Goal: Task Accomplishment & Management: Use online tool/utility

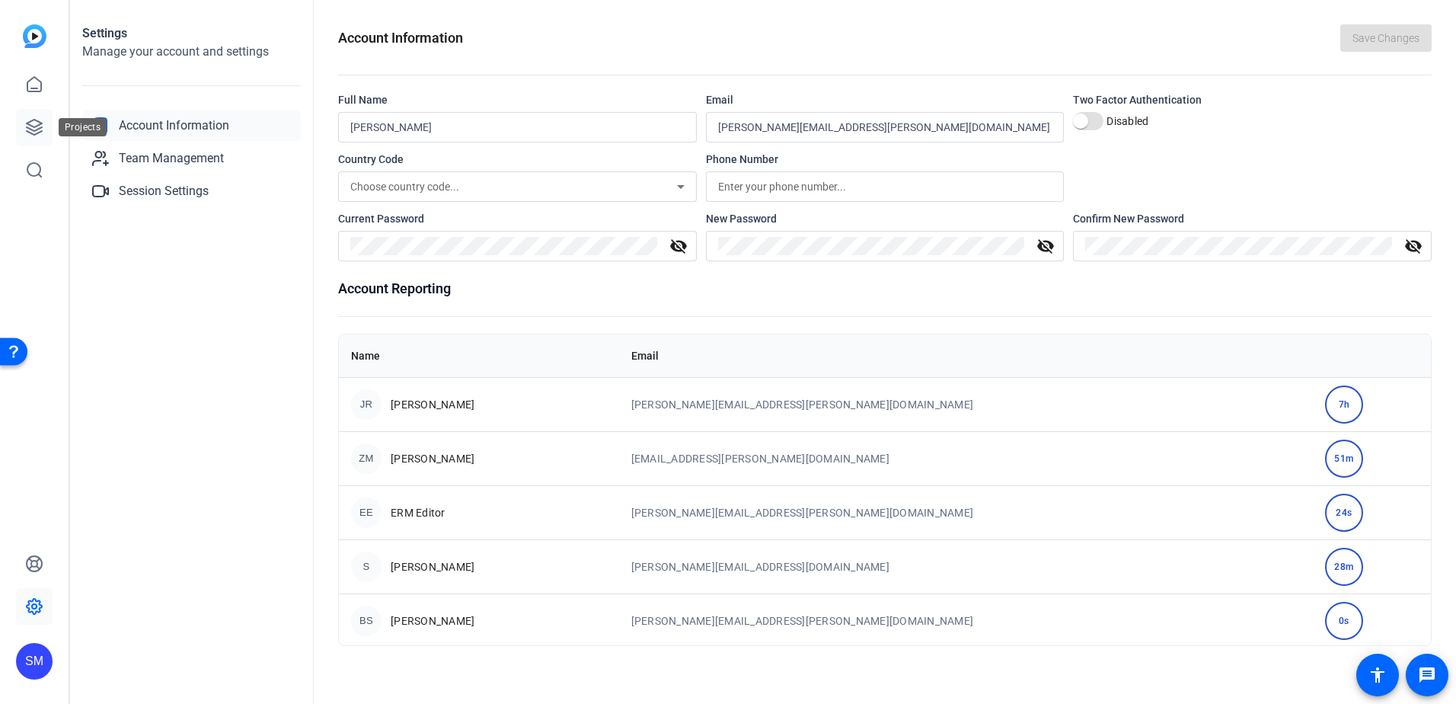
click at [46, 126] on link at bounding box center [34, 127] width 37 height 37
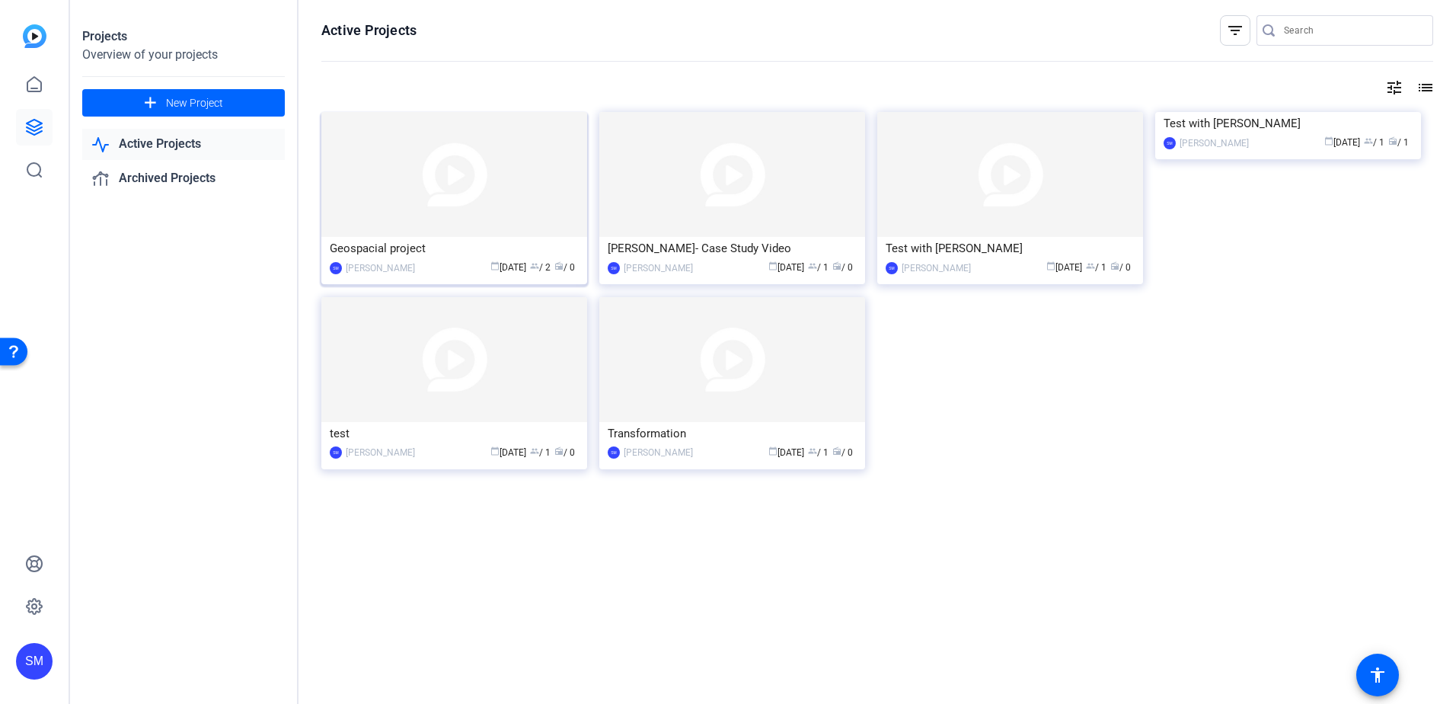
click at [421, 164] on img at bounding box center [454, 174] width 266 height 125
click at [429, 176] on img at bounding box center [454, 174] width 266 height 125
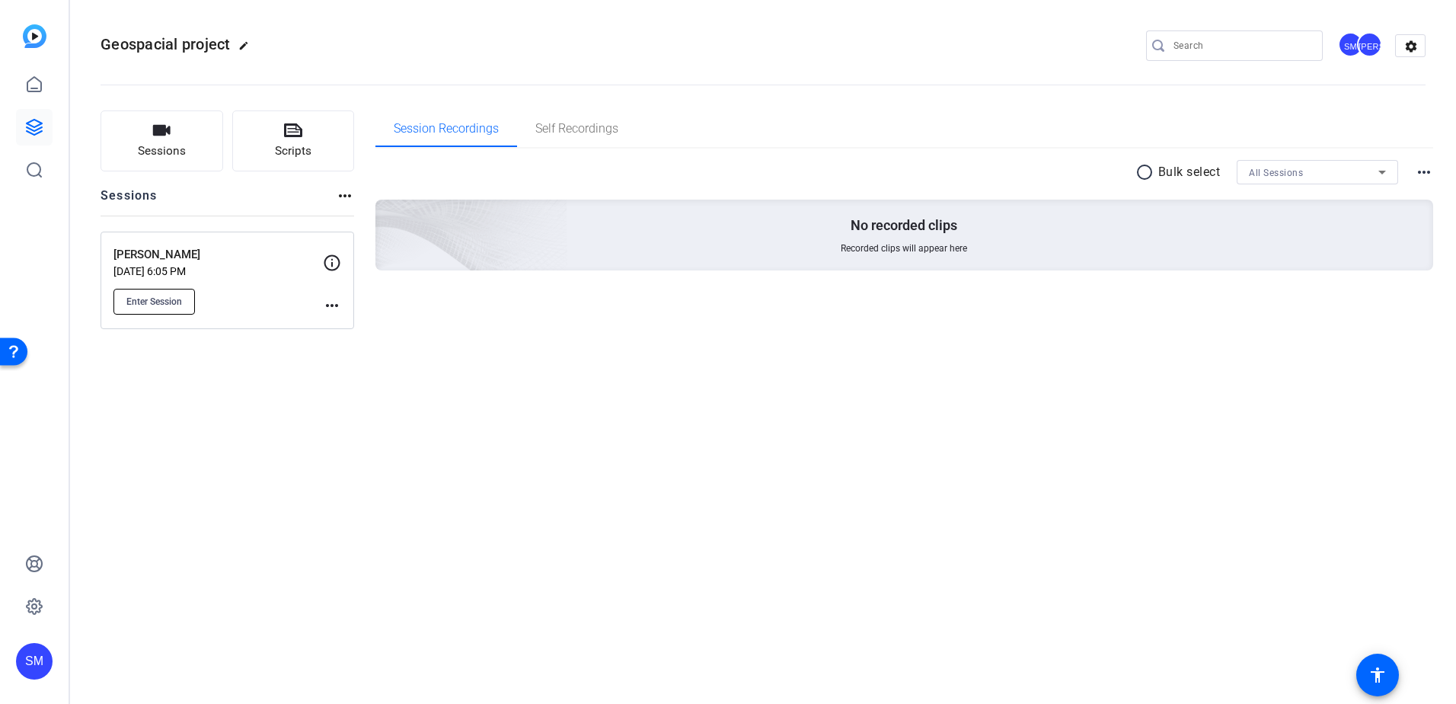
click at [173, 303] on span "Enter Session" at bounding box center [154, 302] width 56 height 12
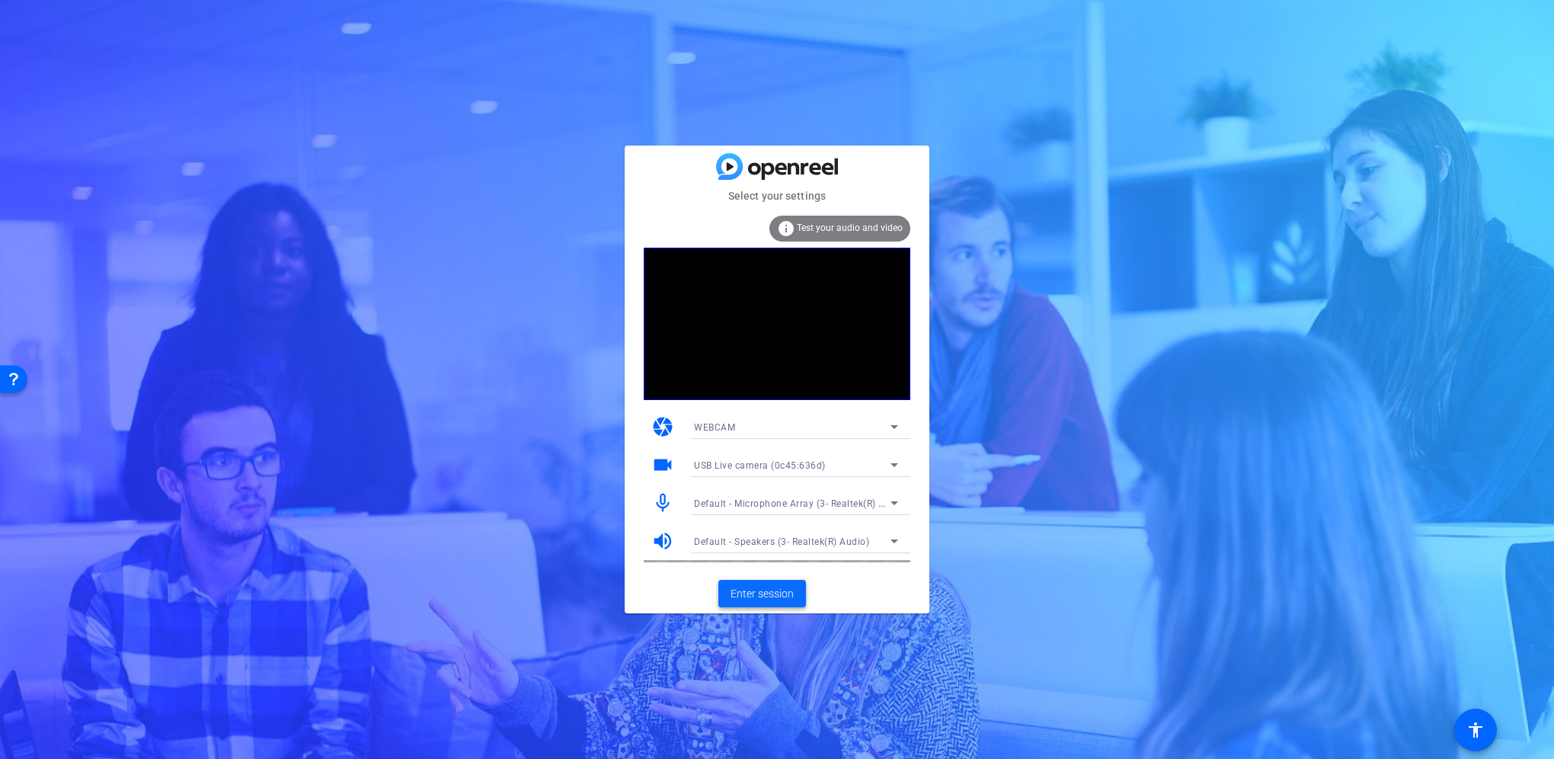
click at [369, 48] on span "Enter session" at bounding box center [762, 594] width 63 height 16
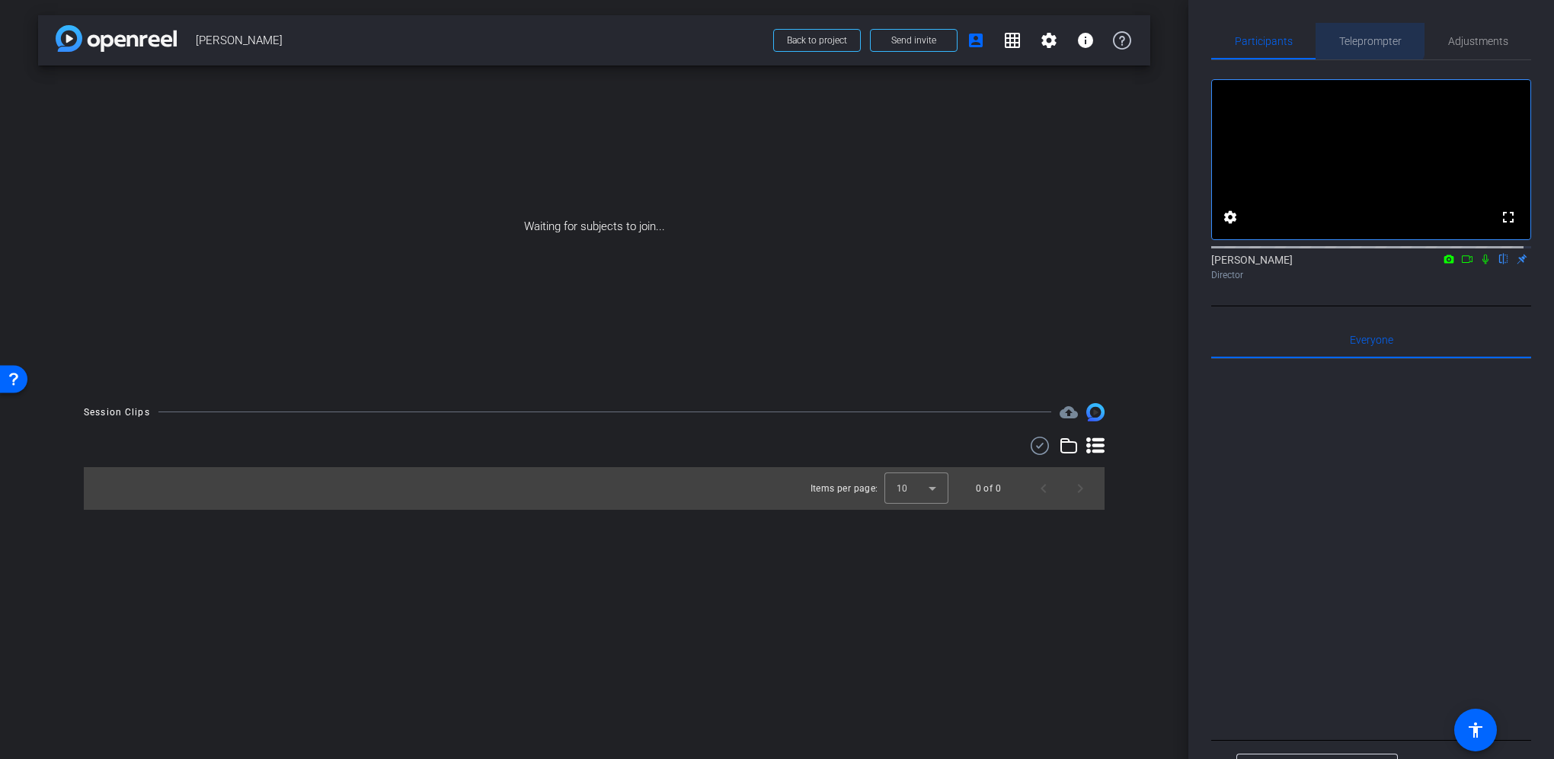
click at [369, 36] on span "Teleprompter" at bounding box center [1370, 41] width 62 height 11
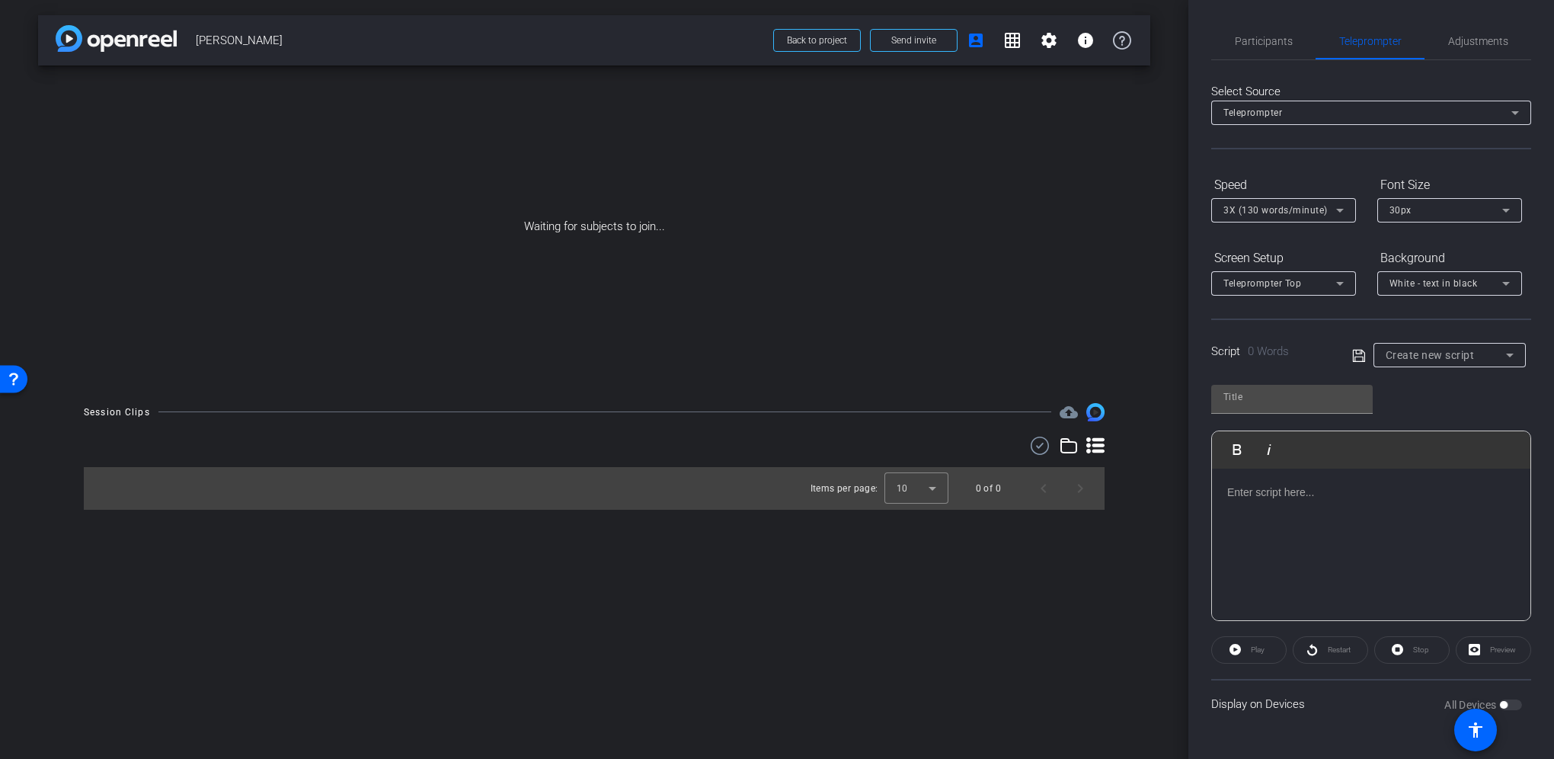
click at [369, 48] on p at bounding box center [1371, 492] width 288 height 17
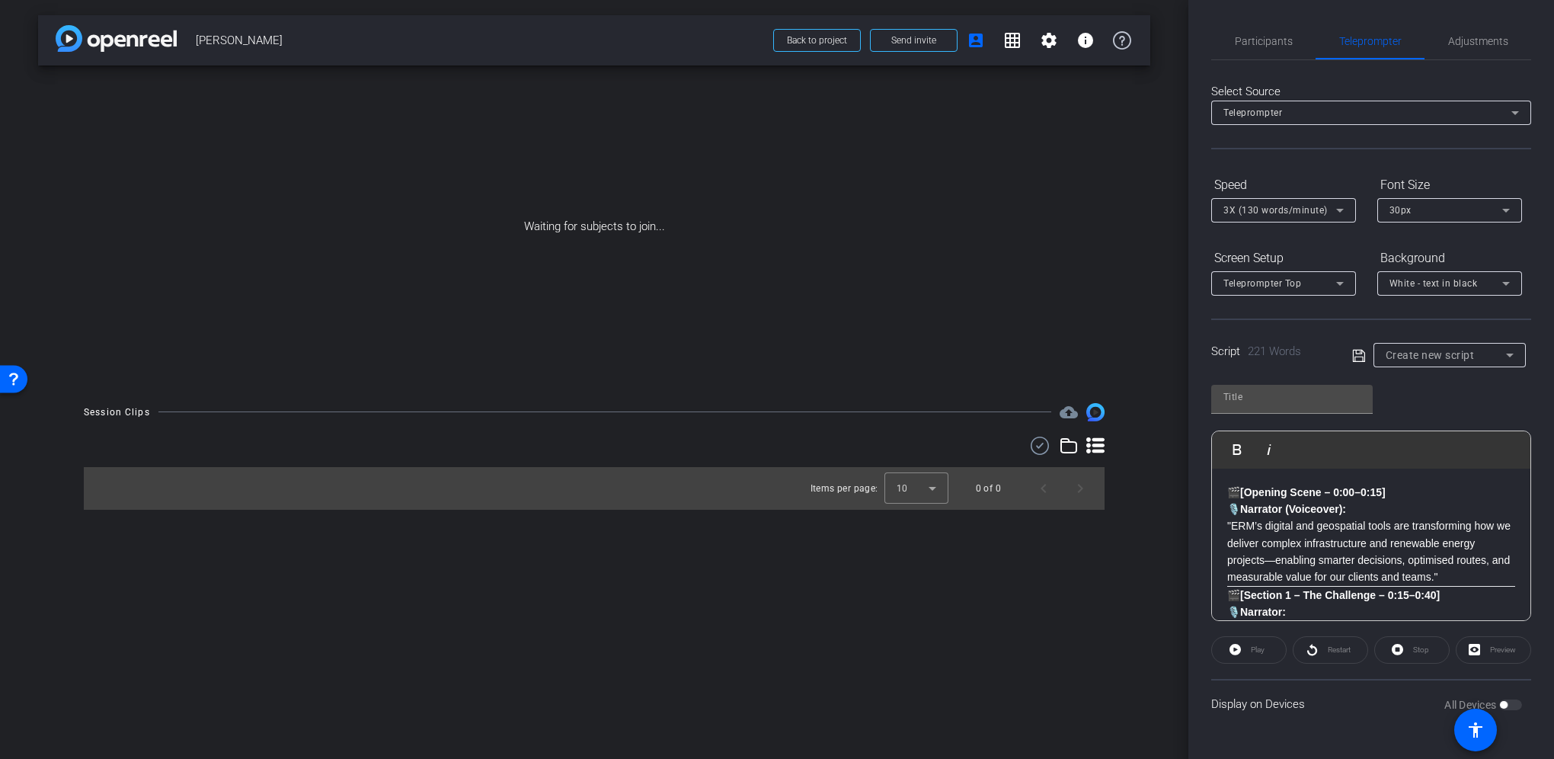
drag, startPoint x: 1367, startPoint y: 504, endPoint x: 1226, endPoint y: 484, distance: 143.1
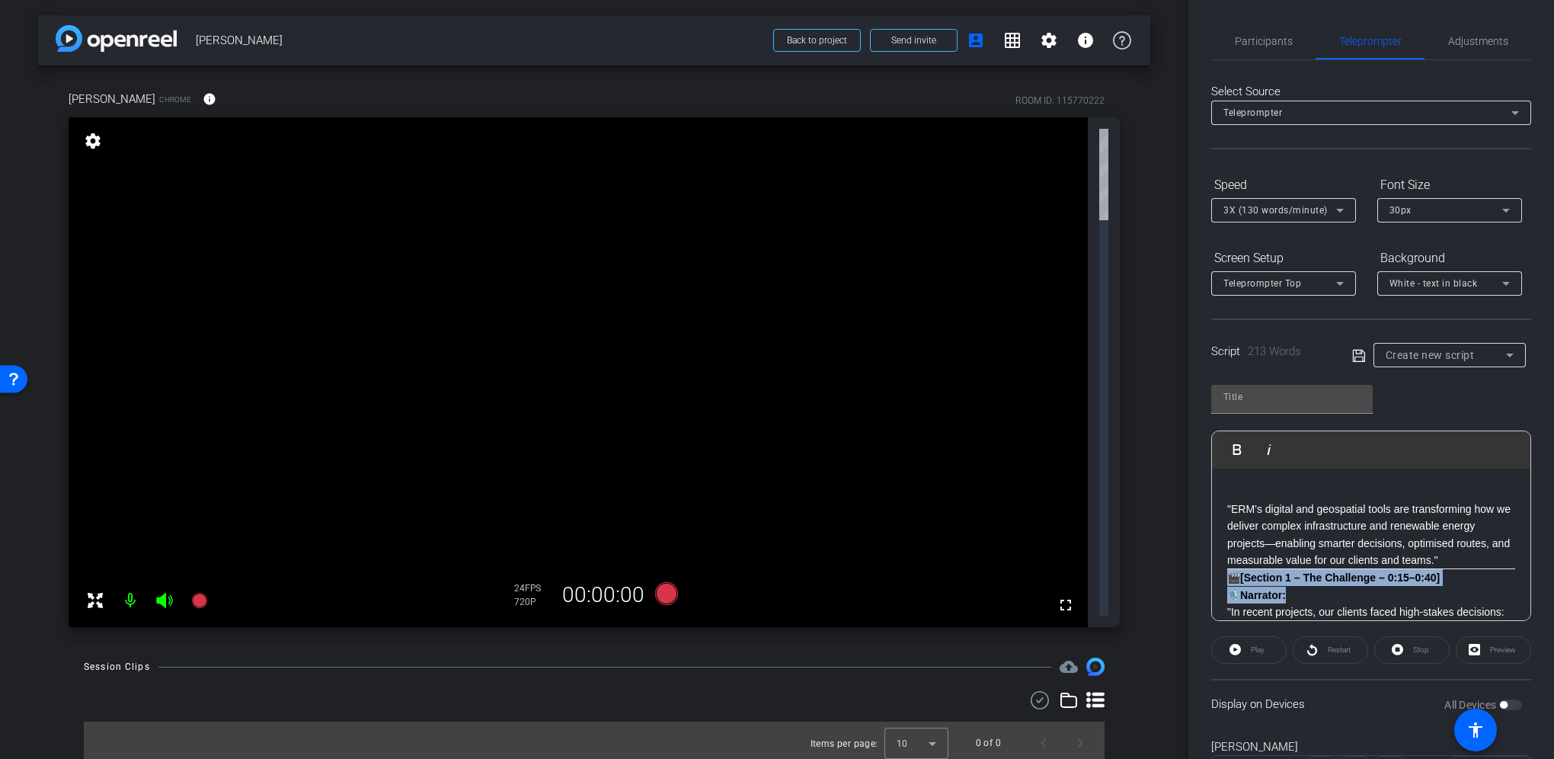
drag, startPoint x: 1217, startPoint y: 573, endPoint x: 1323, endPoint y: 590, distance: 107.2
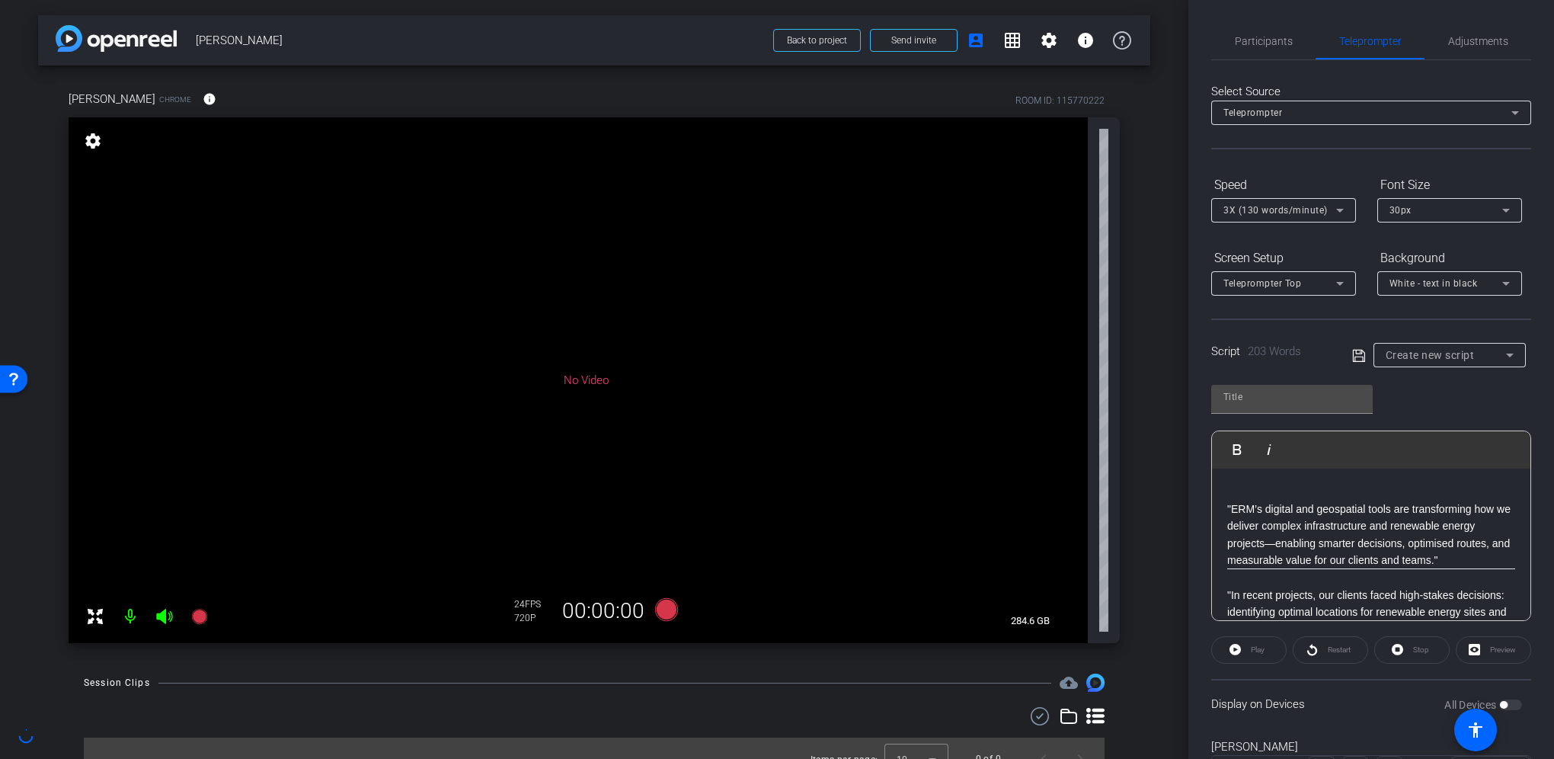
click at [94, 48] on mat-icon "settings" at bounding box center [92, 141] width 21 height 18
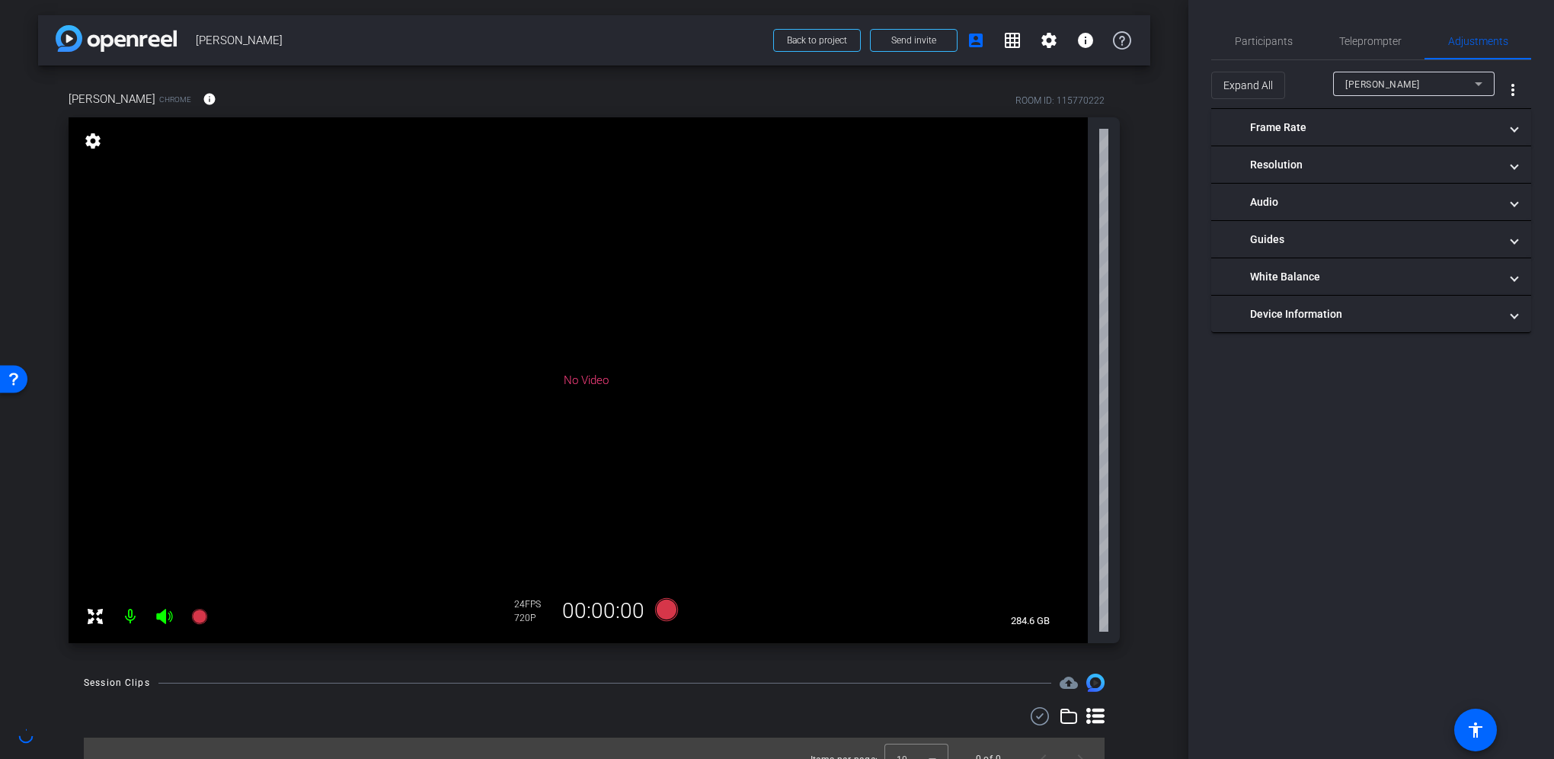
click at [93, 48] on mat-icon "settings" at bounding box center [92, 141] width 21 height 18
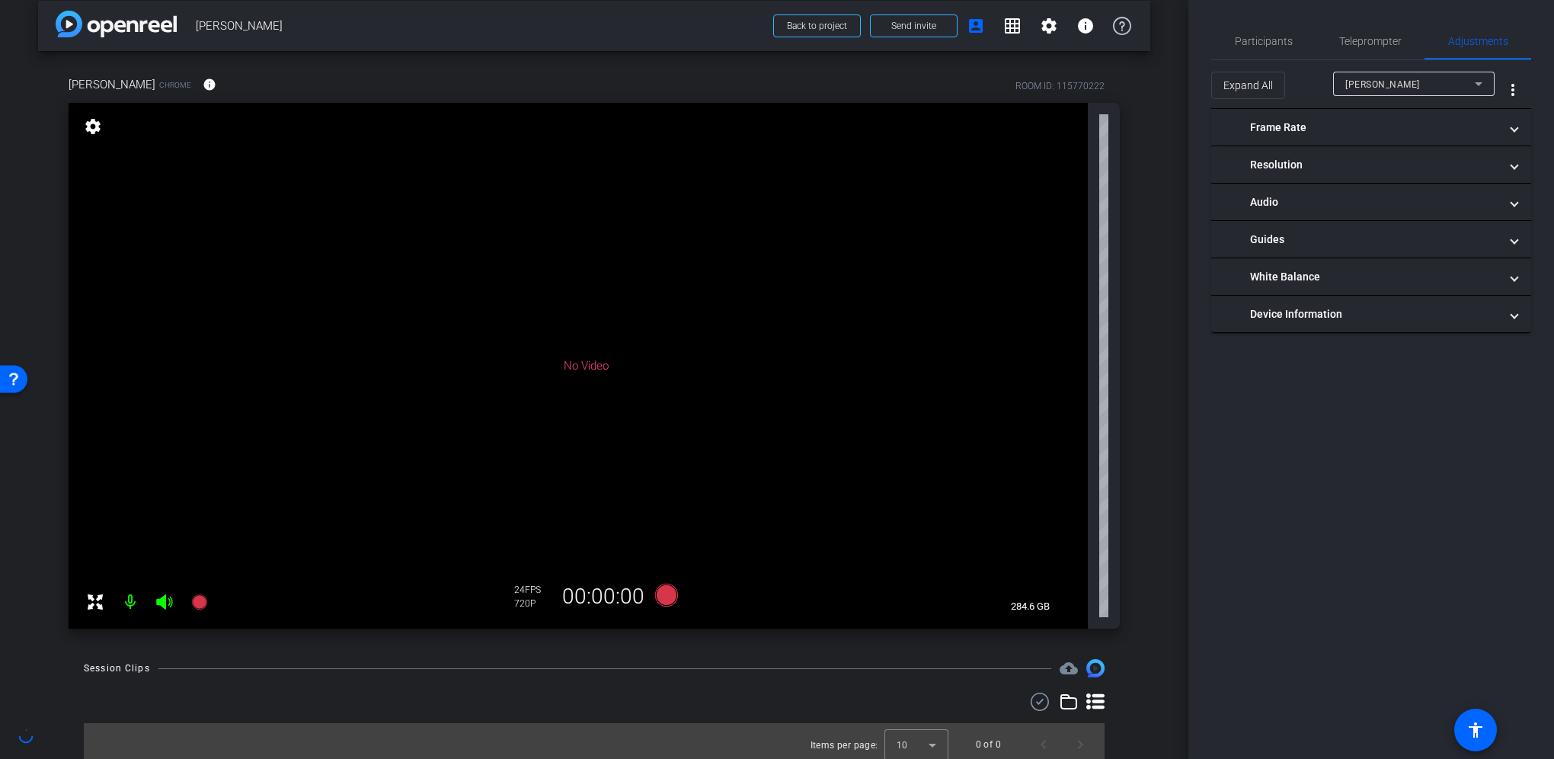
scroll to position [21, 0]
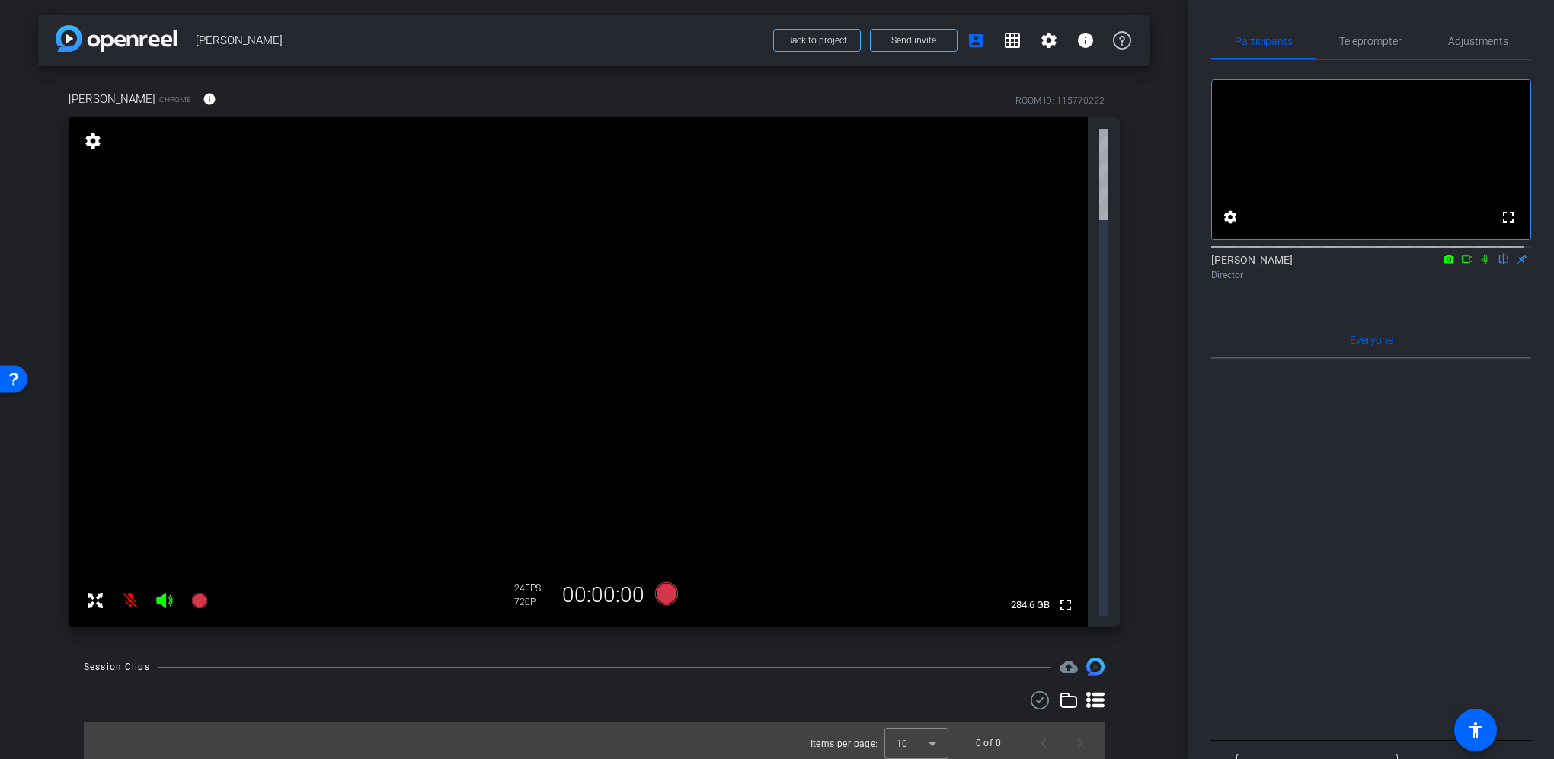
click at [132, 585] on mat-icon at bounding box center [130, 600] width 30 height 30
click at [89, 593] on icon at bounding box center [95, 600] width 15 height 15
click at [1002, 43] on span at bounding box center [1012, 40] width 37 height 37
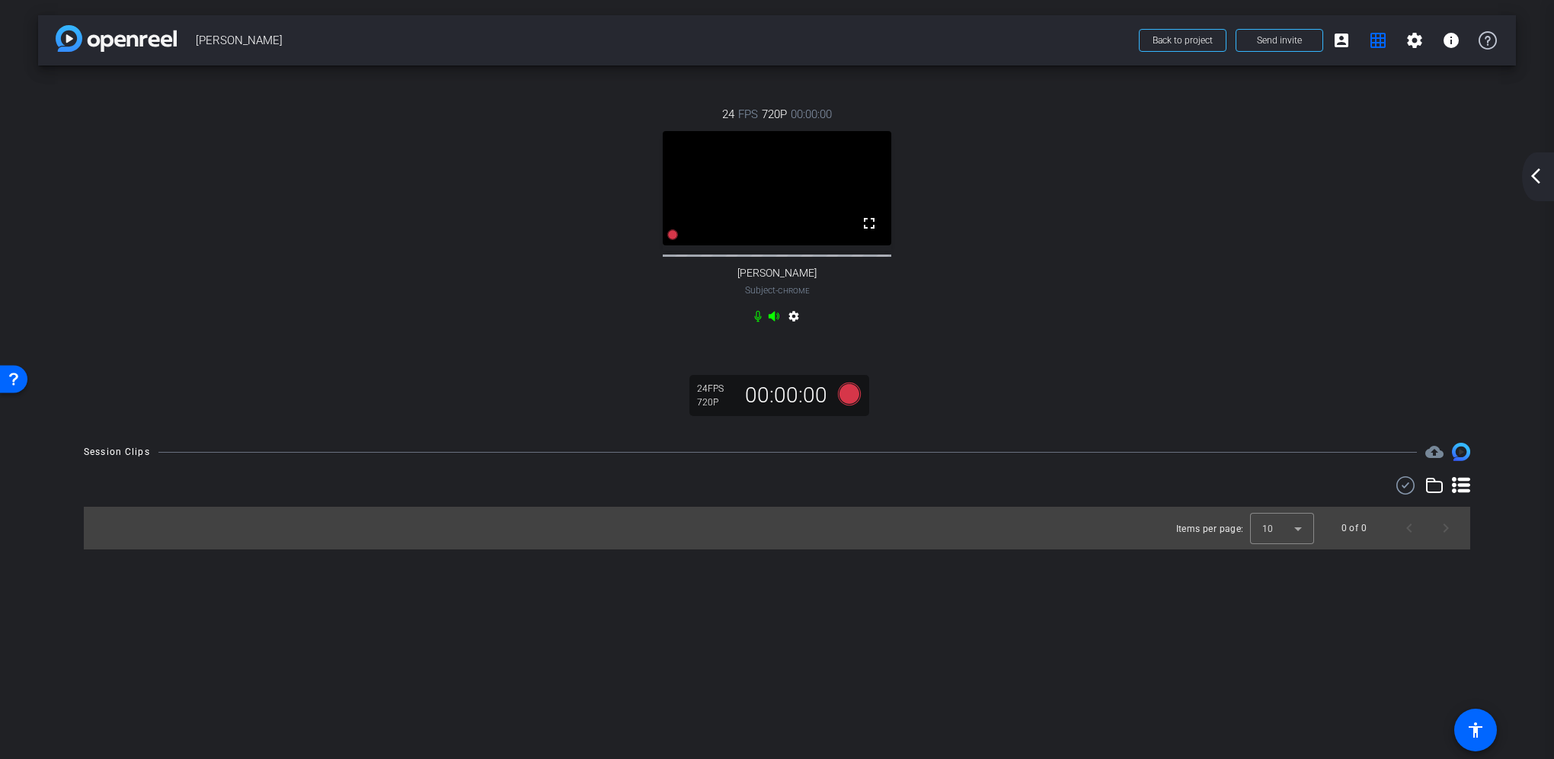
click at [795, 322] on mat-icon "settings" at bounding box center [794, 319] width 18 height 18
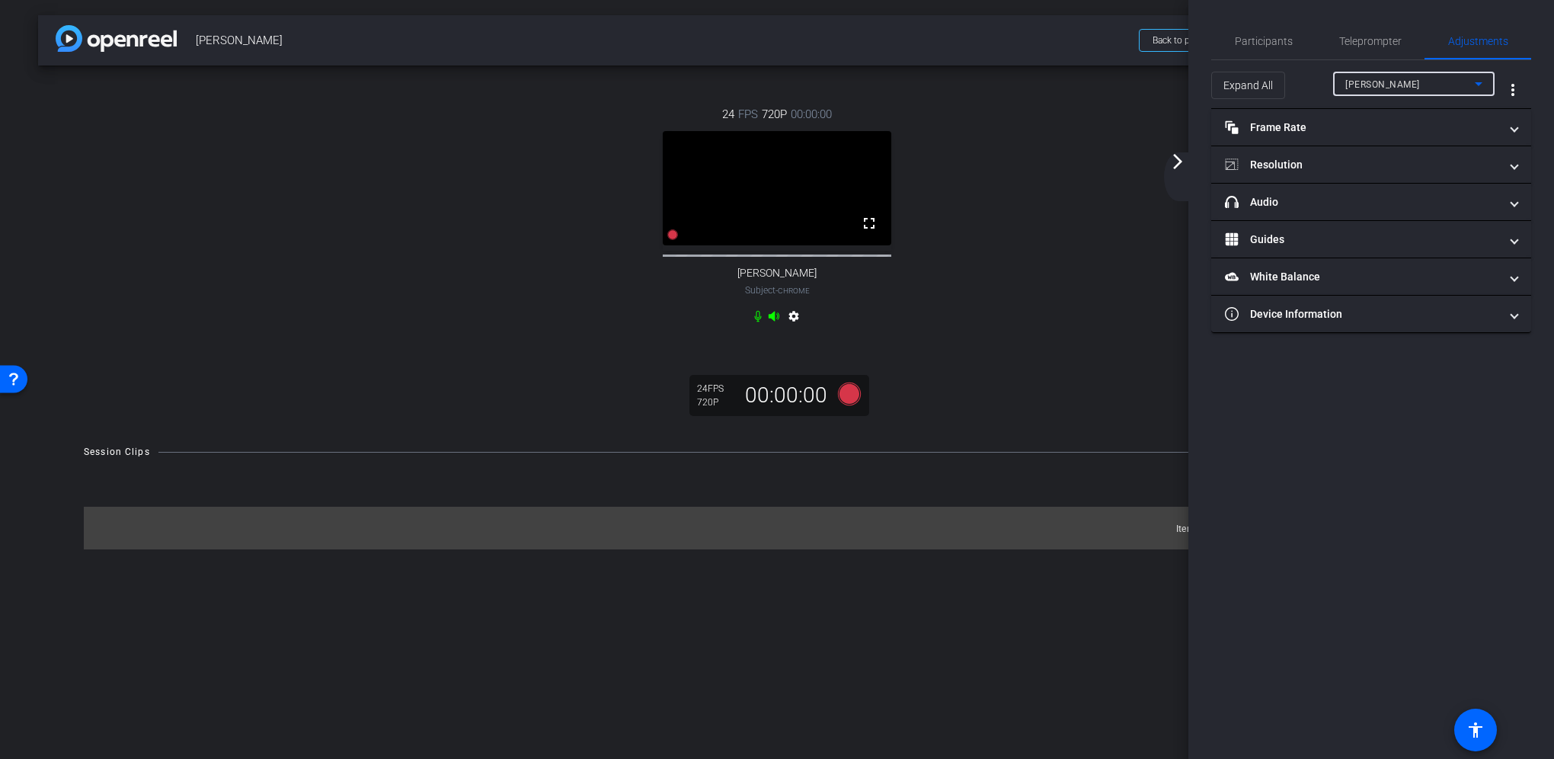
click at [1441, 82] on div "[PERSON_NAME]" at bounding box center [1409, 84] width 129 height 19
click at [1441, 82] on div at bounding box center [777, 379] width 1554 height 759
click at [1359, 42] on span "Teleprompter" at bounding box center [1370, 41] width 62 height 11
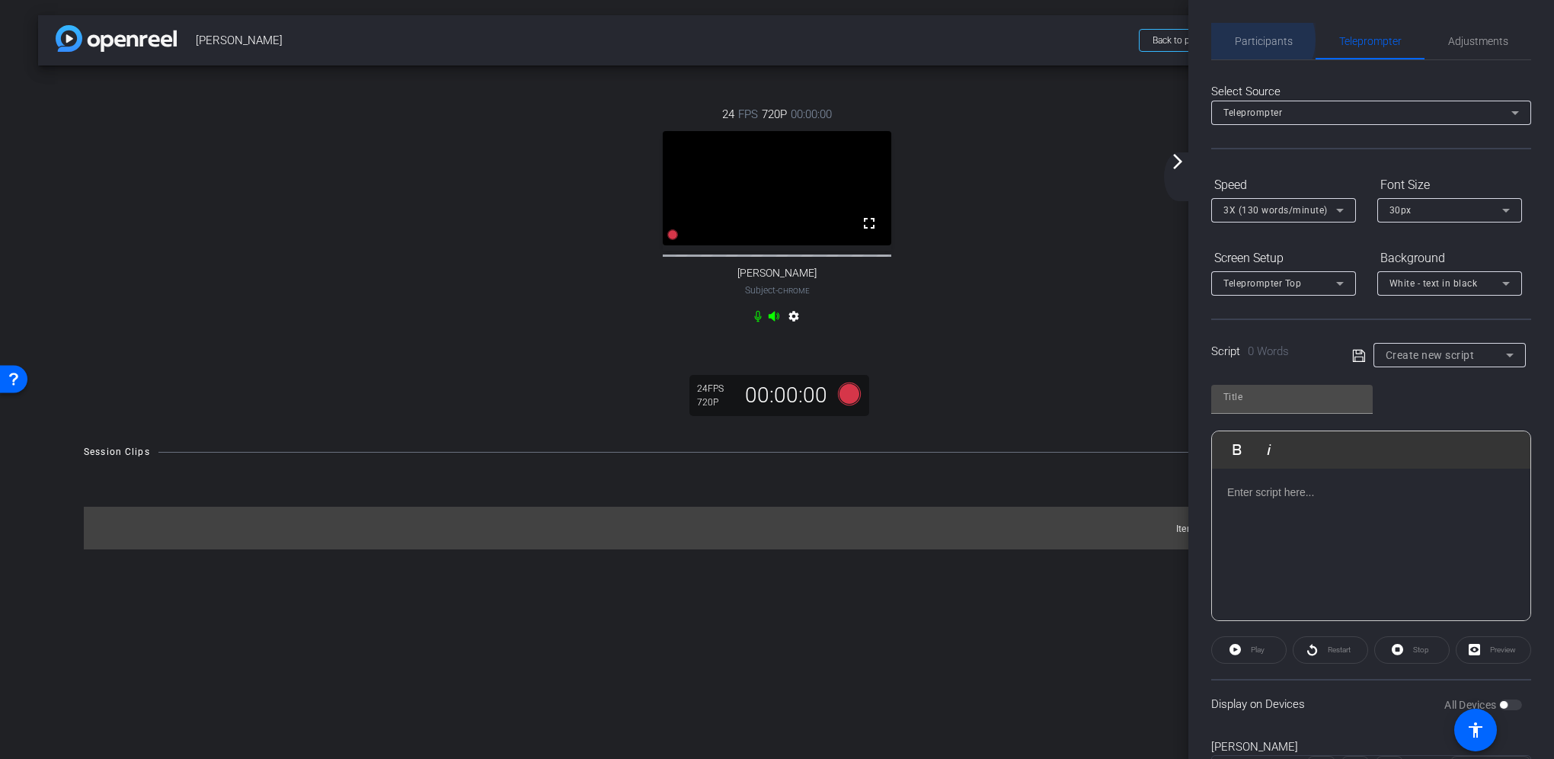
click at [1258, 40] on span "Participants" at bounding box center [1264, 41] width 58 height 11
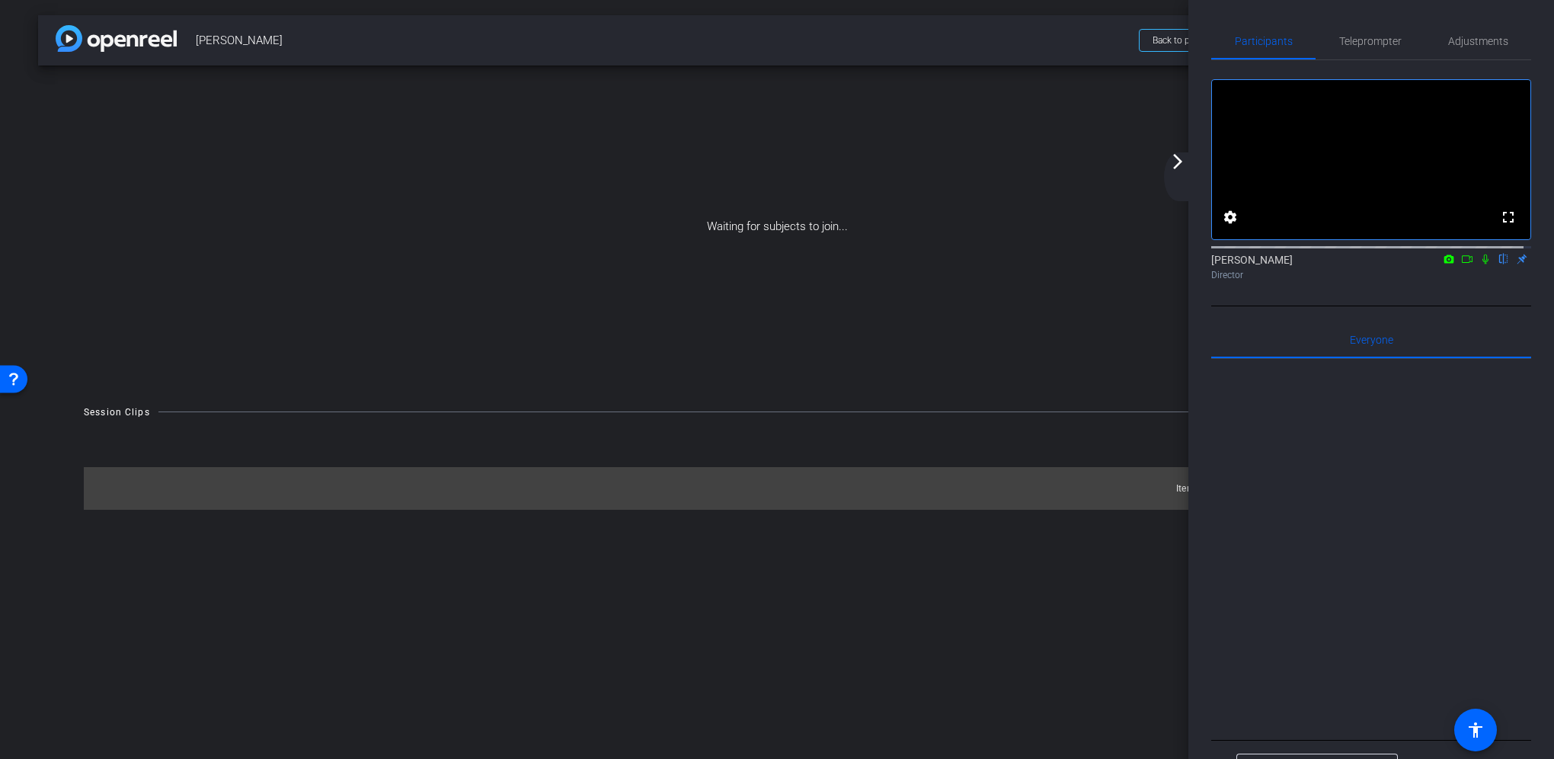
click at [1179, 163] on mat-icon "arrow_forward_ios" at bounding box center [1178, 161] width 18 height 18
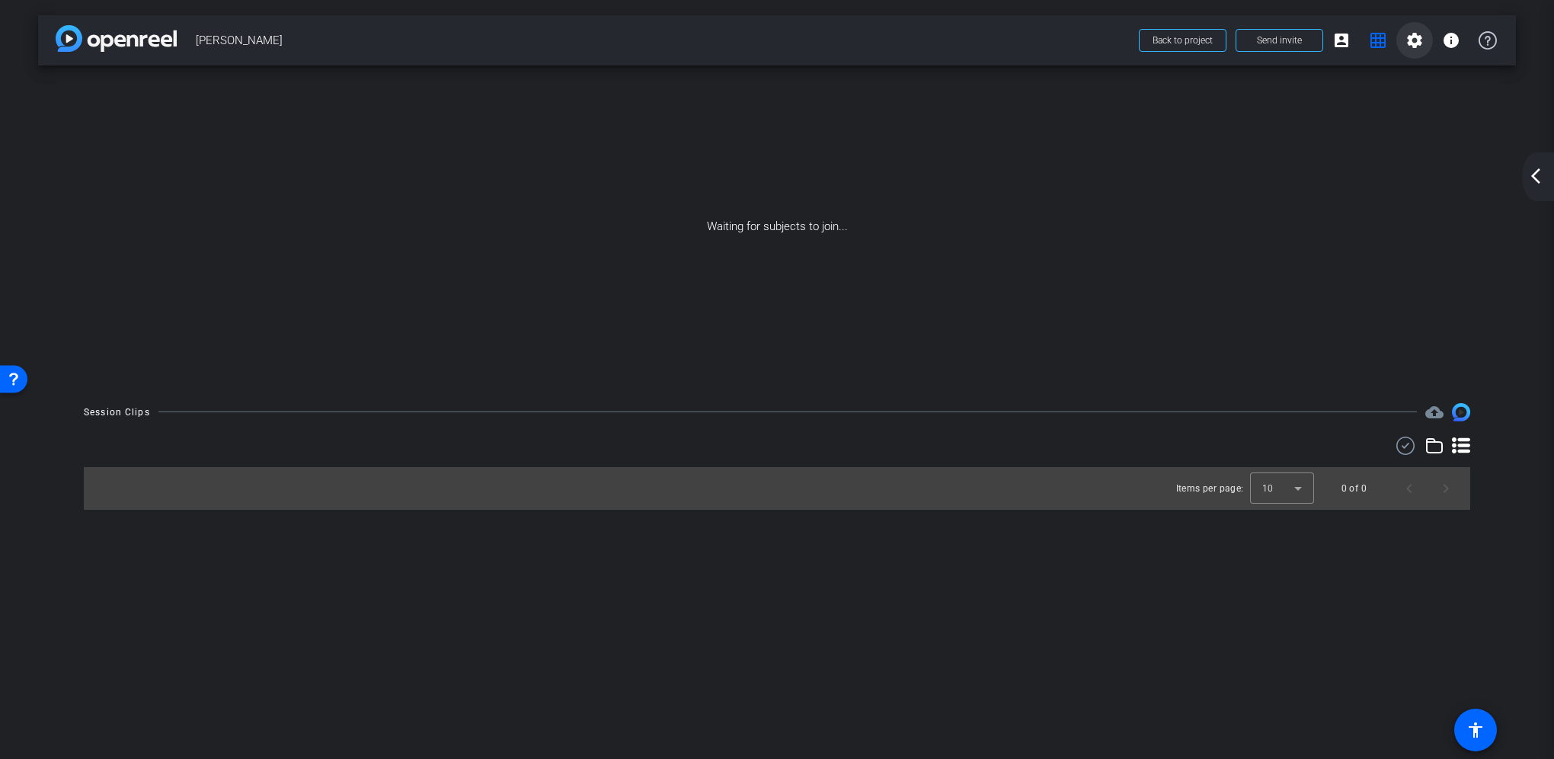
click at [1423, 37] on mat-icon "settings" at bounding box center [1414, 40] width 18 height 18
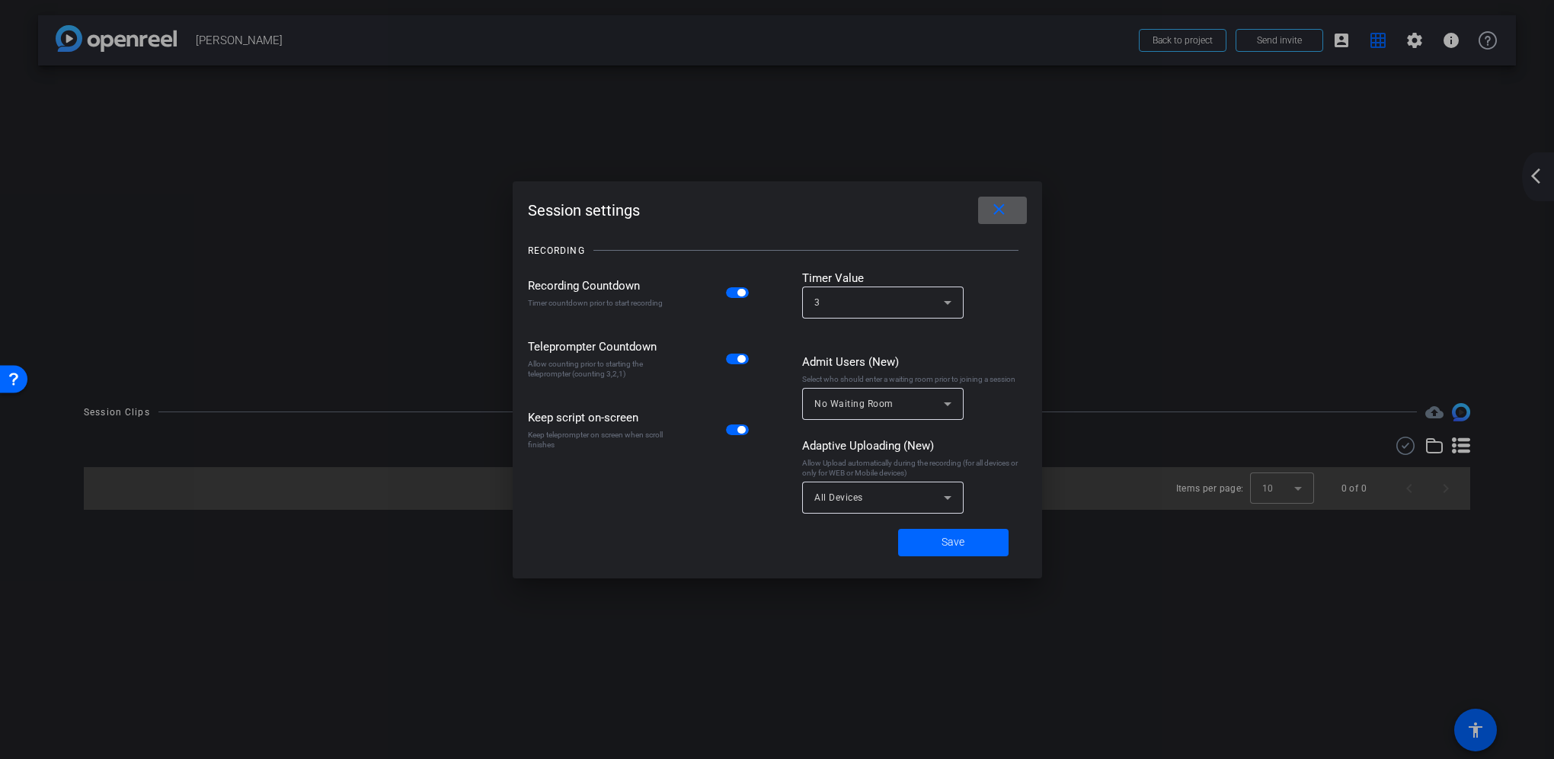
drag, startPoint x: 998, startPoint y: 209, endPoint x: 1236, endPoint y: 119, distance: 254.8
click at [998, 208] on mat-icon "close" at bounding box center [999, 209] width 19 height 19
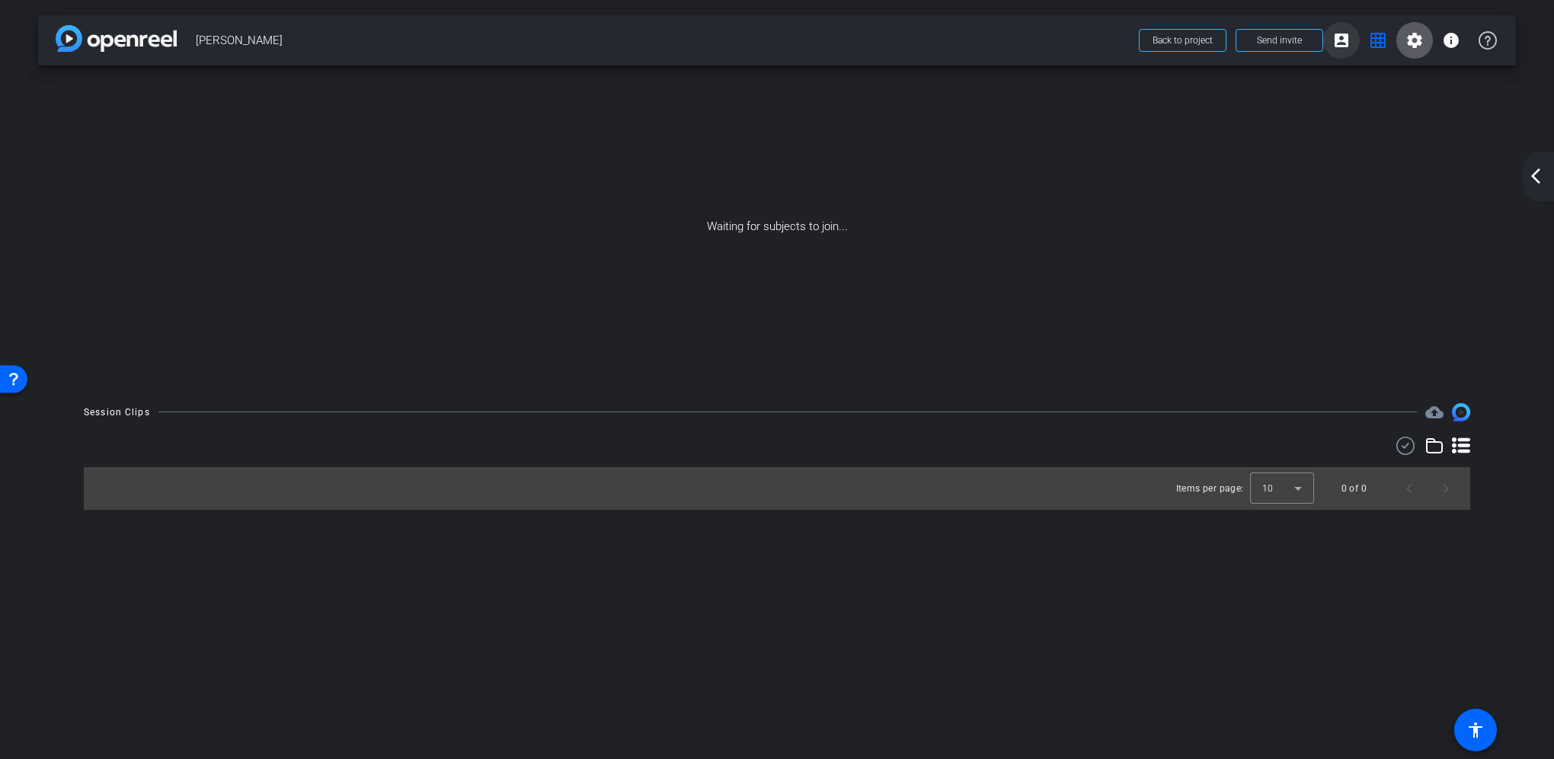
click at [1344, 37] on mat-icon "account_box" at bounding box center [1341, 40] width 18 height 18
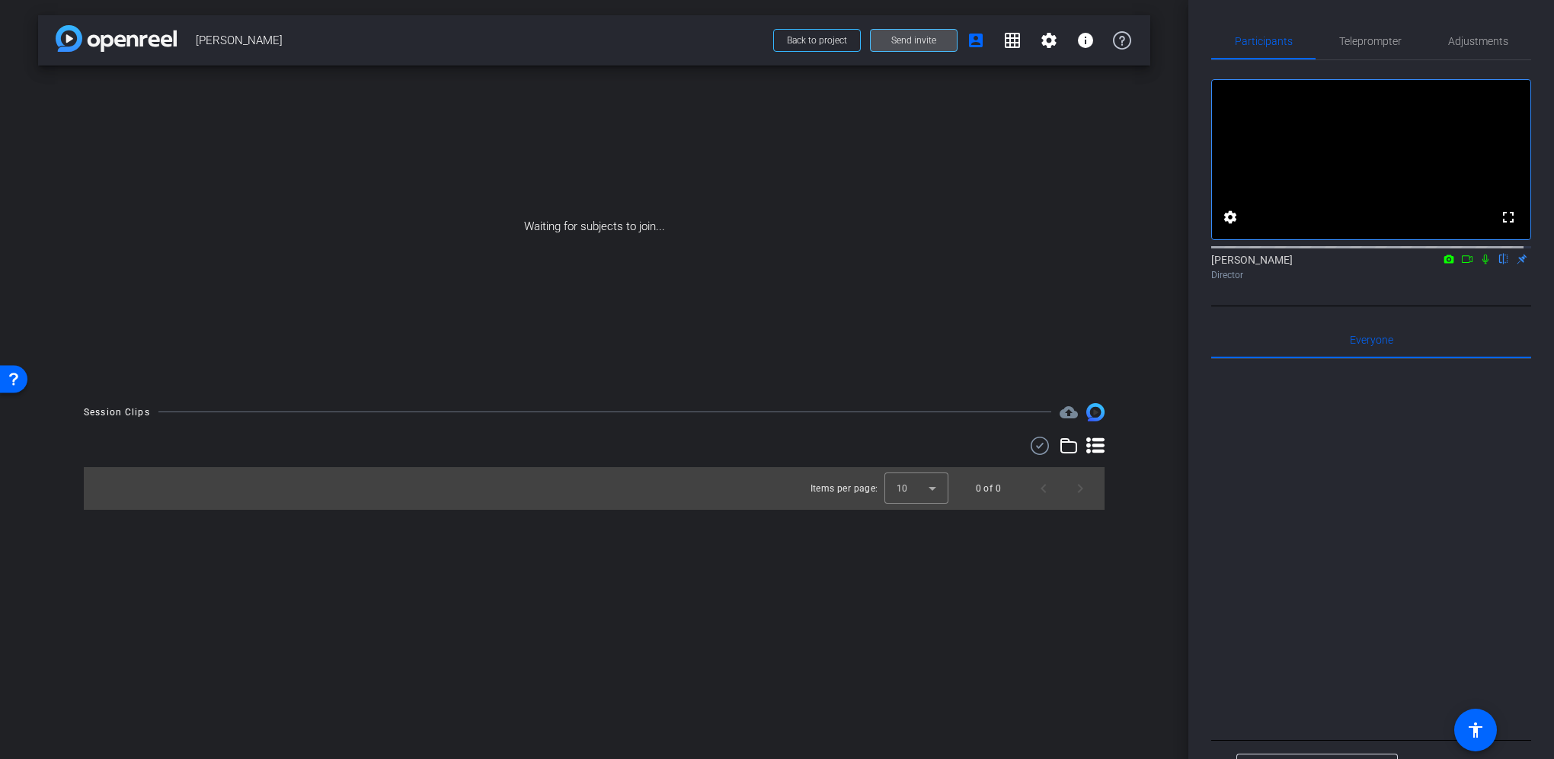
click at [893, 46] on span "Send invite" at bounding box center [913, 40] width 45 height 12
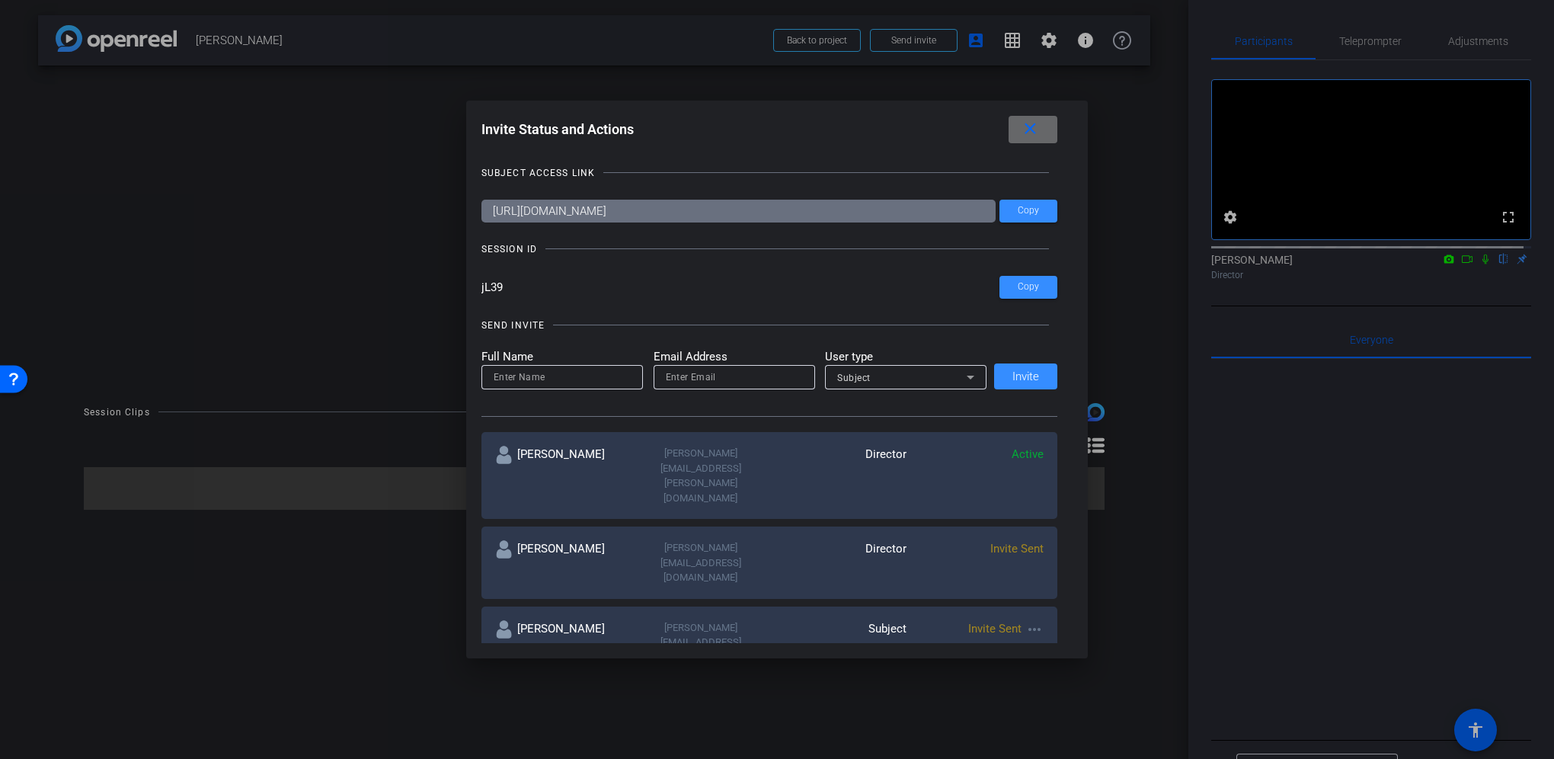
click at [1023, 126] on span at bounding box center [1033, 129] width 49 height 37
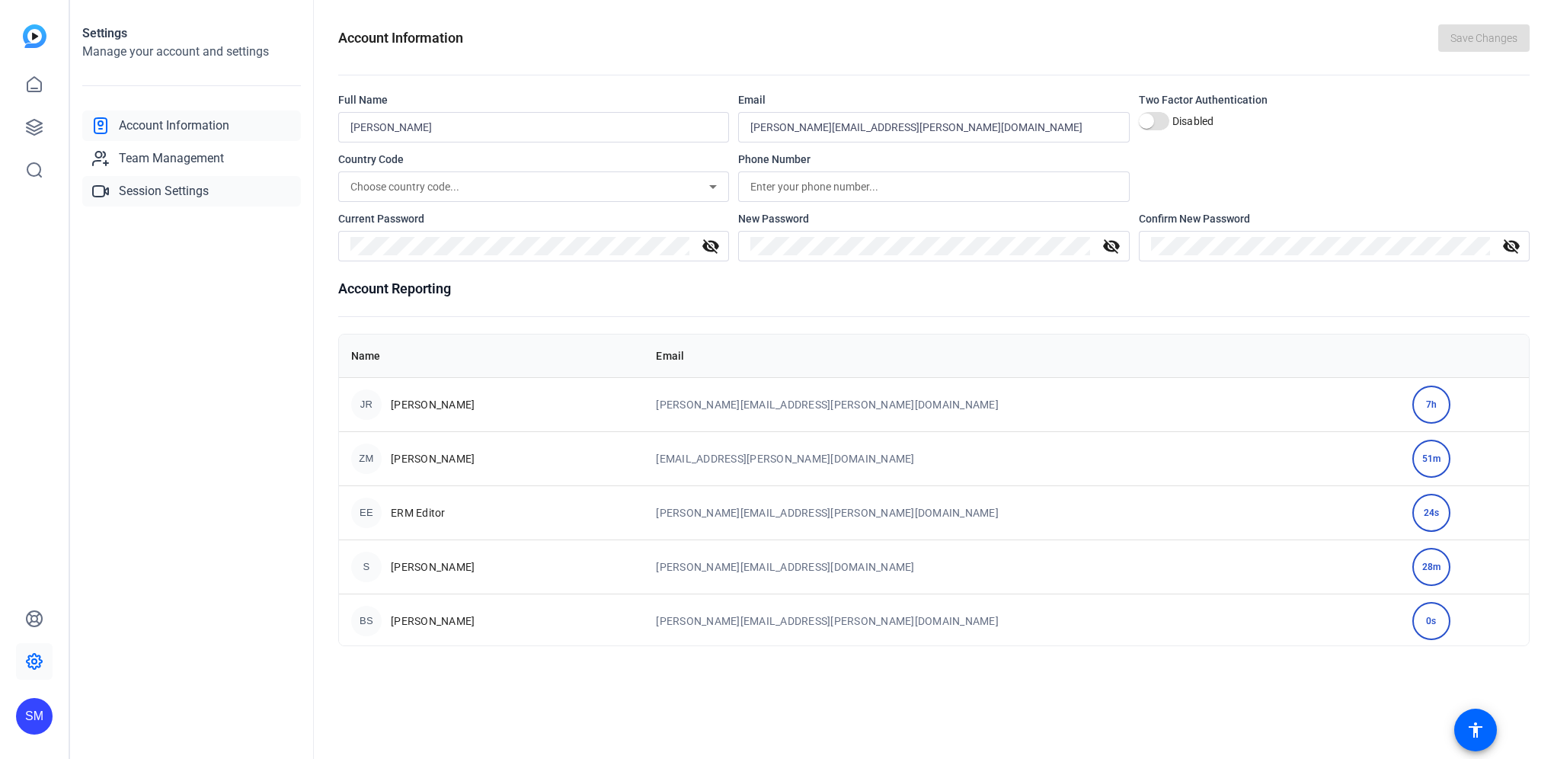
click at [130, 186] on span "Session Settings" at bounding box center [164, 191] width 90 height 18
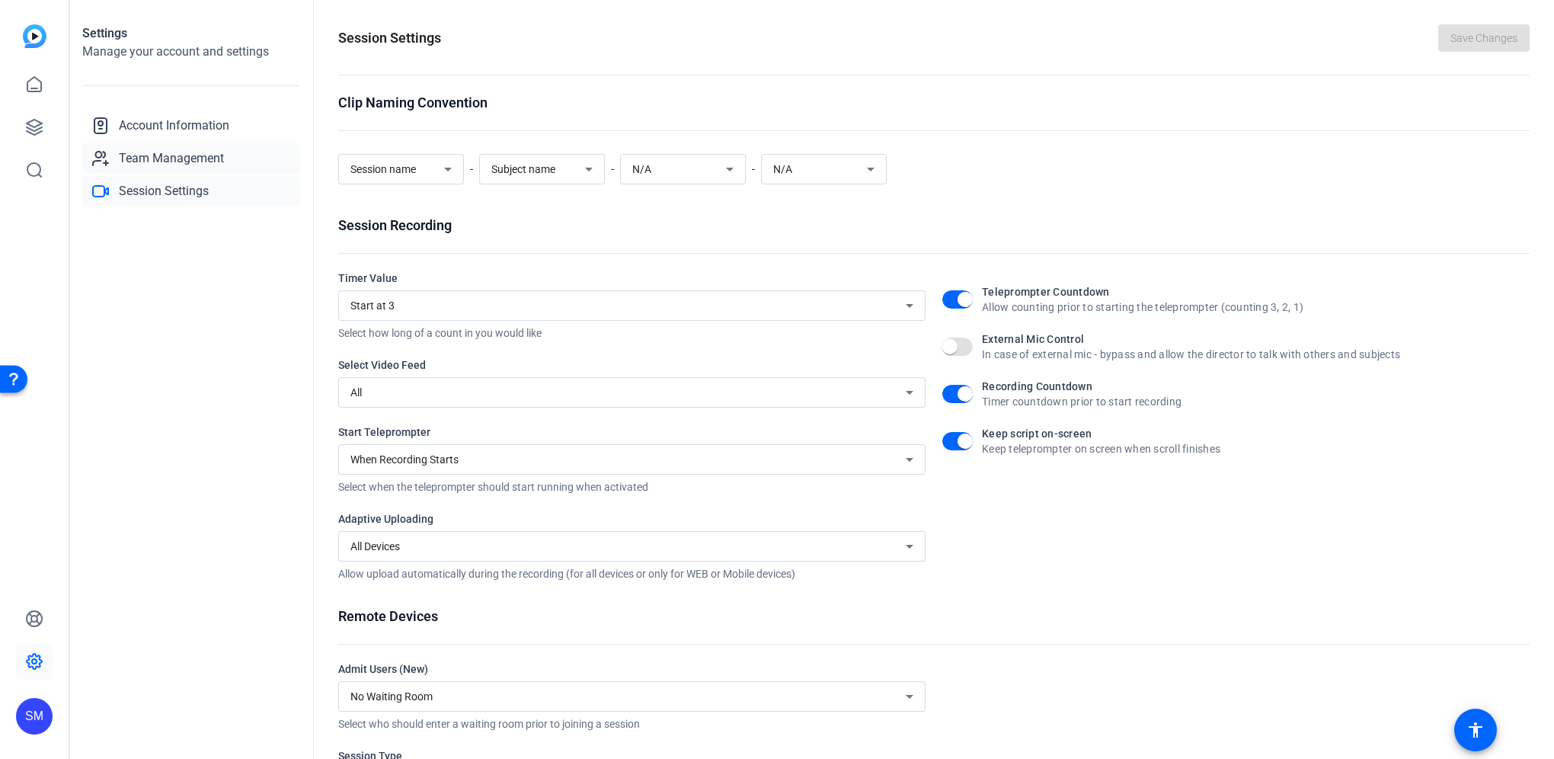
click at [152, 155] on span "Team Management" at bounding box center [171, 158] width 105 height 18
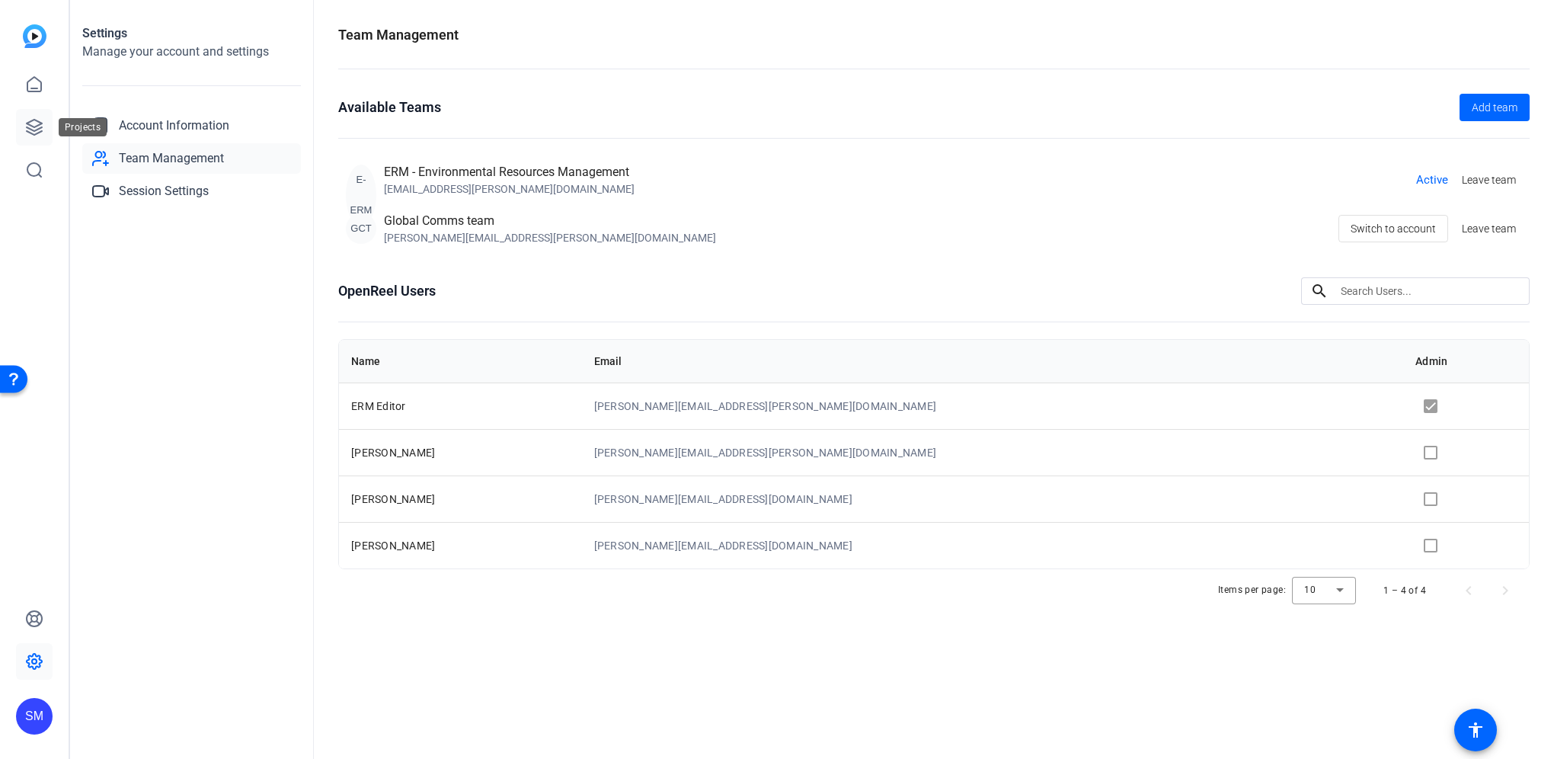
click at [37, 123] on icon at bounding box center [34, 127] width 18 height 18
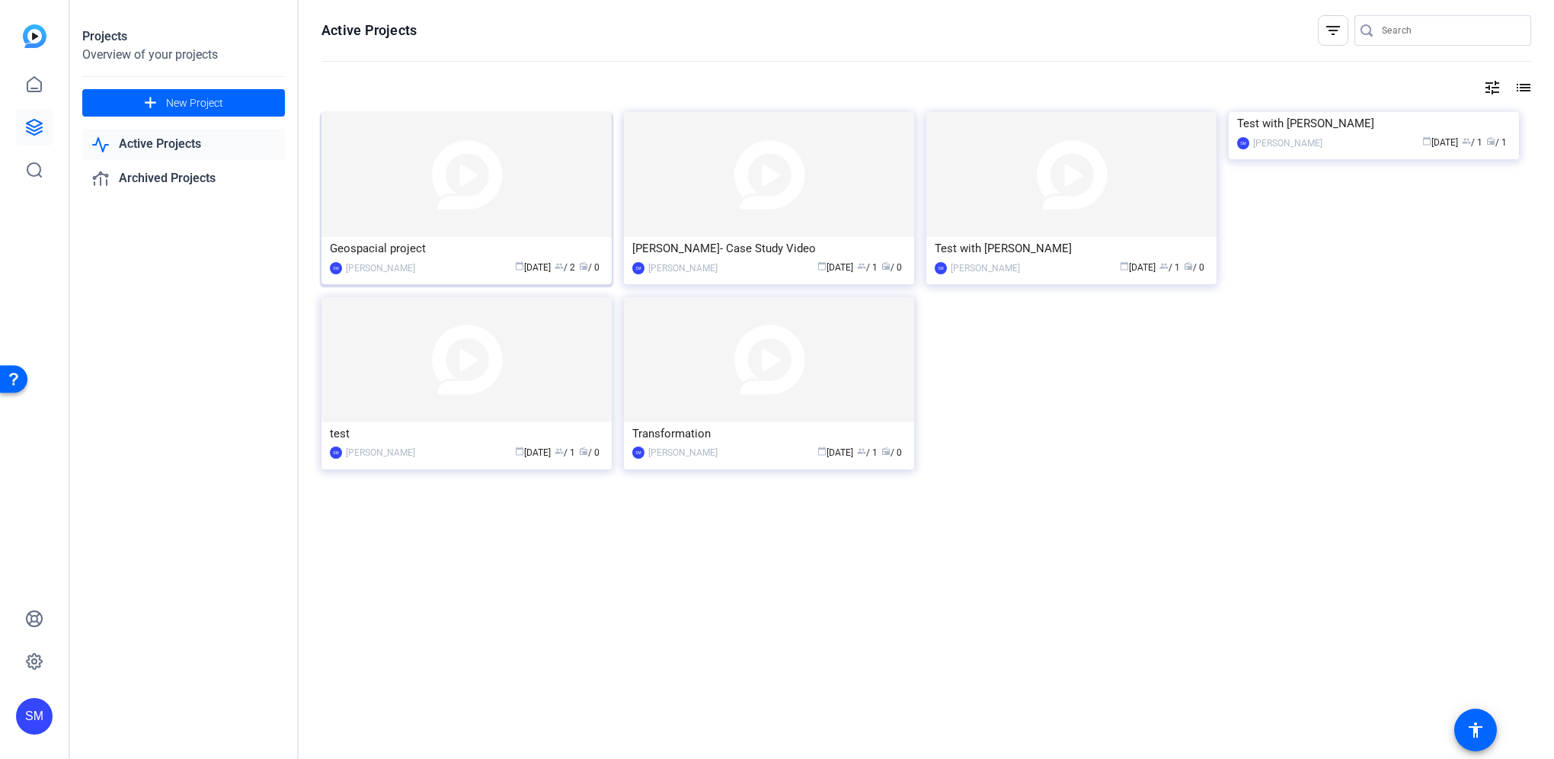
click at [454, 191] on img at bounding box center [466, 174] width 290 height 125
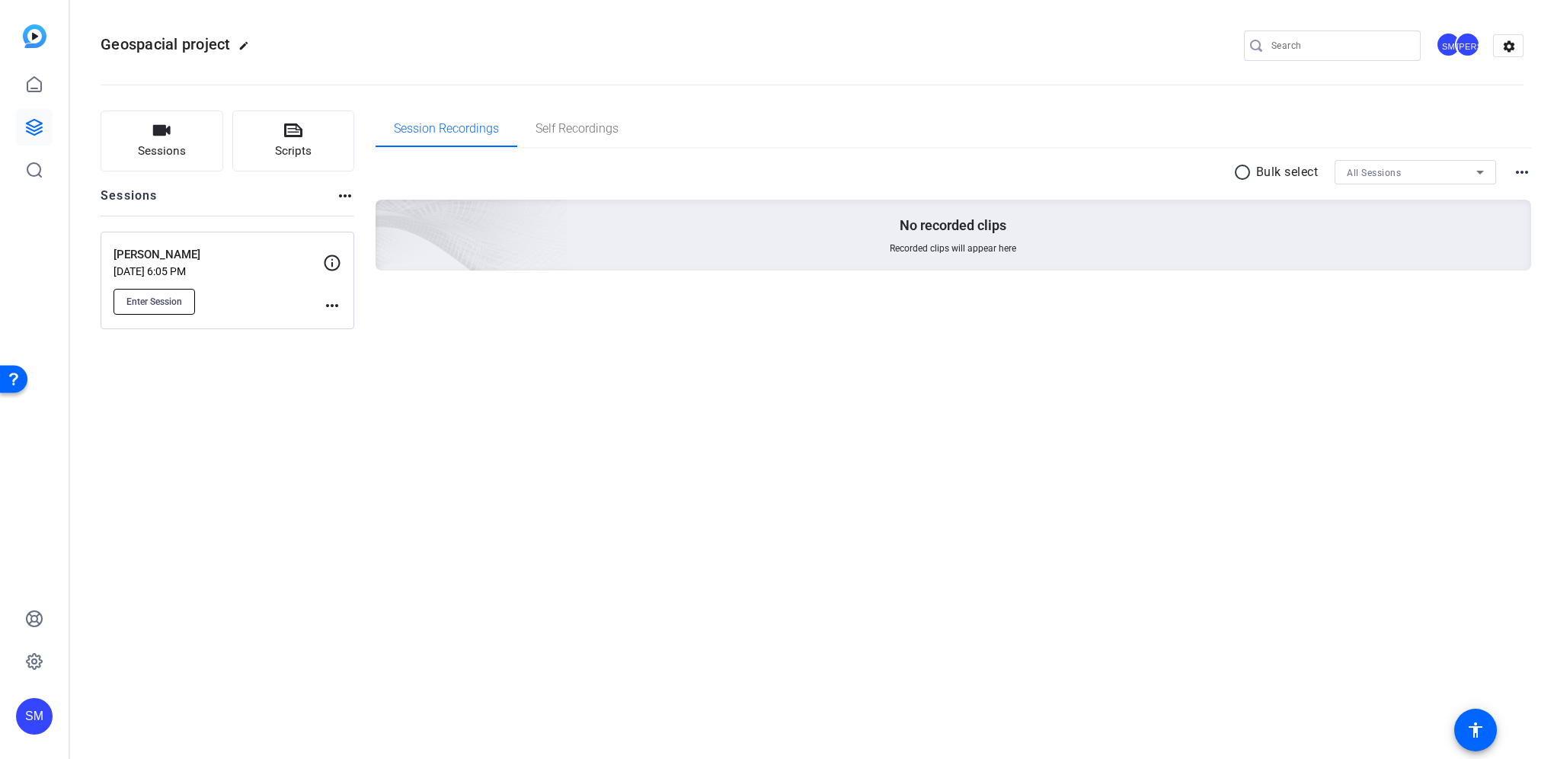
click at [140, 305] on span "Enter Session" at bounding box center [154, 302] width 56 height 12
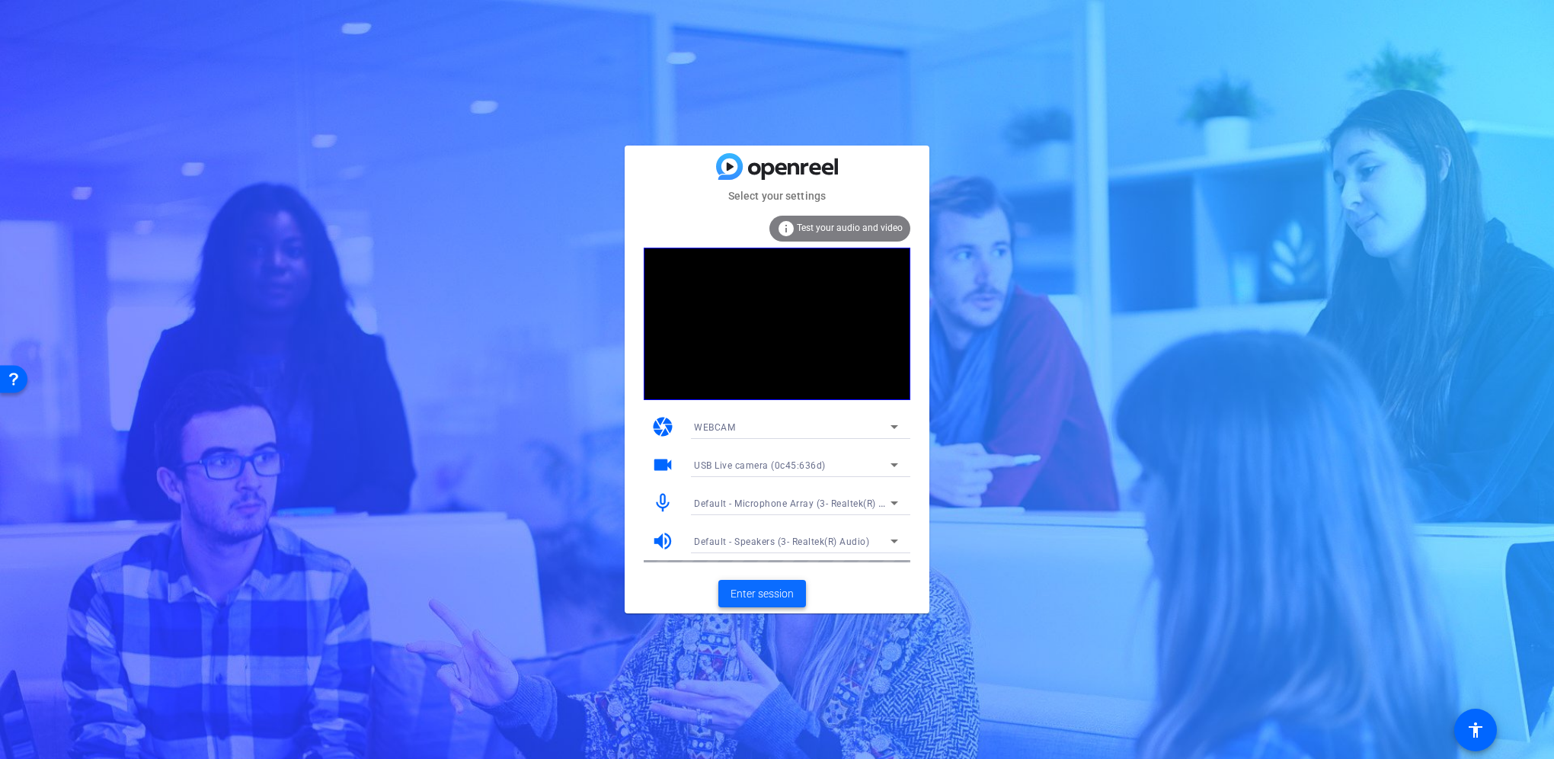
click at [754, 594] on span "Enter session" at bounding box center [762, 594] width 63 height 16
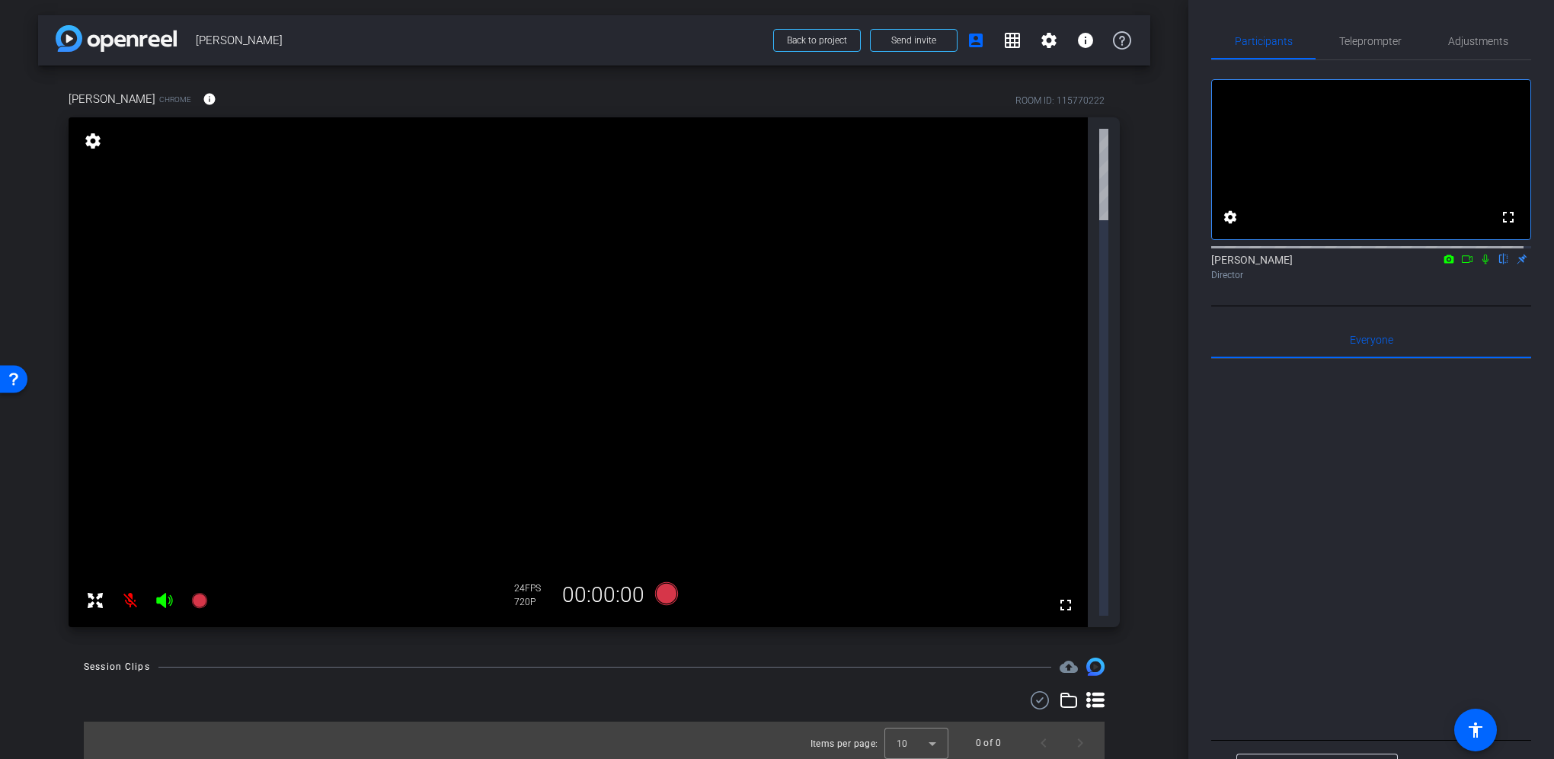
click at [120, 585] on mat-icon at bounding box center [130, 600] width 30 height 30
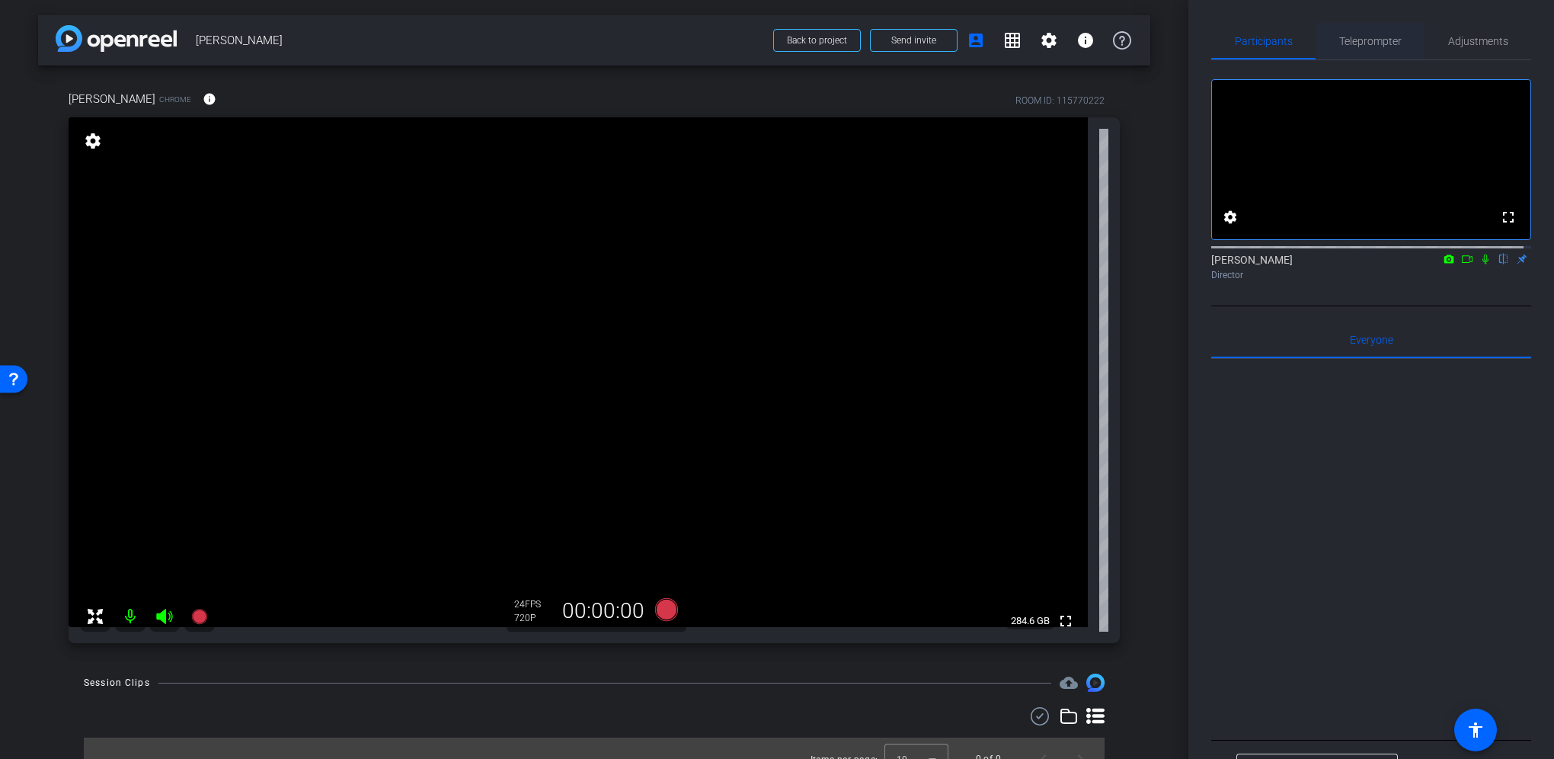
drag, startPoint x: 1362, startPoint y: 55, endPoint x: 1364, endPoint y: 43, distance: 11.5
click at [1362, 55] on span "Teleprompter" at bounding box center [1370, 41] width 62 height 37
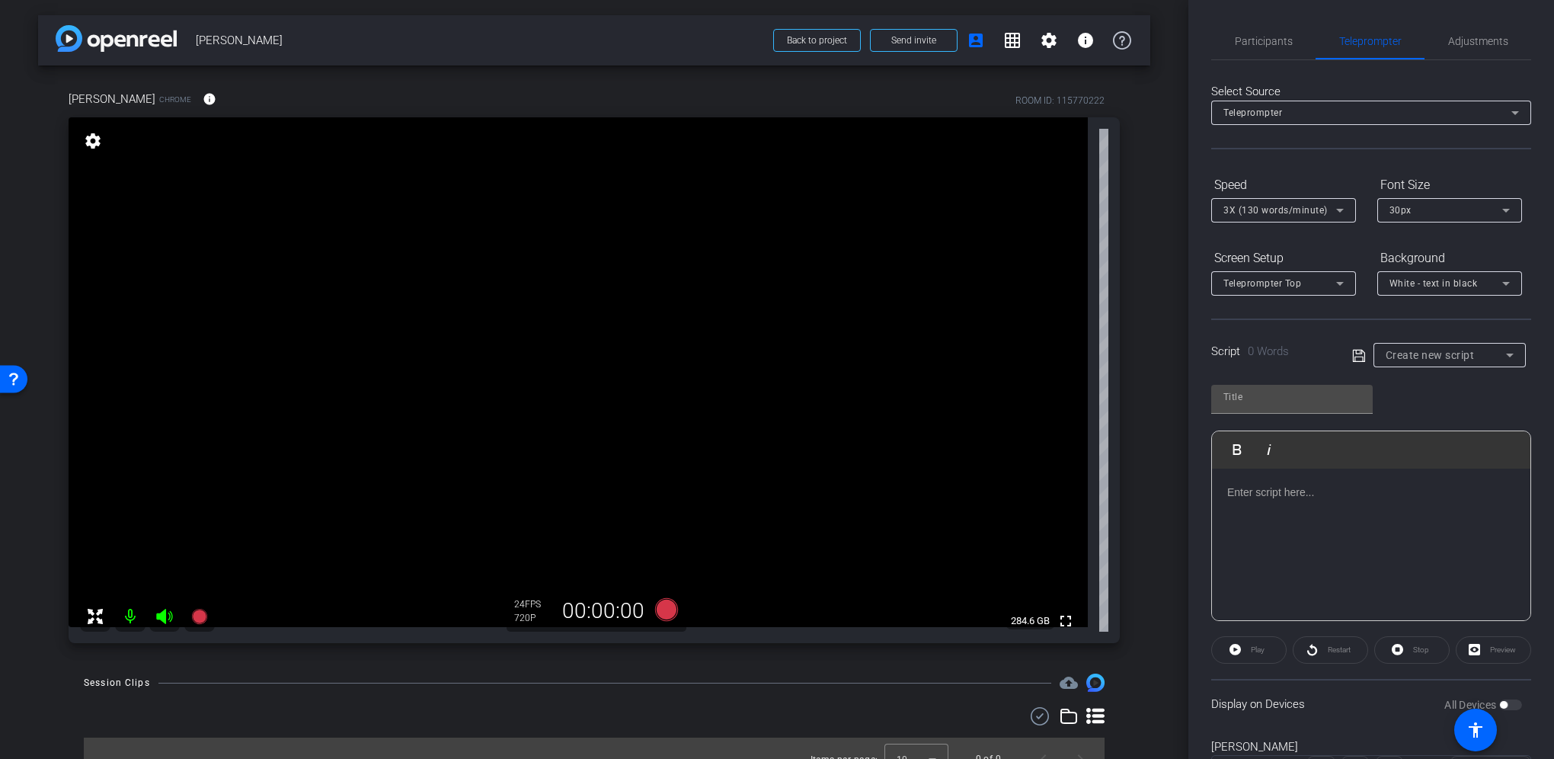
click at [1260, 485] on p at bounding box center [1371, 492] width 288 height 17
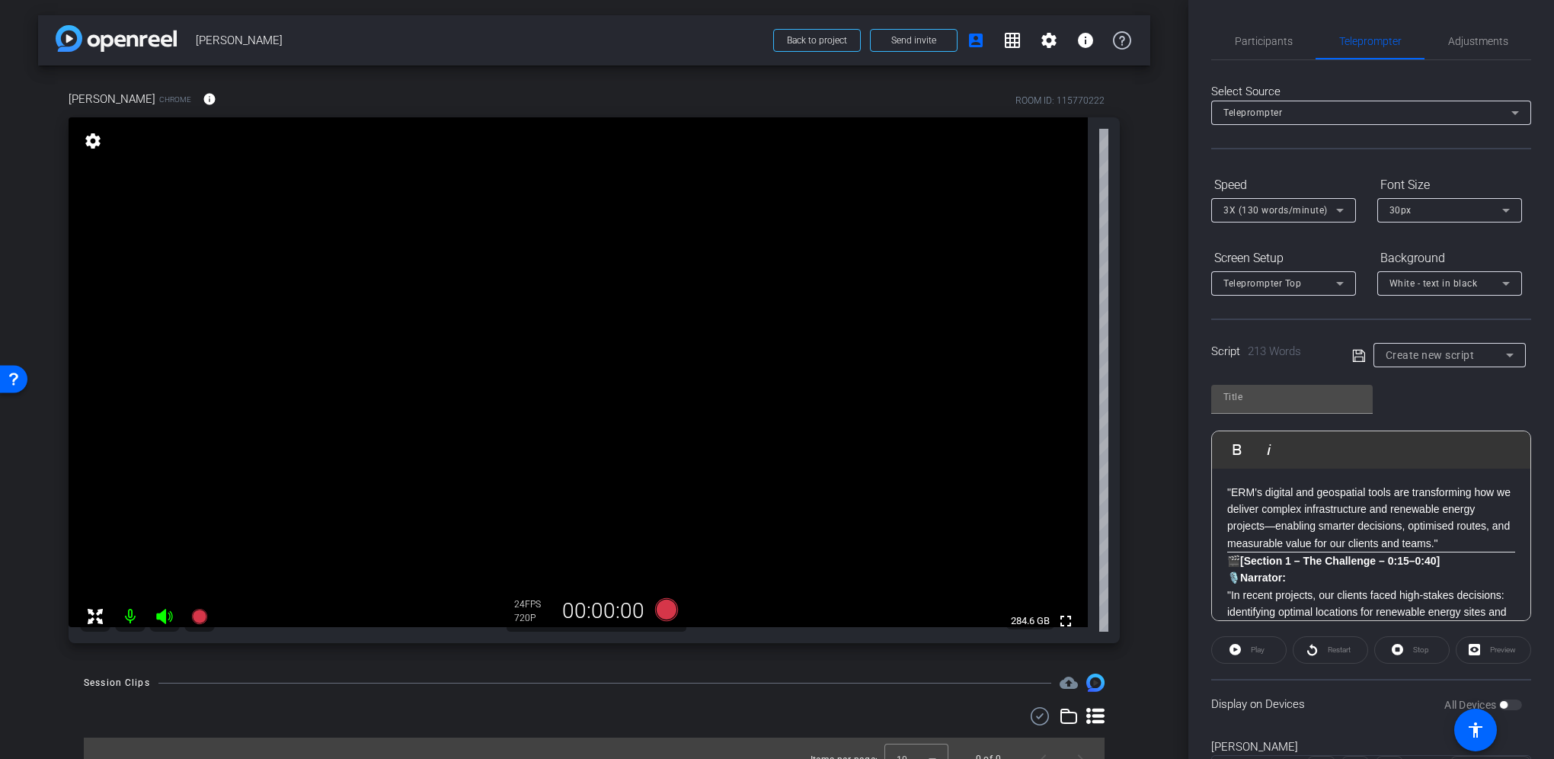
scroll to position [497, 0]
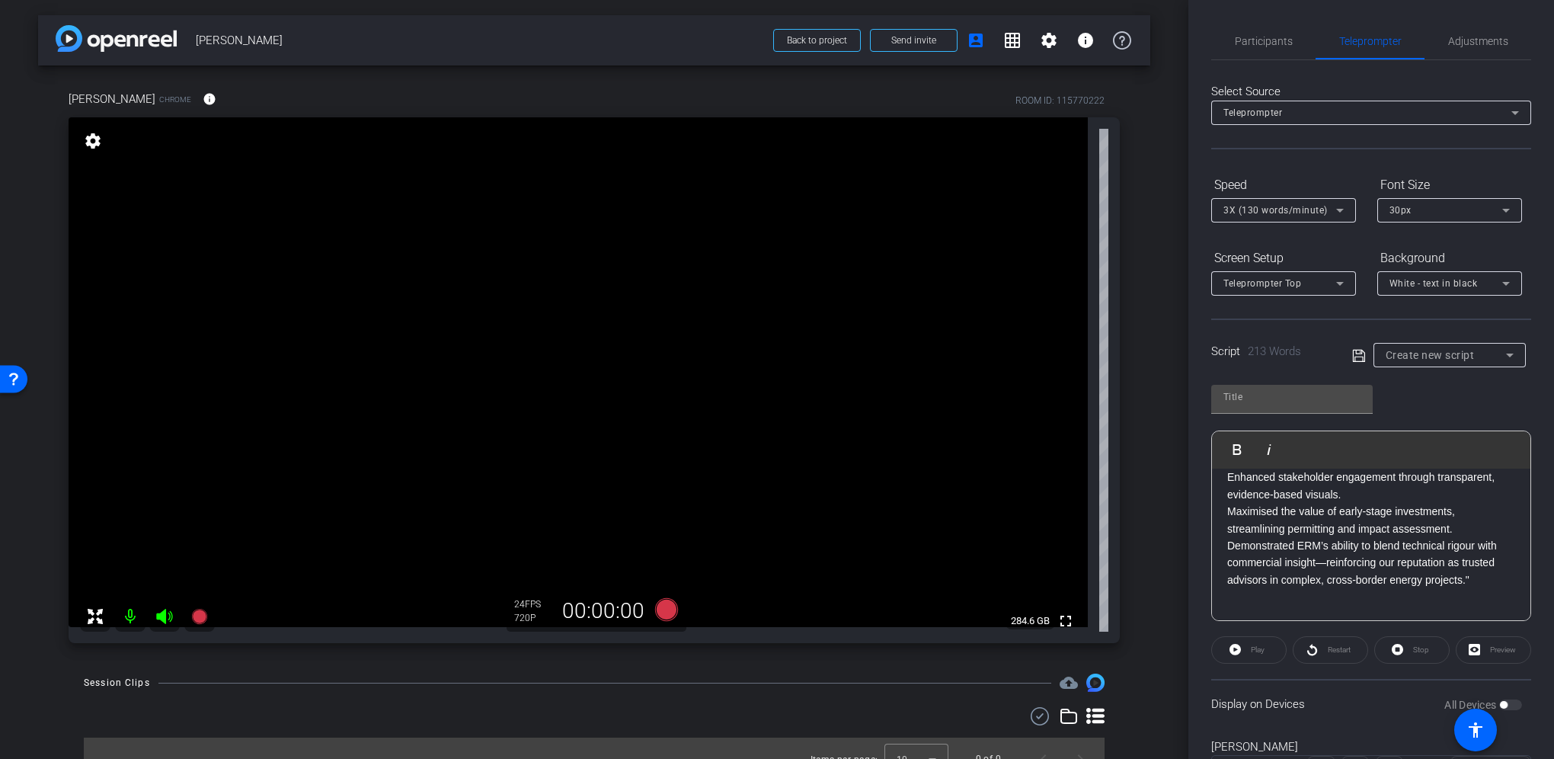
click at [1350, 503] on p "Enhanced stakeholder engagement through transparent, evidence-based visuals." at bounding box center [1371, 485] width 288 height 34
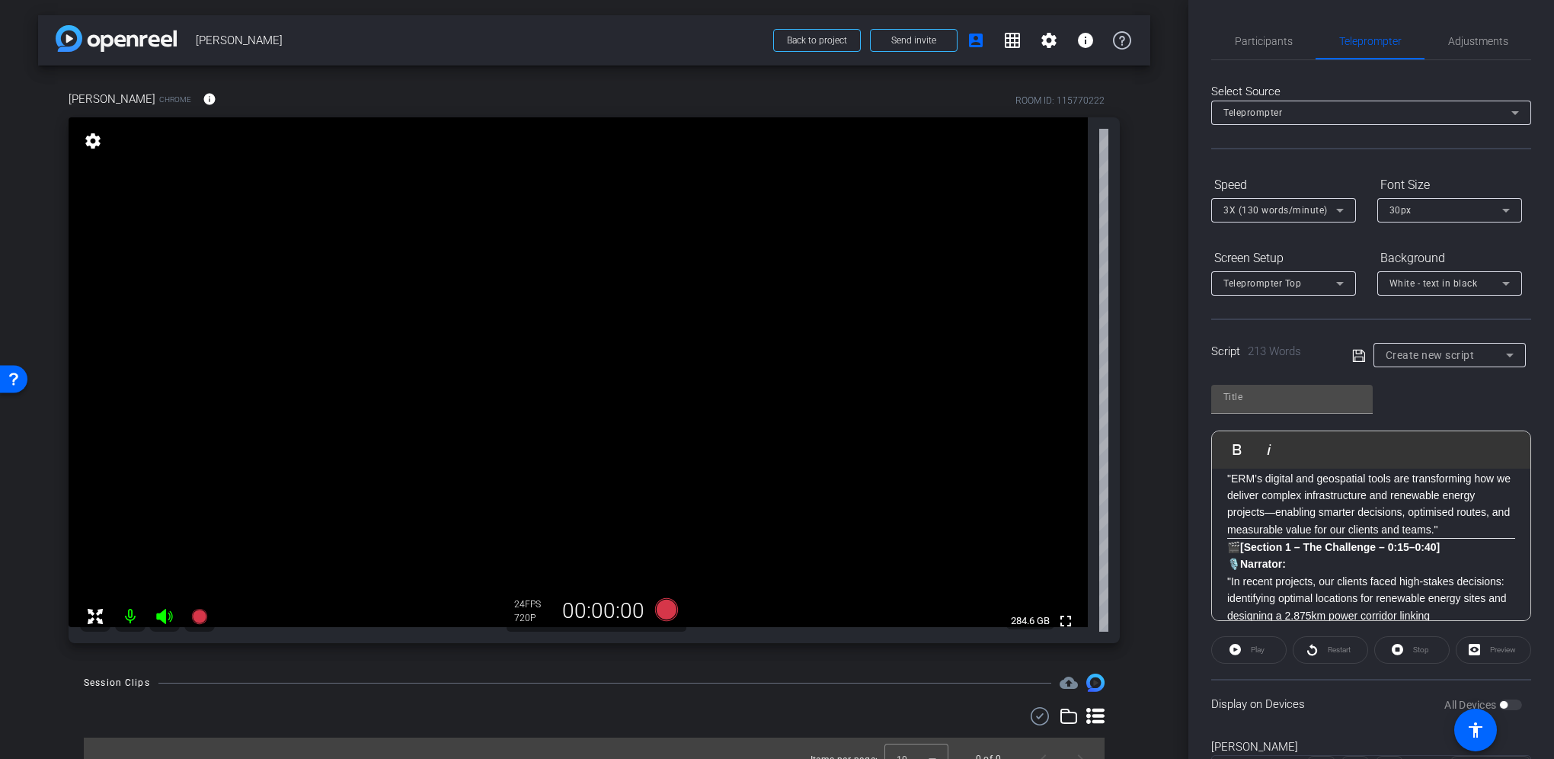
scroll to position [0, 0]
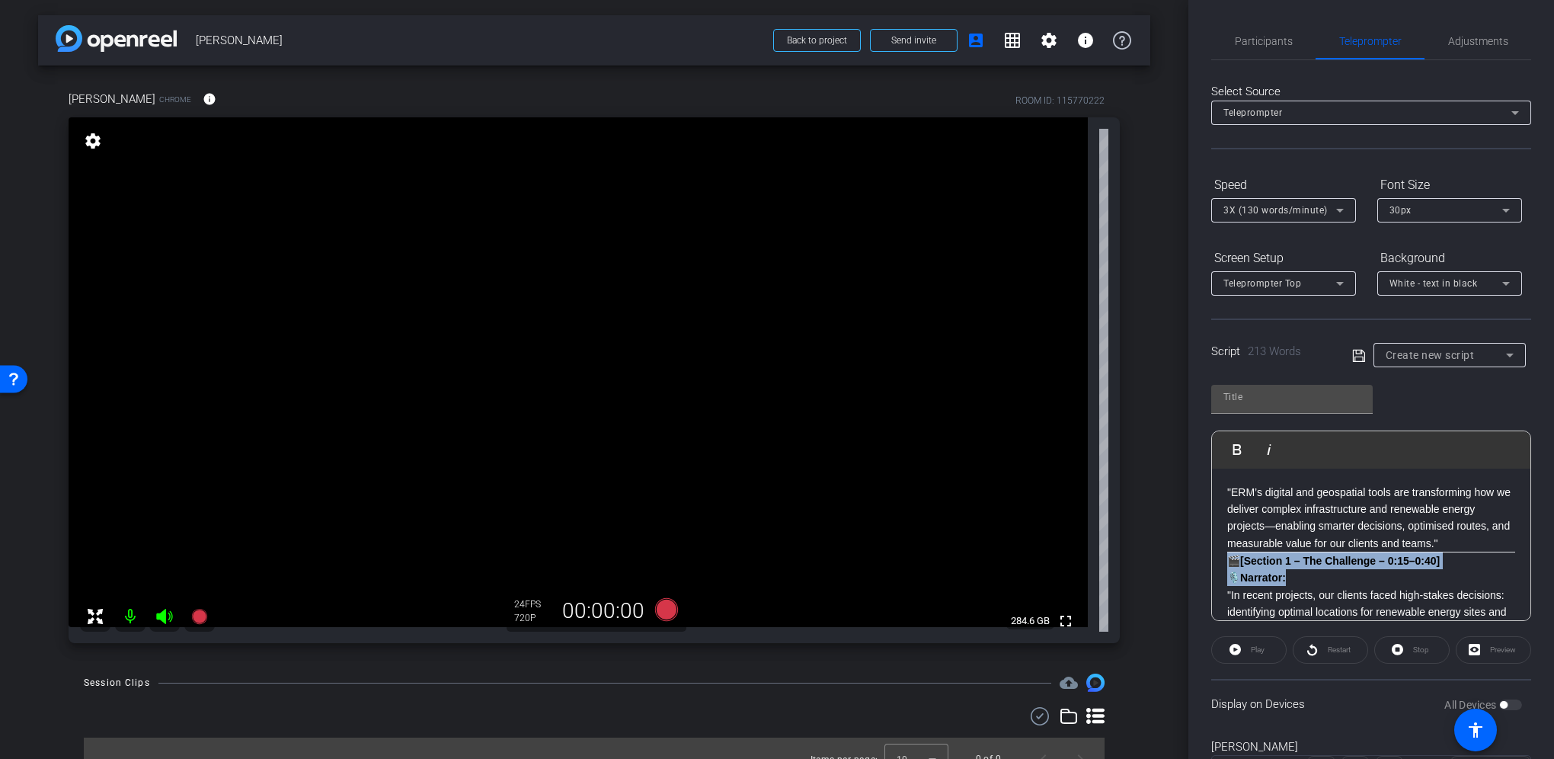
drag, startPoint x: 1323, startPoint y: 579, endPoint x: 1210, endPoint y: 558, distance: 114.6
click at [1211, 558] on div "Play Play from this location Play Selected Play and display the selected text o…" at bounding box center [1371, 525] width 320 height 190
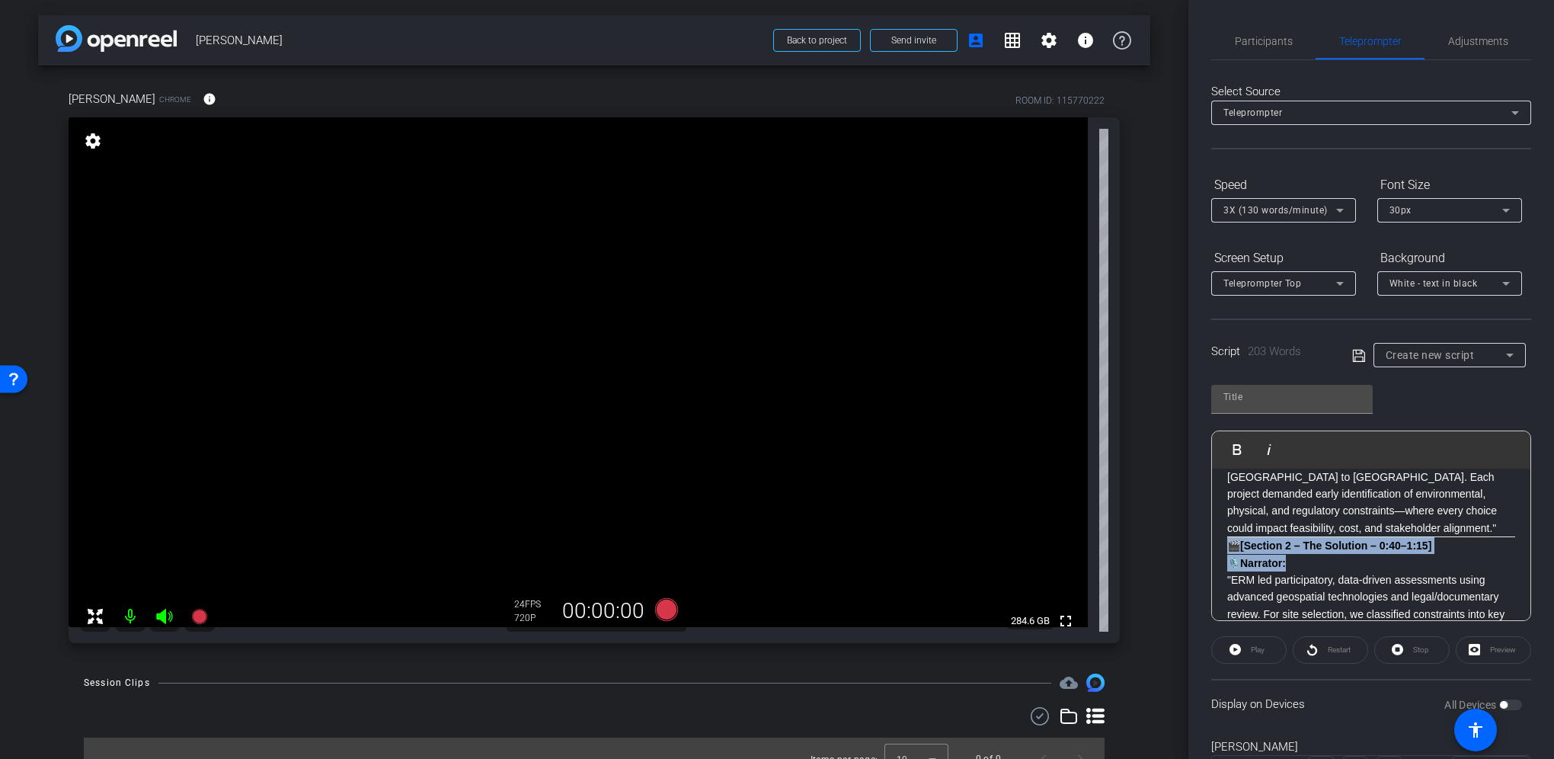
drag, startPoint x: 1291, startPoint y: 563, endPoint x: 1227, endPoint y: 545, distance: 66.3
click at [1227, 545] on p "🎬 [Section 2 – The Solution – 0:40–1:15] 🎙️ Narrator: "ERM led participatory, d…" at bounding box center [1371, 622] width 288 height 171
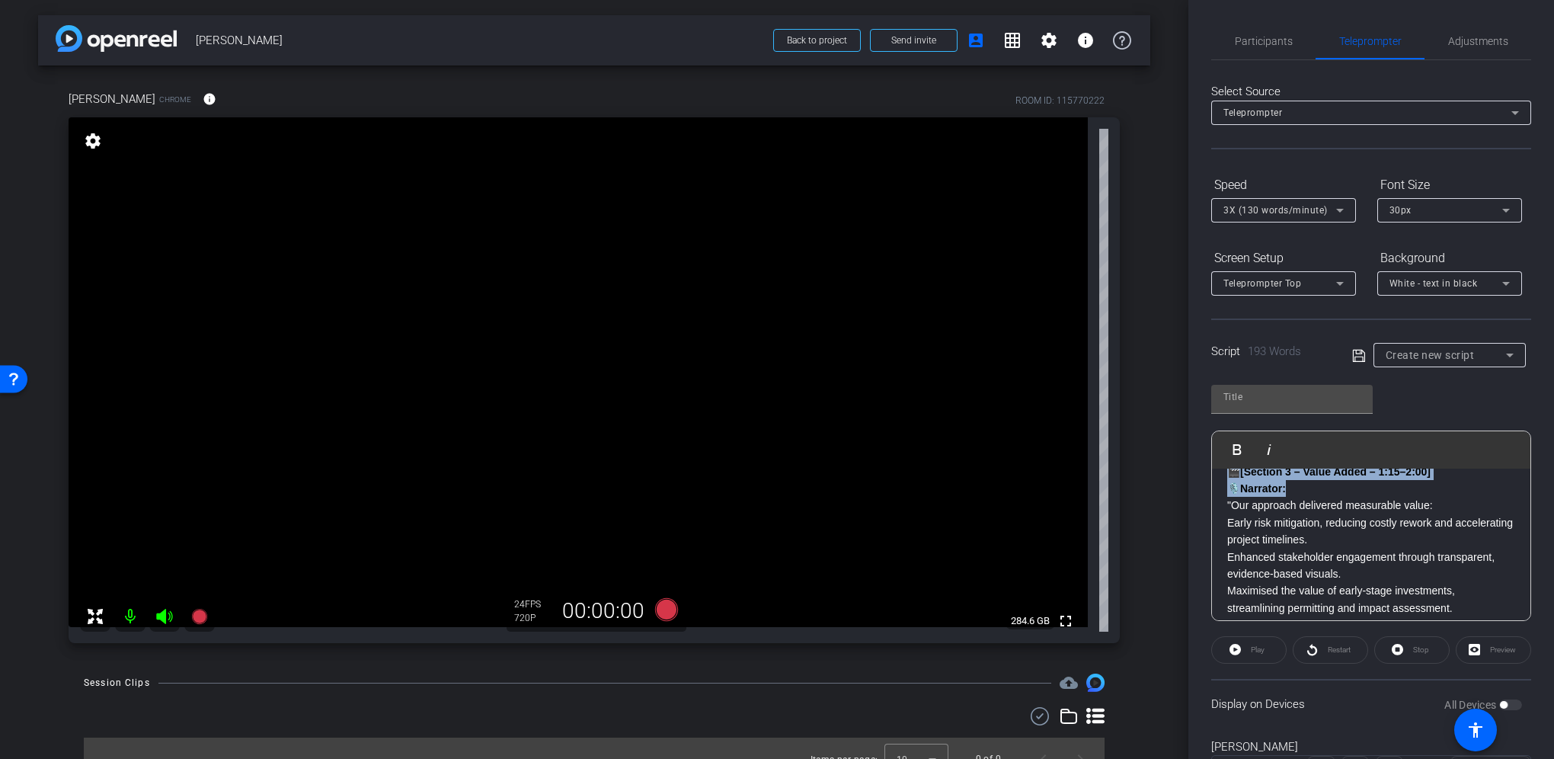
drag, startPoint x: 1303, startPoint y: 504, endPoint x: 1223, endPoint y: 494, distance: 79.9
click at [1223, 494] on div ""ERM’s digital and geospatial tools are transforming how we deliver complex inf…" at bounding box center [1371, 394] width 318 height 612
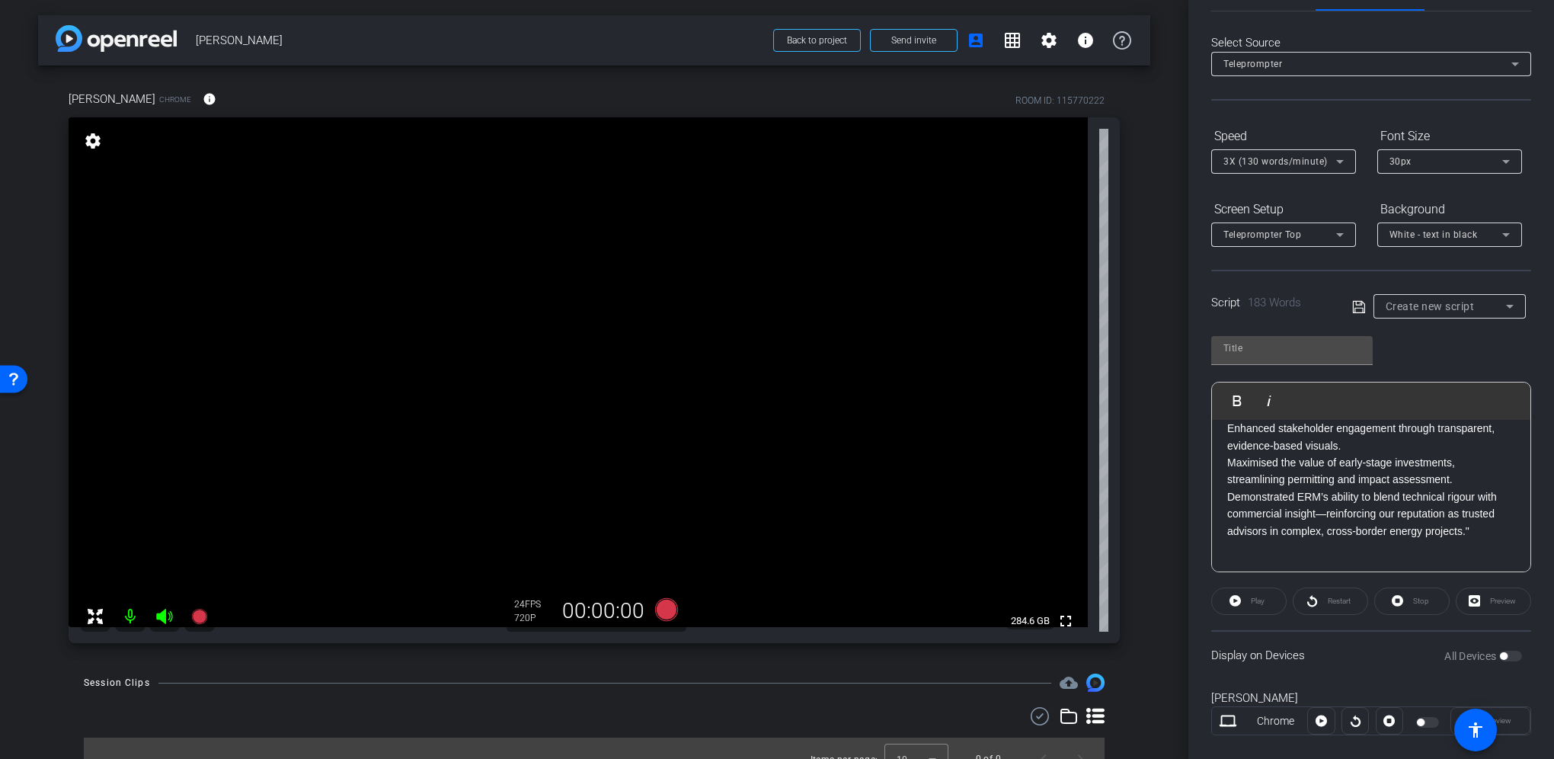
scroll to position [72, 0]
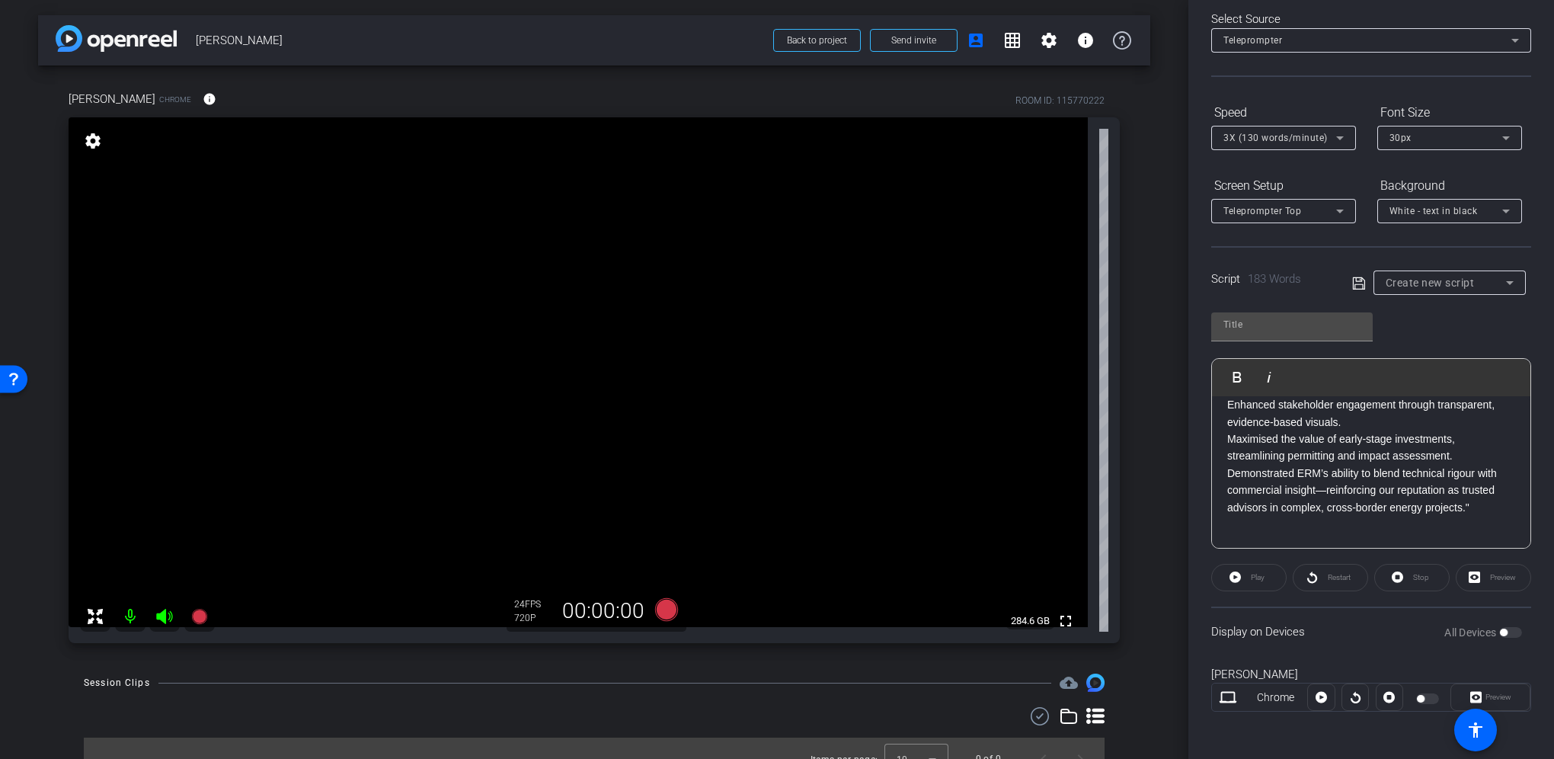
click at [1361, 421] on p "Enhanced stakeholder engagement through transparent, evidence-based visuals." at bounding box center [1371, 413] width 288 height 34
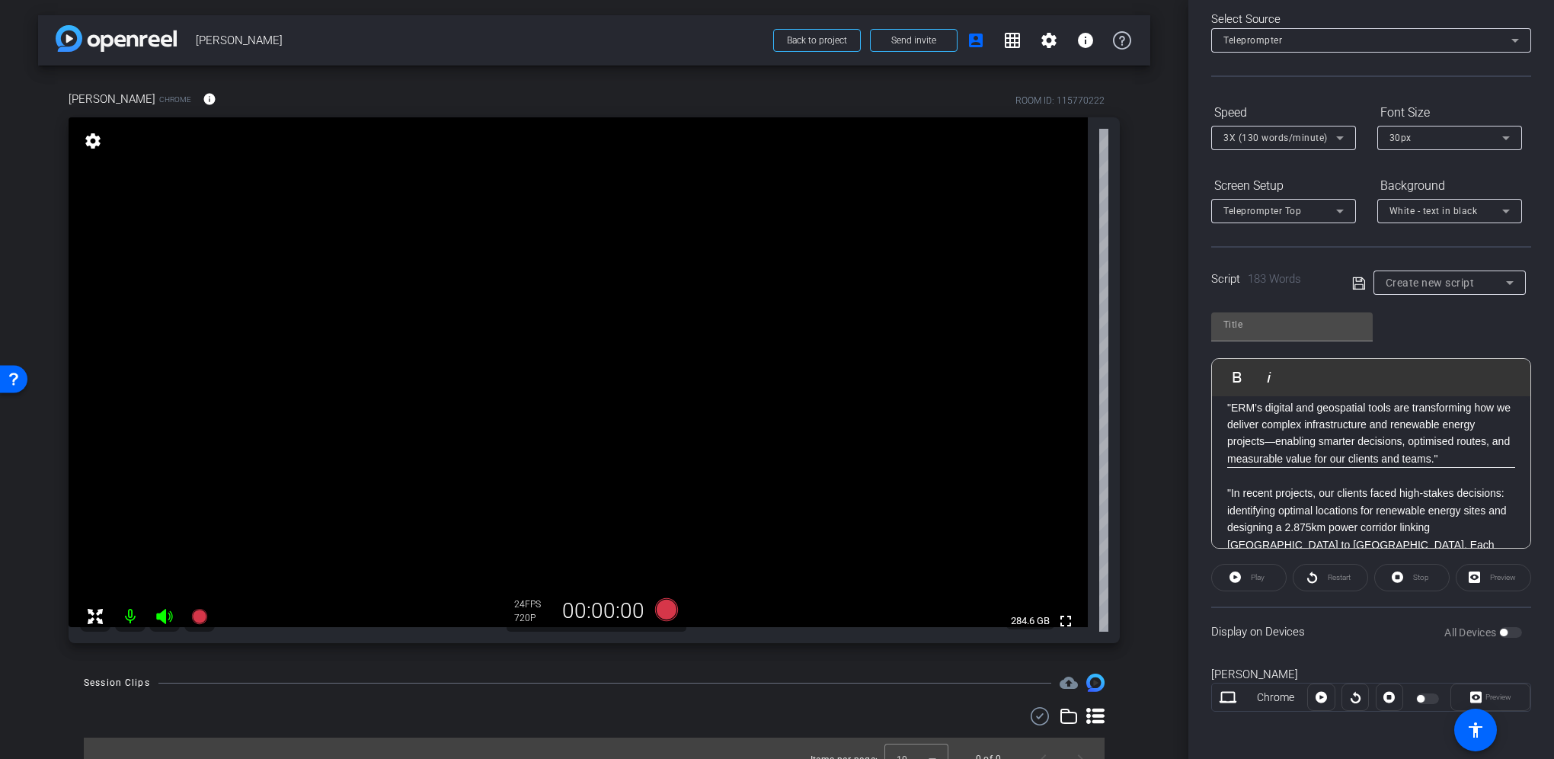
scroll to position [0, 0]
click at [1258, 140] on span "3X (130 words/minute)" at bounding box center [1275, 138] width 104 height 11
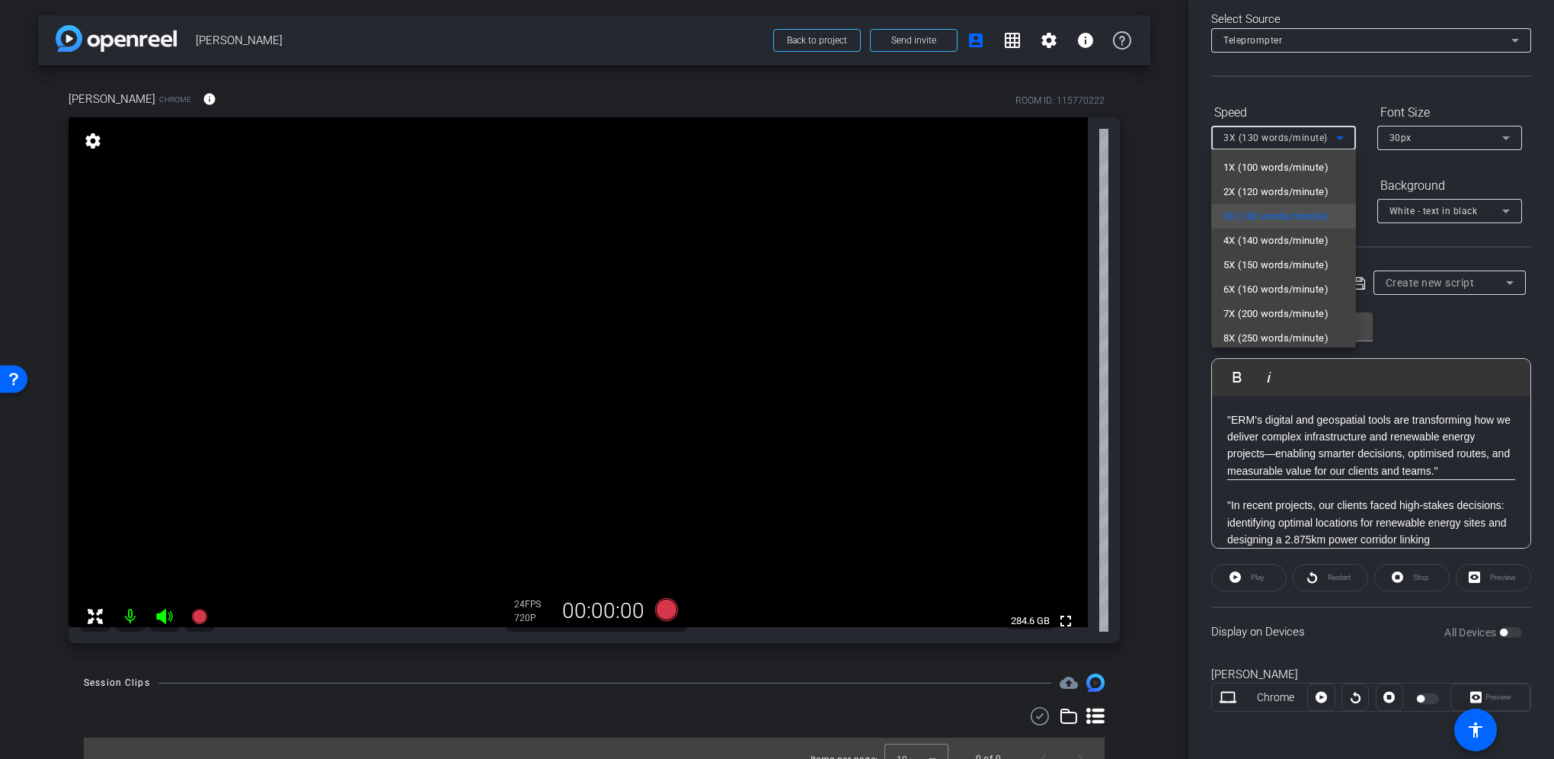
click at [1258, 140] on div at bounding box center [777, 379] width 1554 height 759
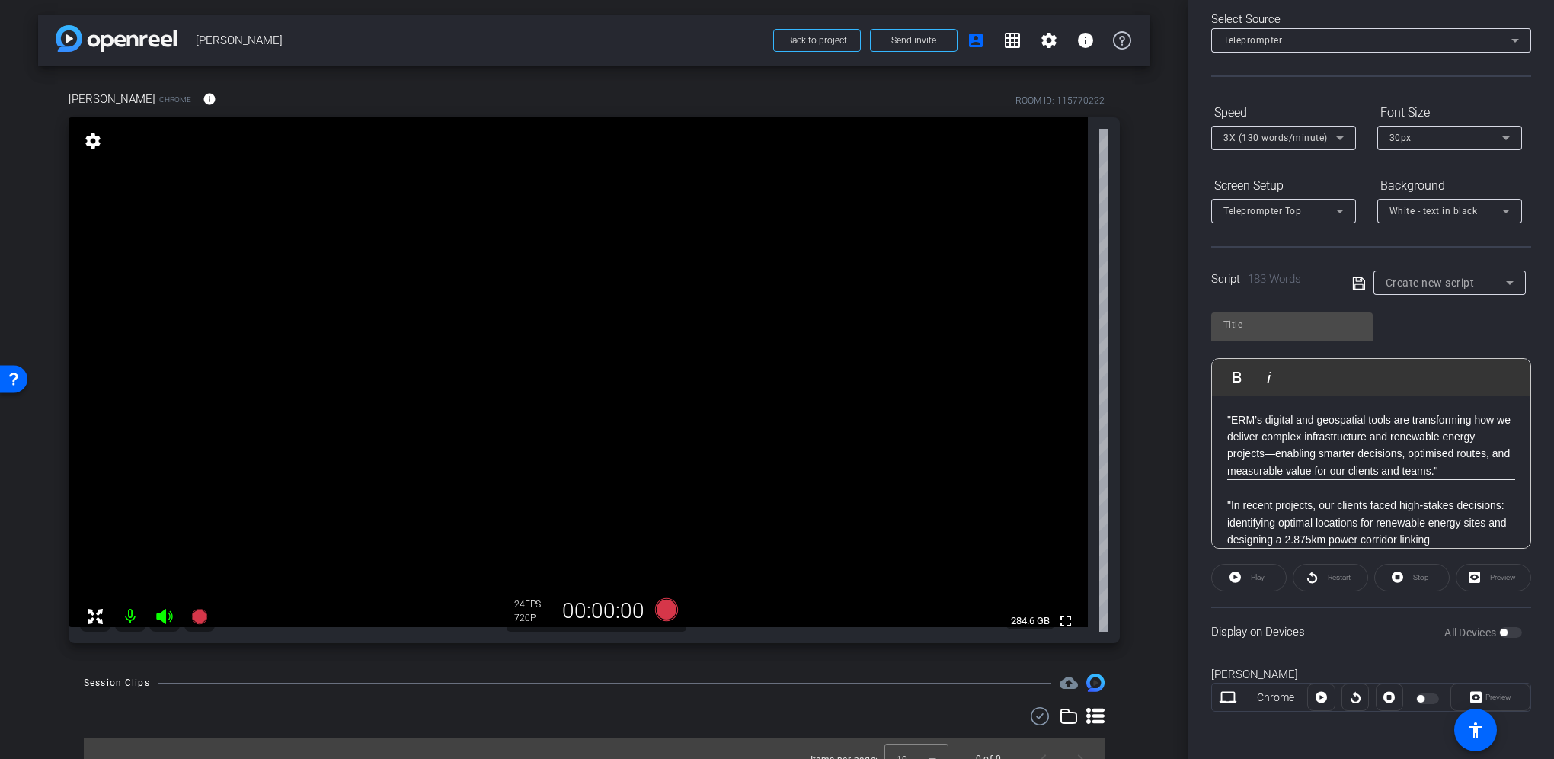
click at [1223, 482] on div ""ERM’s digital and geospatial tools are transforming how we deliver complex inf…" at bounding box center [1371, 702] width 318 height 612
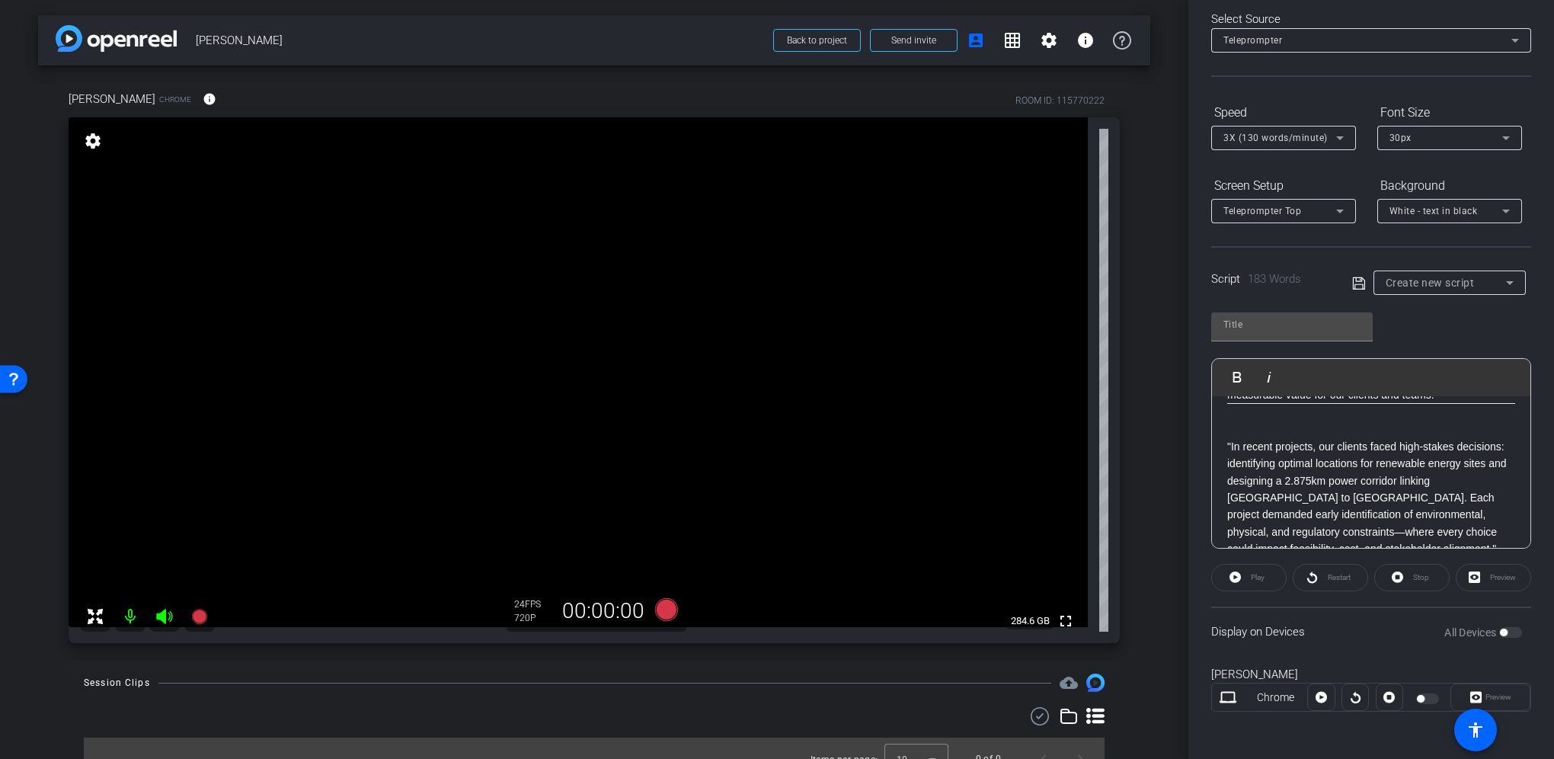
scroll to position [152, 0]
click at [1237, 485] on p ""ERM led participatory, data-driven assessments using advanced geospatial techn…" at bounding box center [1371, 559] width 288 height 154
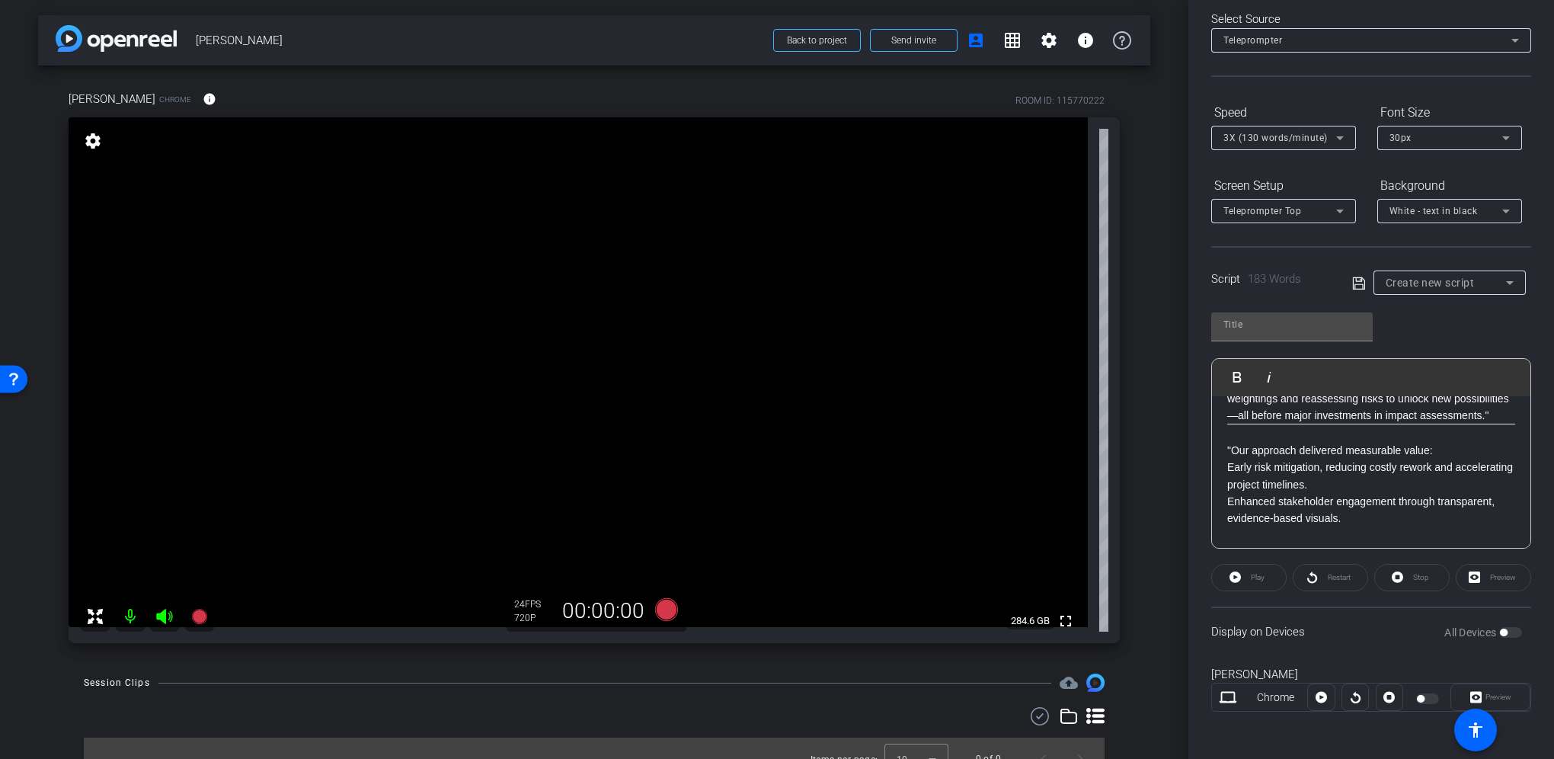
scroll to position [359, 0]
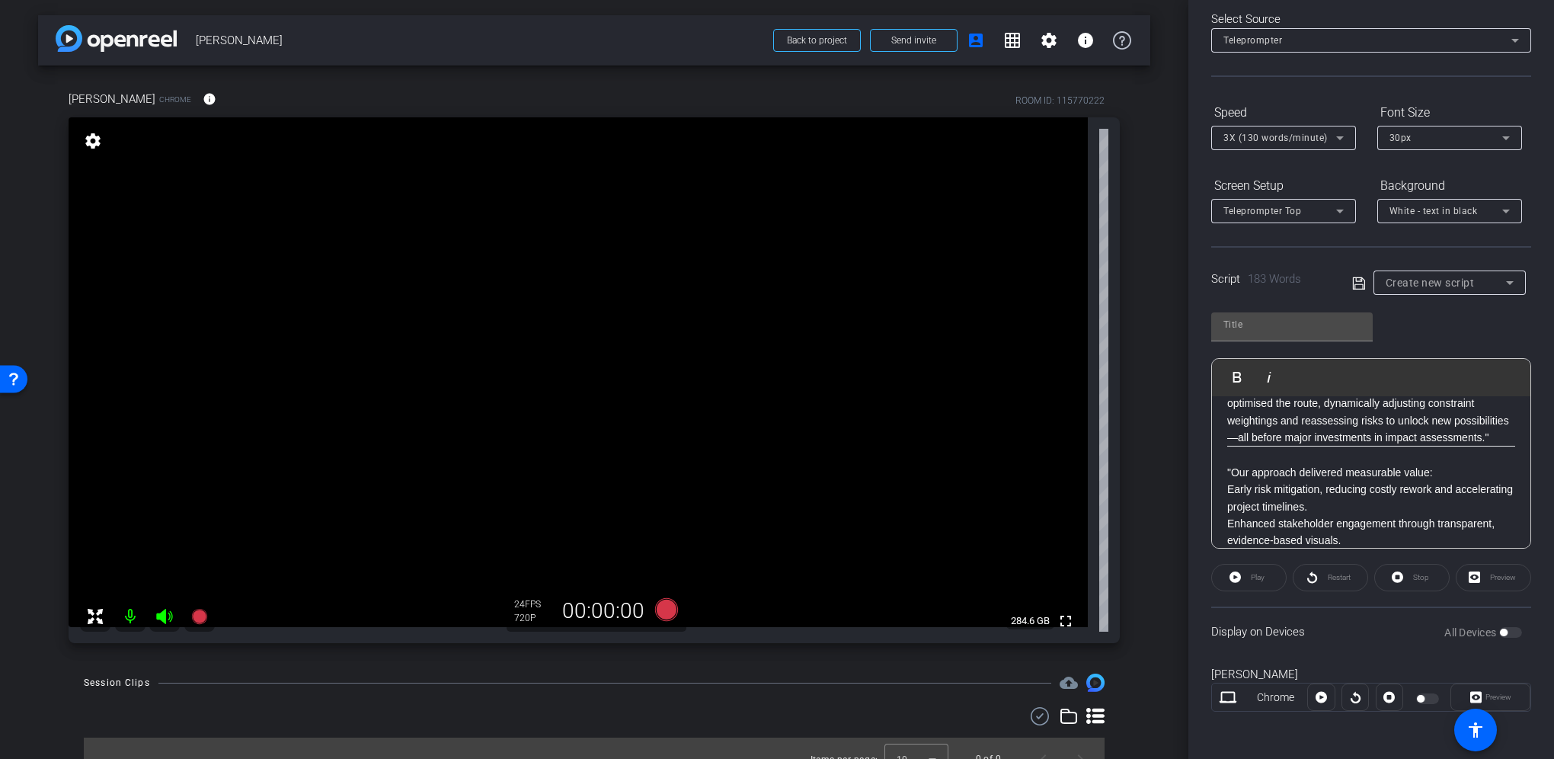
click at [1234, 469] on p ""Our approach delivered measurable value:" at bounding box center [1371, 463] width 288 height 34
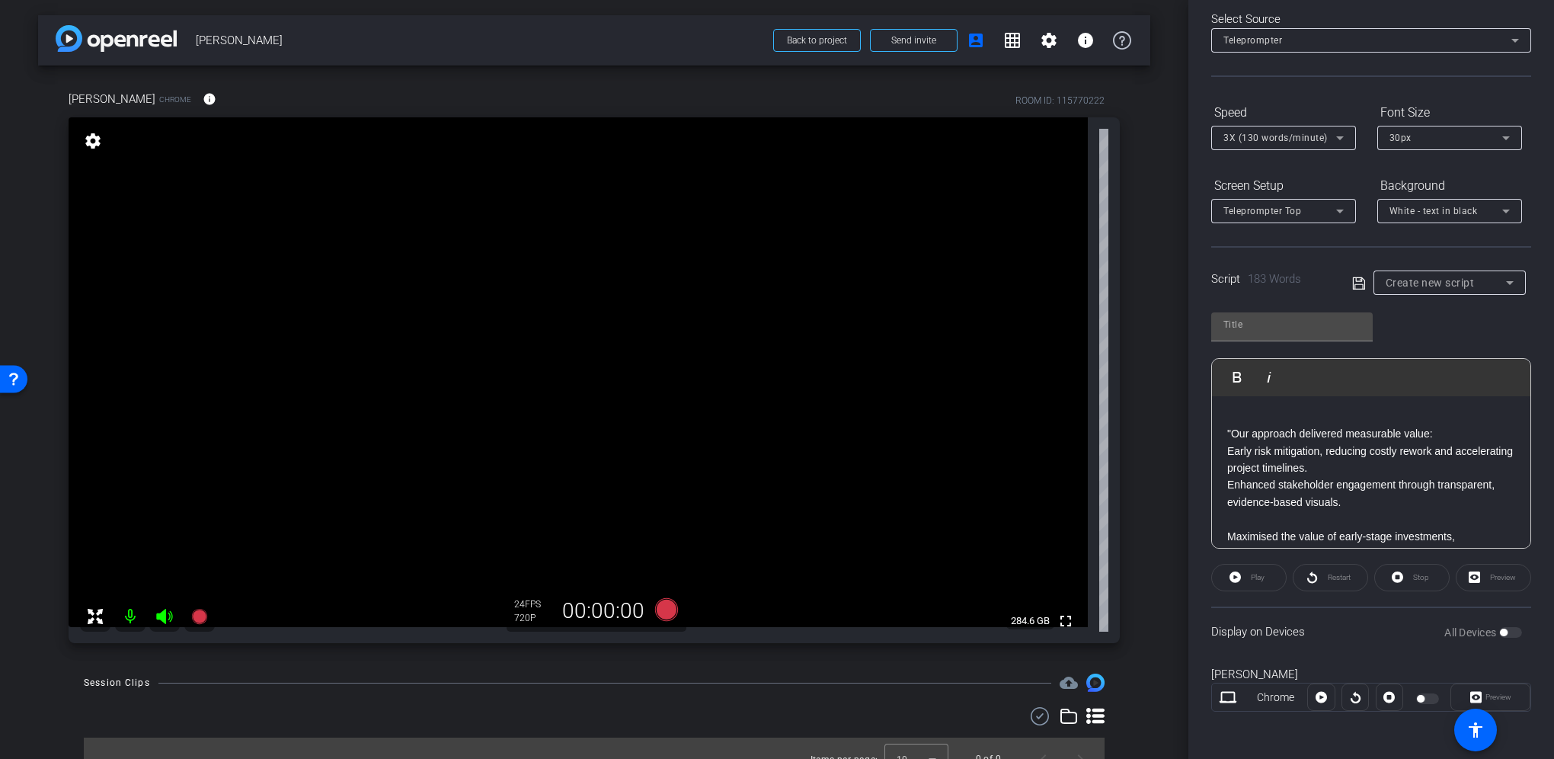
scroll to position [511, 0]
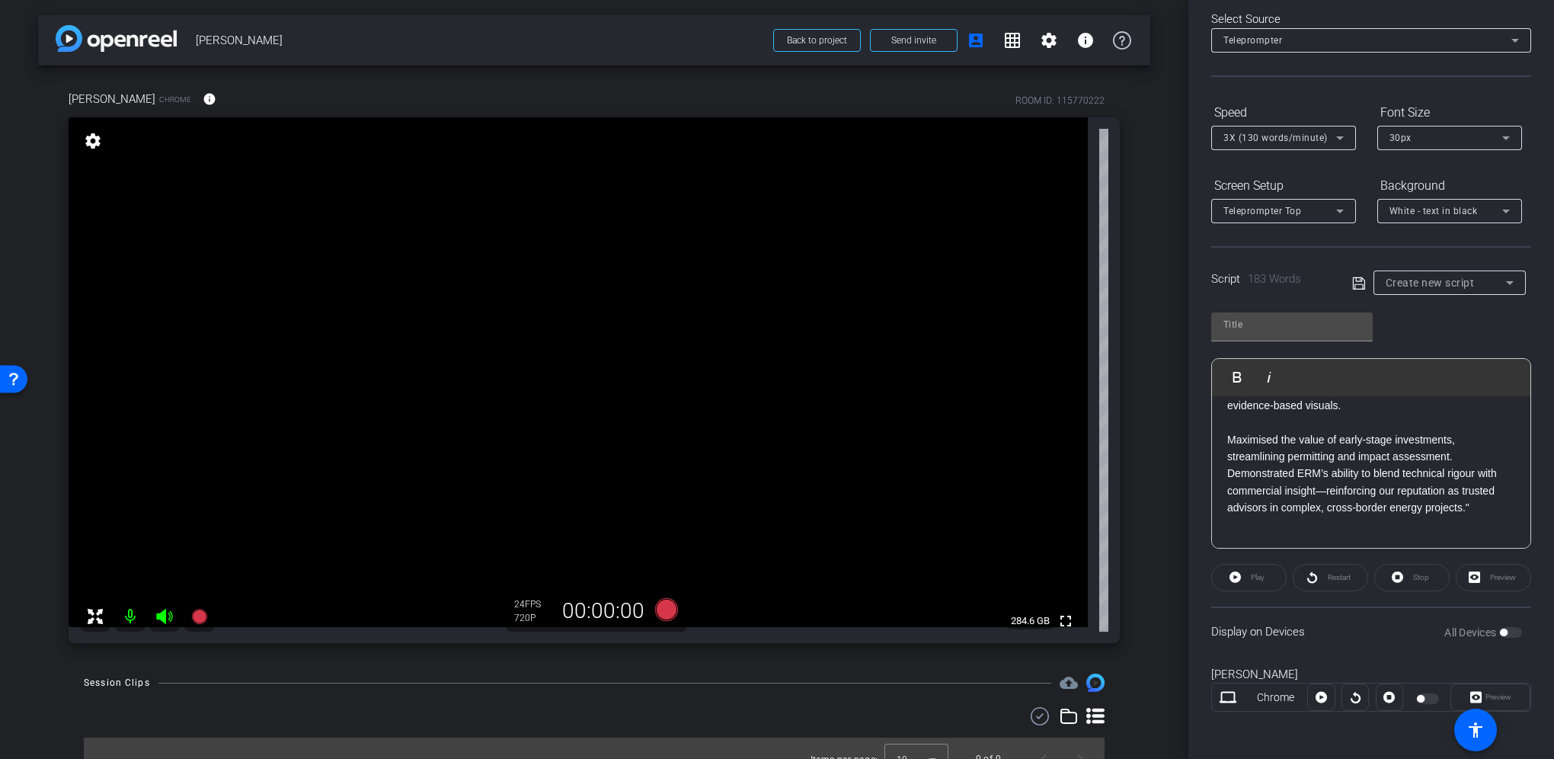
click at [1236, 430] on p at bounding box center [1371, 422] width 288 height 17
click at [1374, 498] on p "Early risk mitigation, reducing costly rework and accelerating project timeline…" at bounding box center [1371, 481] width 288 height 34
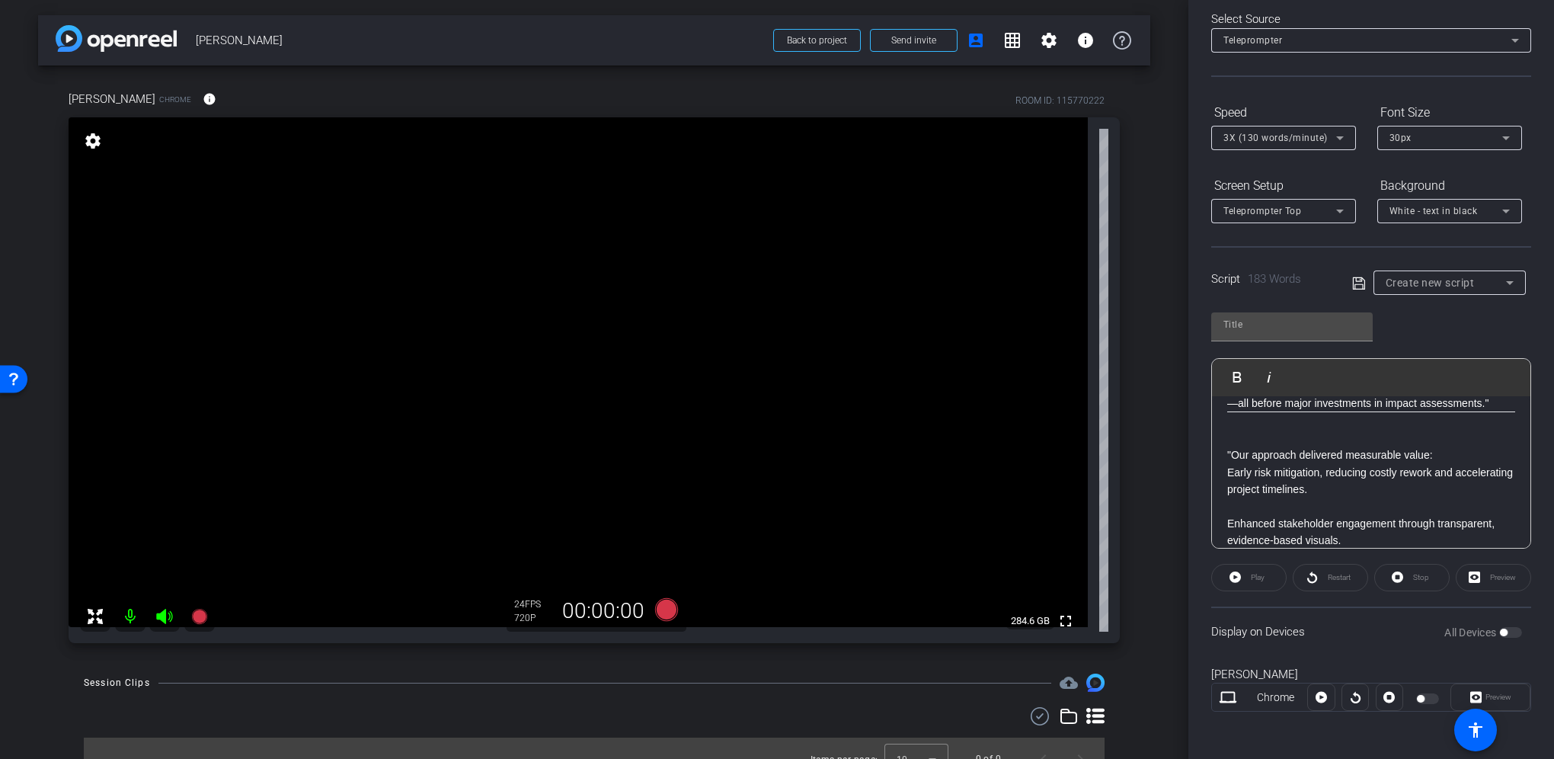
click at [1231, 481] on p "Early risk mitigation, reducing costly rework and accelerating project timeline…" at bounding box center [1371, 481] width 288 height 34
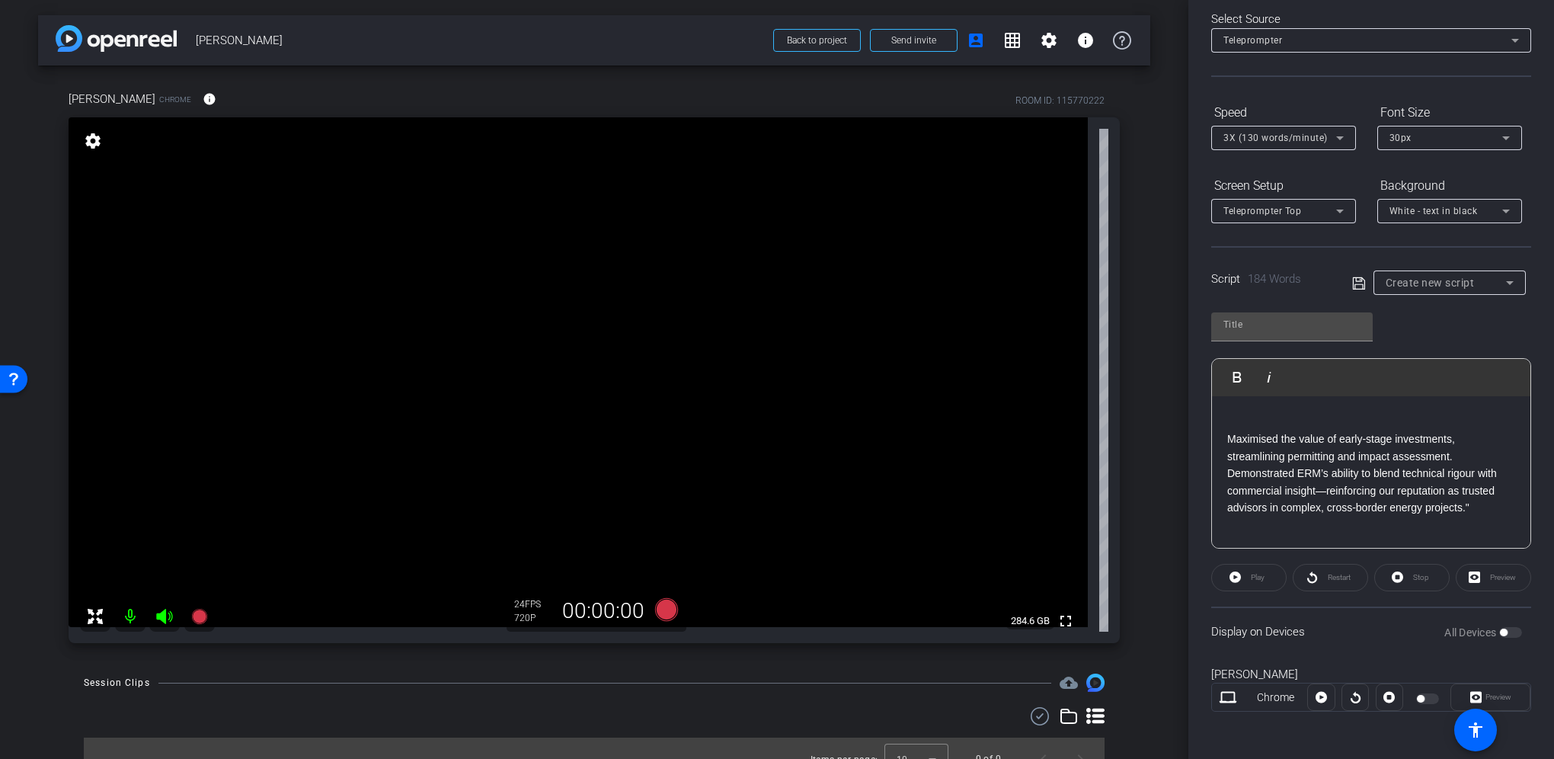
scroll to position [469, 0]
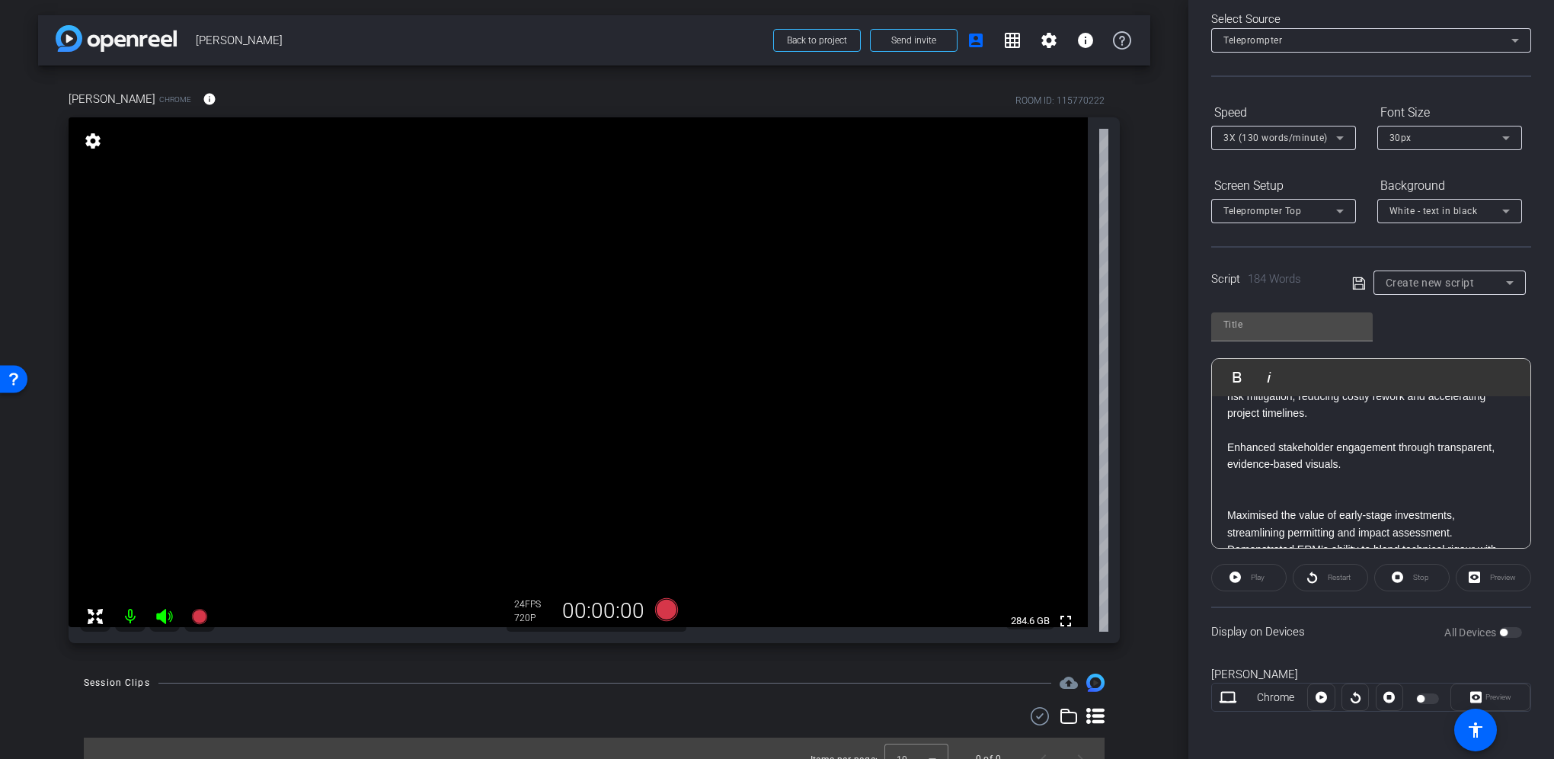
click at [1222, 460] on div ""ERM’s digital and geospatial tools are transforming how we deliver complex inf…" at bounding box center [1371, 276] width 318 height 698
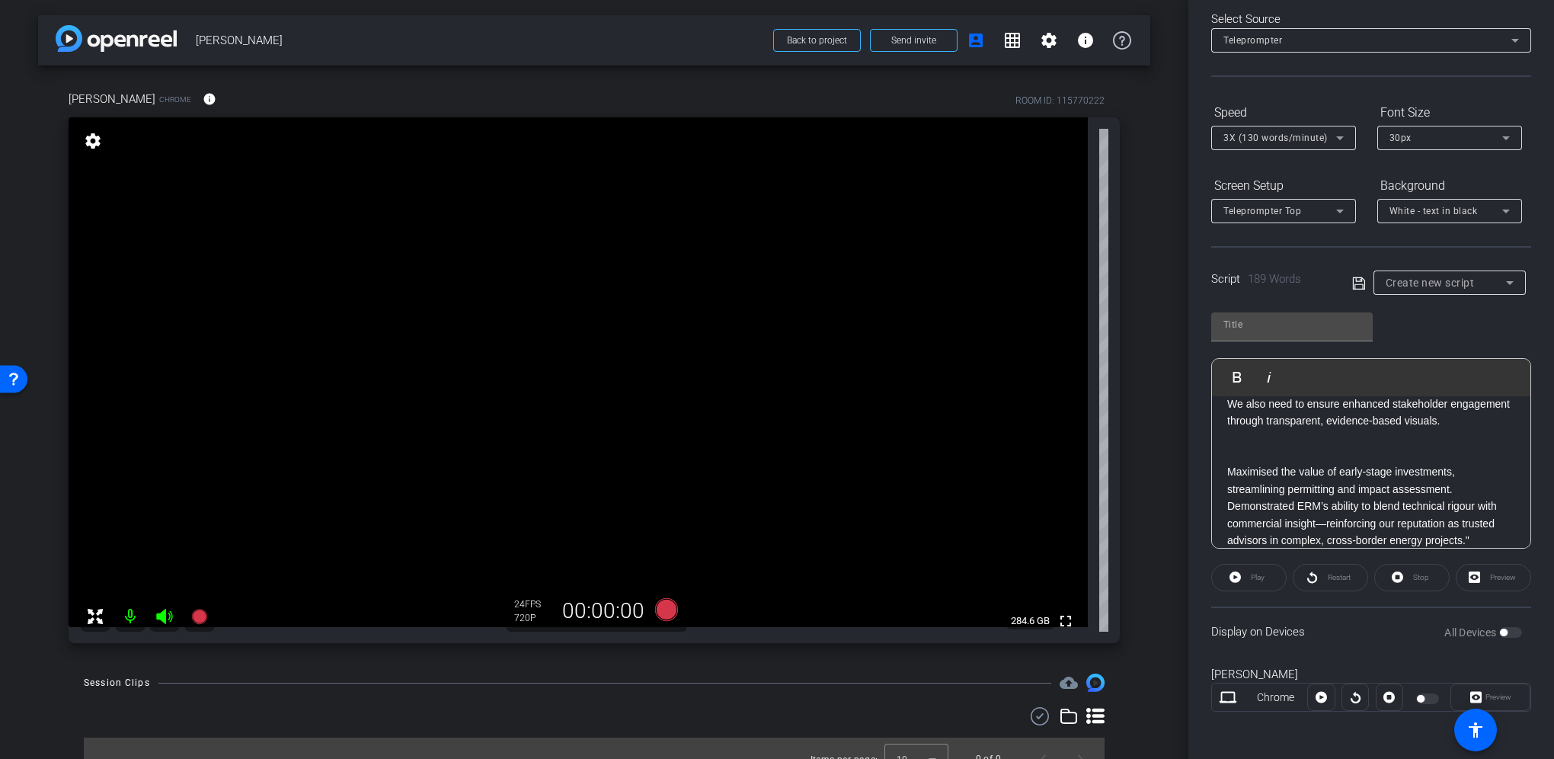
scroll to position [545, 0]
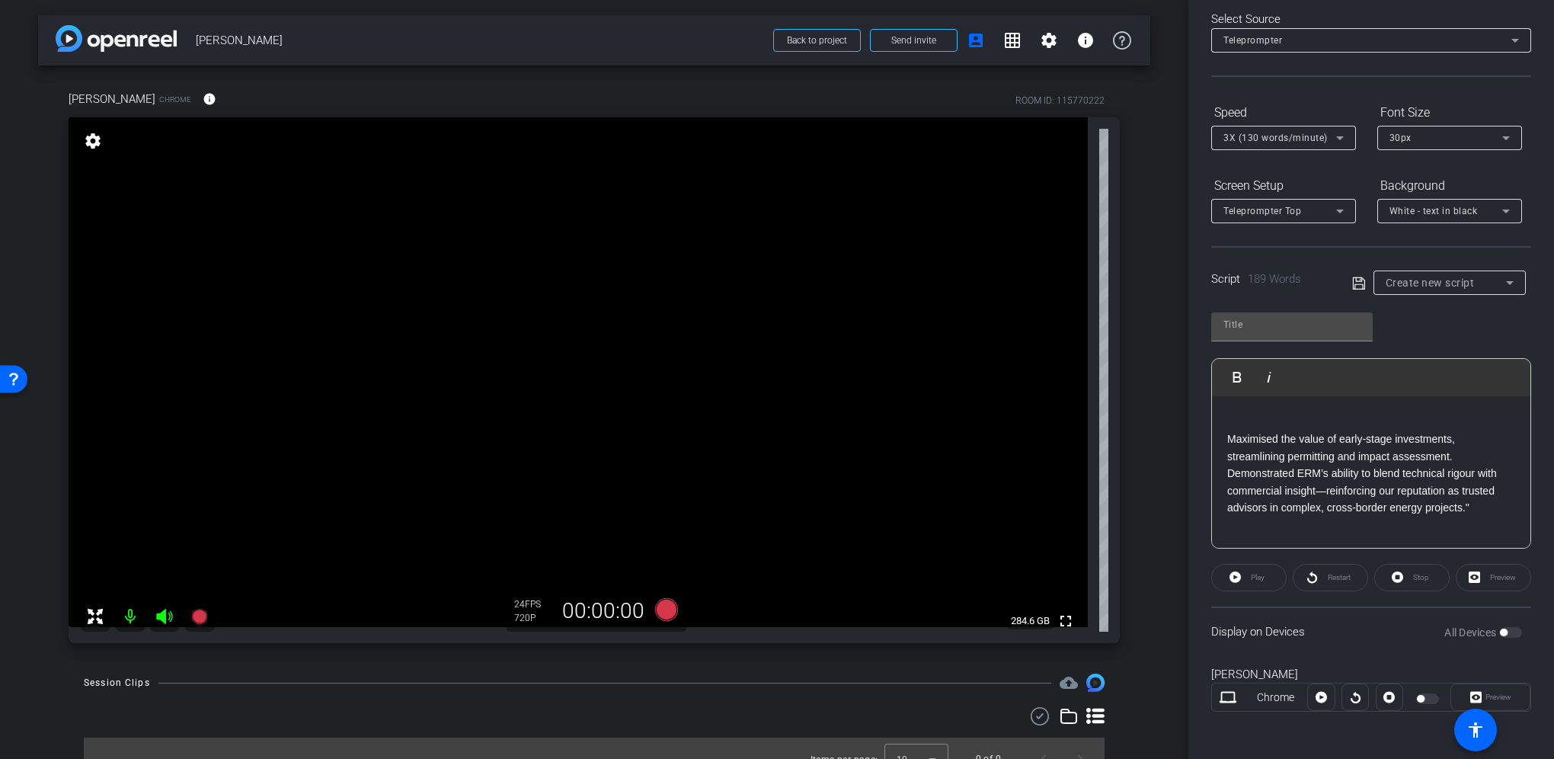
click at [1229, 465] on p "Maximised the value of early-stage investments, streamlining permitting and imp…" at bounding box center [1371, 447] width 288 height 34
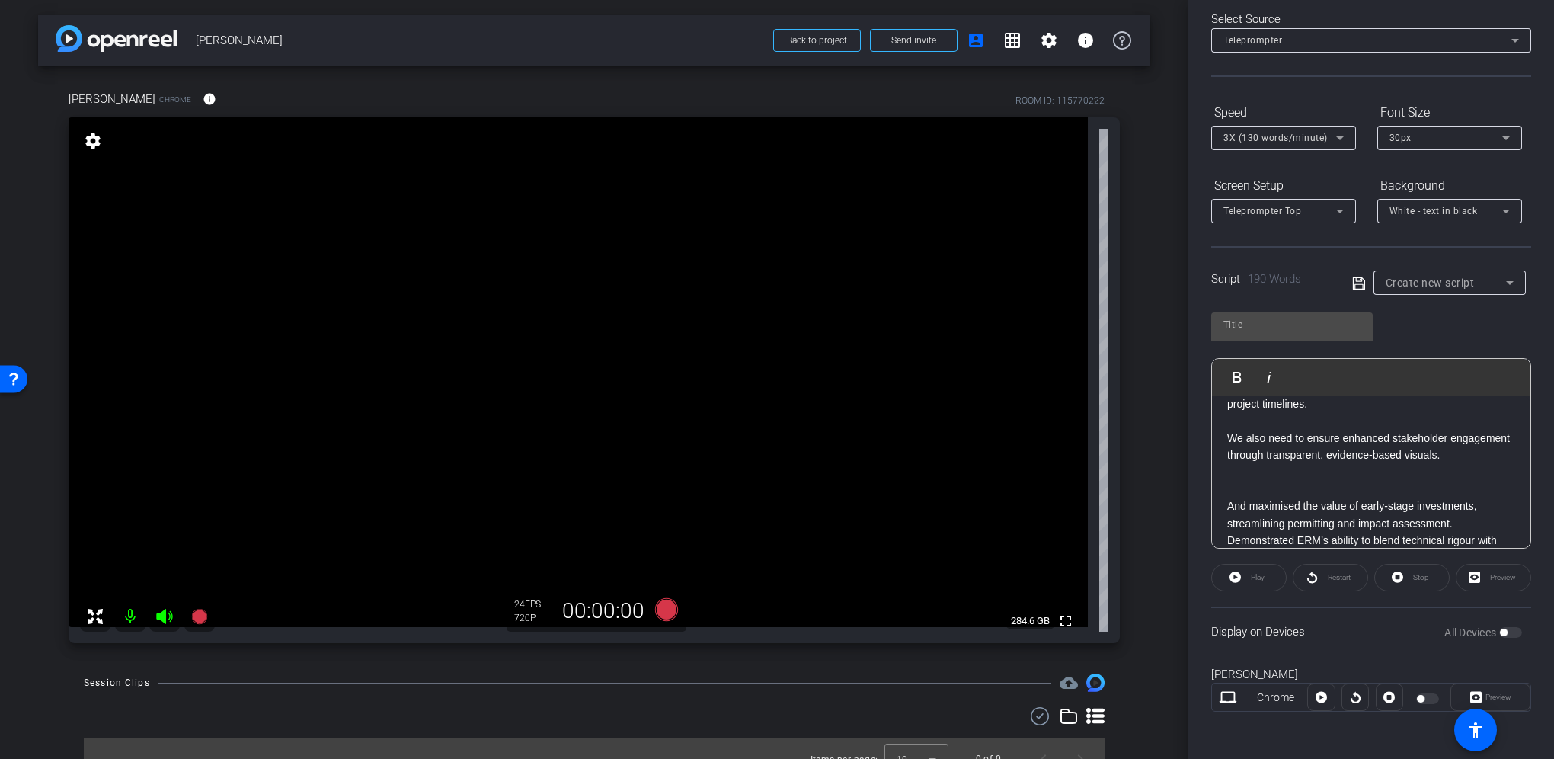
scroll to position [503, 0]
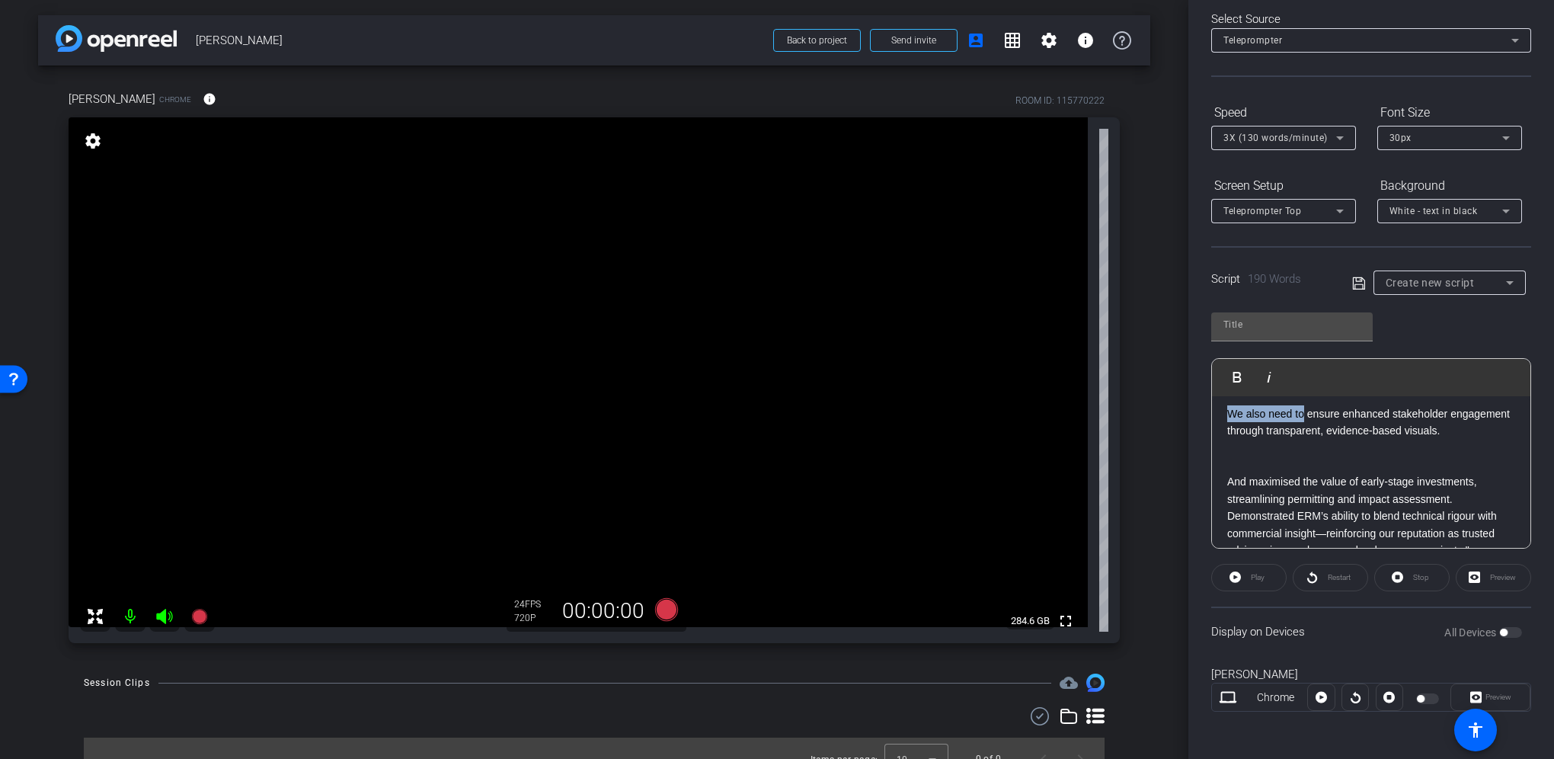
drag, startPoint x: 1226, startPoint y: 430, endPoint x: 1303, endPoint y: 427, distance: 76.2
click at [1303, 427] on p "We also need to ensure enhanced stakeholder engagement through transparent, evi…" at bounding box center [1371, 422] width 288 height 34
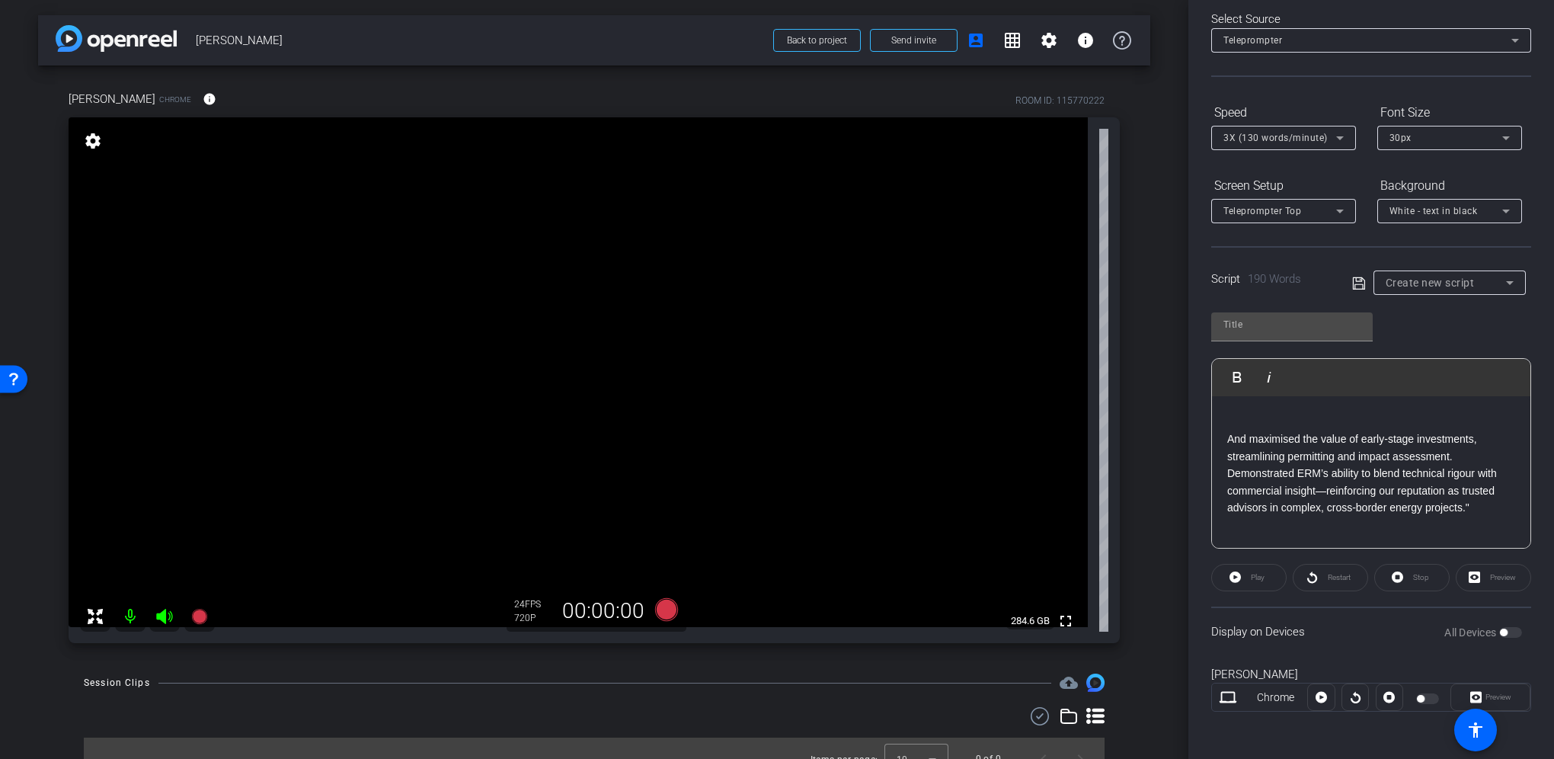
scroll to position [579, 0]
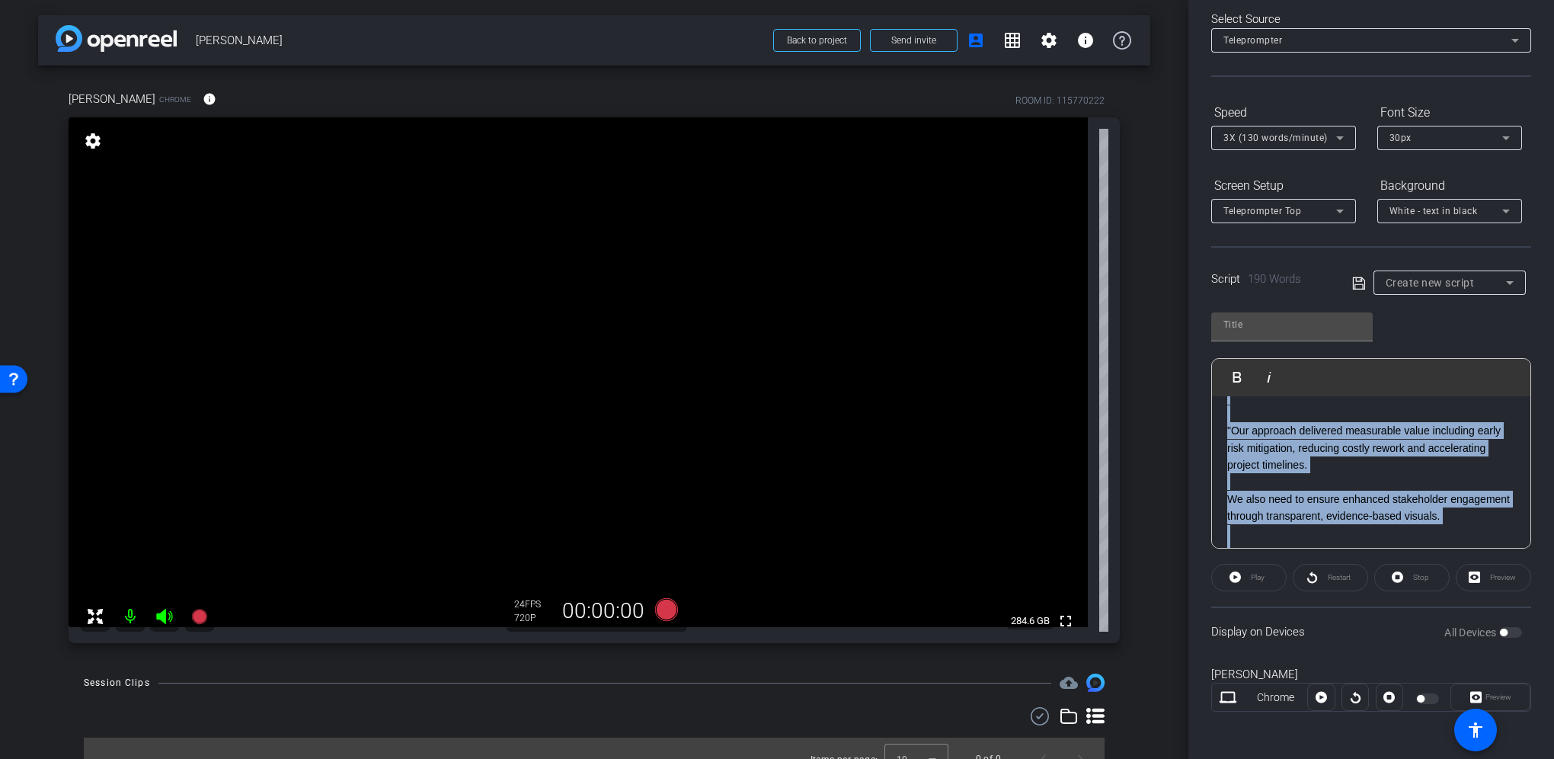
drag, startPoint x: 1476, startPoint y: 507, endPoint x: 1242, endPoint y: 396, distance: 258.6
click at [1242, 395] on div ""ERM’s digital and geospatial tools are transforming how we deliver complex inf…" at bounding box center [1371, 328] width 318 height 698
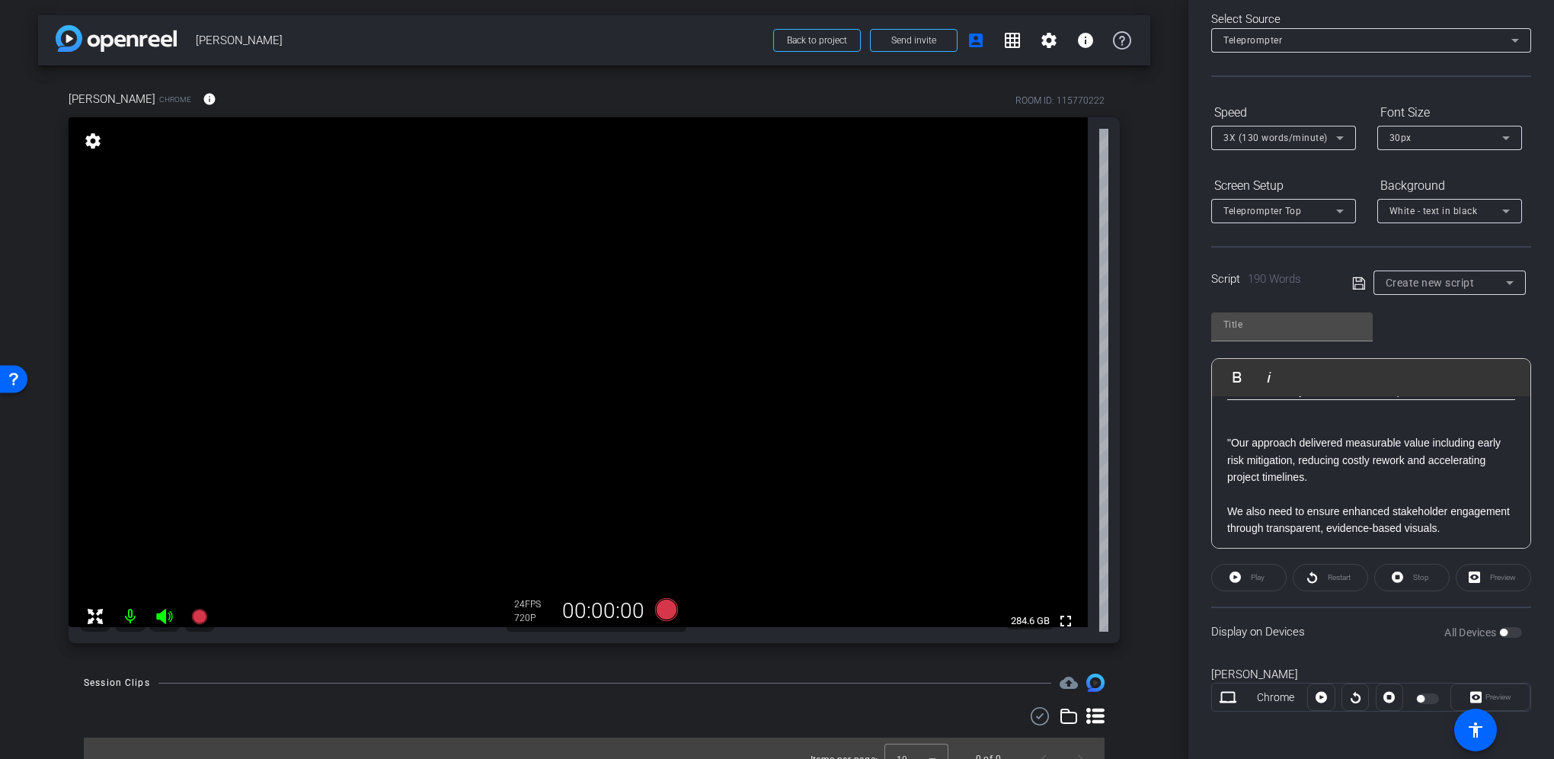
click at [1248, 452] on p ""Our approach delivered measurable value including early risk mitigation, reduc…" at bounding box center [1371, 451] width 288 height 69
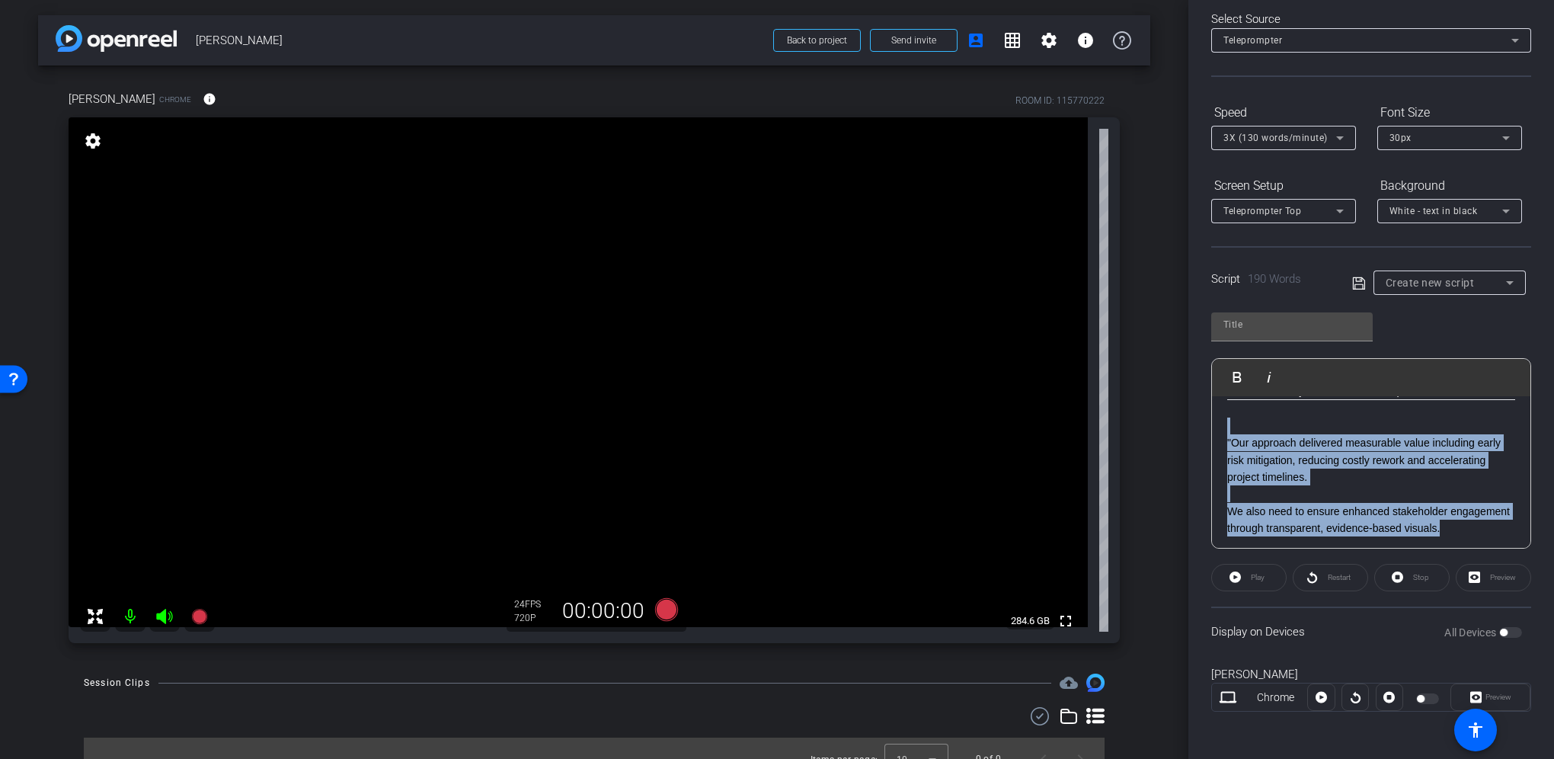
scroll to position [579, 0]
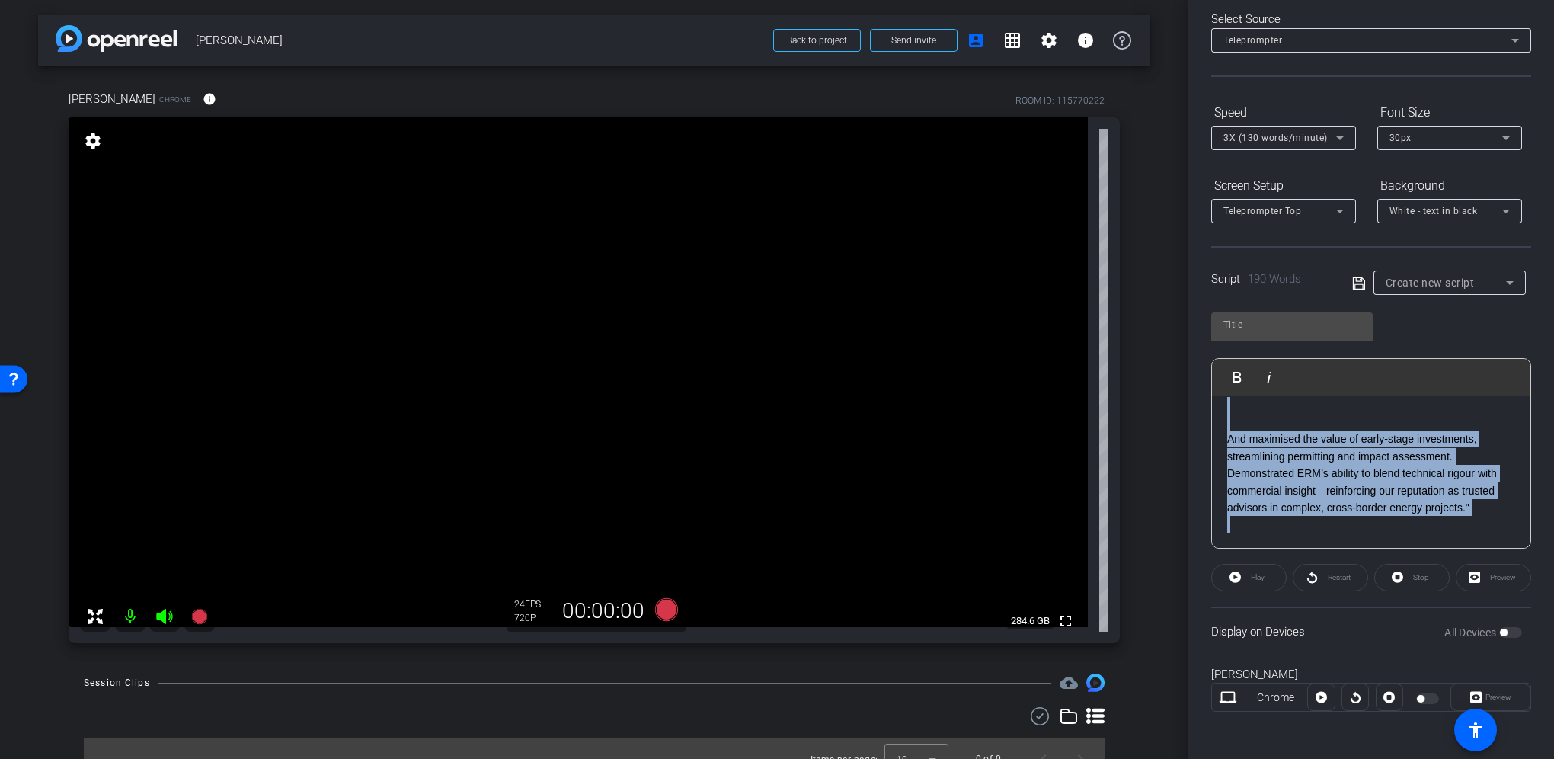
drag, startPoint x: 1237, startPoint y: 440, endPoint x: 1598, endPoint y: 578, distance: 386.8
click at [1553, 578] on html "Accessibility Screen-Reader Guide, Feedback, and Issue Reporting | New window m…" at bounding box center [777, 379] width 1554 height 759
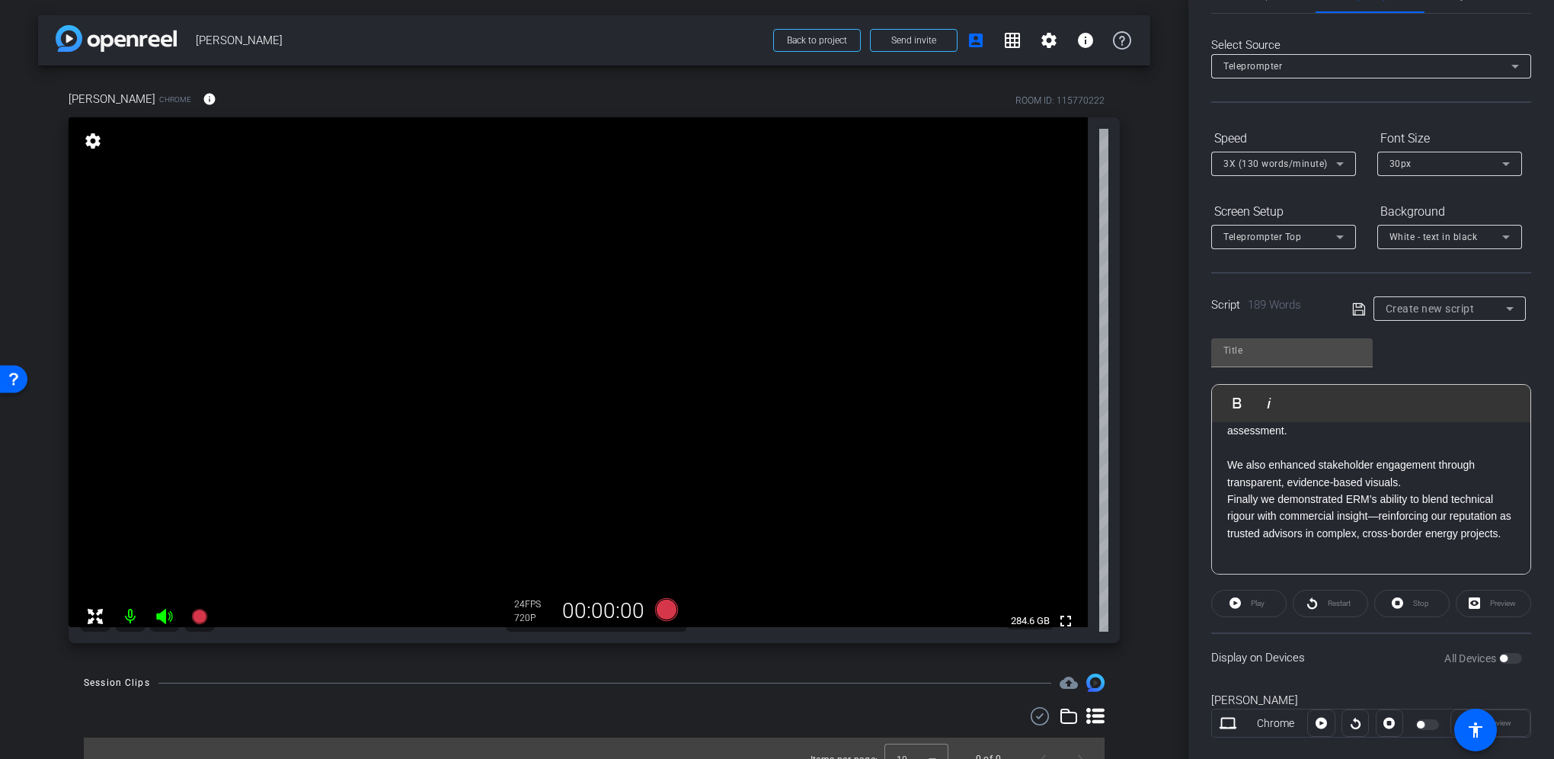
scroll to position [72, 0]
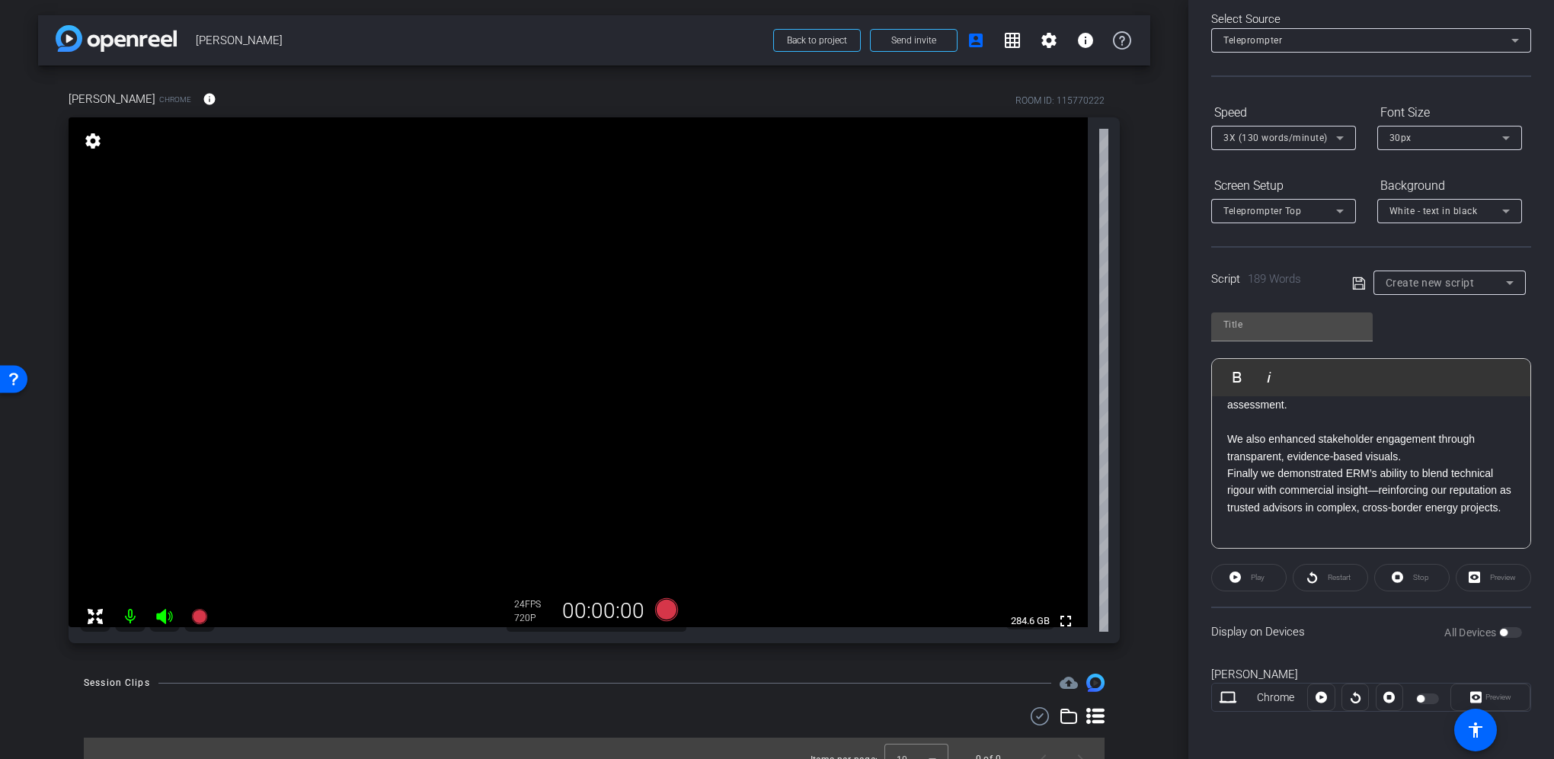
click at [1339, 535] on div ""ERM’s digital and geospatial tools are transforming how we deliver complex inf…" at bounding box center [1371, 225] width 318 height 647
click at [1258, 576] on div "Play" at bounding box center [1248, 577] width 75 height 27
click at [1241, 571] on div "Play" at bounding box center [1248, 577] width 75 height 27
click at [1251, 301] on div "Play Play from this location Play Selected Play and display the selected text o…" at bounding box center [1371, 425] width 320 height 248
click at [1238, 331] on input "text" at bounding box center [1291, 324] width 137 height 18
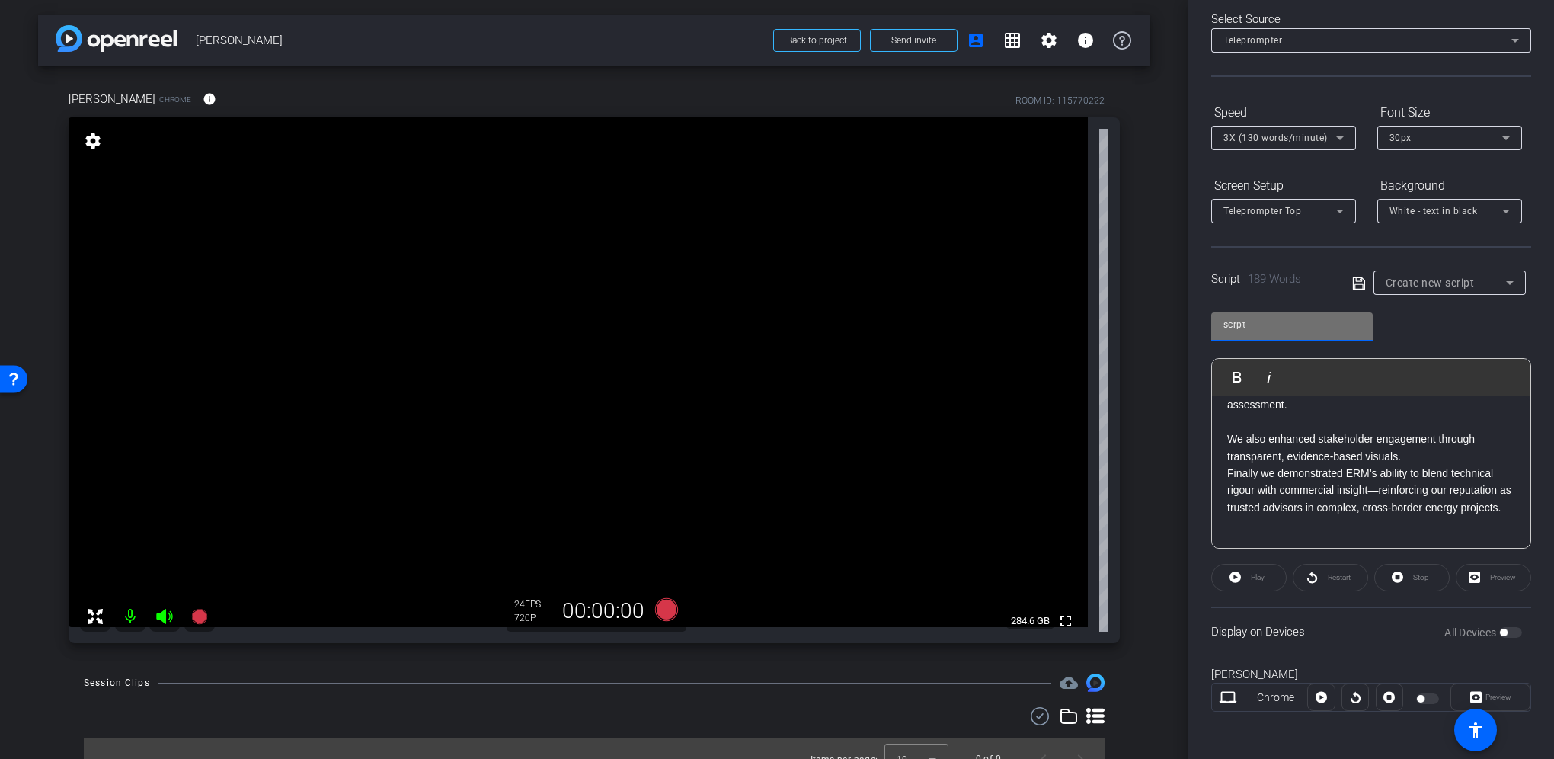
type input "scrpt"
click at [1356, 283] on icon at bounding box center [1359, 283] width 14 height 18
click at [1500, 631] on span "button" at bounding box center [1504, 632] width 8 height 8
click at [1249, 573] on span "Play" at bounding box center [1256, 577] width 18 height 21
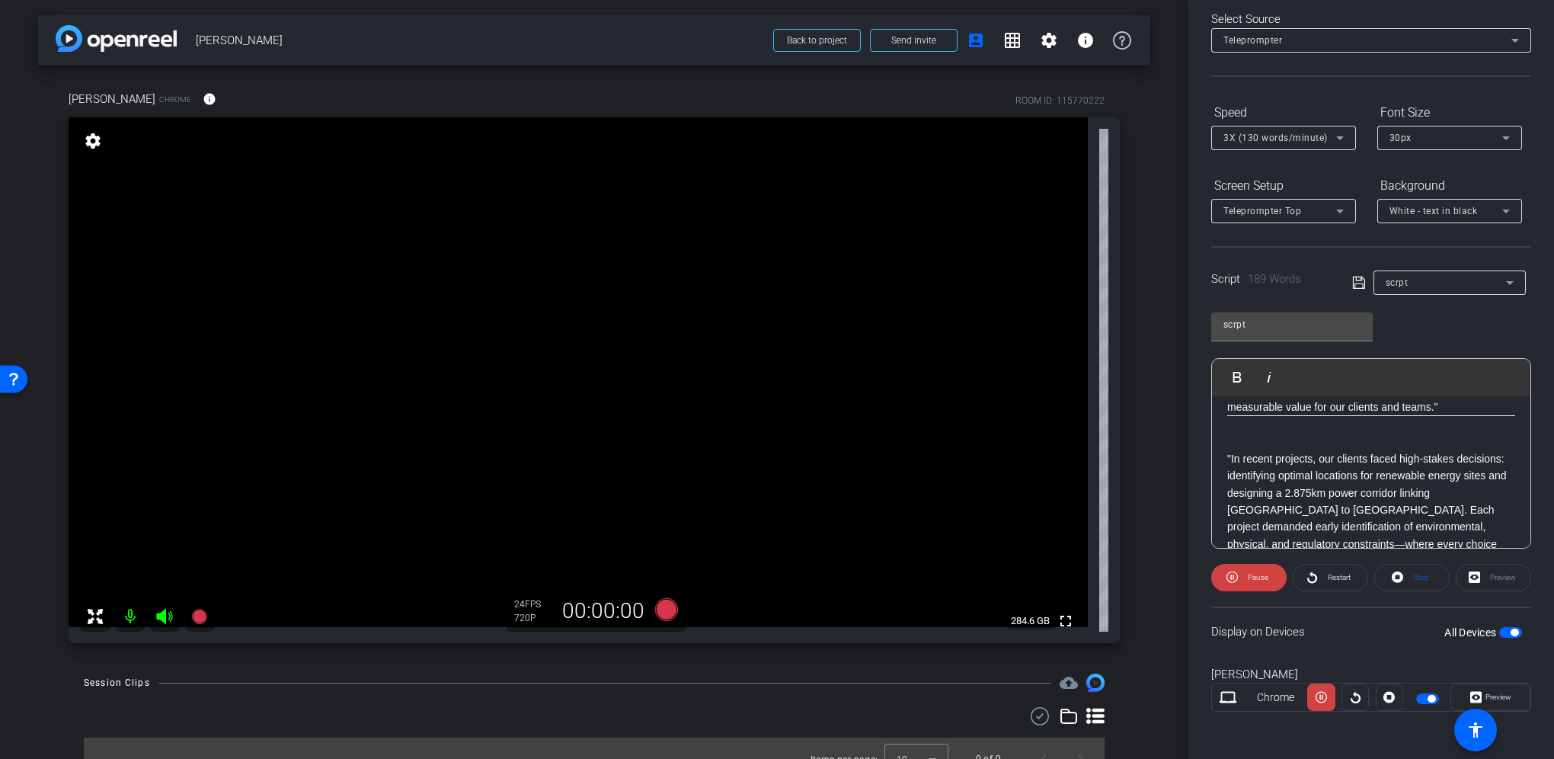
scroll to position [0, 0]
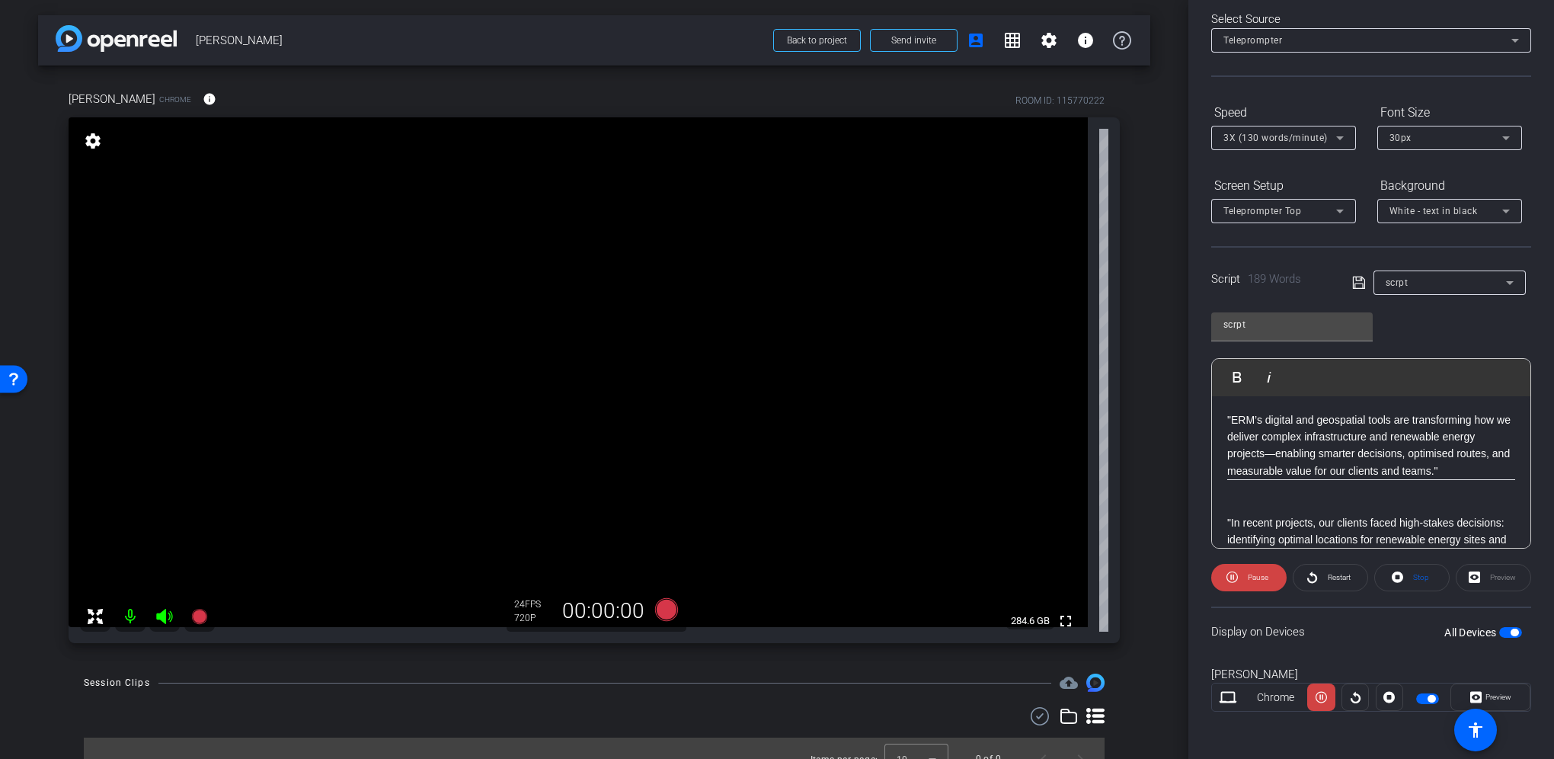
click at [1283, 448] on p ""ERM’s digital and geospatial tools are transforming how we deliver complex inf…" at bounding box center [1371, 445] width 288 height 69
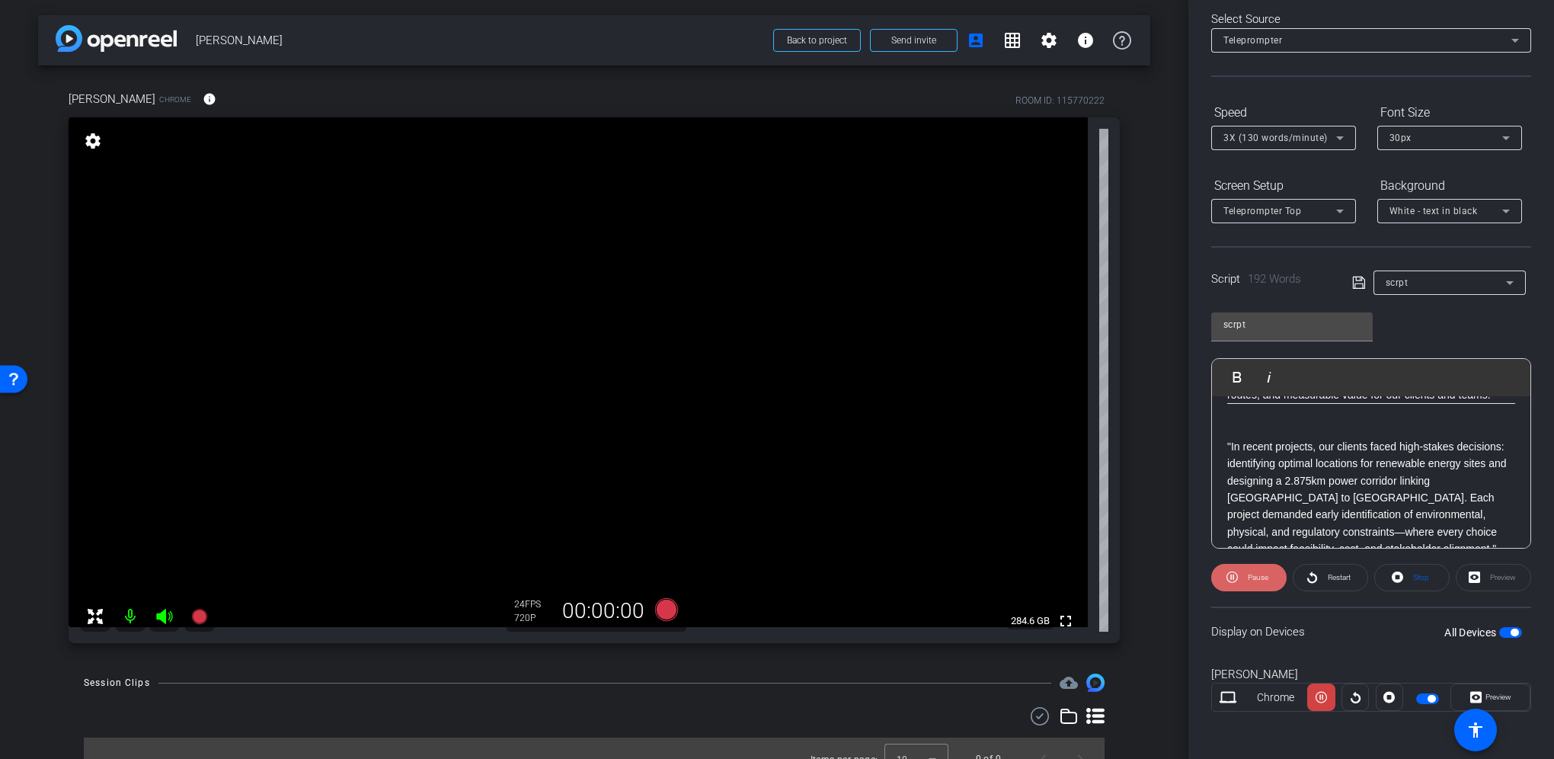
click at [1249, 574] on span "Pause" at bounding box center [1258, 577] width 21 height 8
click at [1277, 460] on p ""In recent projects, our clients faced high-stakes decisions: identifying optim…" at bounding box center [1371, 488] width 288 height 136
click at [1370, 463] on p ""In recent projects, our clients faced high-stakes decisions where we identifyi…" at bounding box center [1371, 488] width 288 height 136
drag, startPoint x: 1420, startPoint y: 479, endPoint x: 1458, endPoint y: 472, distance: 38.7
click at [1458, 472] on p ""In recent projects, our clients faced high-stakes decisions where we identifed…" at bounding box center [1371, 488] width 288 height 136
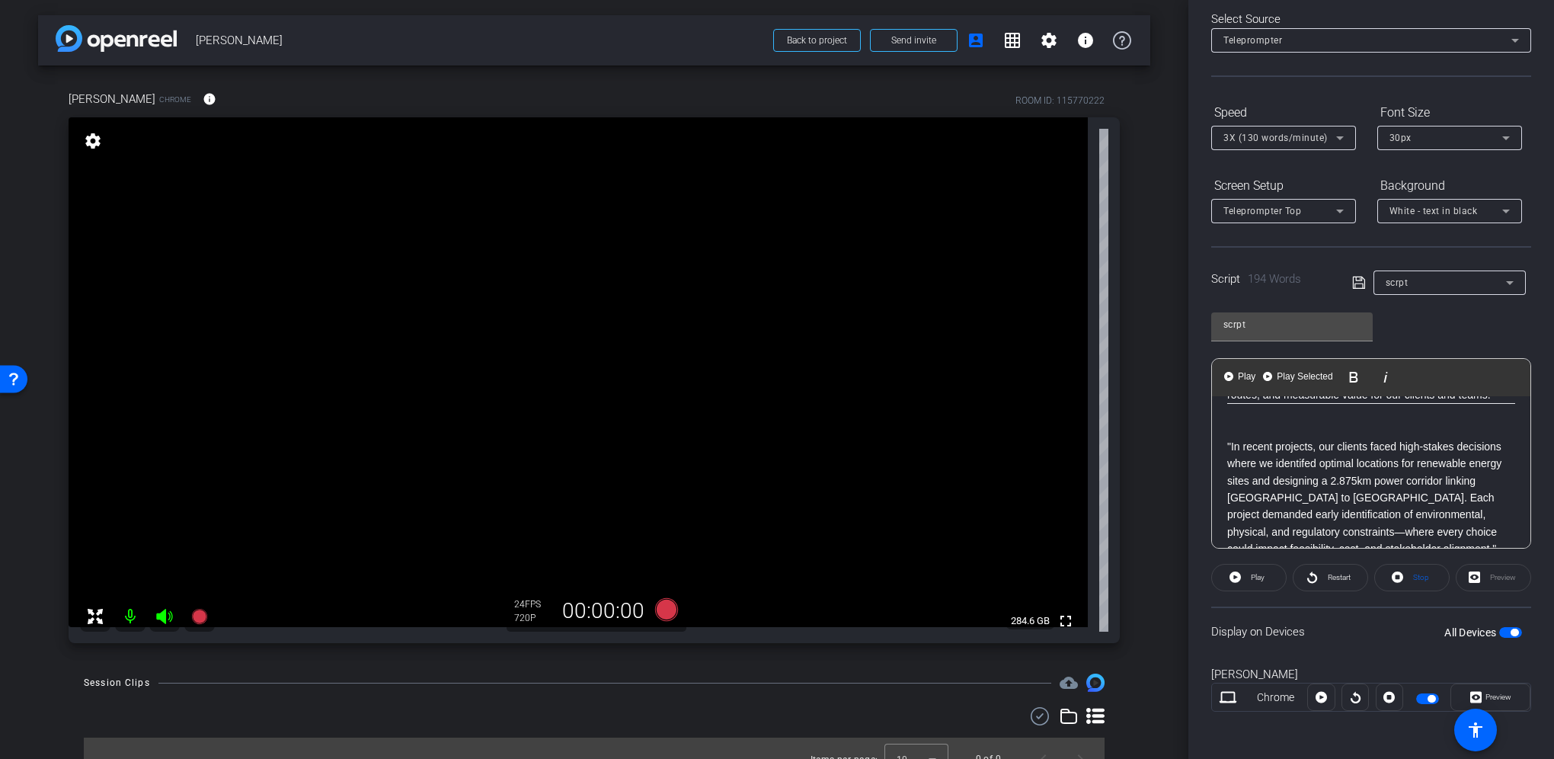
click at [1443, 481] on p ""In recent projects, our clients faced high-stakes decisions where we identifed…" at bounding box center [1371, 488] width 288 height 136
drag, startPoint x: 1443, startPoint y: 481, endPoint x: 1418, endPoint y: 480, distance: 25.1
click at [1417, 481] on p ""In recent projects, our clients faced high-stakes decisions where we identifed…" at bounding box center [1371, 488] width 288 height 136
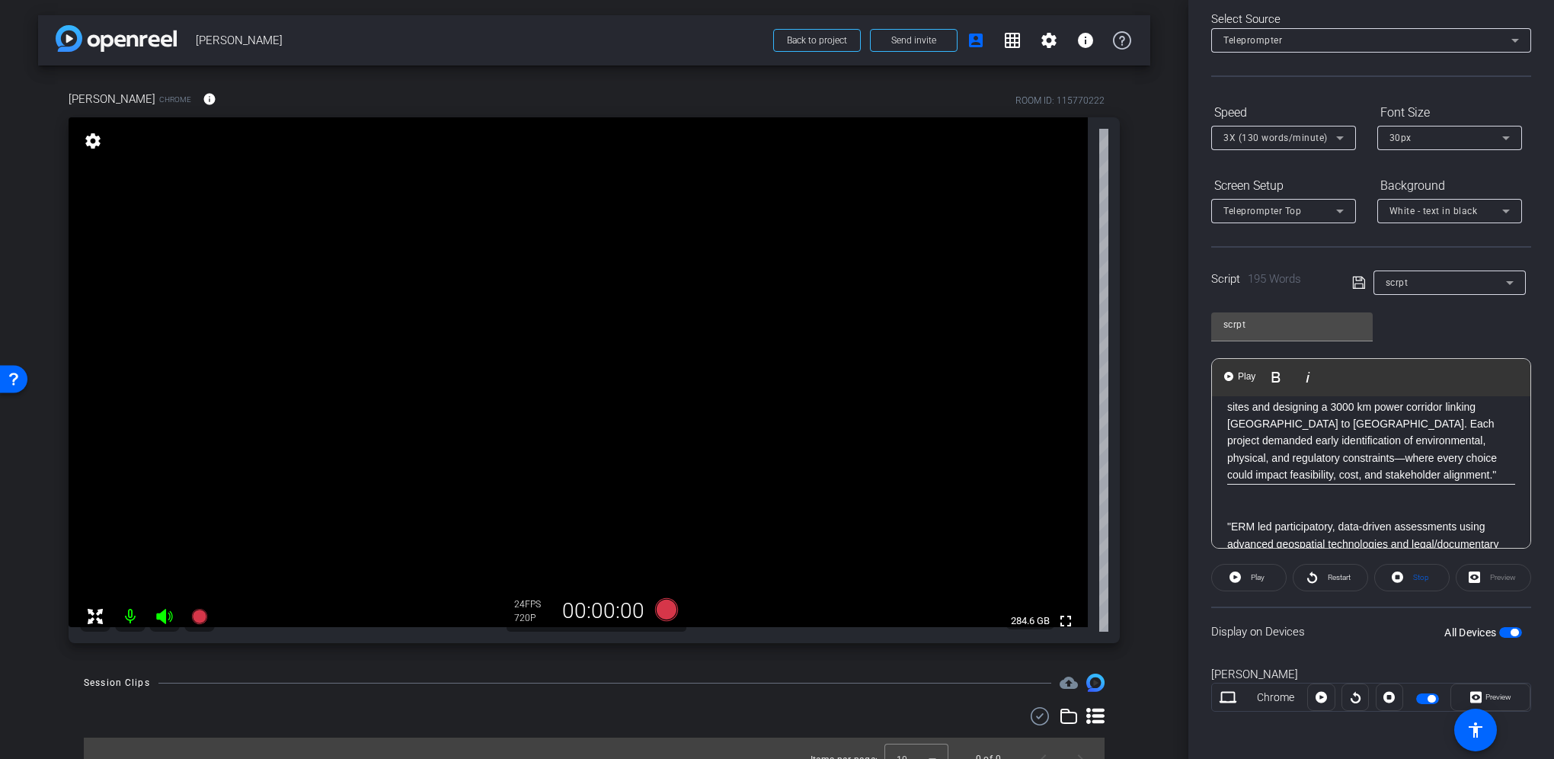
scroll to position [152, 0]
click at [1365, 453] on p ""In recent projects, our clients faced high-stakes decisions where we identifed…" at bounding box center [1371, 412] width 288 height 136
click at [1338, 573] on span "Restart" at bounding box center [1339, 577] width 23 height 8
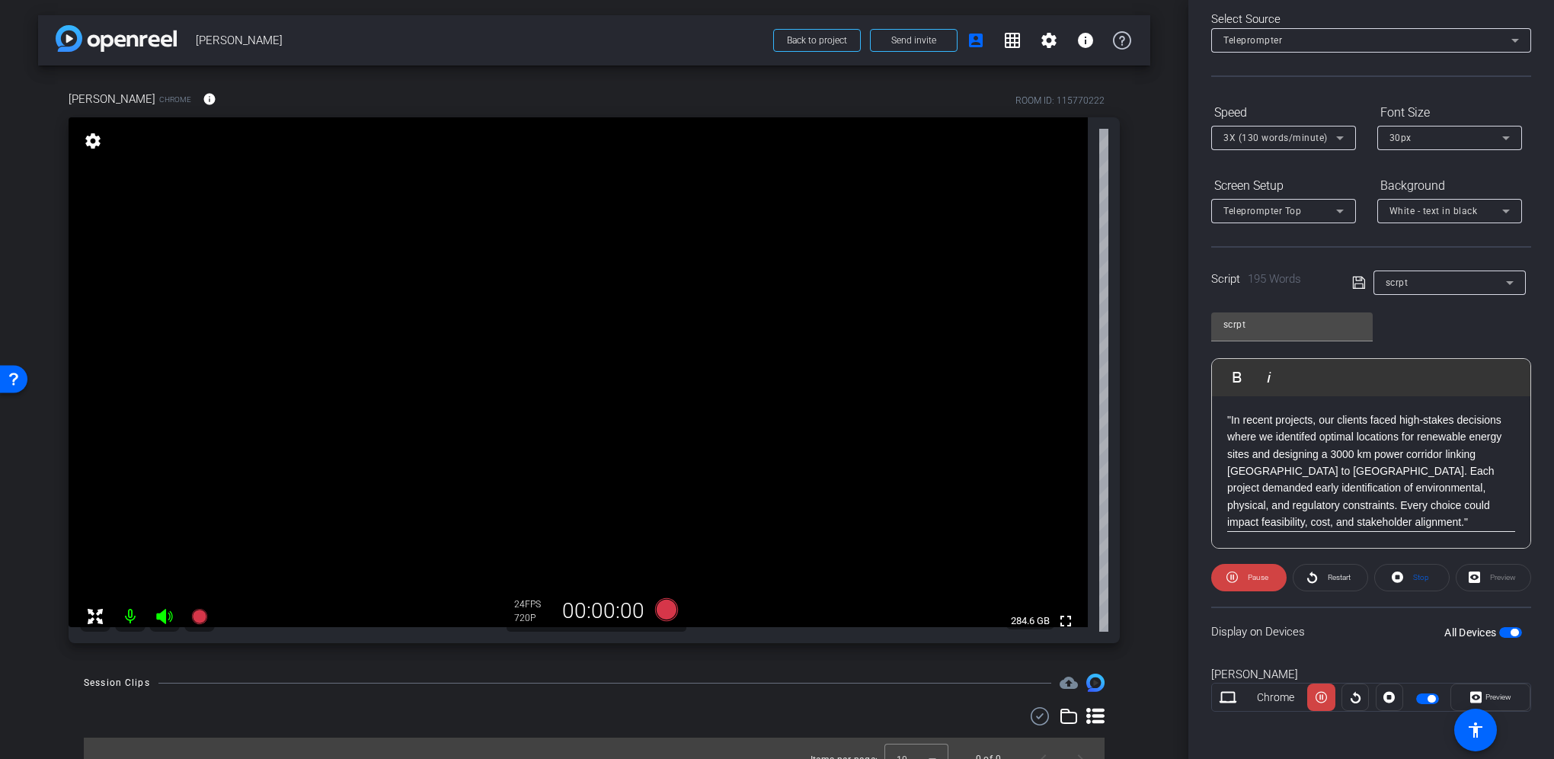
scroll to position [76, 0]
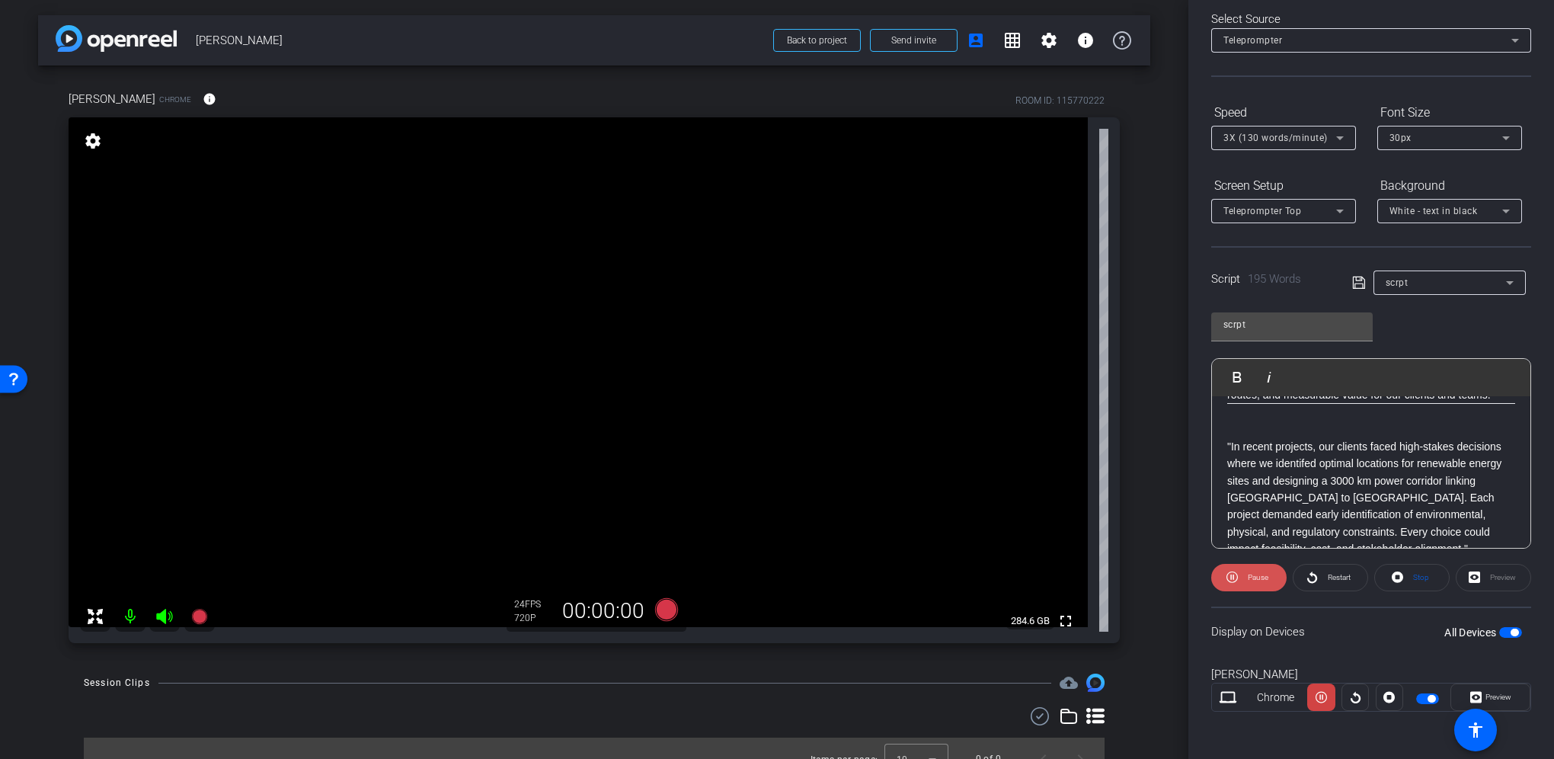
click at [1254, 573] on span "Pause" at bounding box center [1258, 577] width 21 height 8
click at [1261, 140] on span "3X (130 words/minute)" at bounding box center [1275, 138] width 104 height 11
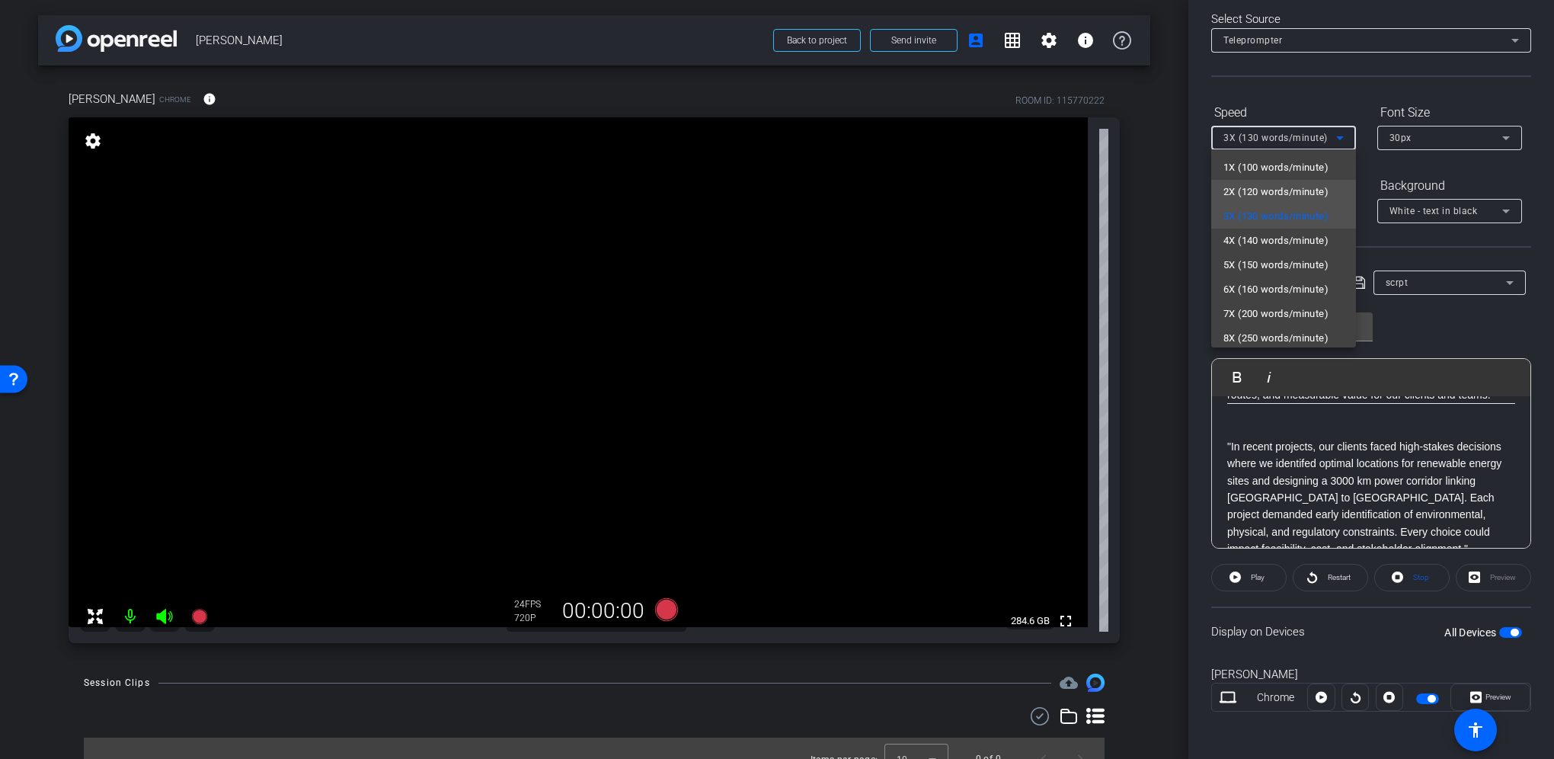
click at [1274, 189] on span "2X (120 words/minute)" at bounding box center [1275, 192] width 105 height 18
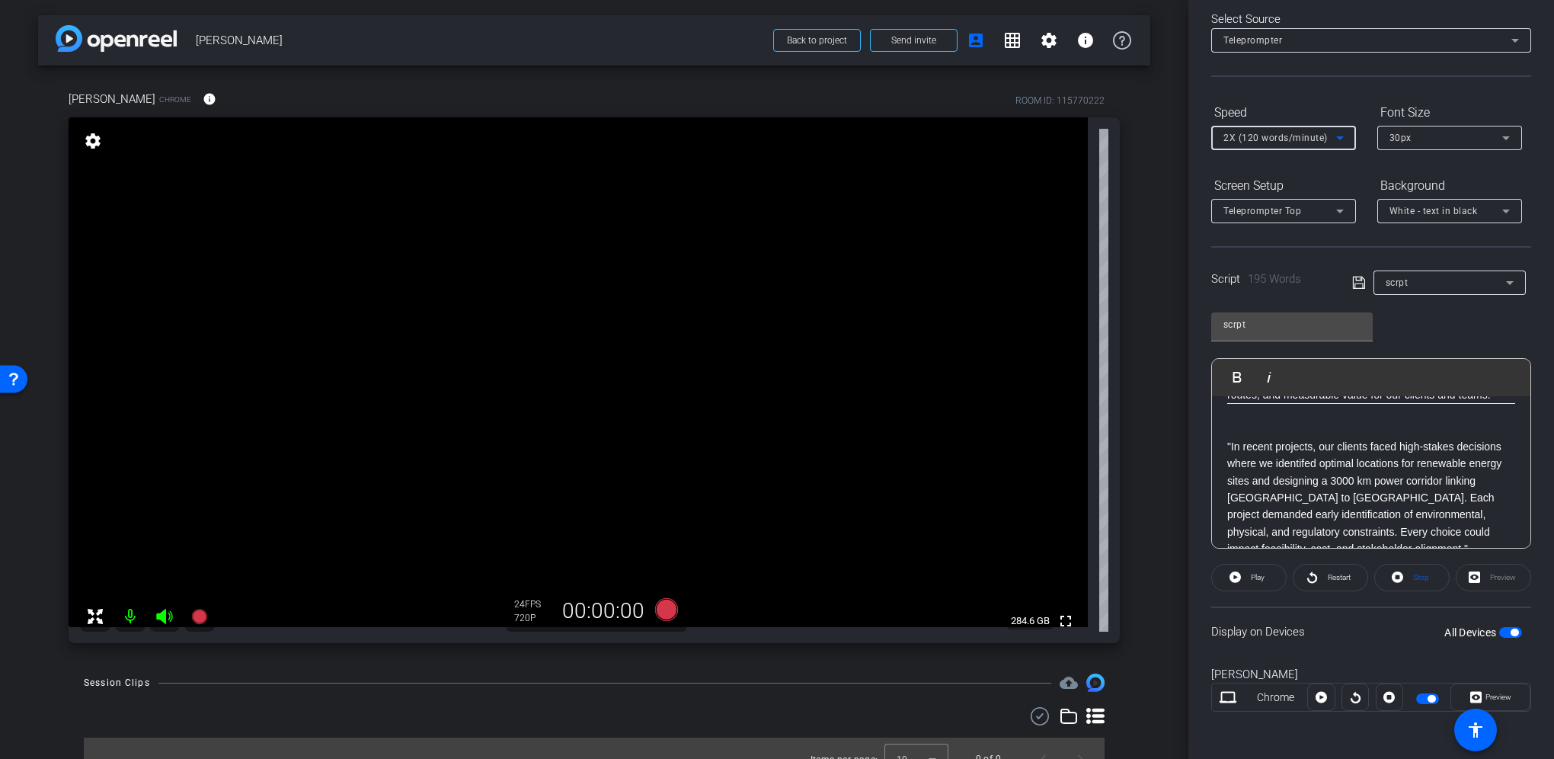
click at [1295, 213] on span "Teleprompter Top" at bounding box center [1262, 211] width 78 height 11
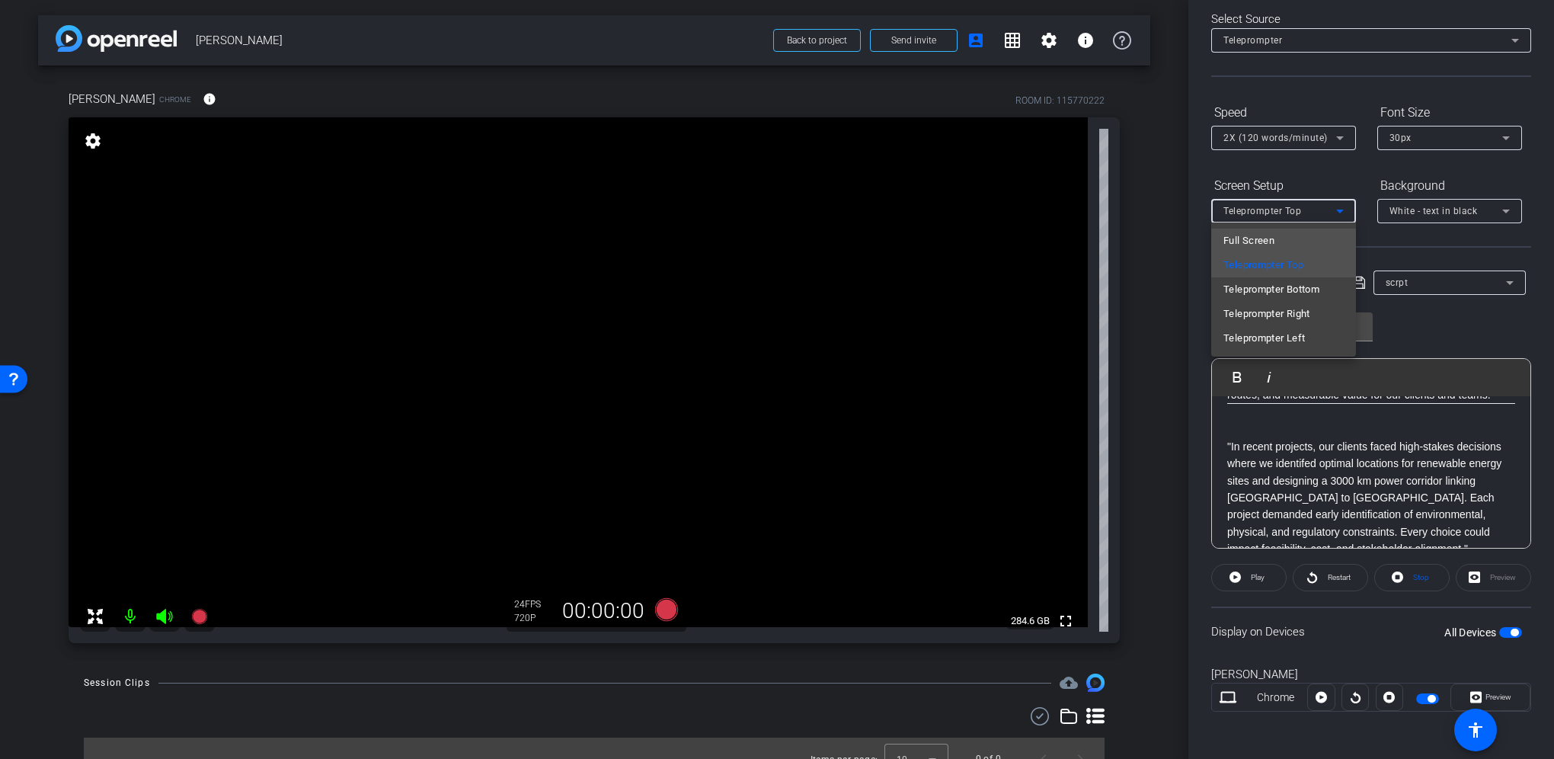
click at [1278, 244] on mat-option "Full Screen" at bounding box center [1283, 241] width 145 height 24
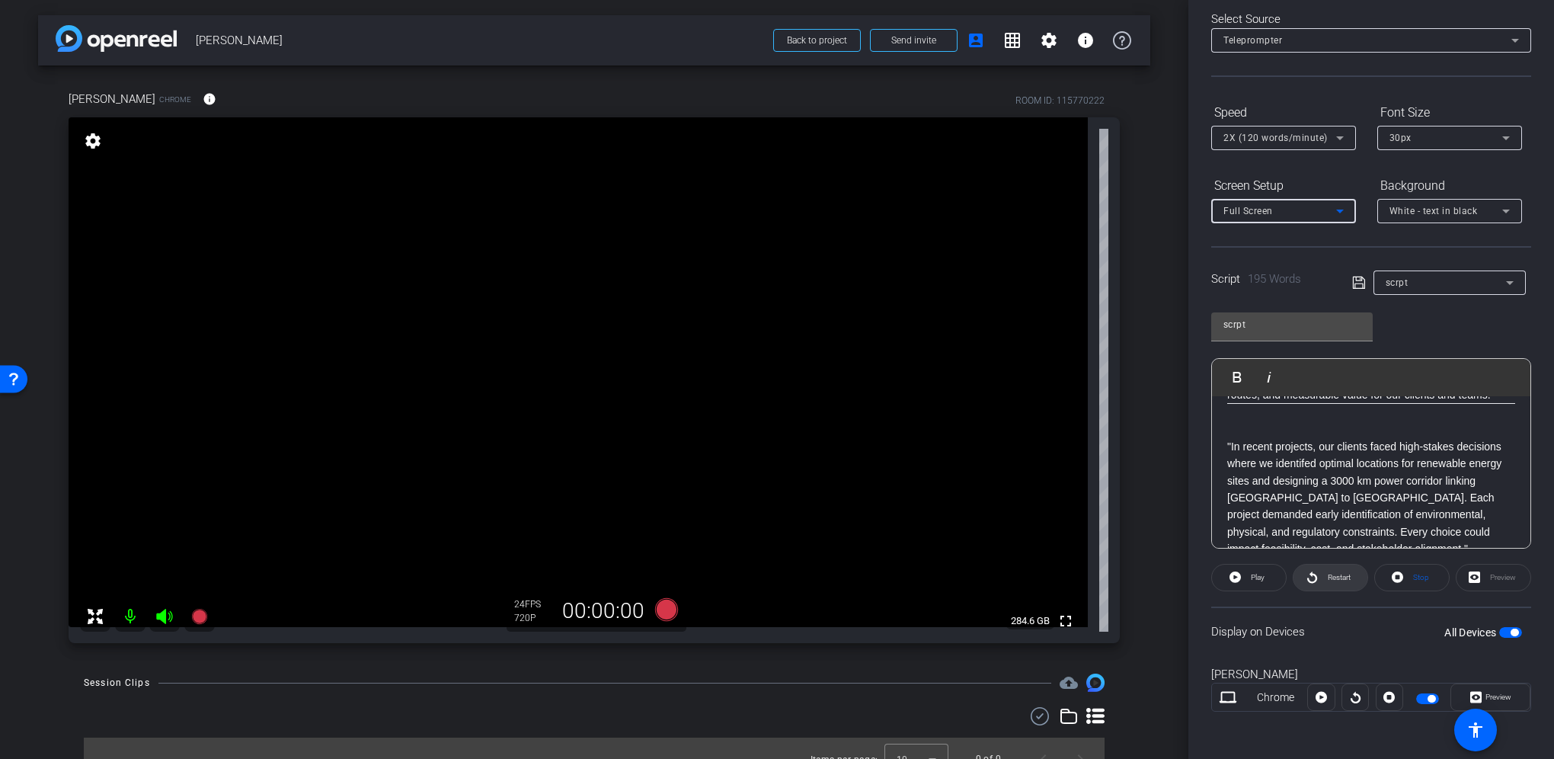
click at [1332, 574] on span "Restart" at bounding box center [1339, 577] width 23 height 8
click at [1242, 443] on p ""In recent projects, our clients faced high-stakes decisions where we identifed…" at bounding box center [1371, 488] width 288 height 136
click at [1322, 445] on p ""In a recent projects, our clients faced high-stakes decisions where we identif…" at bounding box center [1371, 488] width 288 height 136
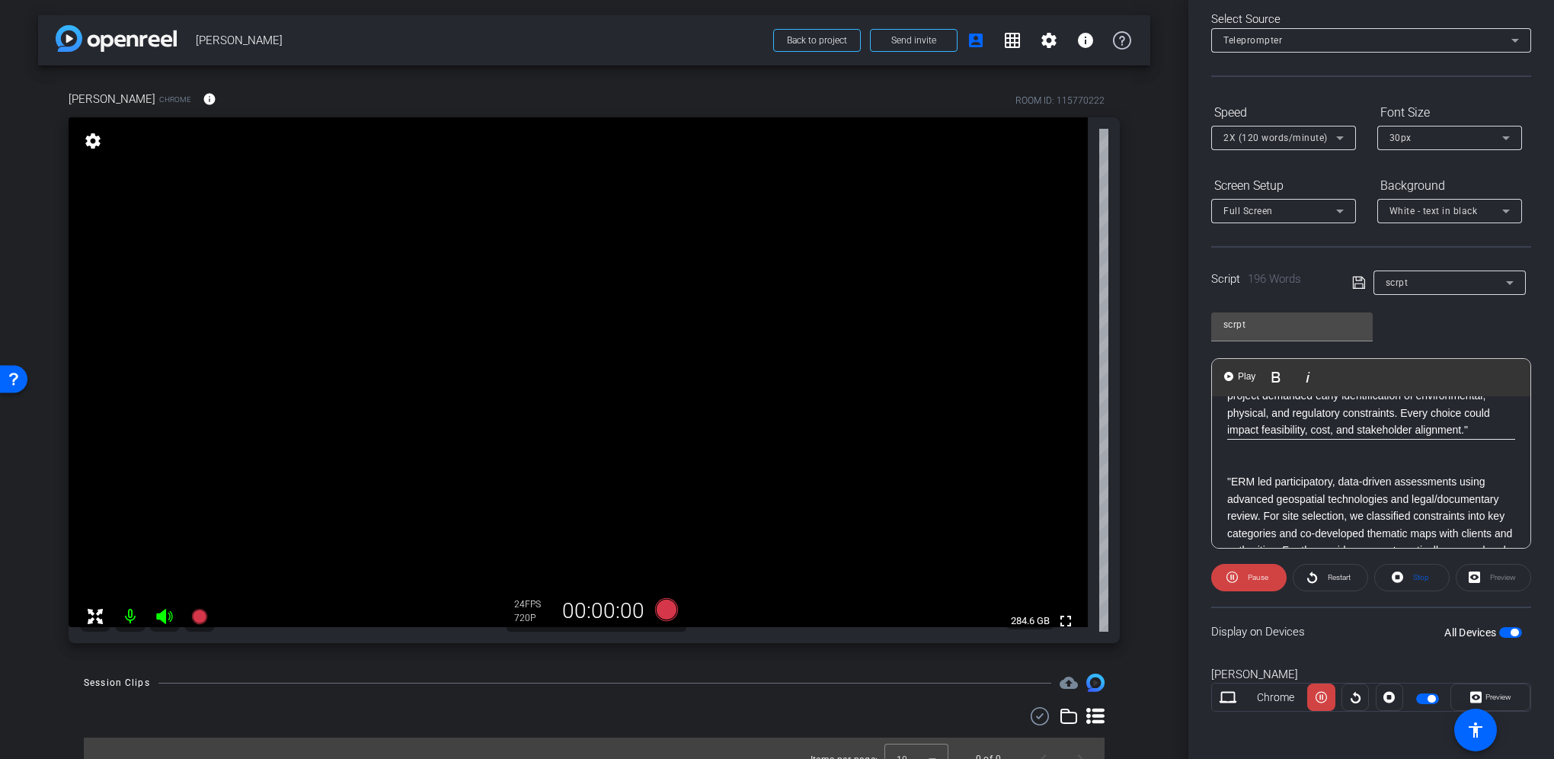
scroll to position [229, 0]
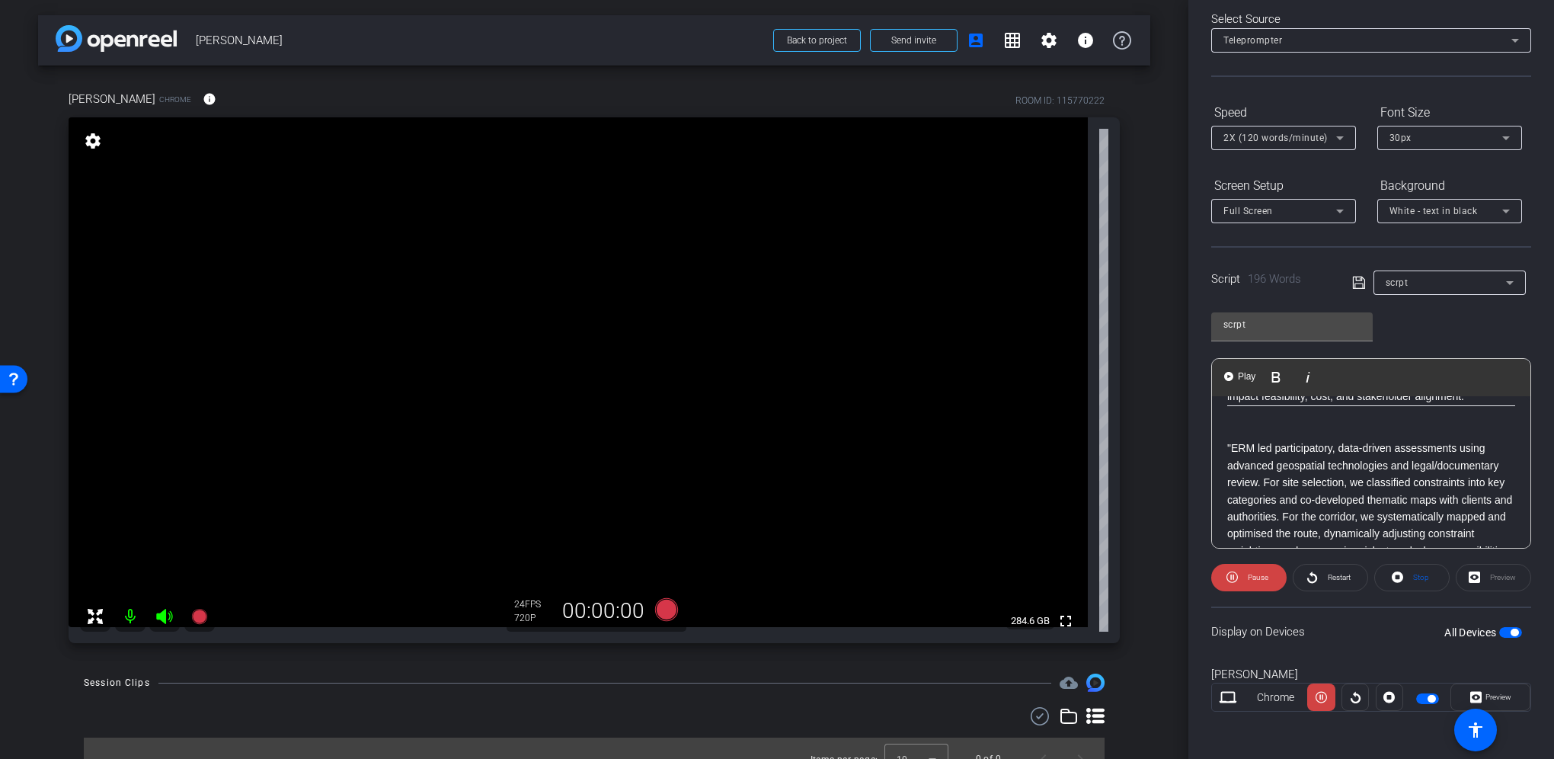
click at [1231, 447] on p ""ERM led participatory, data-driven assessments using advanced geospatial techn…" at bounding box center [1371, 500] width 288 height 154
click at [1441, 462] on p "ERM led participatory, data-driven assessments using advanced geospatial techno…" at bounding box center [1371, 500] width 288 height 154
click at [1438, 460] on p "ERM led participatory, data-driven assessments using advanced geospatial techno…" at bounding box center [1371, 500] width 288 height 154
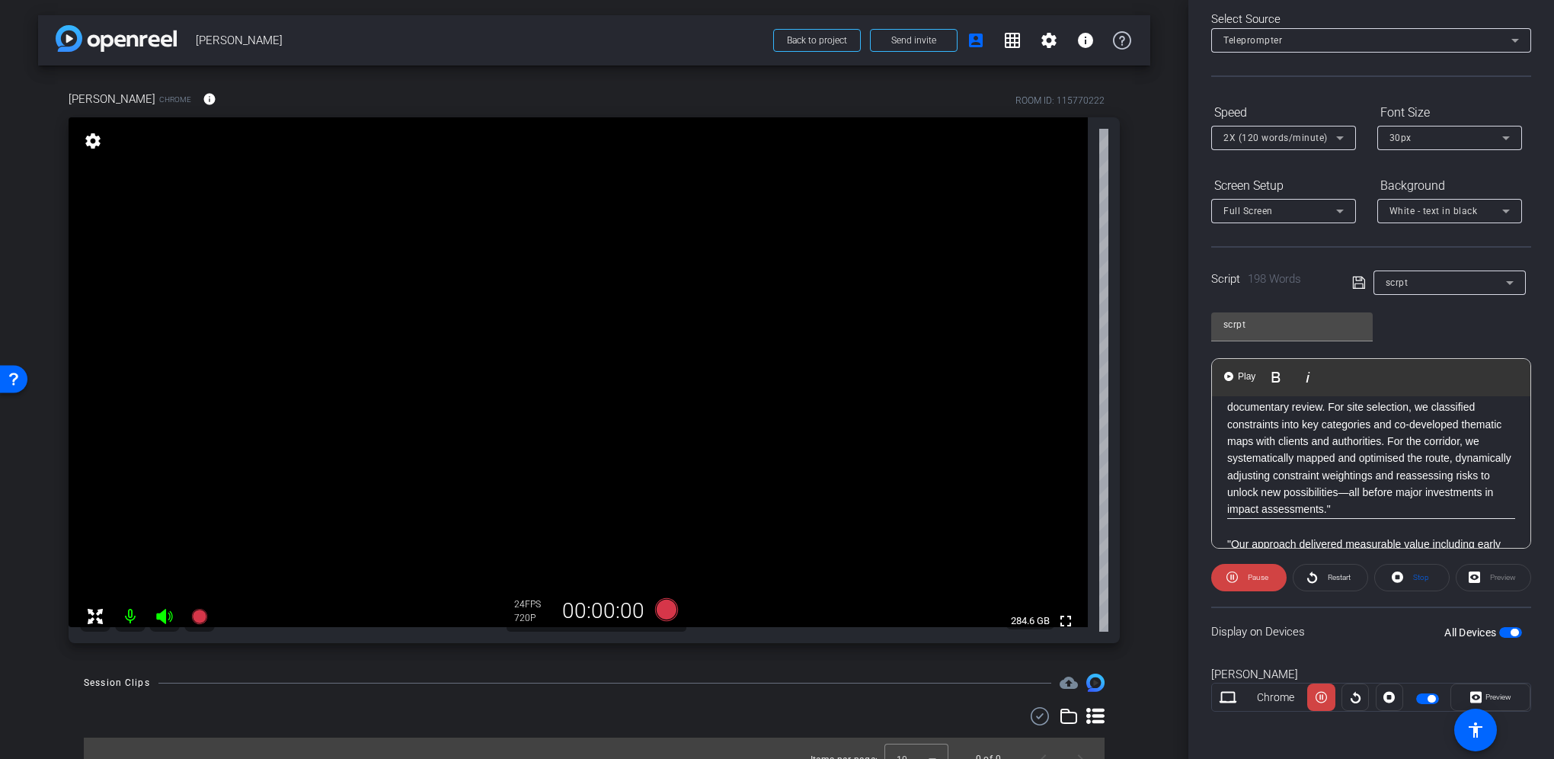
scroll to position [305, 0]
click at [1448, 487] on p "ERM led participatory, data-driven assessments using advanced geospatial techno…" at bounding box center [1371, 432] width 288 height 171
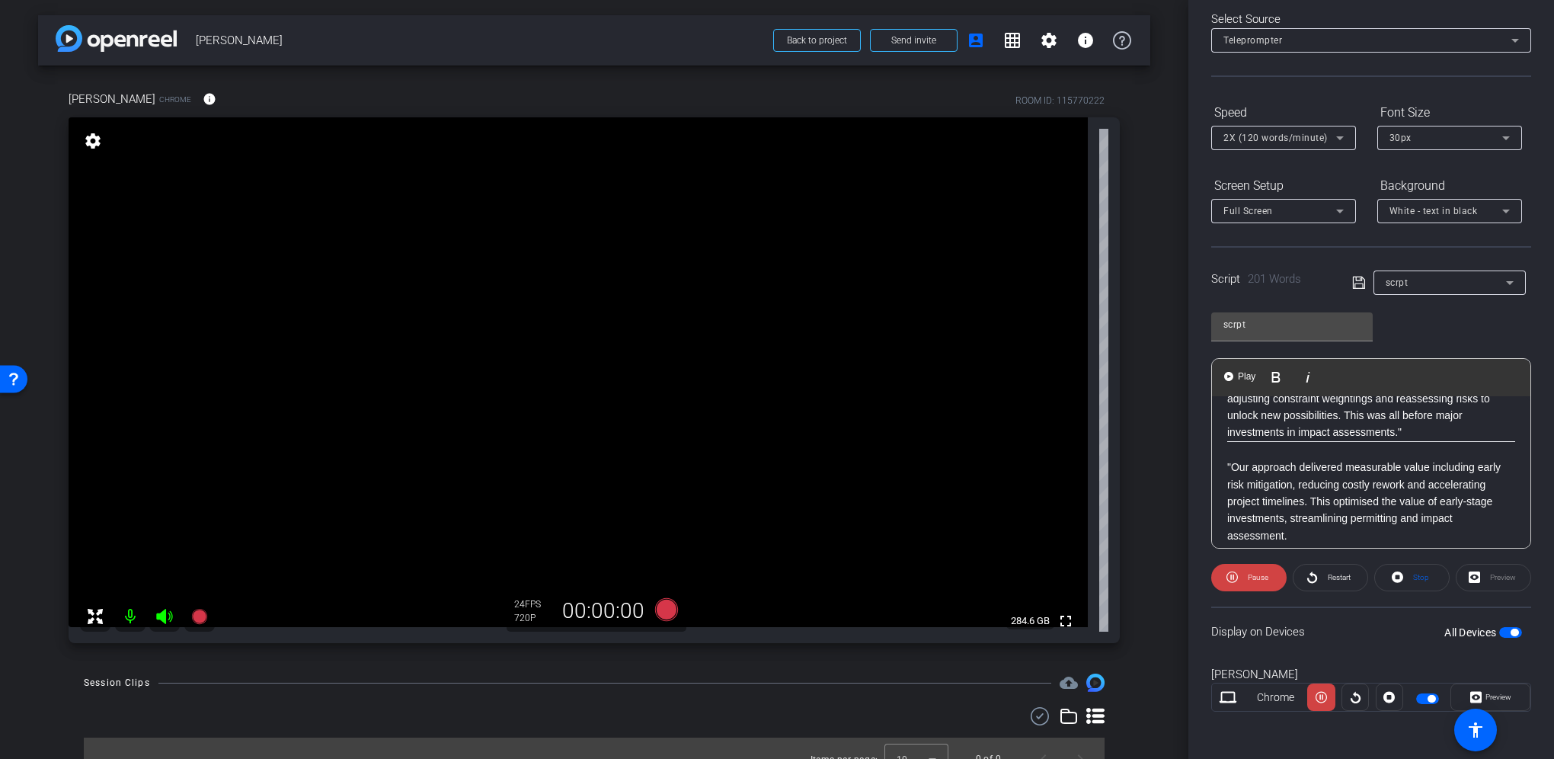
scroll to position [457, 0]
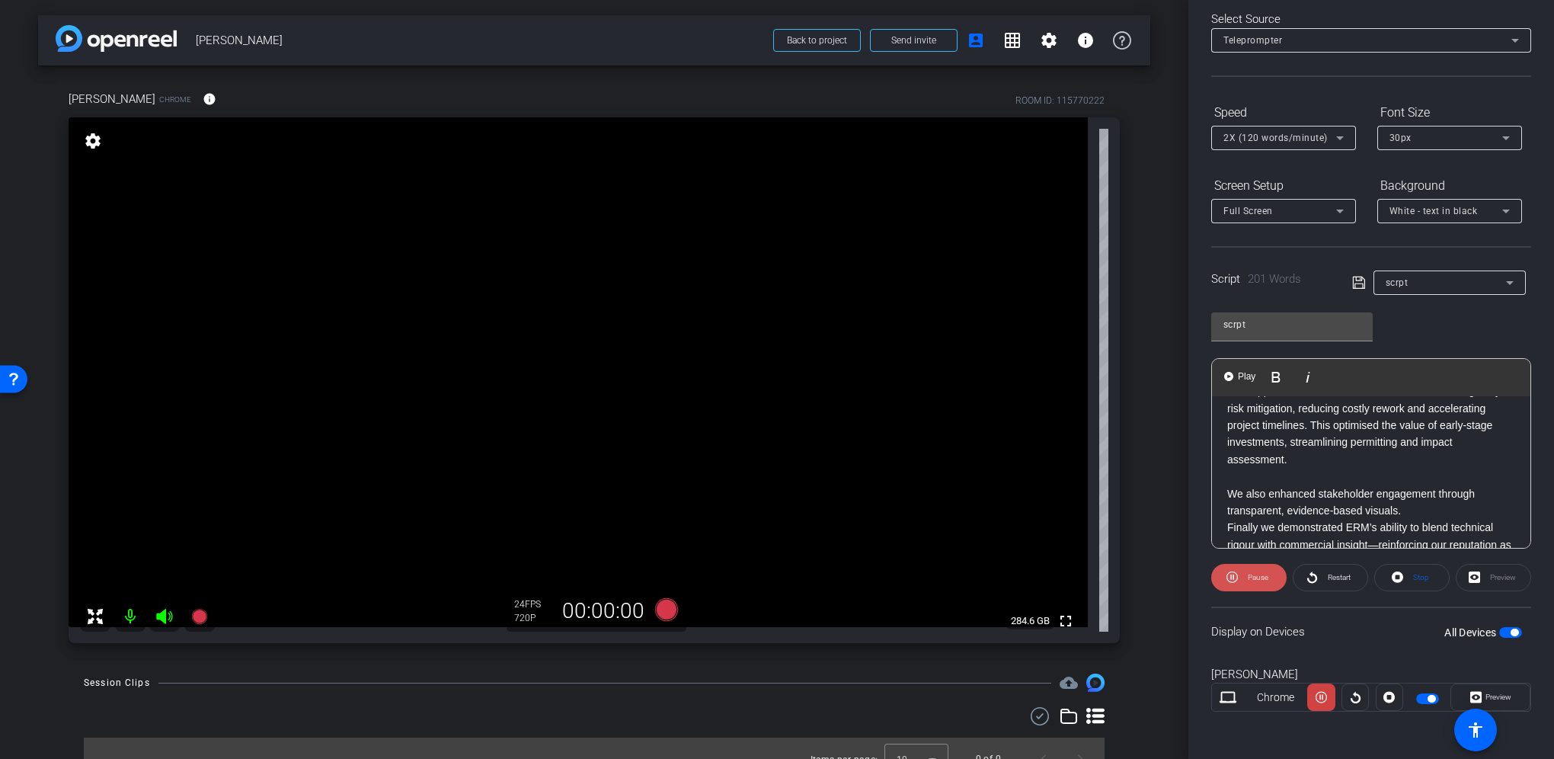
click at [1255, 579] on span "Pause" at bounding box center [1258, 577] width 21 height 8
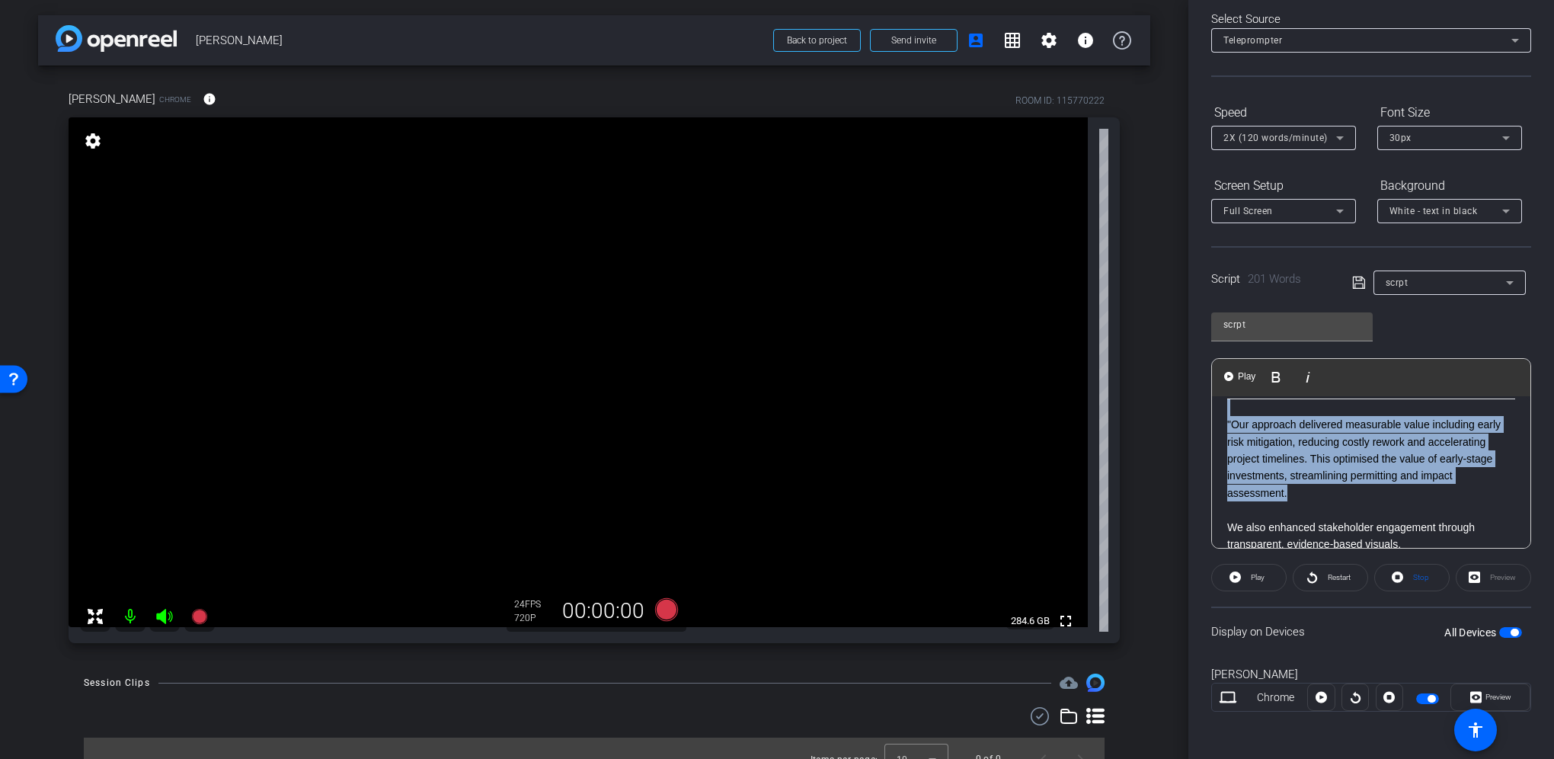
scroll to position [411, 0]
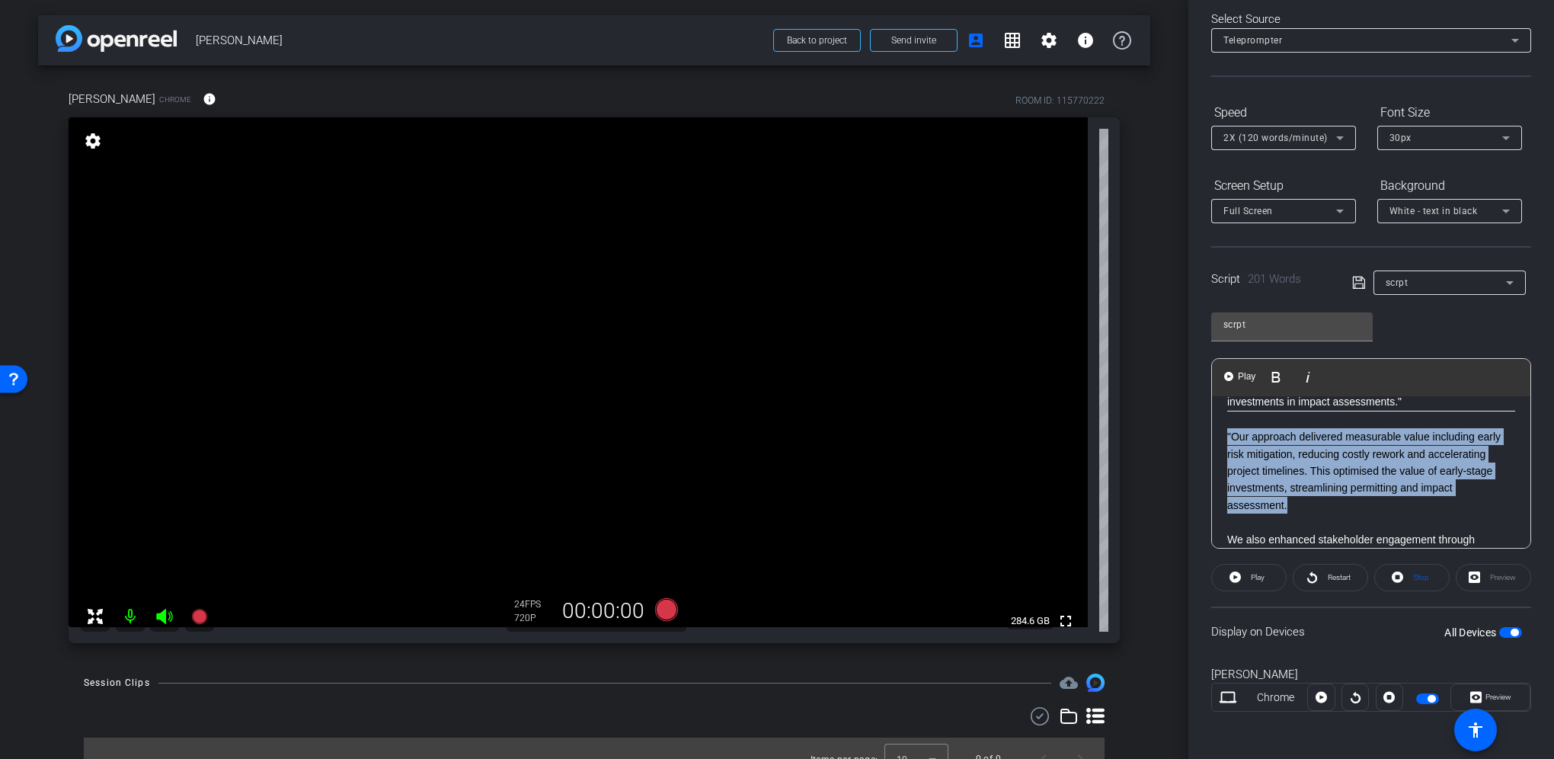
drag, startPoint x: 1329, startPoint y: 466, endPoint x: 1225, endPoint y: 433, distance: 108.7
click at [1225, 433] on div ""ERM’s digital and geospatial tools are transforming how we deliver complex inf…" at bounding box center [1371, 316] width 318 height 663
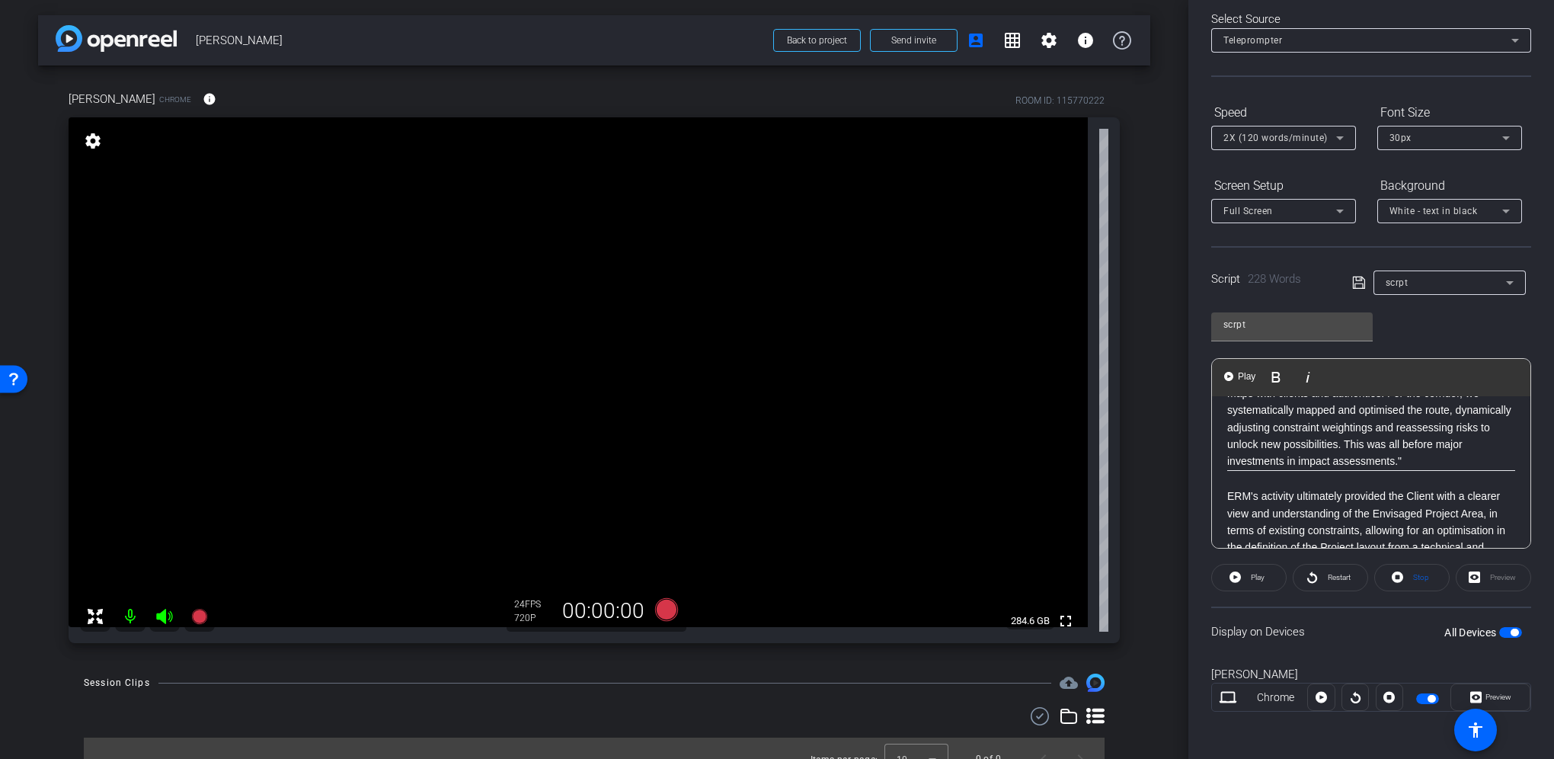
scroll to position [428, 0]
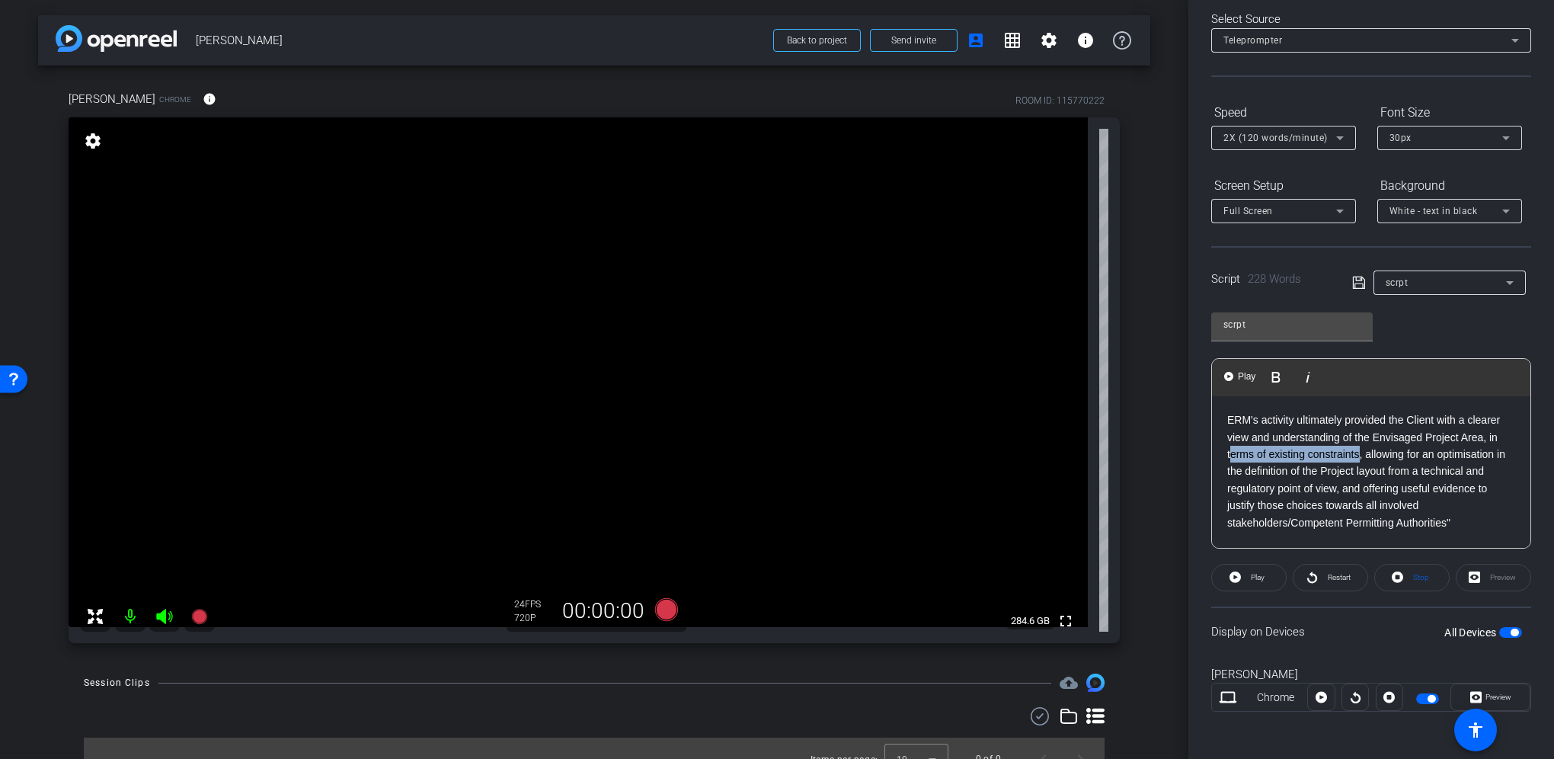
drag, startPoint x: 1397, startPoint y: 451, endPoint x: 1268, endPoint y: 454, distance: 128.8
click at [1268, 454] on span "ERM's activity ultimately provided the Client with a clearer view and understan…" at bounding box center [1366, 471] width 278 height 114
click at [1285, 453] on span "ERM's activity ultimately provided the Client with a clearer view and understan…" at bounding box center [1366, 471] width 278 height 114
drag, startPoint x: 1304, startPoint y: 451, endPoint x: 1255, endPoint y: 457, distance: 49.9
click at [1255, 457] on span "ERM's activity ultimately provided the Client with a clearer view and understan…" at bounding box center [1366, 471] width 278 height 114
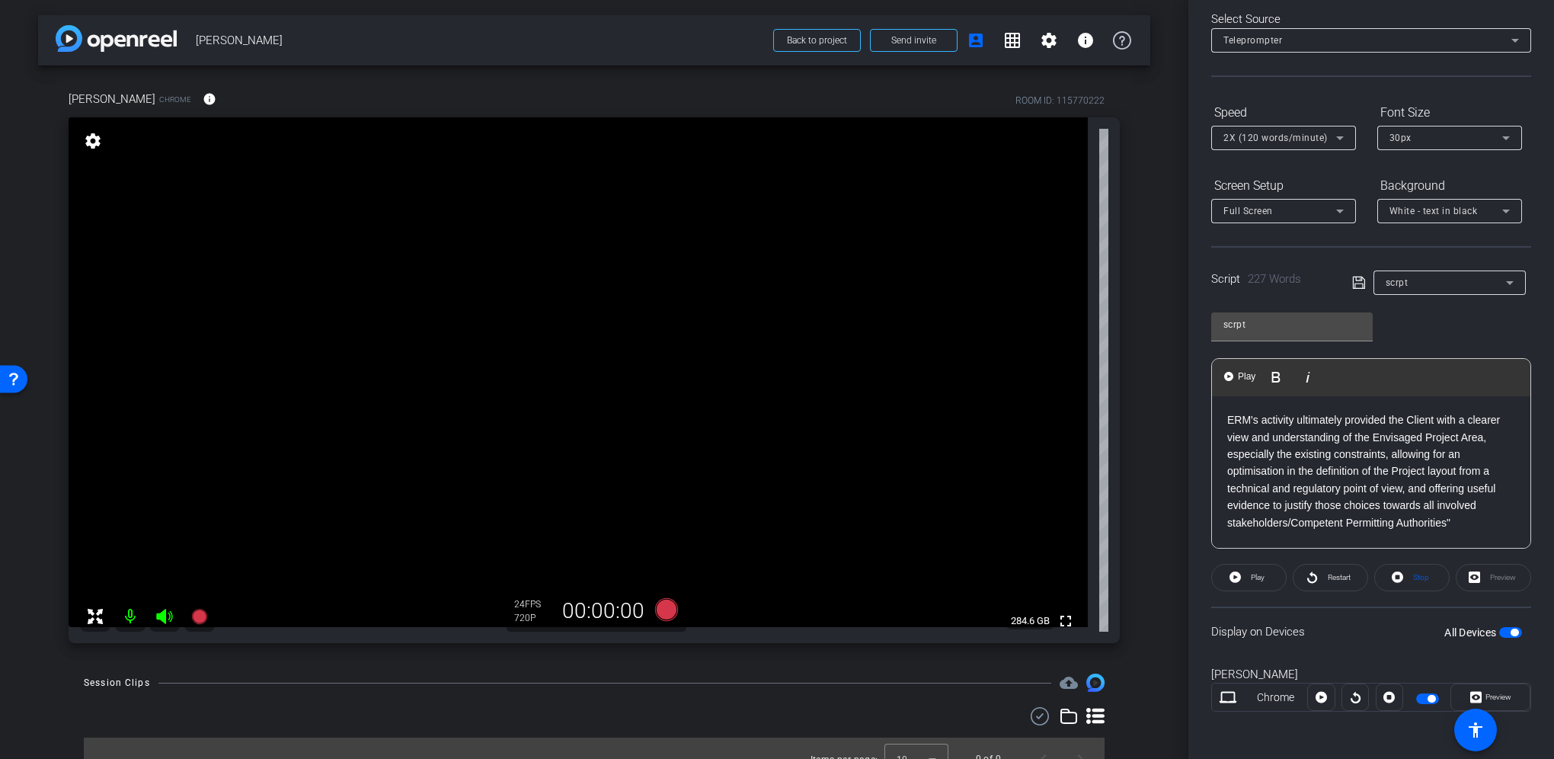
click at [1417, 450] on span "ERM's activity ultimately provided the Client with a clearer view and understan…" at bounding box center [1363, 471] width 273 height 114
drag, startPoint x: 1486, startPoint y: 447, endPoint x: 1480, endPoint y: 453, distance: 8.6
click at [1480, 452] on span "ERM's activity ultimately provided the Client with a clearer view and understan…" at bounding box center [1363, 471] width 273 height 114
click at [1479, 453] on span "ERM's activity ultimately provided the Client with a clearer view and understan…" at bounding box center [1363, 471] width 273 height 114
click at [1439, 484] on span "ERM's activity ultimately provided the Client with a clearer view and understan…" at bounding box center [1363, 471] width 273 height 114
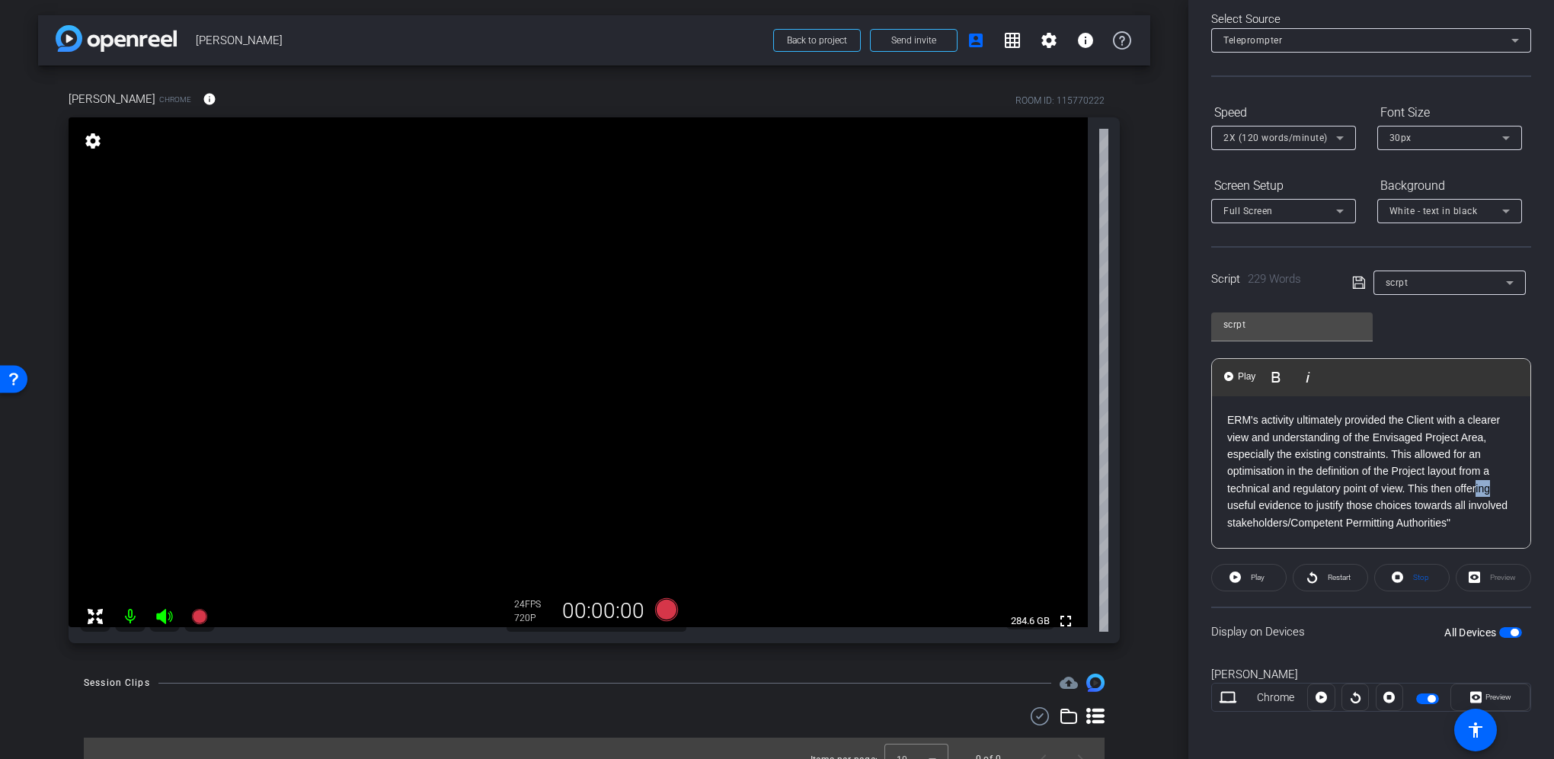
drag, startPoint x: 1498, startPoint y: 488, endPoint x: 1484, endPoint y: 484, distance: 14.8
click at [1484, 484] on span "ERM's activity ultimately provided the Client with a clearer view and understan…" at bounding box center [1367, 471] width 280 height 114
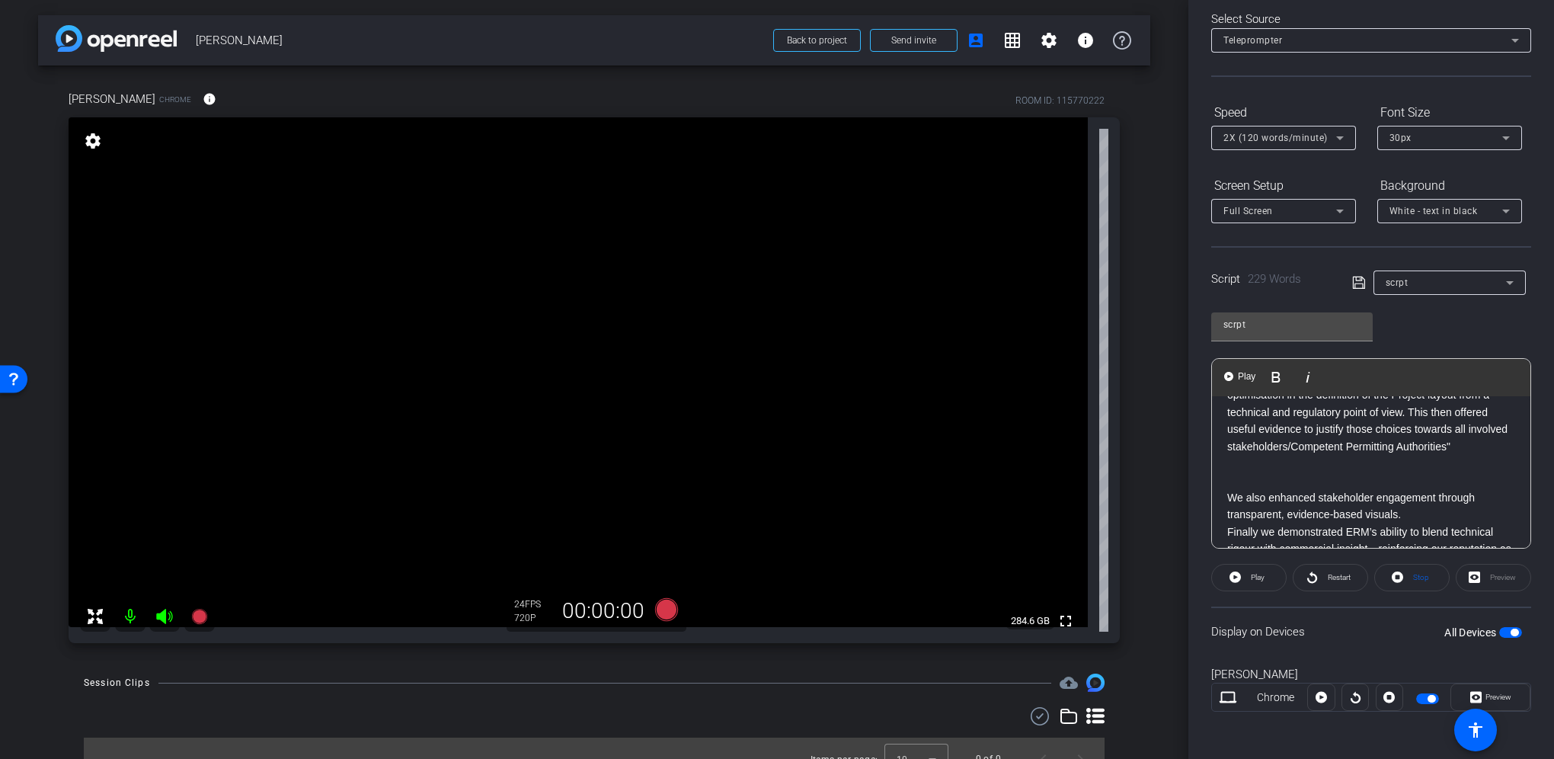
click at [1334, 445] on span "ERM's activity ultimately provided the Client with a clearer view and understan…" at bounding box center [1367, 394] width 280 height 114
click at [1303, 455] on p "ERM's activity ultimately provided the Client with a clearer view and understan…" at bounding box center [1371, 395] width 288 height 120
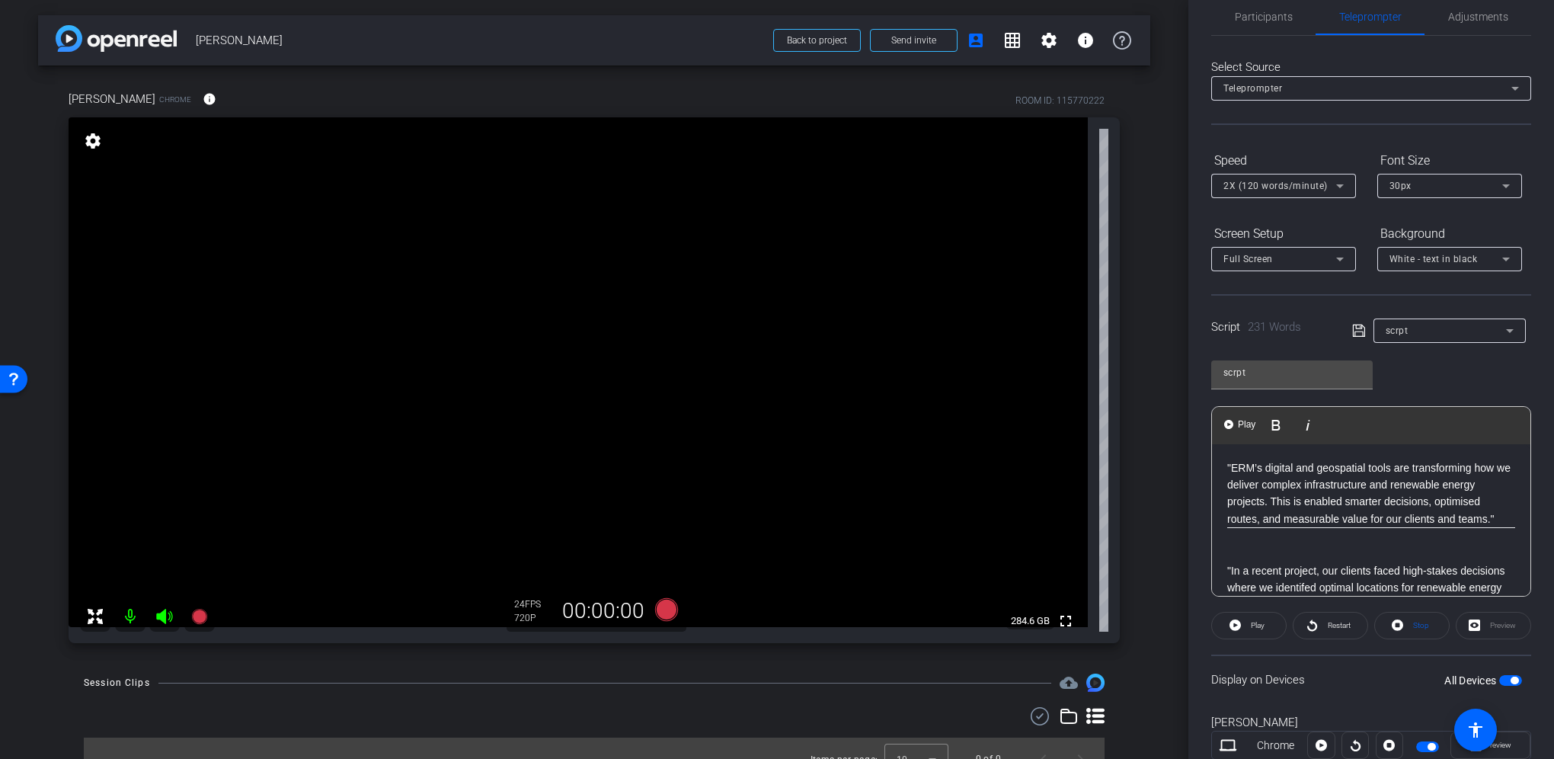
scroll to position [0, 0]
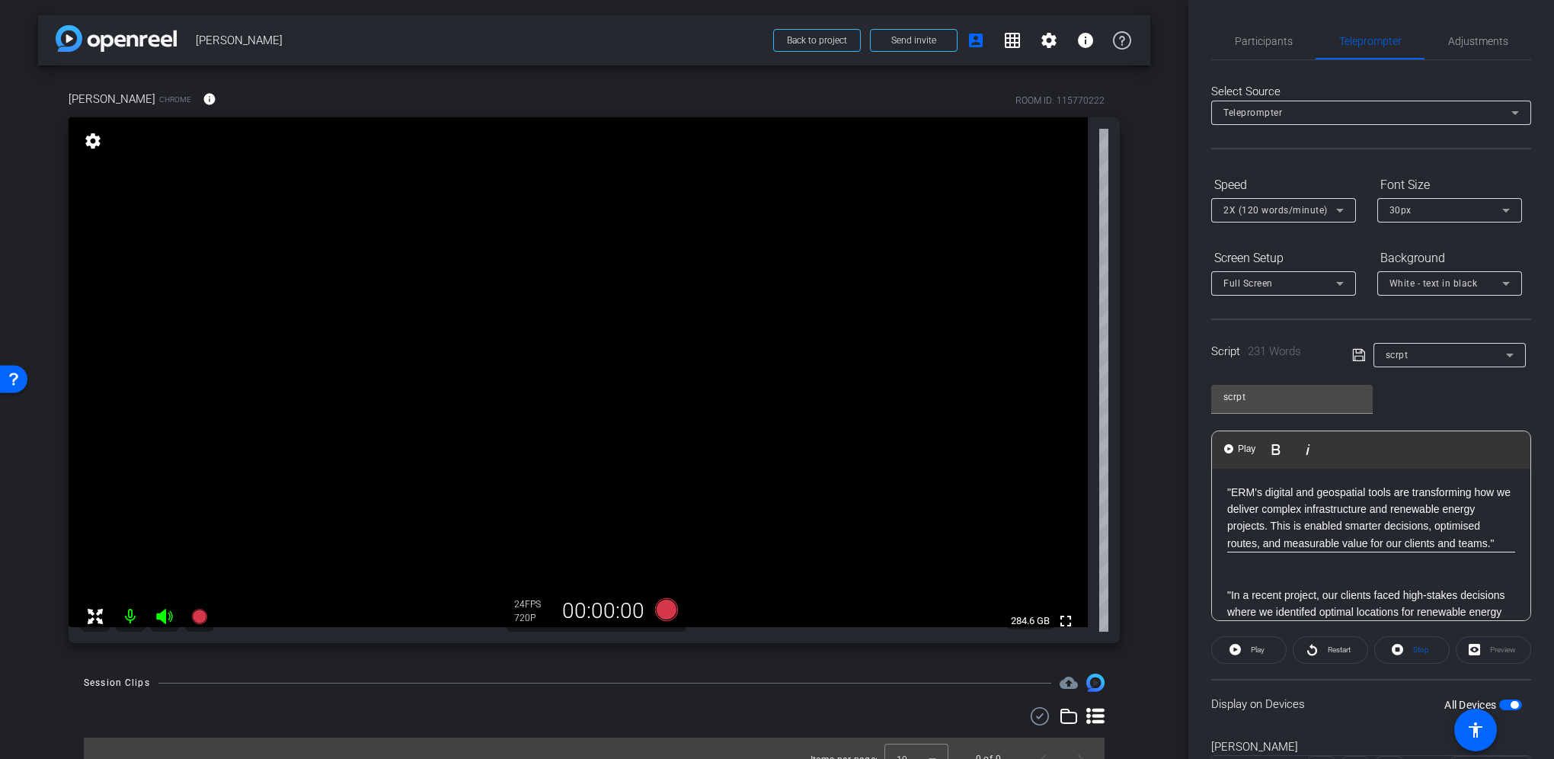
click at [1234, 487] on p ""ERM’s digital and geospatial tools are transforming how we deliver complex inf…" at bounding box center [1371, 518] width 288 height 69
click at [1253, 650] on span "Play" at bounding box center [1258, 649] width 14 height 8
click at [1257, 645] on span "Pause" at bounding box center [1258, 649] width 21 height 8
click at [1328, 647] on span "Restart" at bounding box center [1339, 649] width 23 height 8
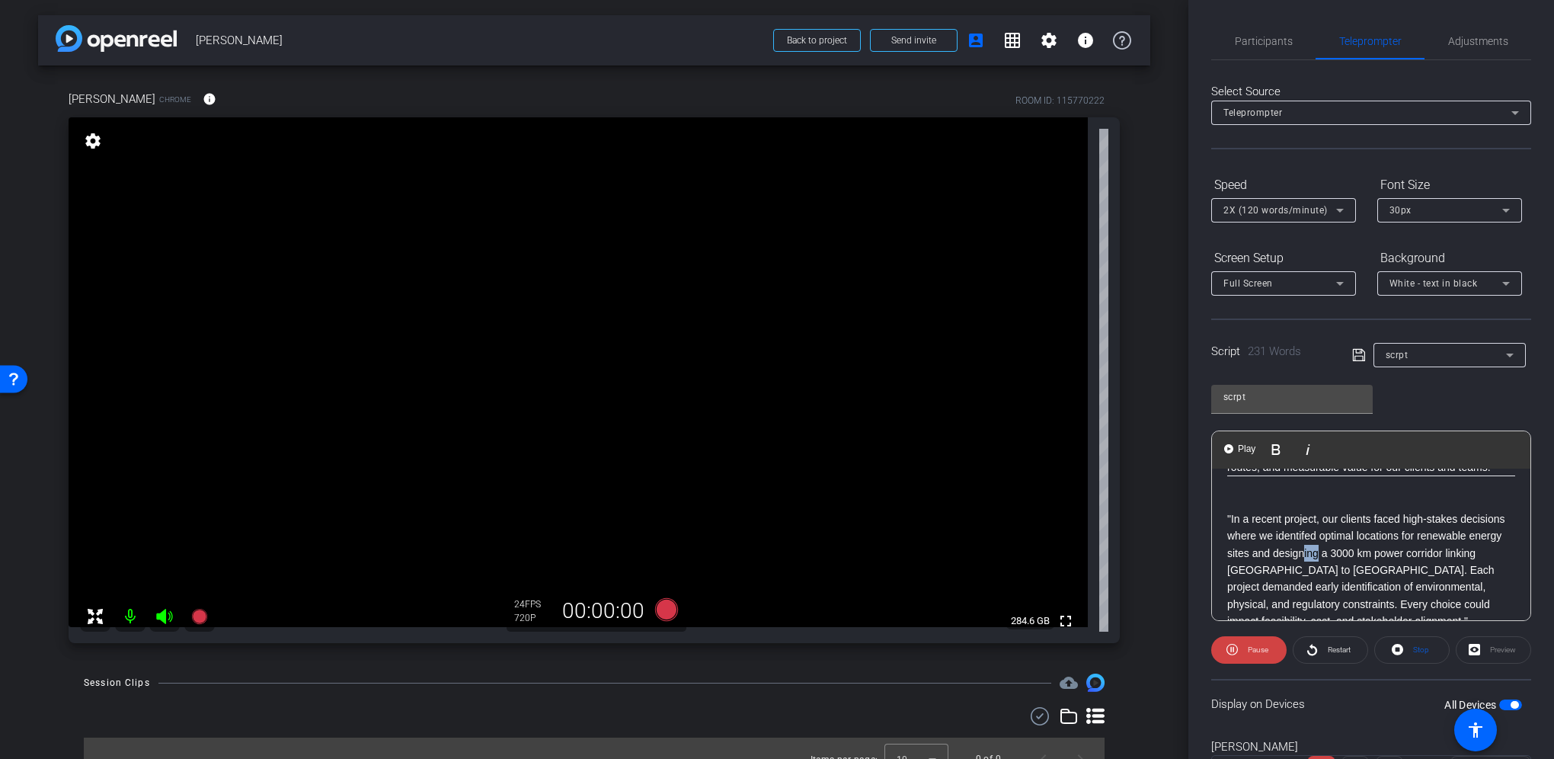
drag, startPoint x: 1405, startPoint y: 552, endPoint x: 1389, endPoint y: 552, distance: 16.0
click at [1389, 552] on p ""In a recent project, our clients faced high-stakes decisions where we identife…" at bounding box center [1371, 561] width 288 height 136
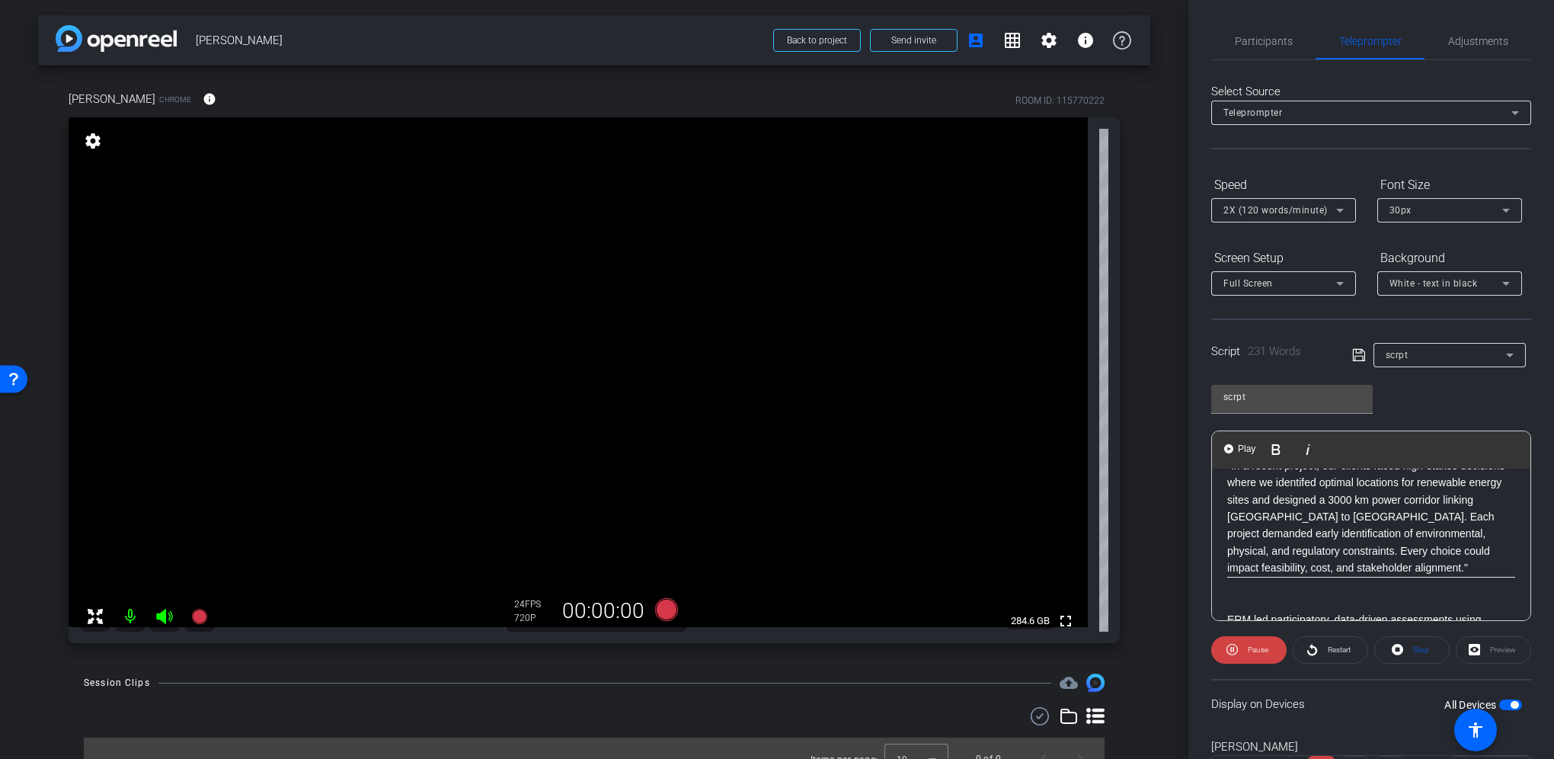
scroll to position [152, 0]
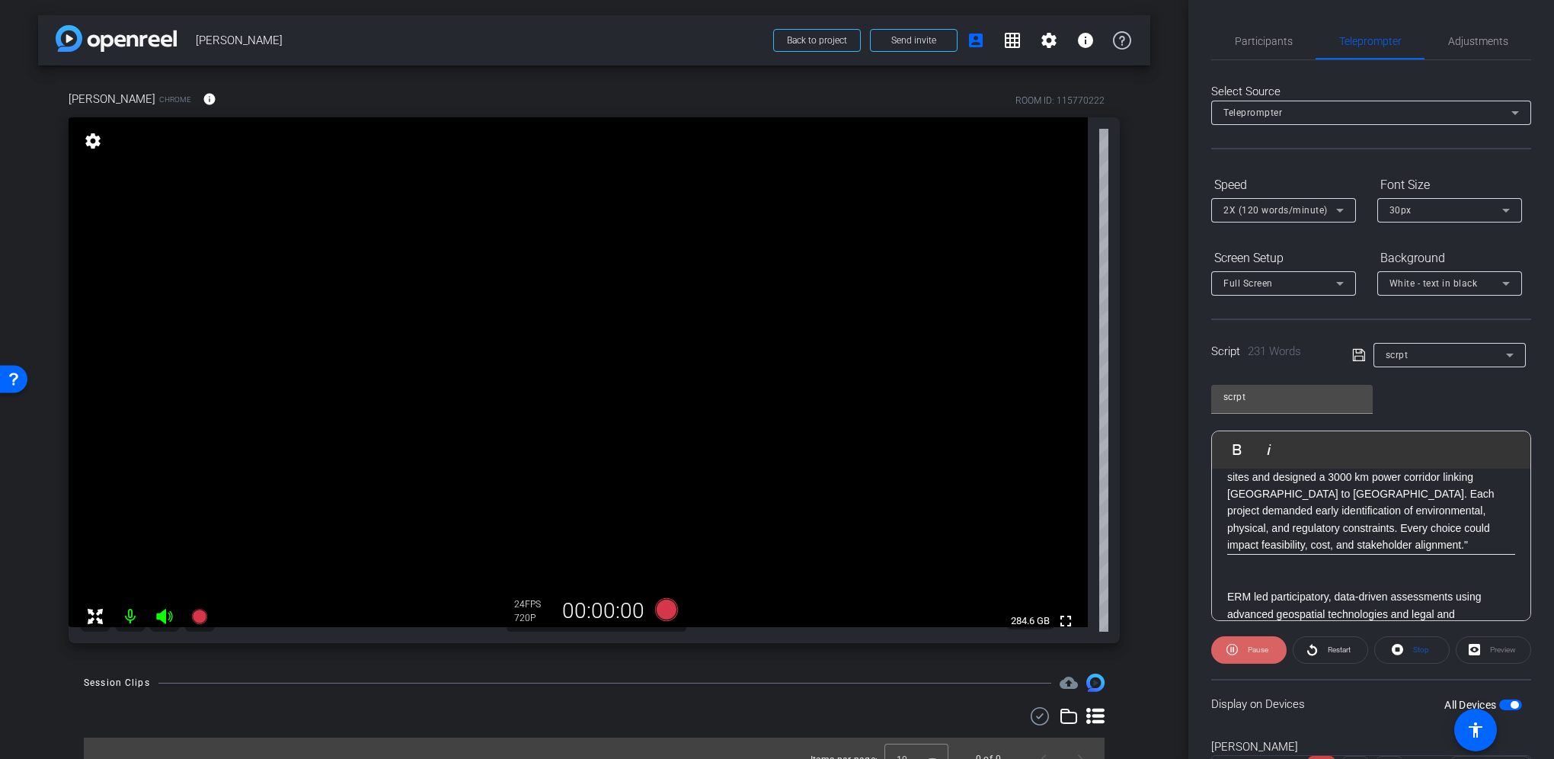
click at [1252, 649] on span "Pause" at bounding box center [1258, 649] width 21 height 8
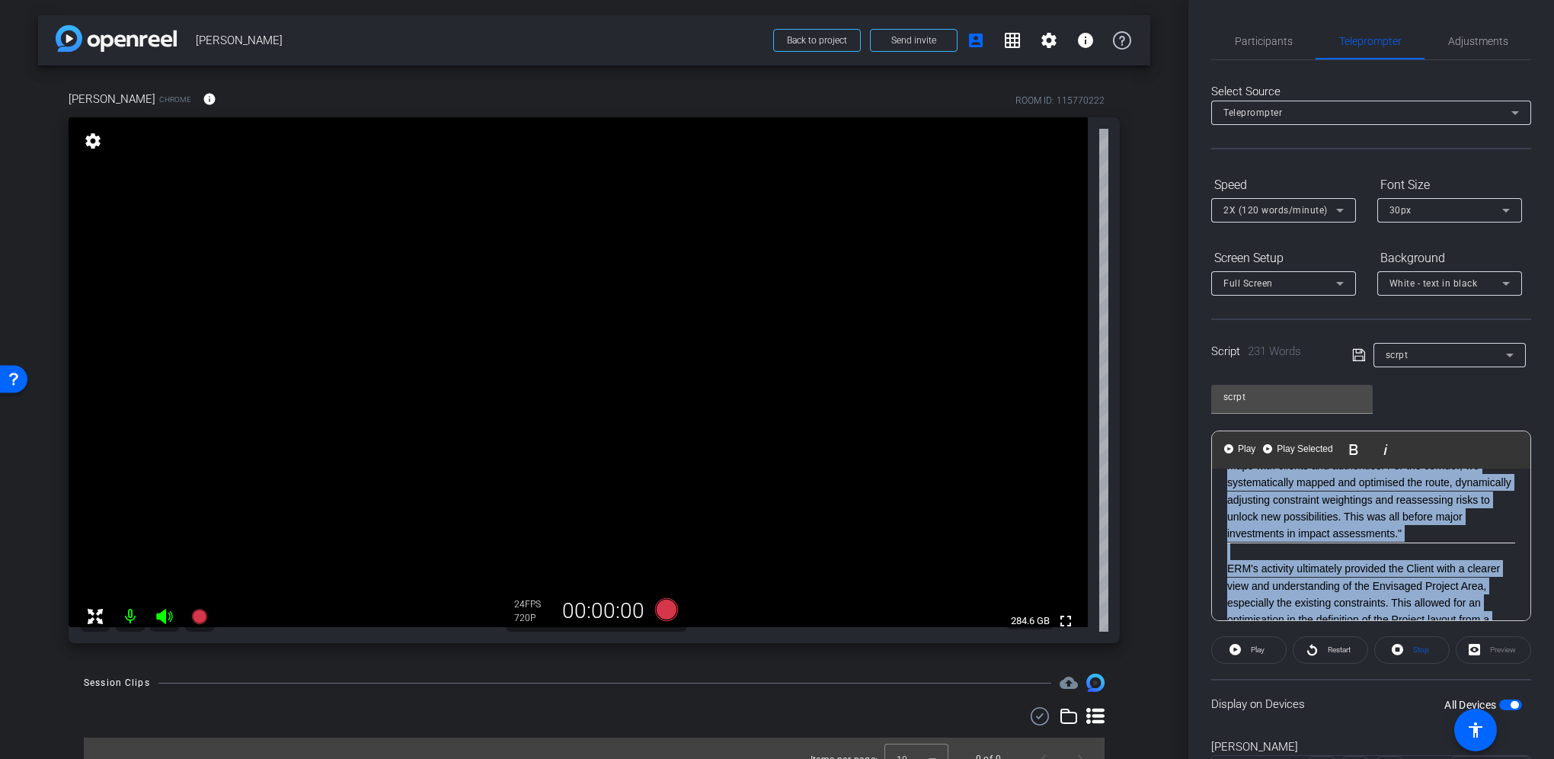
scroll to position [596, 0]
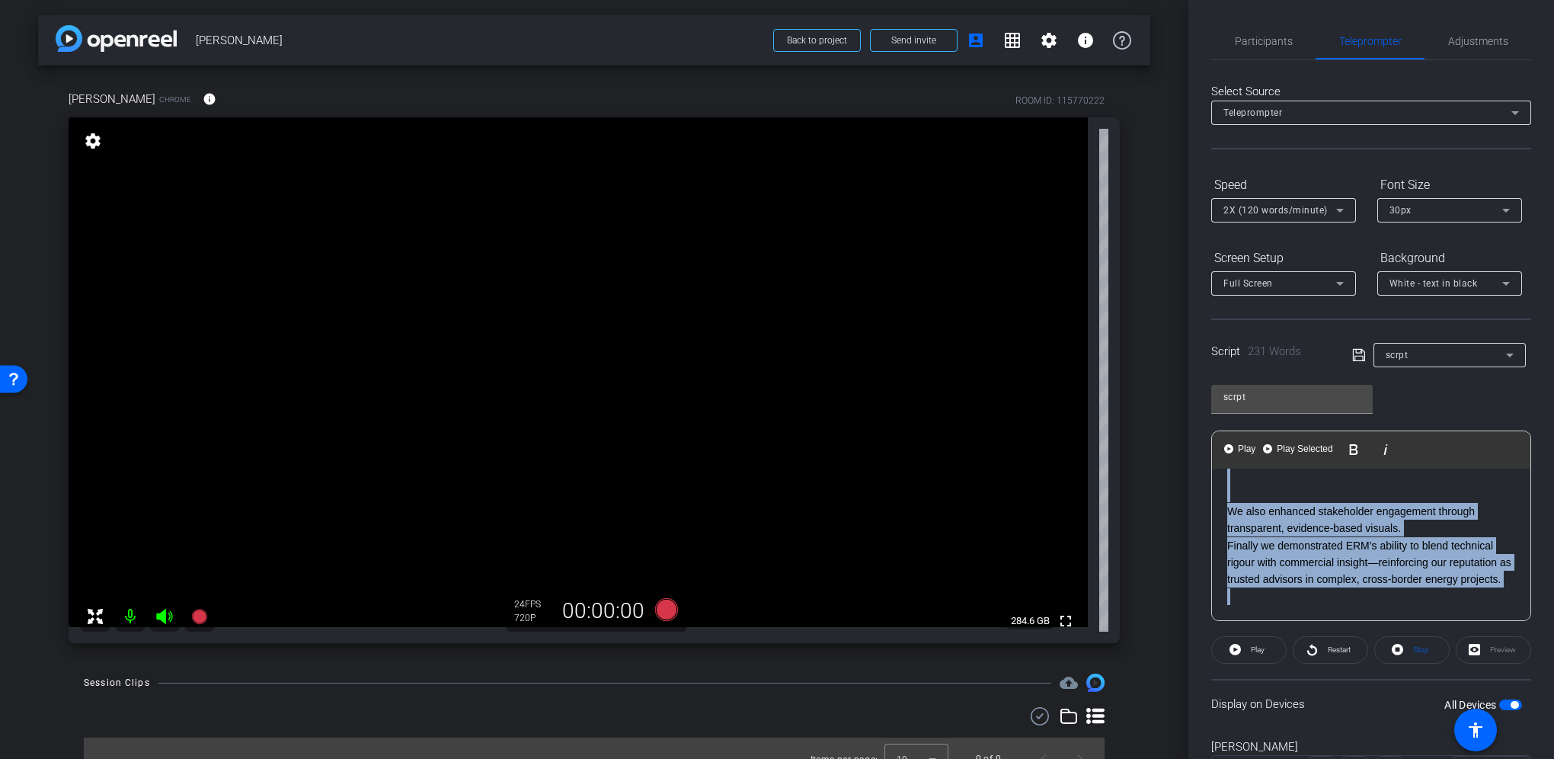
drag, startPoint x: 1229, startPoint y: 486, endPoint x: 1500, endPoint y: 644, distance: 313.4
click at [1499, 649] on openreel-capture-teleprompter "Speed 2X (120 words/minute) Font Size 30px Screen Setup Full Screen Background …" at bounding box center [1371, 491] width 320 height 638
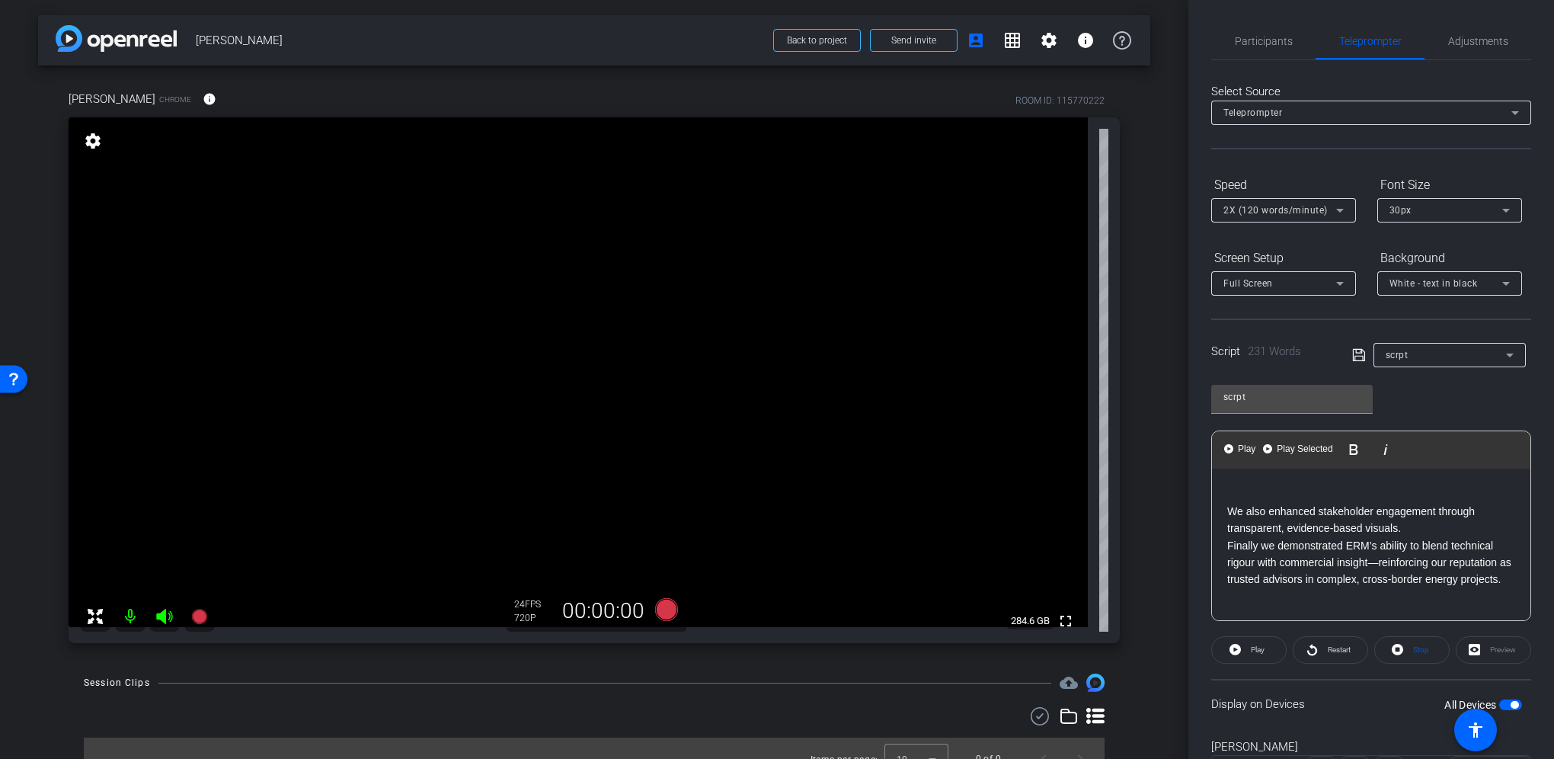
click at [1298, 595] on p at bounding box center [1371, 596] width 288 height 17
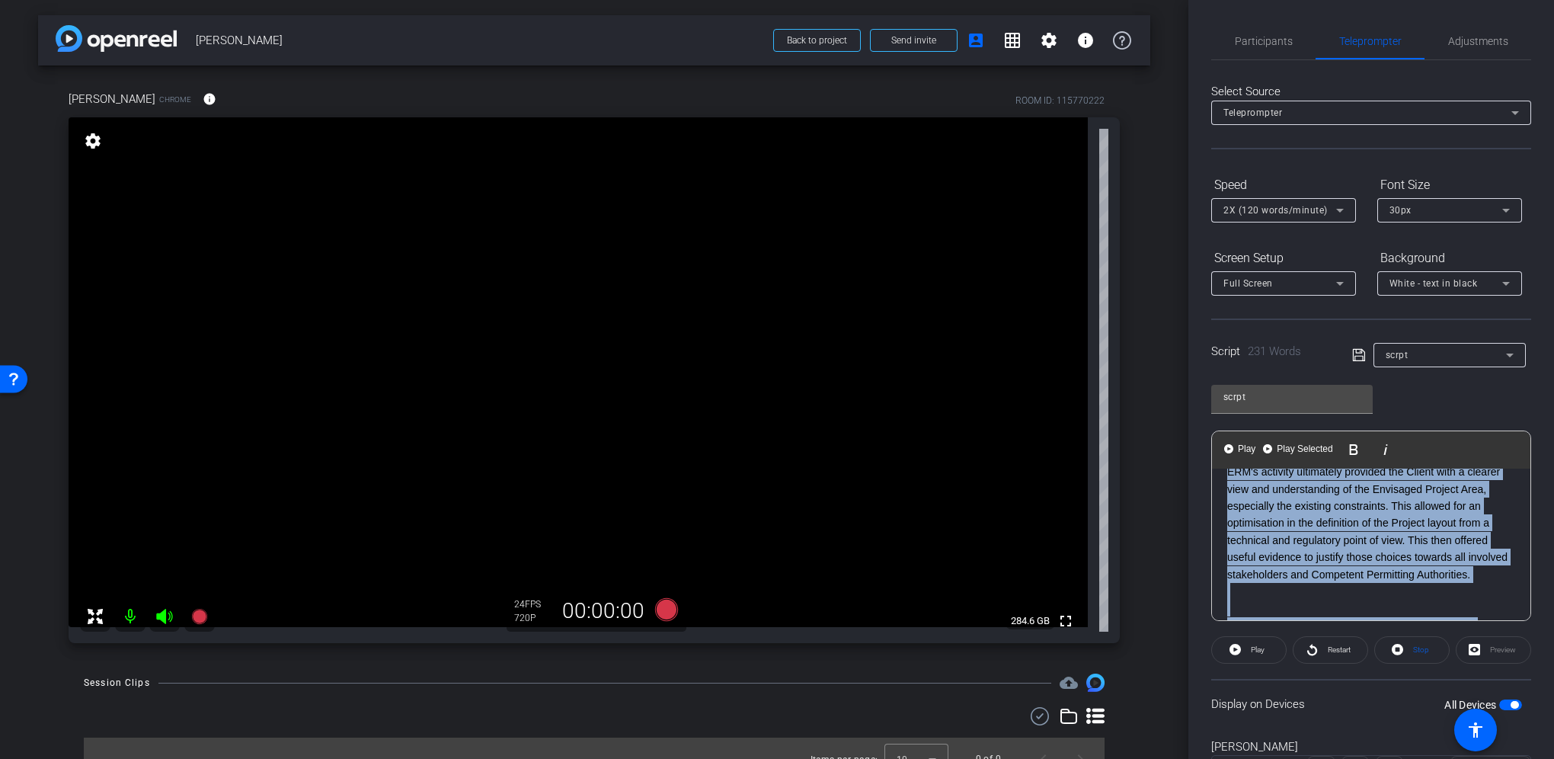
scroll to position [0, 0]
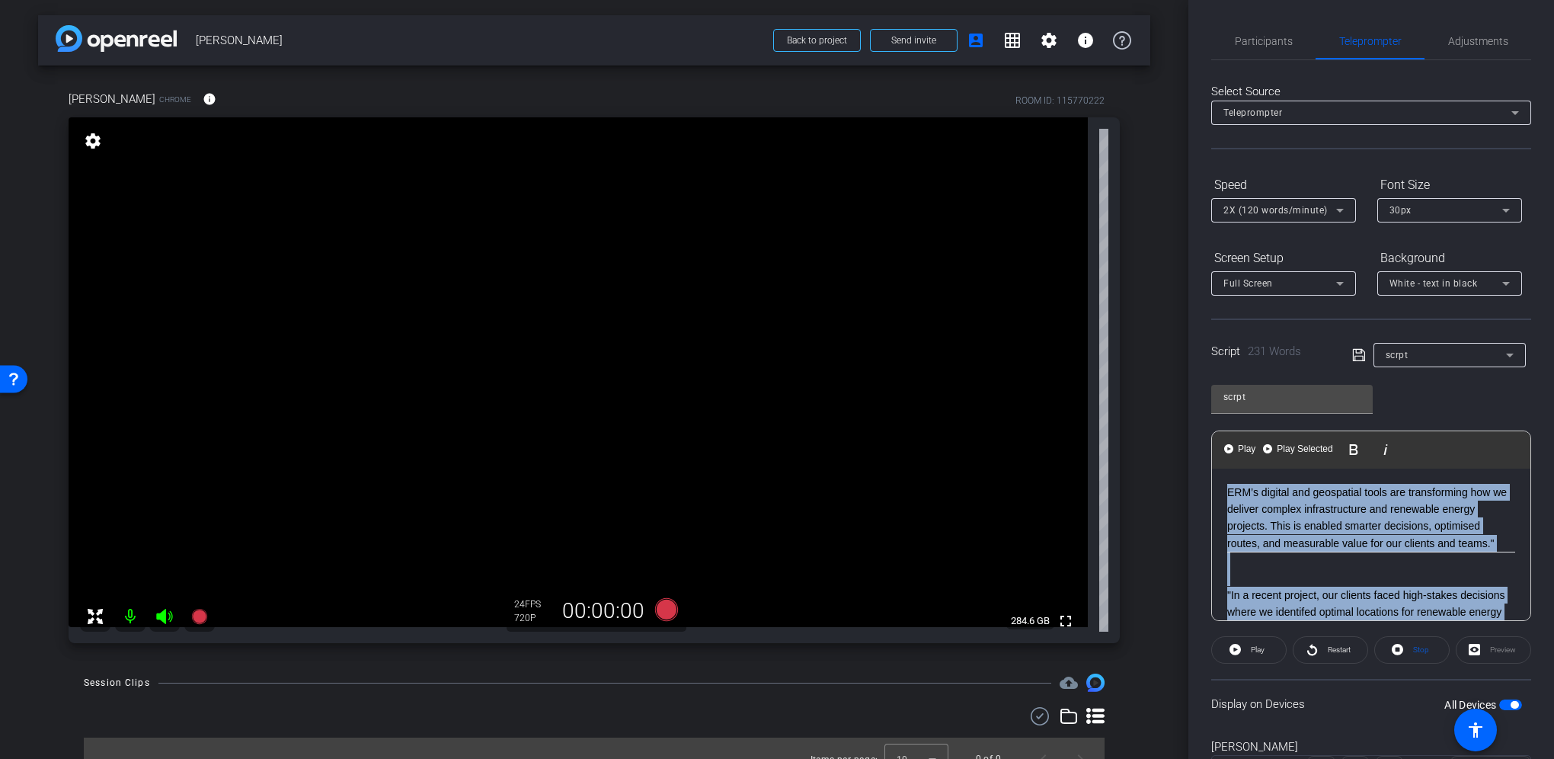
drag, startPoint x: 1234, startPoint y: 551, endPoint x: 1137, endPoint y: 382, distance: 194.8
click at [1137, 382] on div "arrow_back [PERSON_NAME] Back to project Send invite account_box grid_on settin…" at bounding box center [777, 379] width 1554 height 759
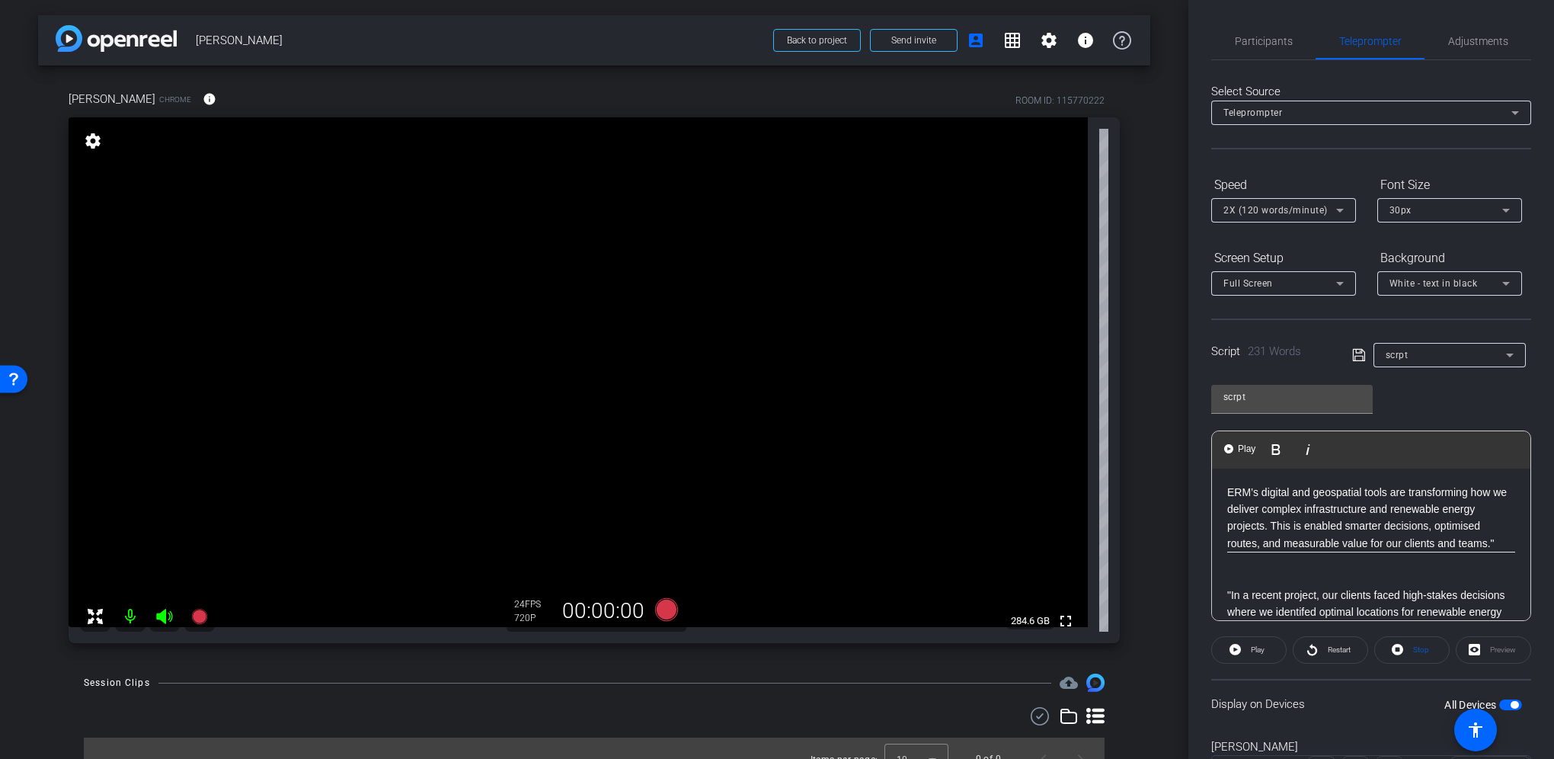
drag, startPoint x: 1323, startPoint y: 507, endPoint x: 1225, endPoint y: 505, distance: 98.3
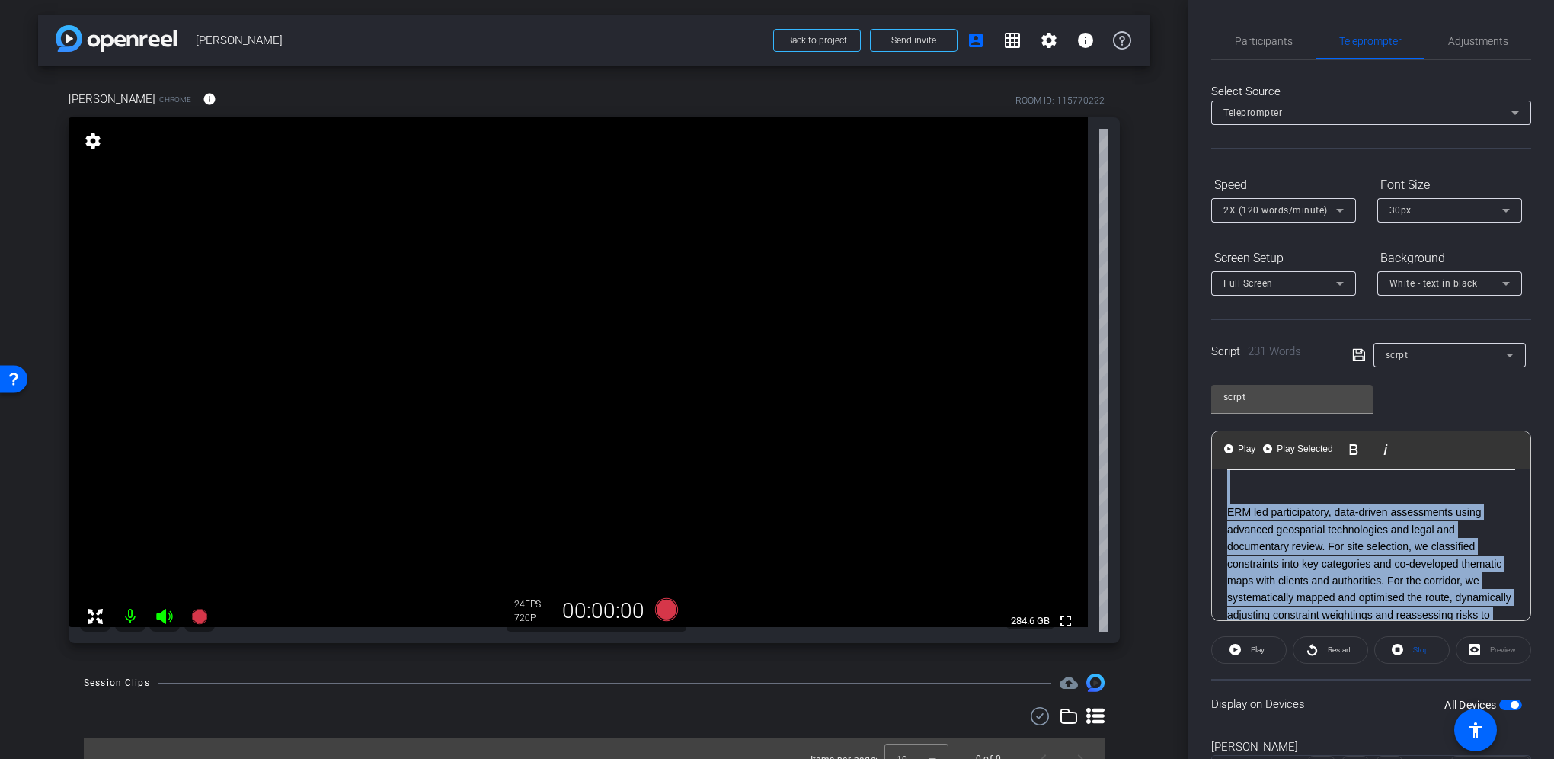
scroll to position [596, 0]
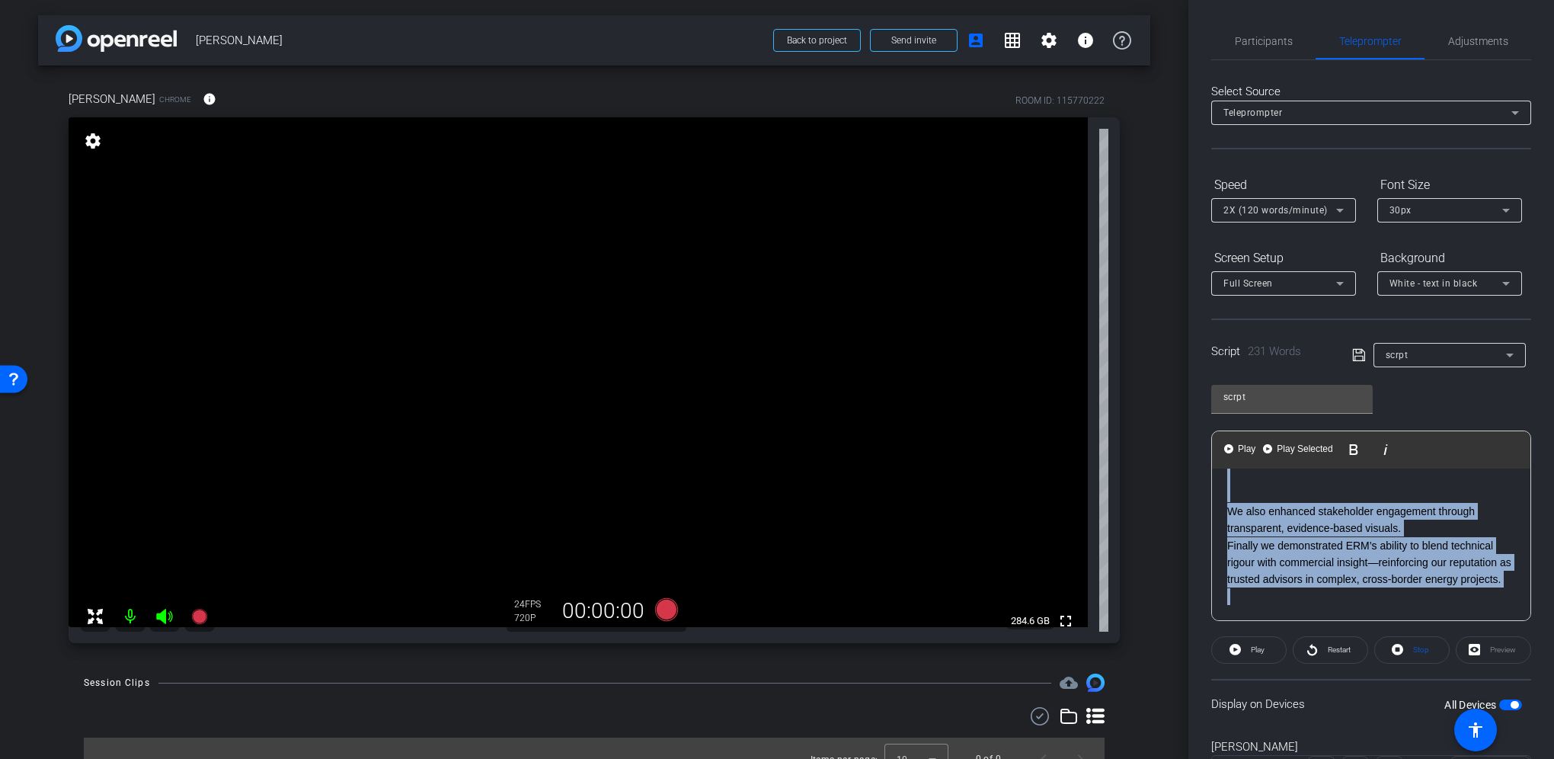
drag, startPoint x: 1230, startPoint y: 488, endPoint x: 1543, endPoint y: 705, distance: 381.4
click at [1543, 705] on div "Participants Teleprompter Adjustments settings [PERSON_NAME] flip Director Ever…" at bounding box center [1371, 379] width 366 height 759
copy div "LOR’i dolorsi ame consectetu adipi eli seddoeiusmod tem in utlabor etdolor magn…"
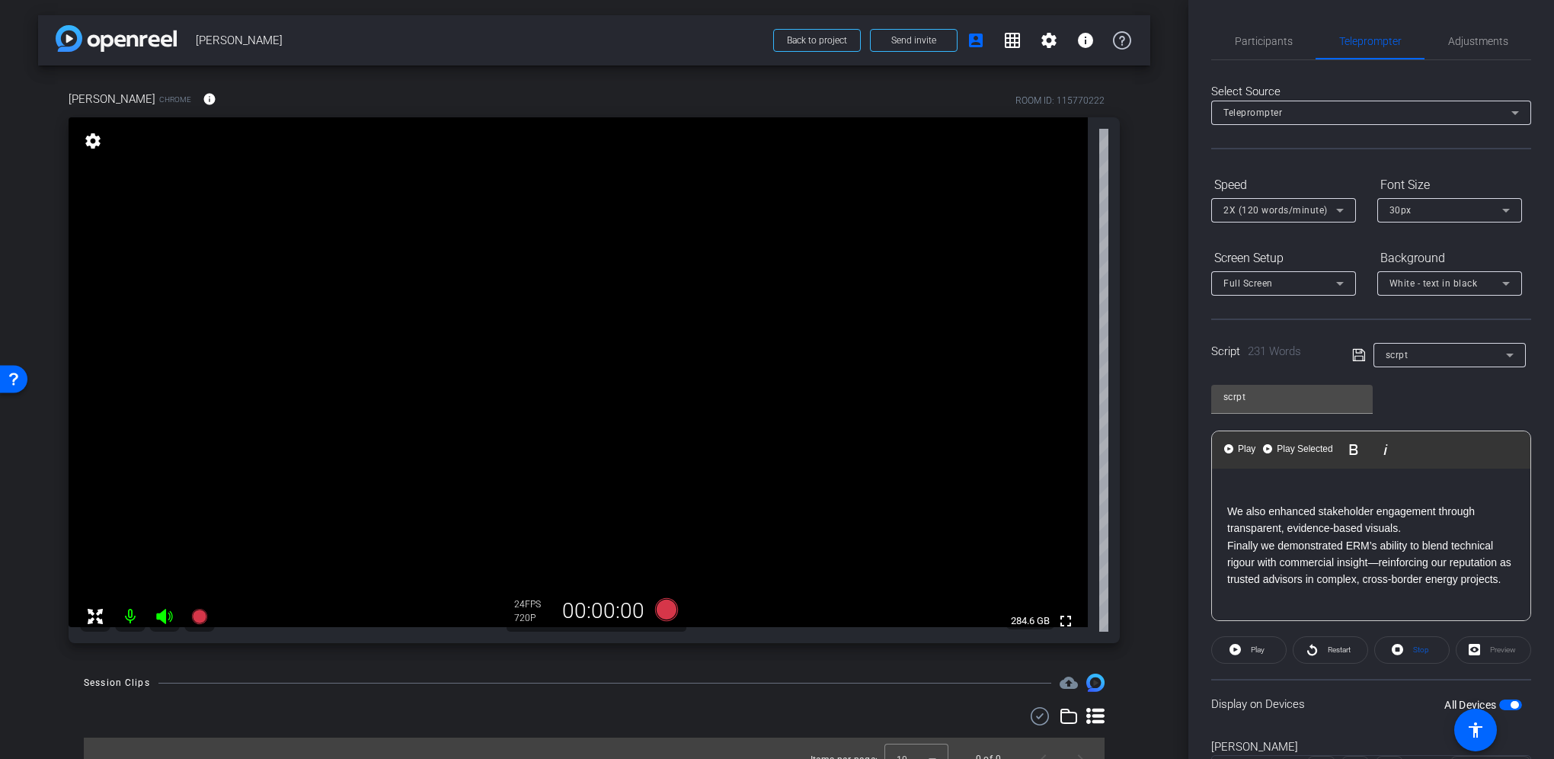
click at [1392, 555] on p "Finally we demonstrated ERM’s ability to blend technical rigour with commercial…" at bounding box center [1371, 562] width 288 height 51
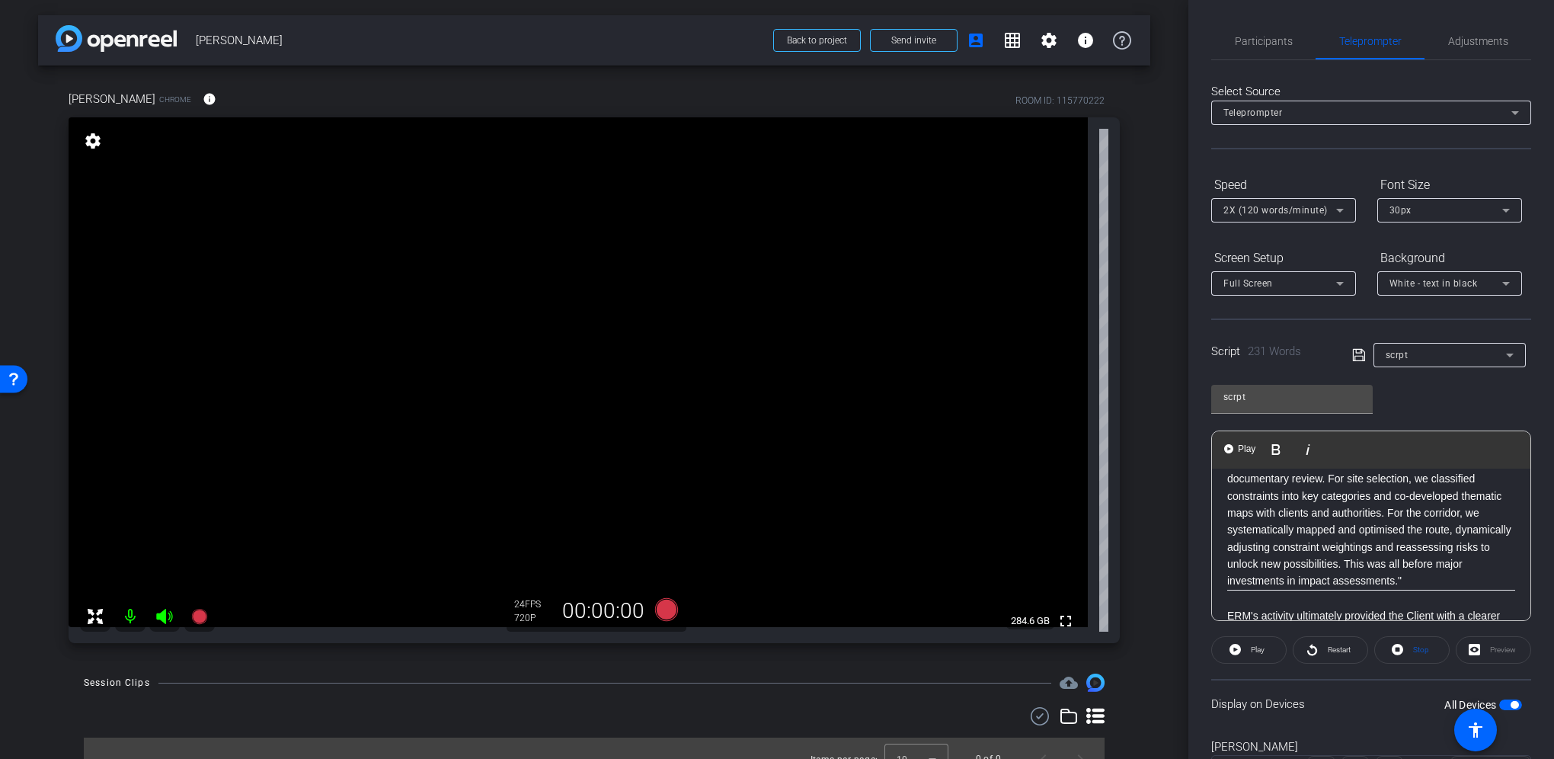
scroll to position [229, 0]
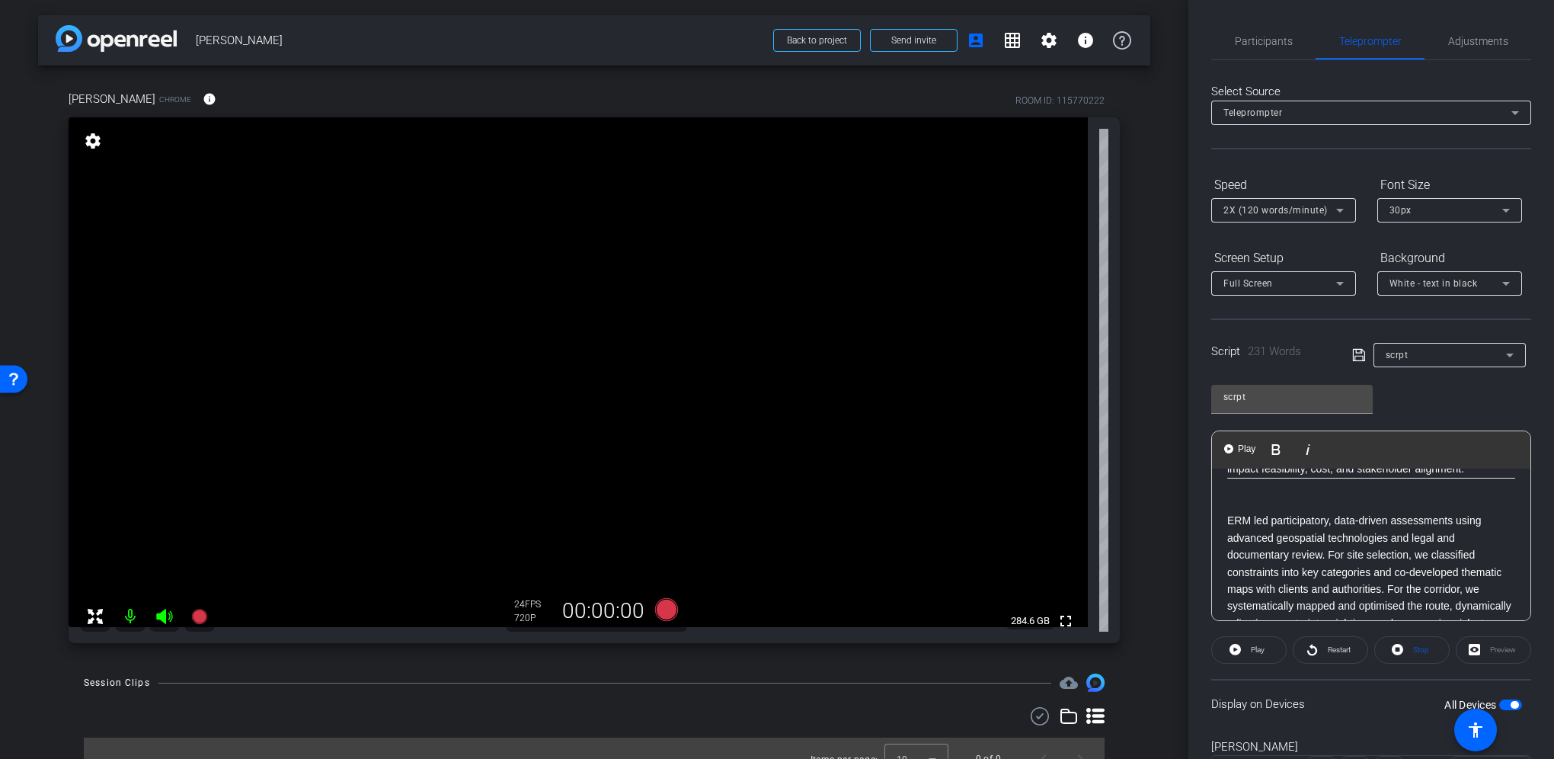
click at [1332, 533] on p "ERM led participatory, data-driven assessments using advanced geospatial techno…" at bounding box center [1371, 580] width 288 height 171
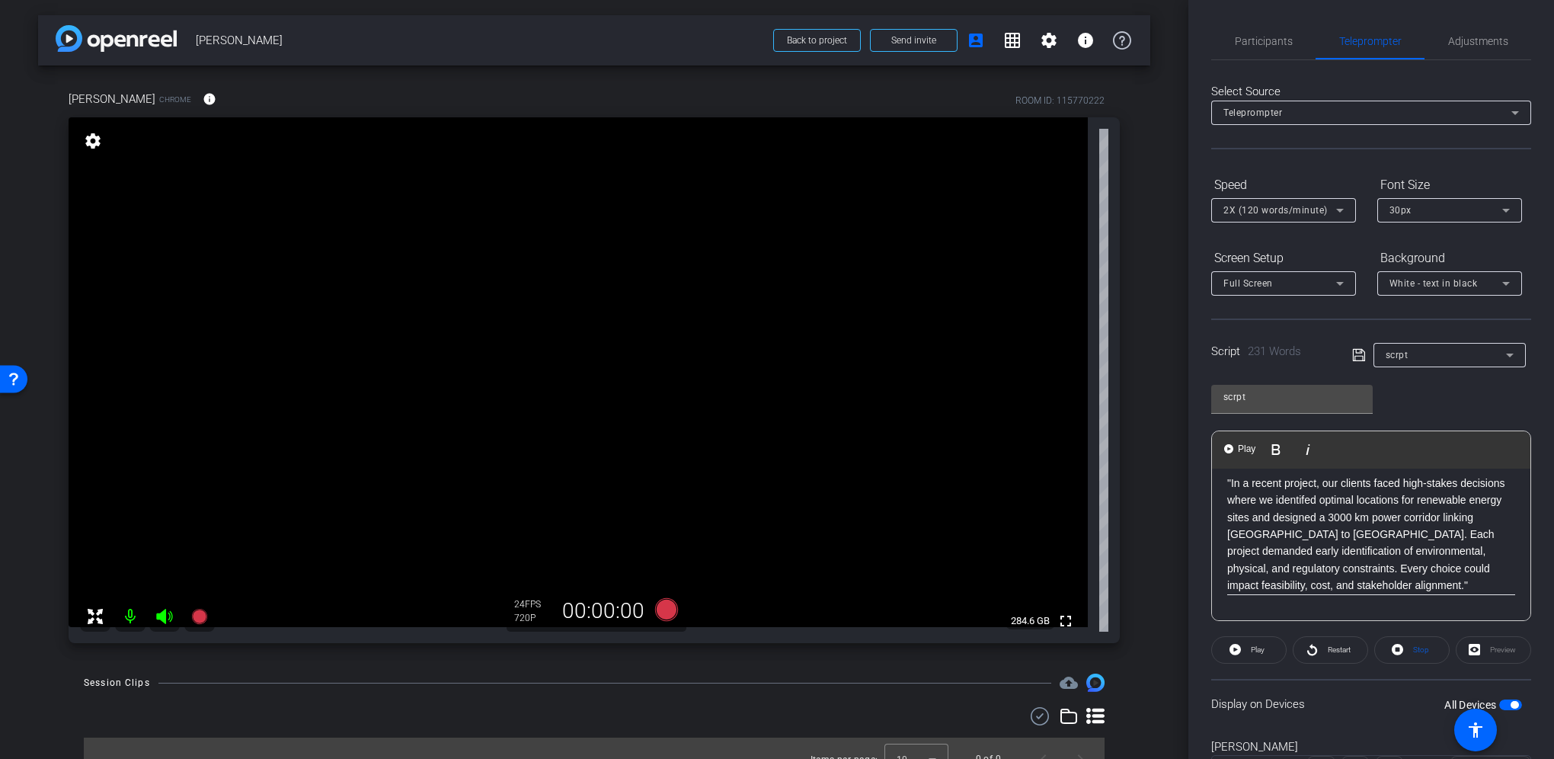
scroll to position [76, 0]
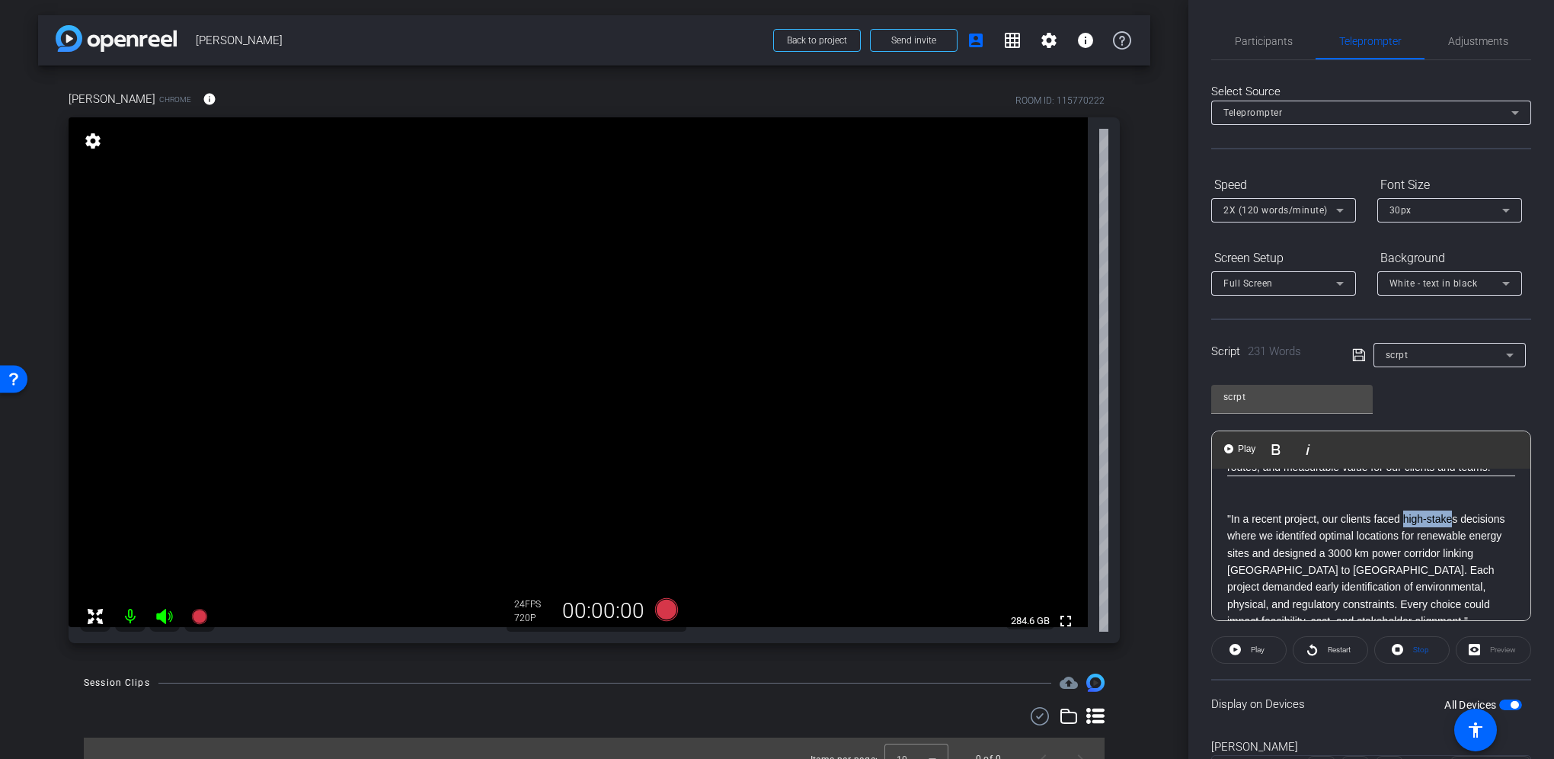
drag, startPoint x: 1402, startPoint y: 515, endPoint x: 1453, endPoint y: 512, distance: 51.9
click at [1453, 512] on p ""In a recent project, our clients faced high-stakes decisions where we identife…" at bounding box center [1371, 561] width 288 height 136
click at [1462, 516] on p ""In a recent project, our clients faced high-stakes decisions where we identife…" at bounding box center [1371, 561] width 288 height 136
click at [1274, 530] on p ""In a recent project, our clients faced complex decisions where we identifed op…" at bounding box center [1371, 561] width 288 height 136
click at [1367, 532] on p ""In a recent project, our clients faced complex decisions where we needed to id…" at bounding box center [1371, 570] width 288 height 154
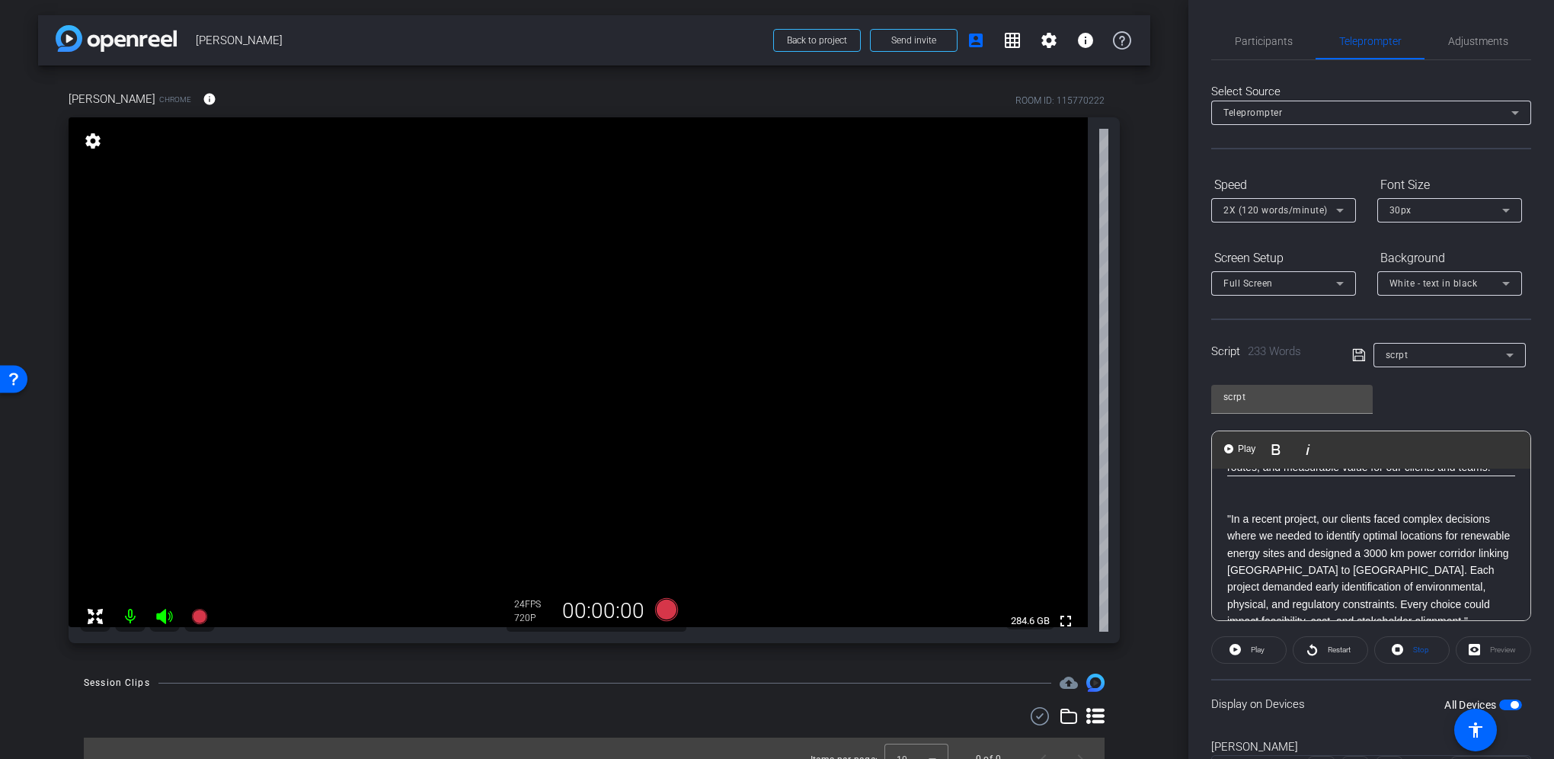
click at [1341, 552] on p ""In a recent project, our clients faced complex decisions where we needed to id…" at bounding box center [1371, 561] width 288 height 136
click at [1440, 552] on p ""In a recent project, our clients faced complex decisions where we needed to id…" at bounding box center [1371, 570] width 288 height 154
click at [1444, 551] on p ""In a recent project, our clients faced complex decisions where we needed to id…" at bounding box center [1371, 570] width 288 height 154
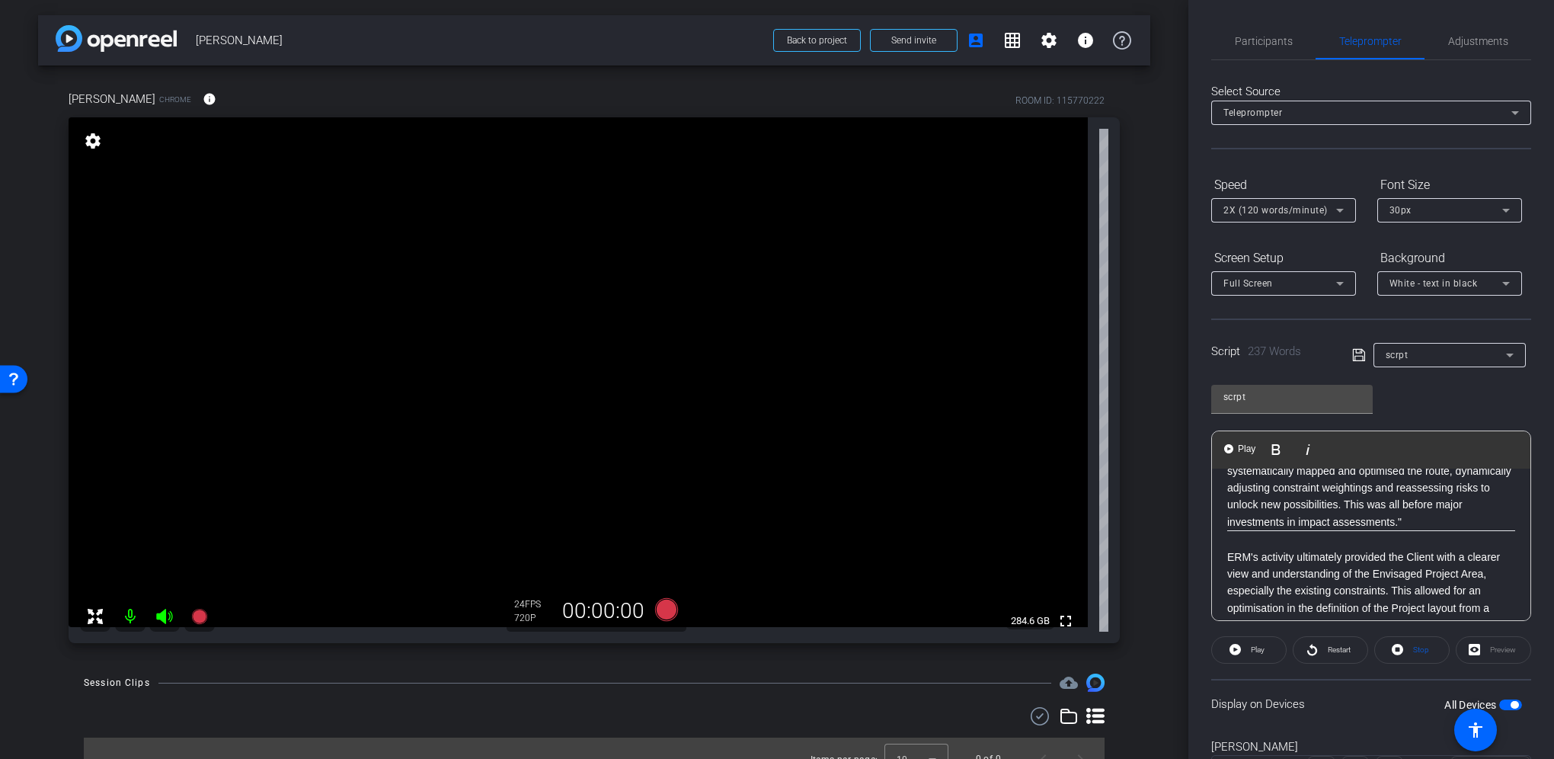
scroll to position [305, 0]
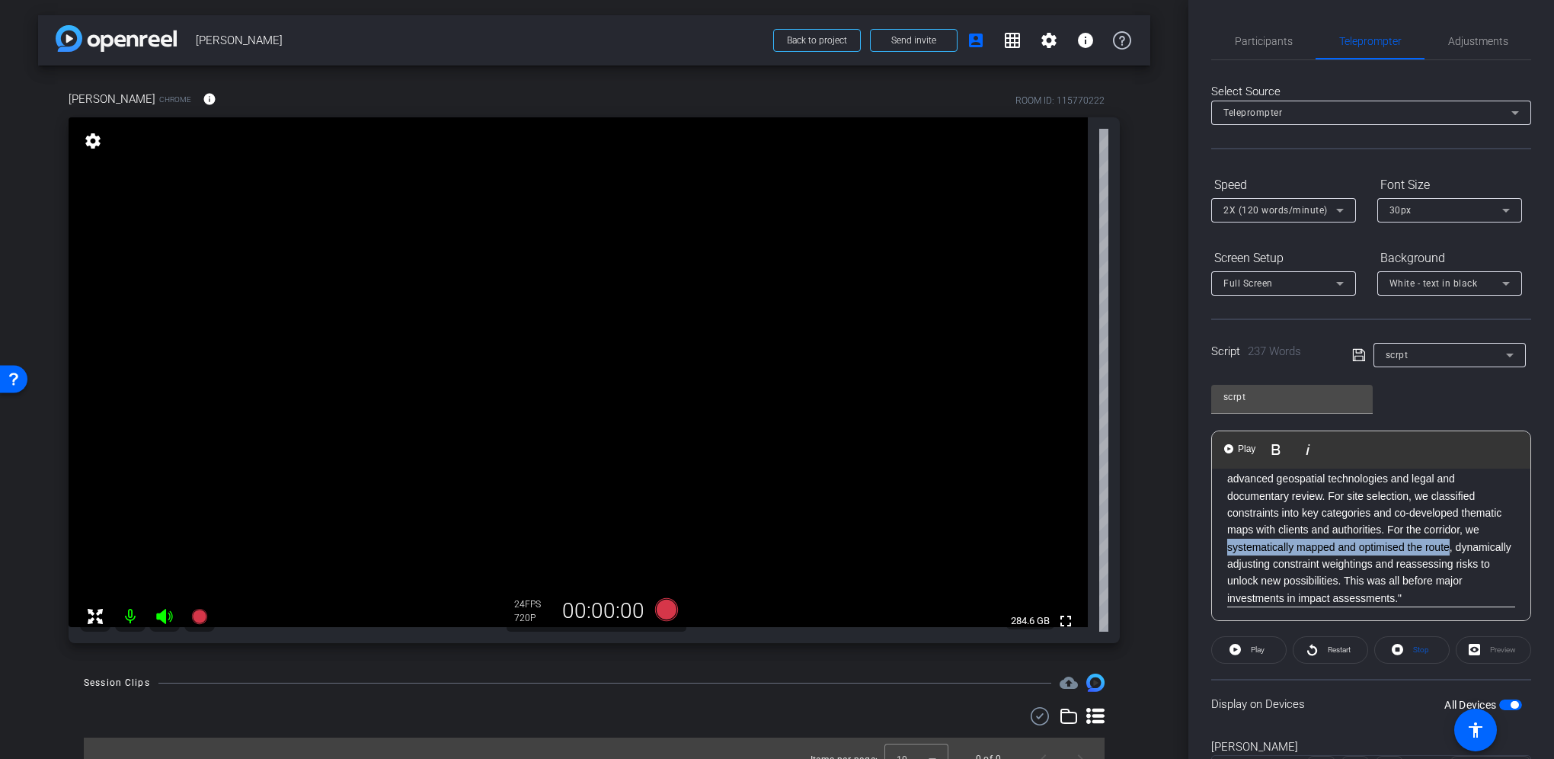
drag, startPoint x: 1251, startPoint y: 561, endPoint x: 1284, endPoint y: 548, distance: 35.5
click at [1284, 548] on p "ERM led participatory, data-driven assessments using advanced geospatial techno…" at bounding box center [1371, 521] width 288 height 171
click at [1310, 541] on p "ERM led participatory, data-driven assessments using advanced geospatial techno…" at bounding box center [1371, 521] width 288 height 171
click at [1285, 545] on p "ERM led participatory, data-driven assessments using advanced geospatial techno…" at bounding box center [1371, 521] width 288 height 171
drag, startPoint x: 1354, startPoint y: 547, endPoint x: 1285, endPoint y: 548, distance: 69.3
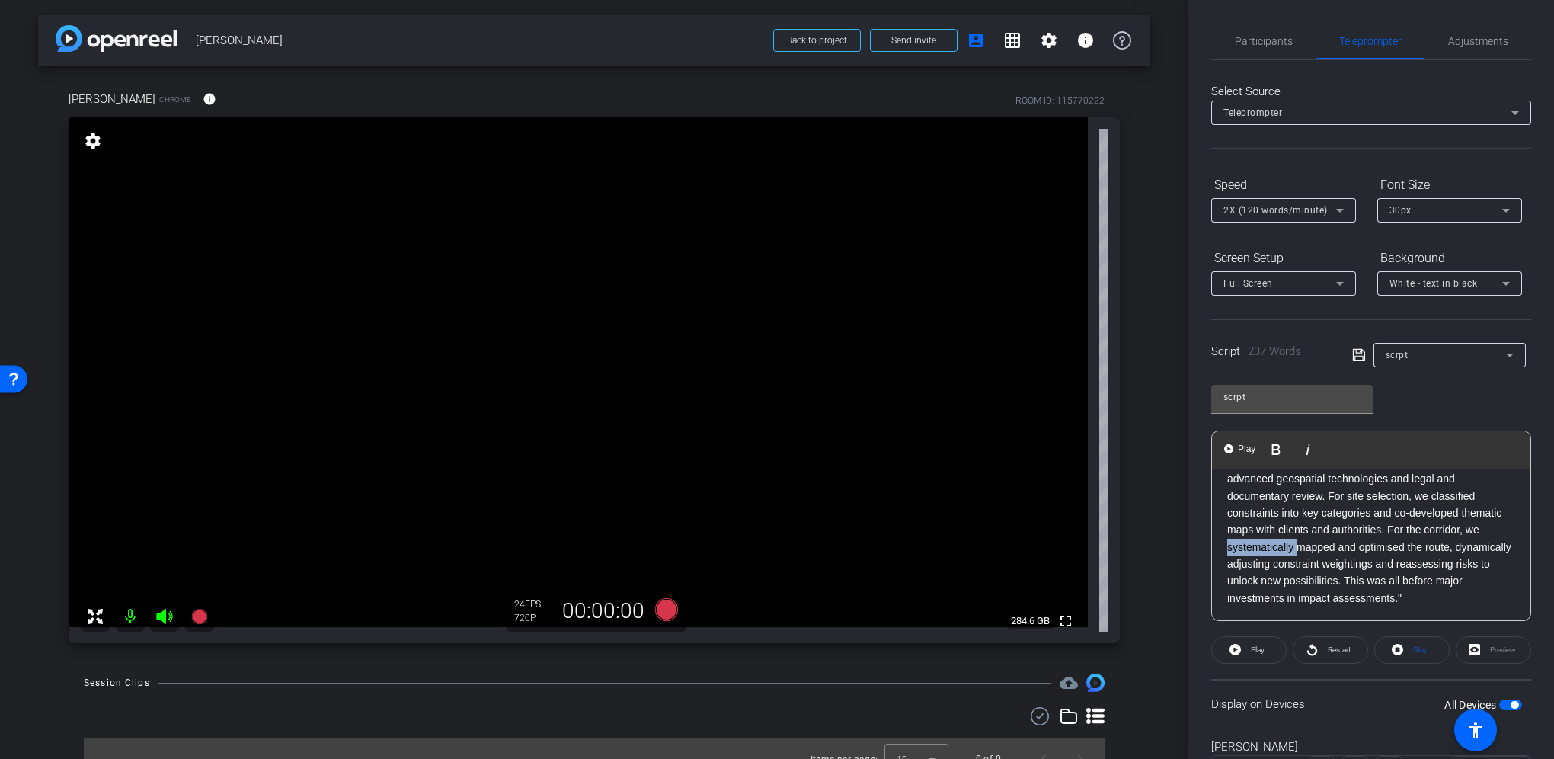
click at [1285, 548] on p "ERM led participatory, data-driven assessments using advanced geospatial techno…" at bounding box center [1371, 521] width 288 height 171
click at [1347, 555] on p "ERM led participatory, data-driven assessments using advanced geospatial techno…" at bounding box center [1371, 530] width 288 height 171
click at [1328, 555] on p "ERM led participatory, data-driven assessments using advanced geospatial techno…" at bounding box center [1371, 530] width 288 height 171
drag, startPoint x: 1328, startPoint y: 555, endPoint x: 1396, endPoint y: 553, distance: 67.8
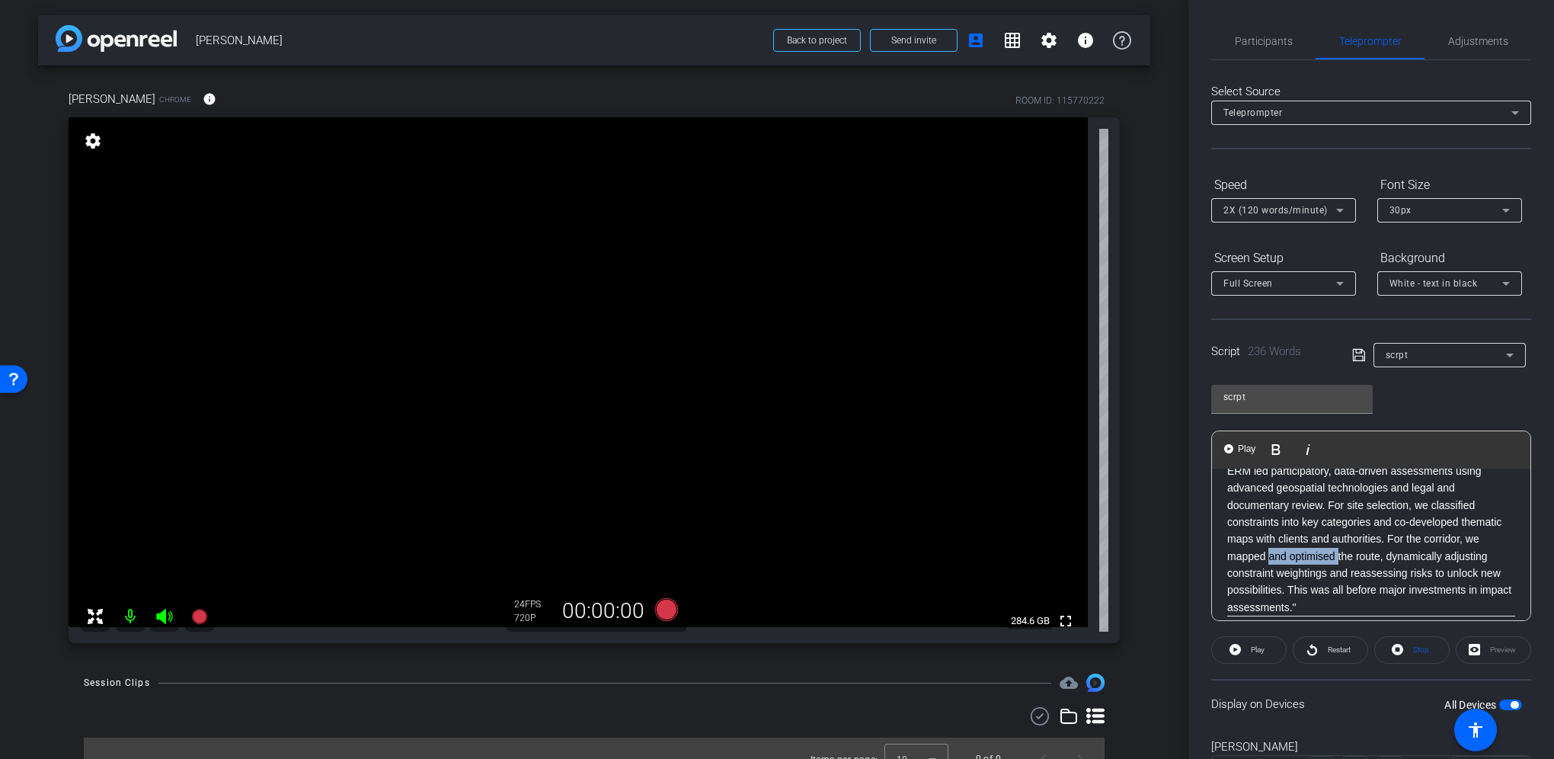
click at [1396, 553] on p "ERM led participatory, data-driven assessments using advanced geospatial techno…" at bounding box center [1371, 530] width 288 height 171
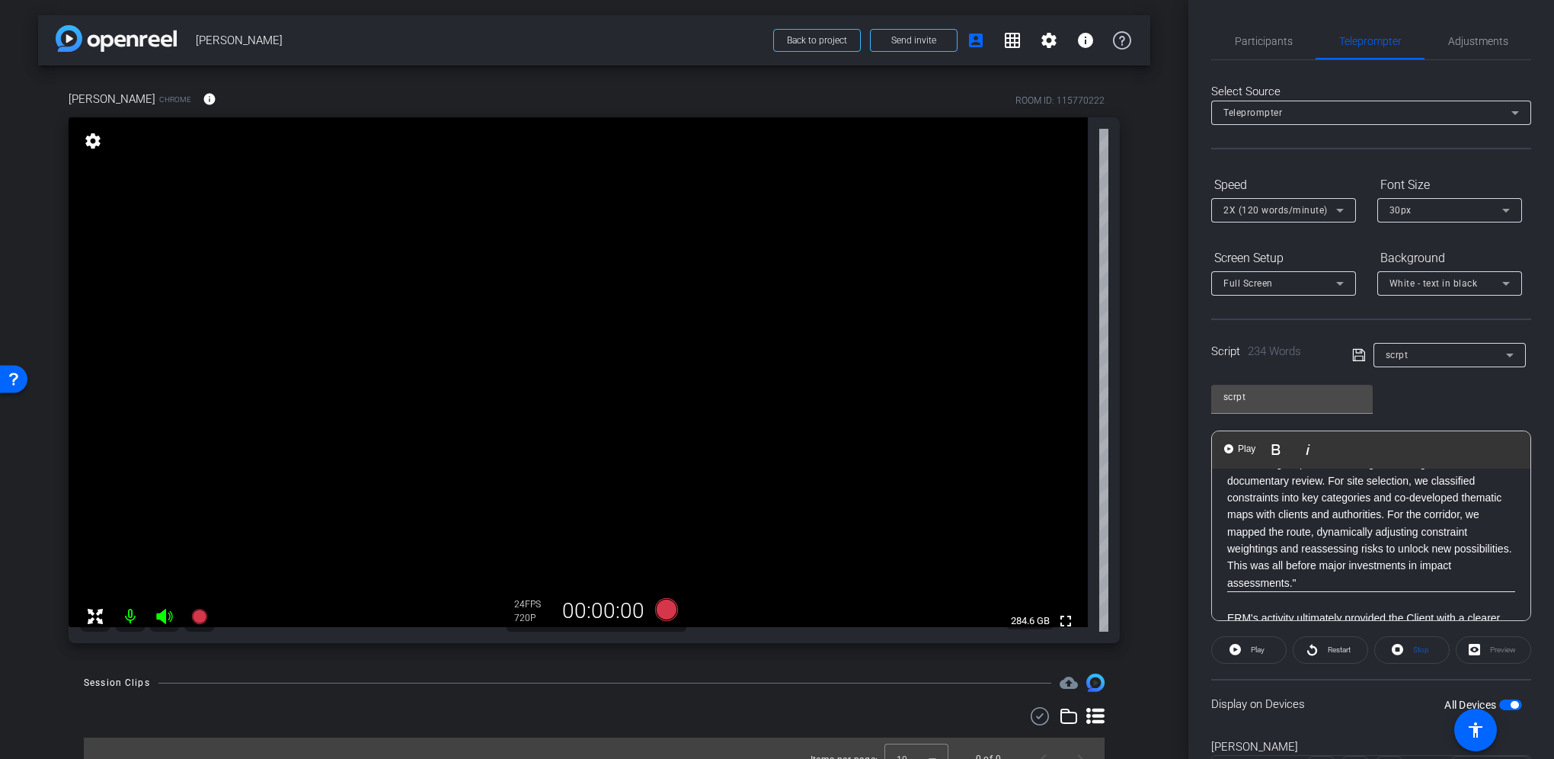
scroll to position [286, 0]
click at [1374, 564] on p "ERM led participatory, data-driven assessments using advanced geospatial techno…" at bounding box center [1371, 539] width 288 height 171
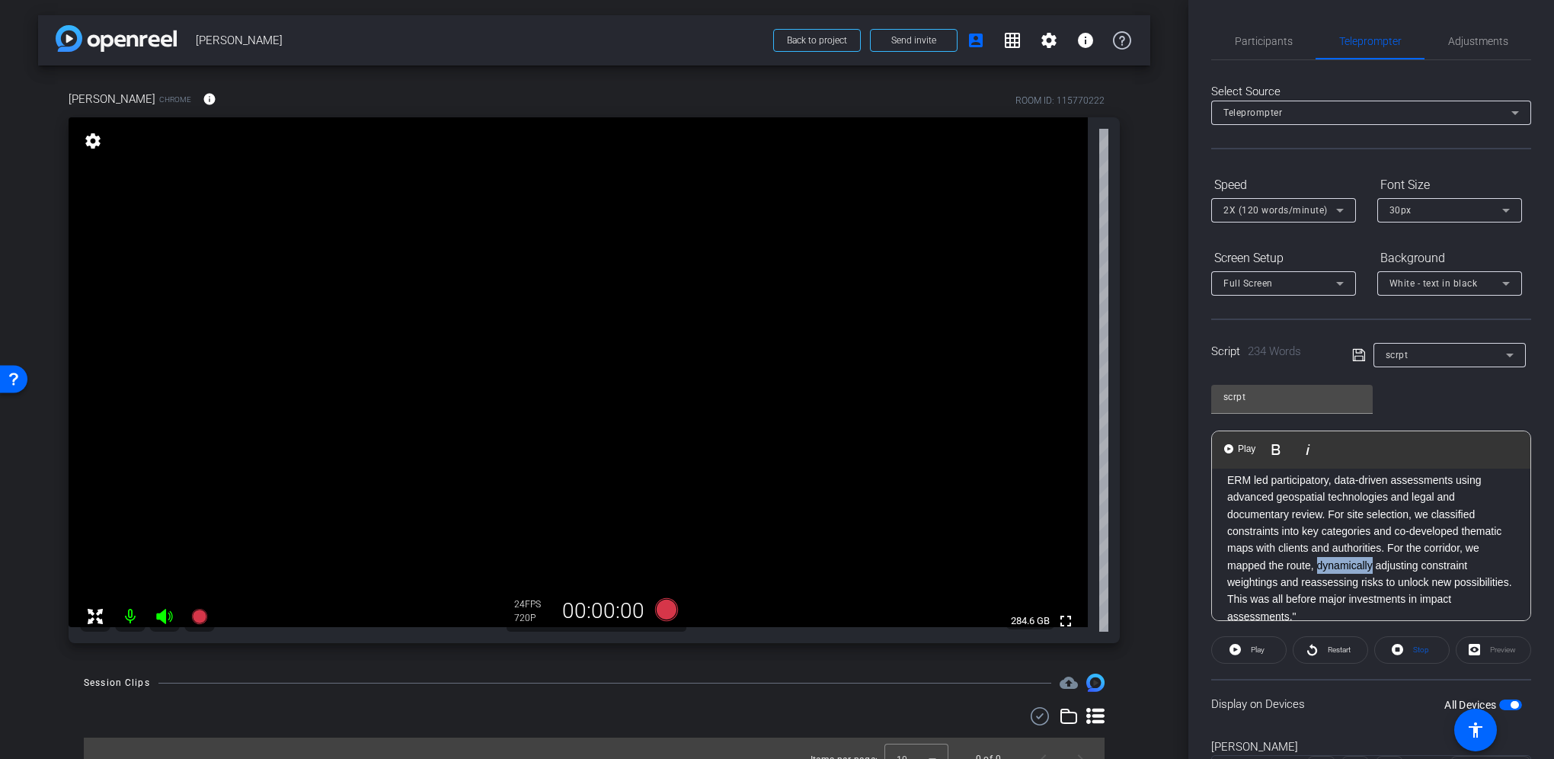
drag, startPoint x: 1430, startPoint y: 566, endPoint x: 1374, endPoint y: 569, distance: 55.7
click at [1374, 569] on p "ERM led participatory, data-driven assessments using advanced geospatial techno…" at bounding box center [1371, 539] width 288 height 171
click at [1227, 581] on p "ERM led participatory, data-driven assessments using advanced geospatial techno…" at bounding box center [1371, 539] width 288 height 171
click at [1418, 582] on p "ERM led participatory, data-driven assessments using advanced geospatial techno…" at bounding box center [1371, 539] width 288 height 171
click at [1435, 580] on p "ERM led participatory, data-driven assessments using advanced geospatial techno…" at bounding box center [1371, 539] width 288 height 171
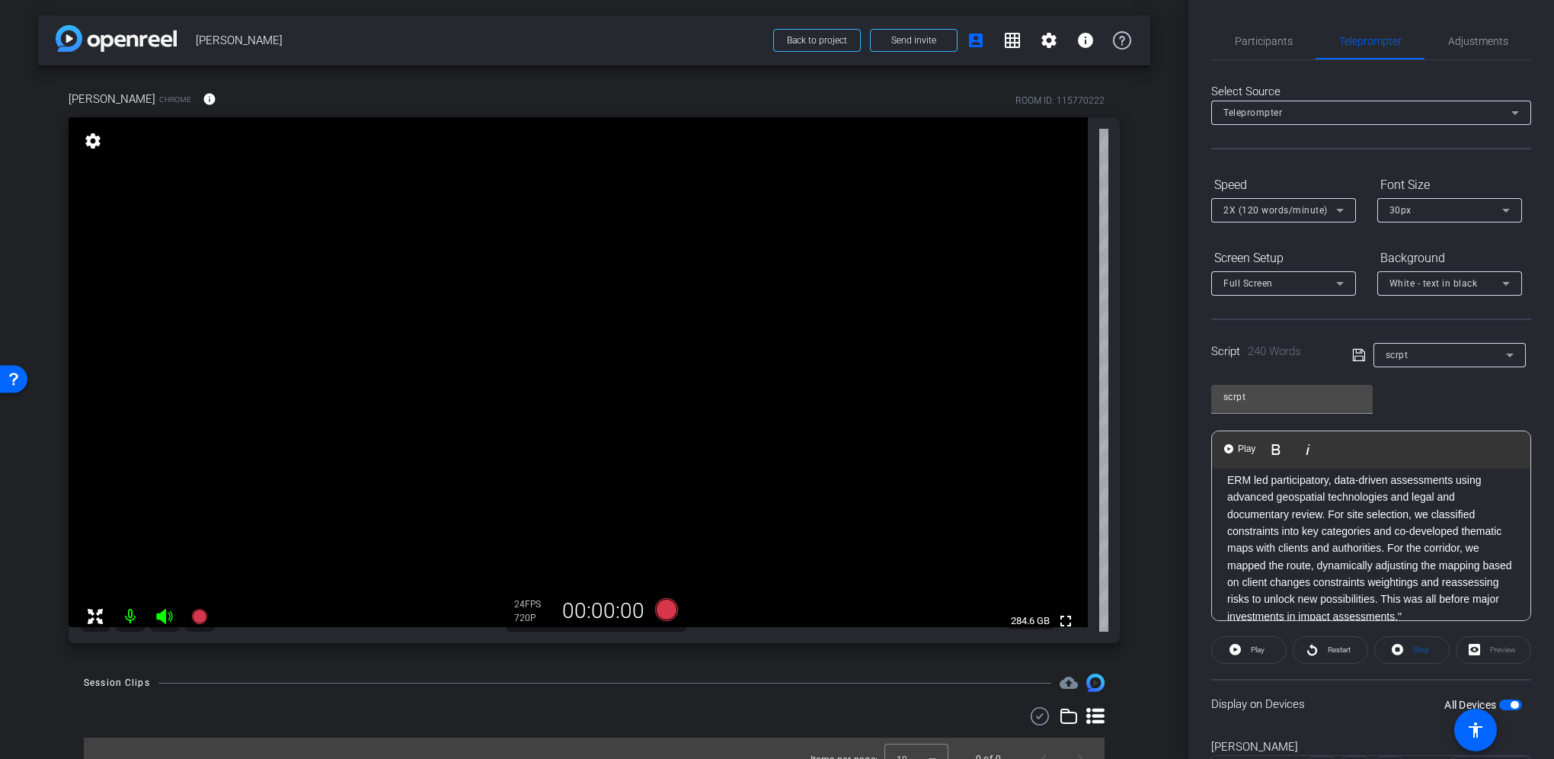
click at [1410, 590] on p "ERM led participatory, data-driven assessments using advanced geospatial techno…" at bounding box center [1371, 539] width 288 height 171
drag, startPoint x: 1392, startPoint y: 614, endPoint x: 1400, endPoint y: 606, distance: 11.3
click at [1392, 613] on p "ERM led participatory, data-driven assessments using advanced geospatial techno…" at bounding box center [1371, 539] width 288 height 171
click at [1396, 600] on p "ERM led participatory, data-driven assessments using advanced geospatial techno…" at bounding box center [1371, 539] width 288 height 171
click at [1410, 581] on p "ERM led participatory, data-driven assessments using advanced geospatial techno…" at bounding box center [1371, 539] width 288 height 171
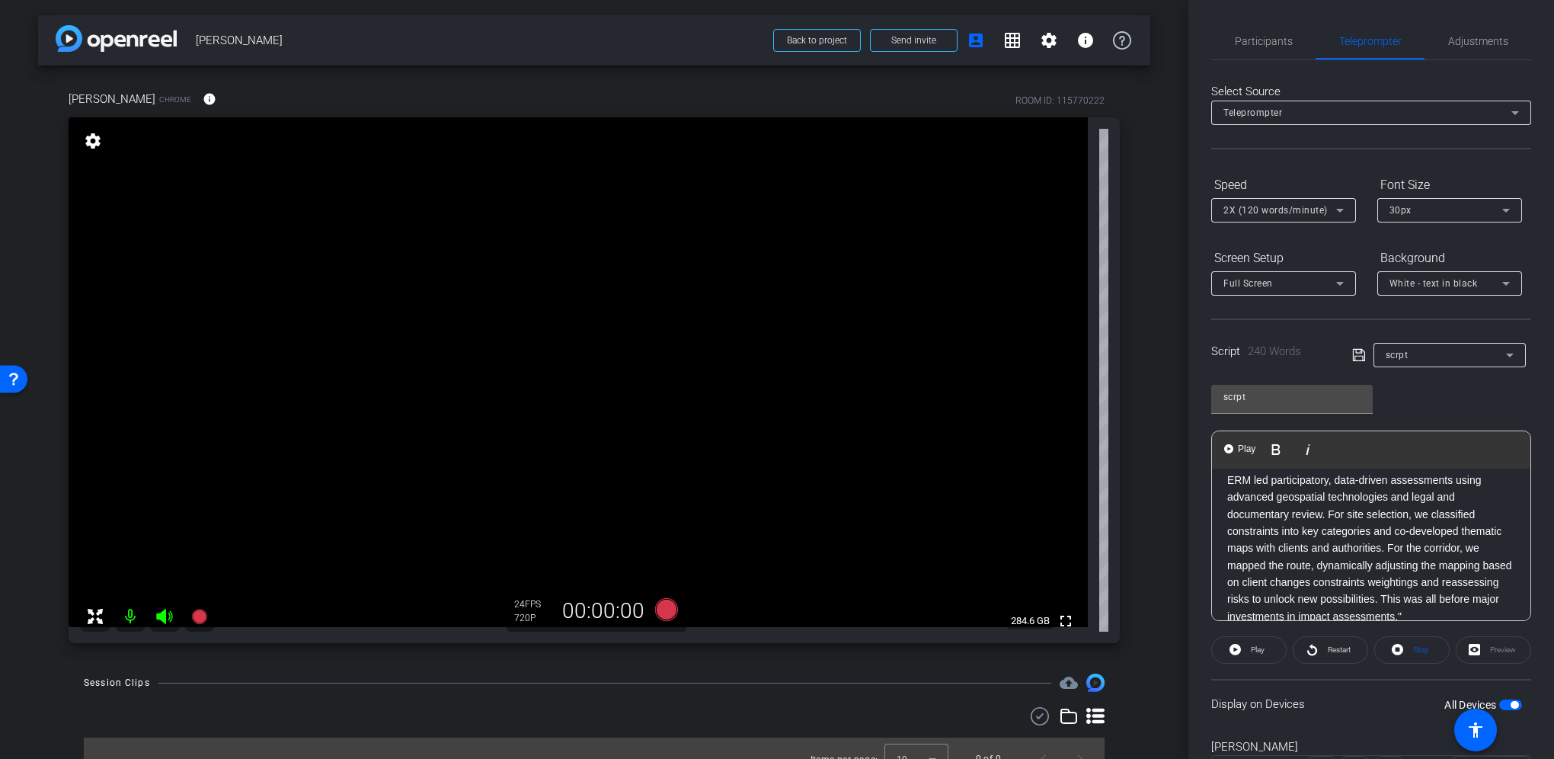
click at [1410, 587] on p "ERM led participatory, data-driven assessments using advanced geospatial techno…" at bounding box center [1371, 539] width 288 height 171
drag, startPoint x: 1438, startPoint y: 579, endPoint x: 1415, endPoint y: 582, distance: 23.1
click at [1415, 582] on p "ERM led participatory, data-driven assessments using advanced geospatial techno…" at bounding box center [1371, 539] width 288 height 171
click at [1373, 557] on p "ERM led participatory, data-driven assessments using advanced geospatial techno…" at bounding box center [1371, 539] width 288 height 171
drag, startPoint x: 1499, startPoint y: 561, endPoint x: 1484, endPoint y: 560, distance: 15.3
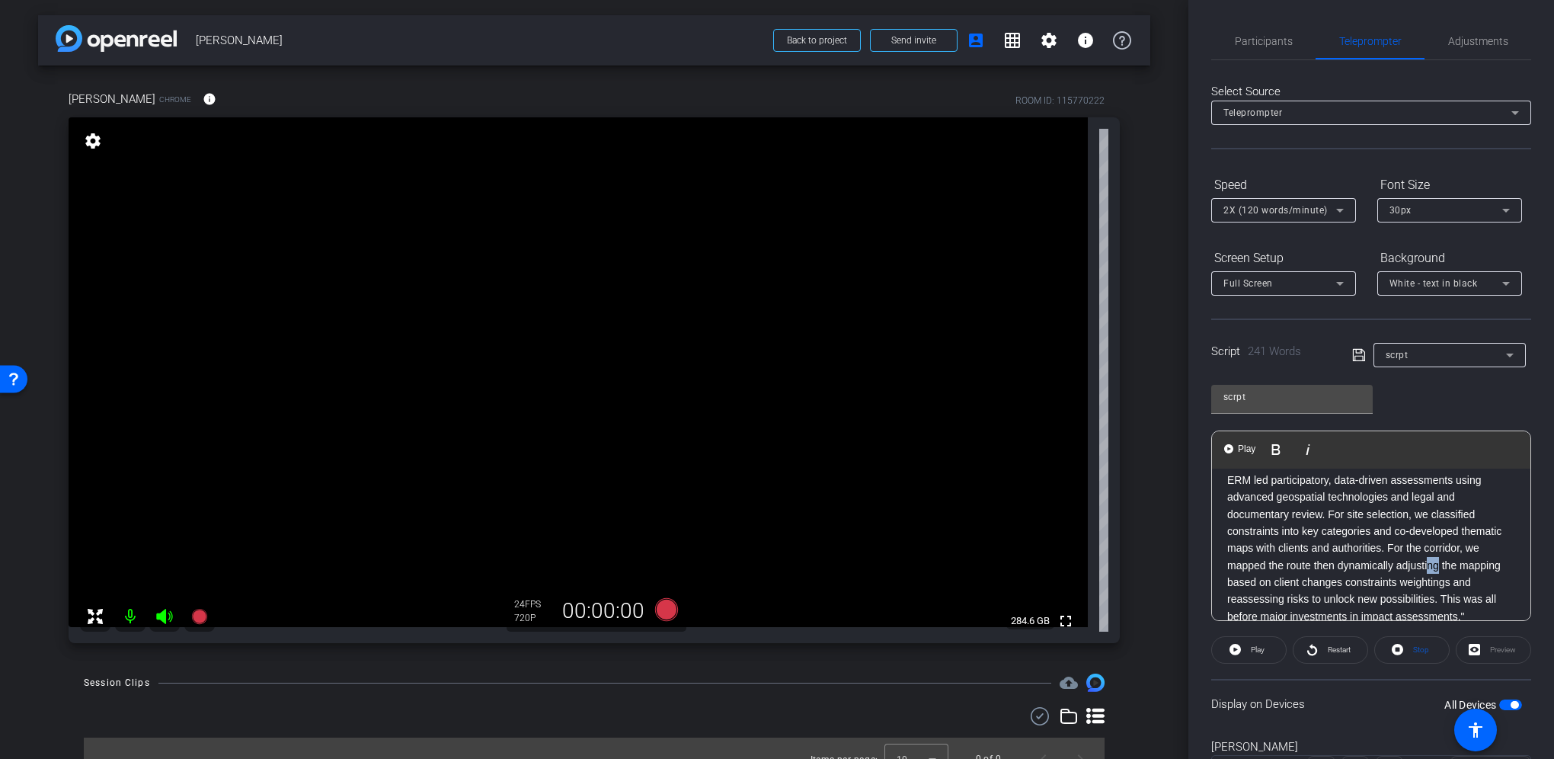
click at [1484, 560] on p "ERM led participatory, data-driven assessments using advanced geospatial techno…" at bounding box center [1371, 539] width 288 height 171
click at [1284, 537] on p "ERM led participatory, data-driven assessments using advanced geospatial techno…" at bounding box center [1371, 512] width 288 height 171
click at [1372, 537] on p "ERM led participatory, data-driven assessments using advanced geospatial techno…" at bounding box center [1371, 512] width 288 height 171
drag, startPoint x: 1405, startPoint y: 536, endPoint x: 1373, endPoint y: 535, distance: 32.0
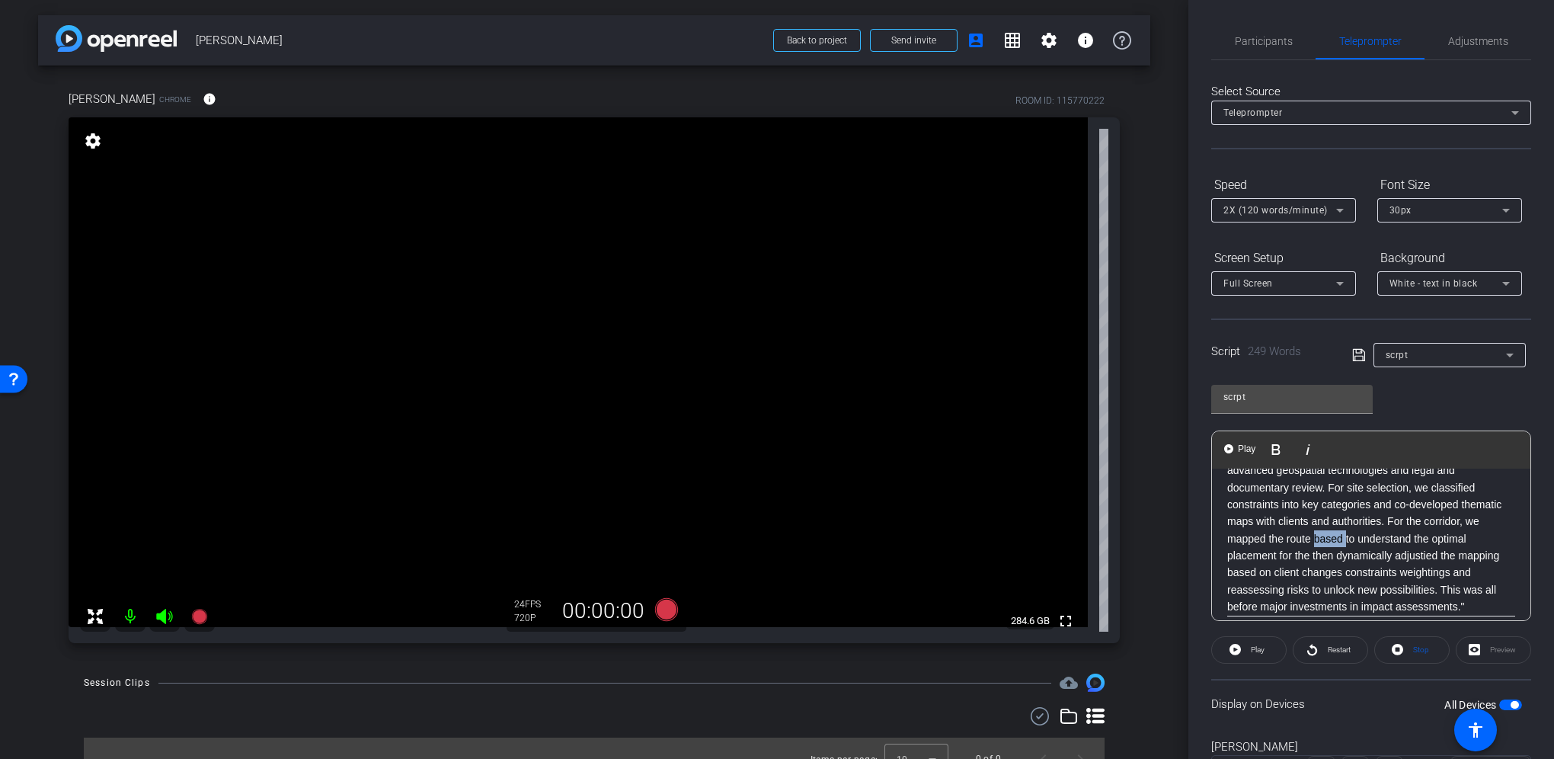
click at [1373, 535] on p "ERM led participatory, data-driven assessments using advanced geospatial techno…" at bounding box center [1371, 520] width 288 height 187
click at [1280, 561] on p "ERM led participatory, data-driven assessments using advanced geospatial techno…" at bounding box center [1371, 529] width 288 height 187
click at [1341, 579] on p "ERM led participatory, data-driven assessments using advanced geospatial techno…" at bounding box center [1371, 529] width 288 height 187
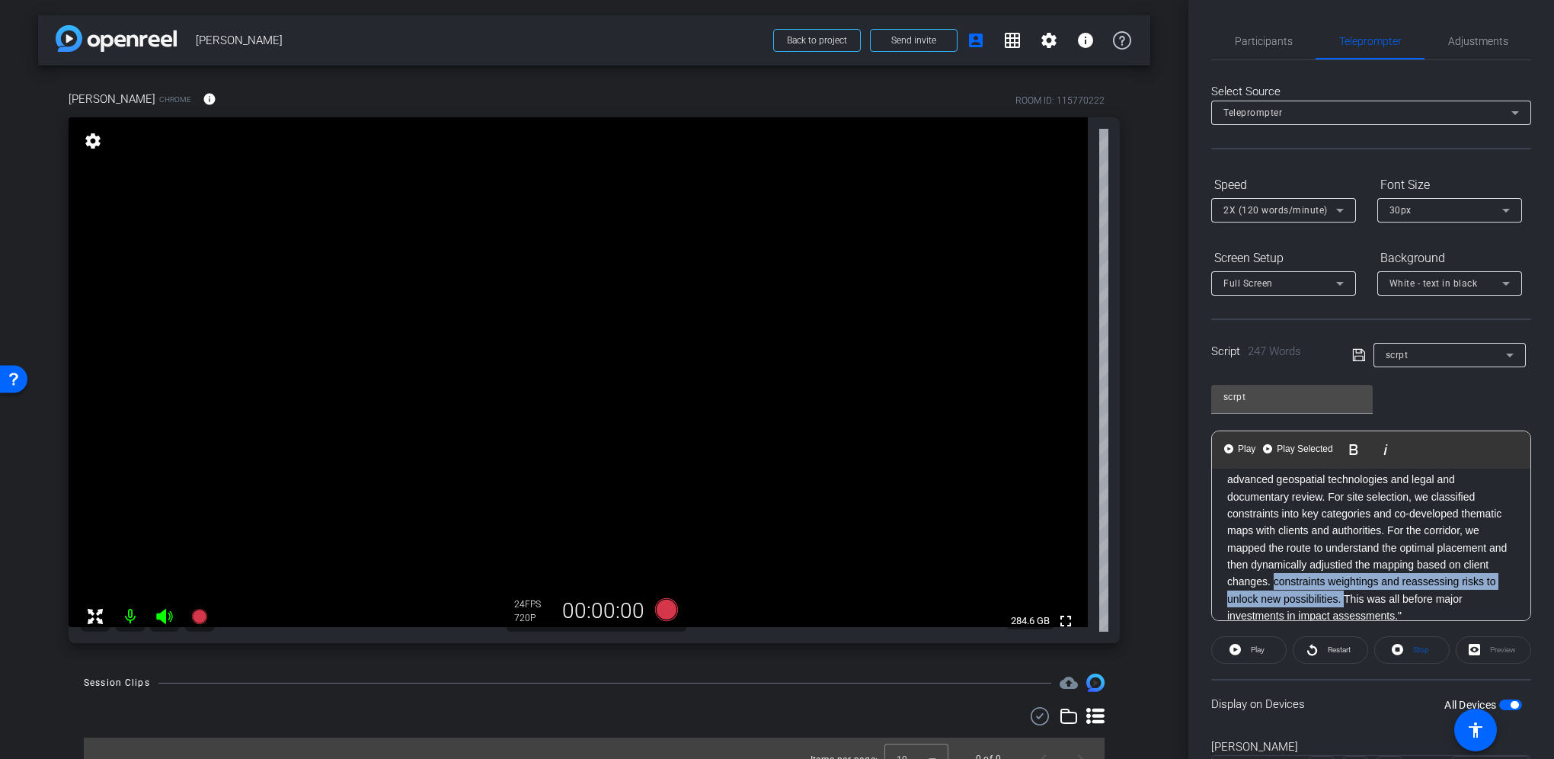
drag, startPoint x: 1439, startPoint y: 596, endPoint x: 1350, endPoint y: 584, distance: 90.0
click at [1350, 584] on p "ERM led participatory, data-driven assessments using advanced geospatial techno…" at bounding box center [1371, 529] width 288 height 187
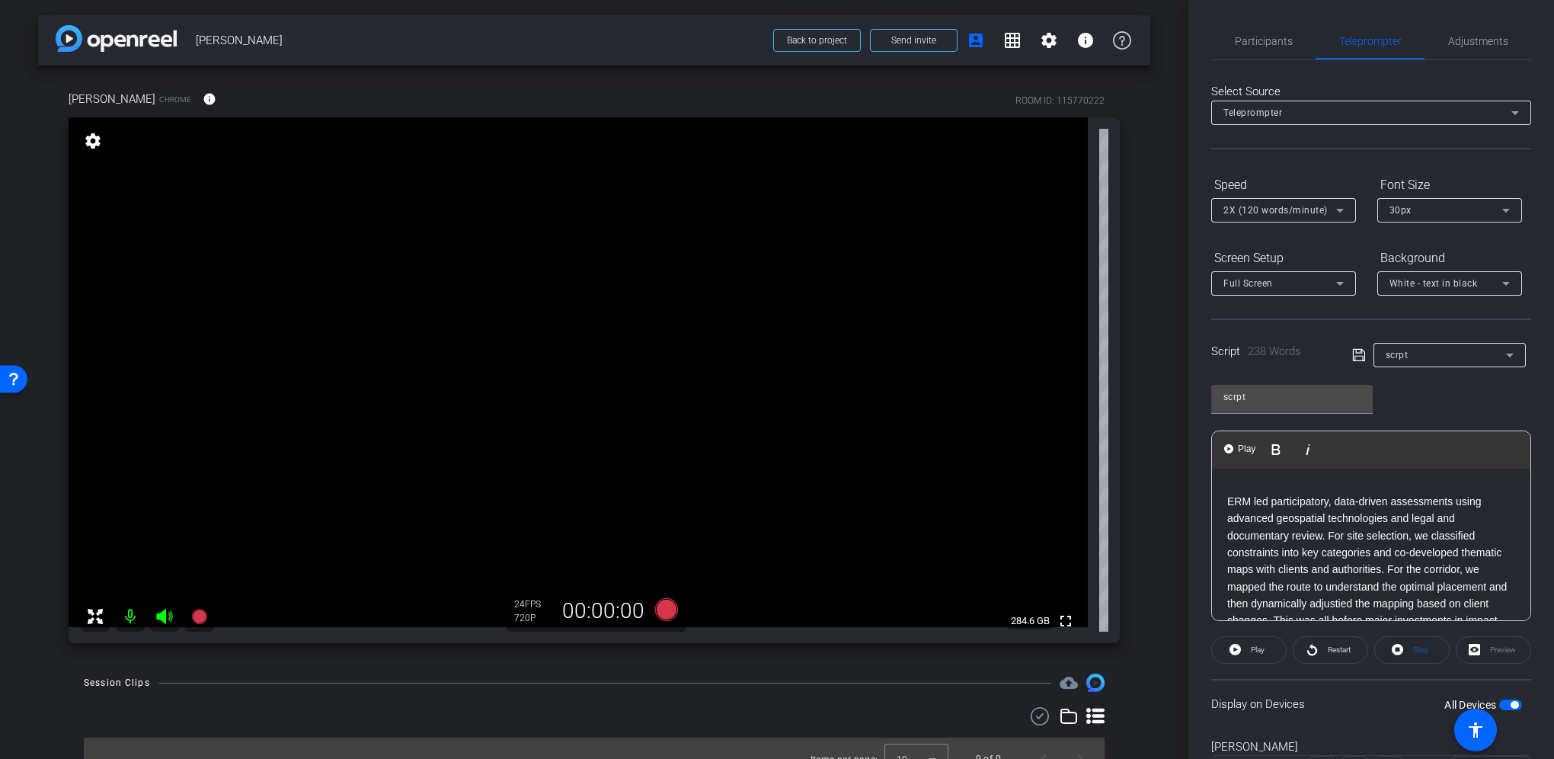
scroll to position [232, 0]
drag, startPoint x: 1269, startPoint y: 532, endPoint x: 1332, endPoint y: 529, distance: 62.5
click at [1332, 529] on p "ERM led participatory, data-driven assessments using advanced geospatial techno…" at bounding box center [1371, 593] width 288 height 171
drag, startPoint x: 1360, startPoint y: 547, endPoint x: 1340, endPoint y: 548, distance: 20.6
click at [1340, 548] on p "ERM led data-driven assessments using advanced geospatial technologies and lega…" at bounding box center [1371, 585] width 288 height 154
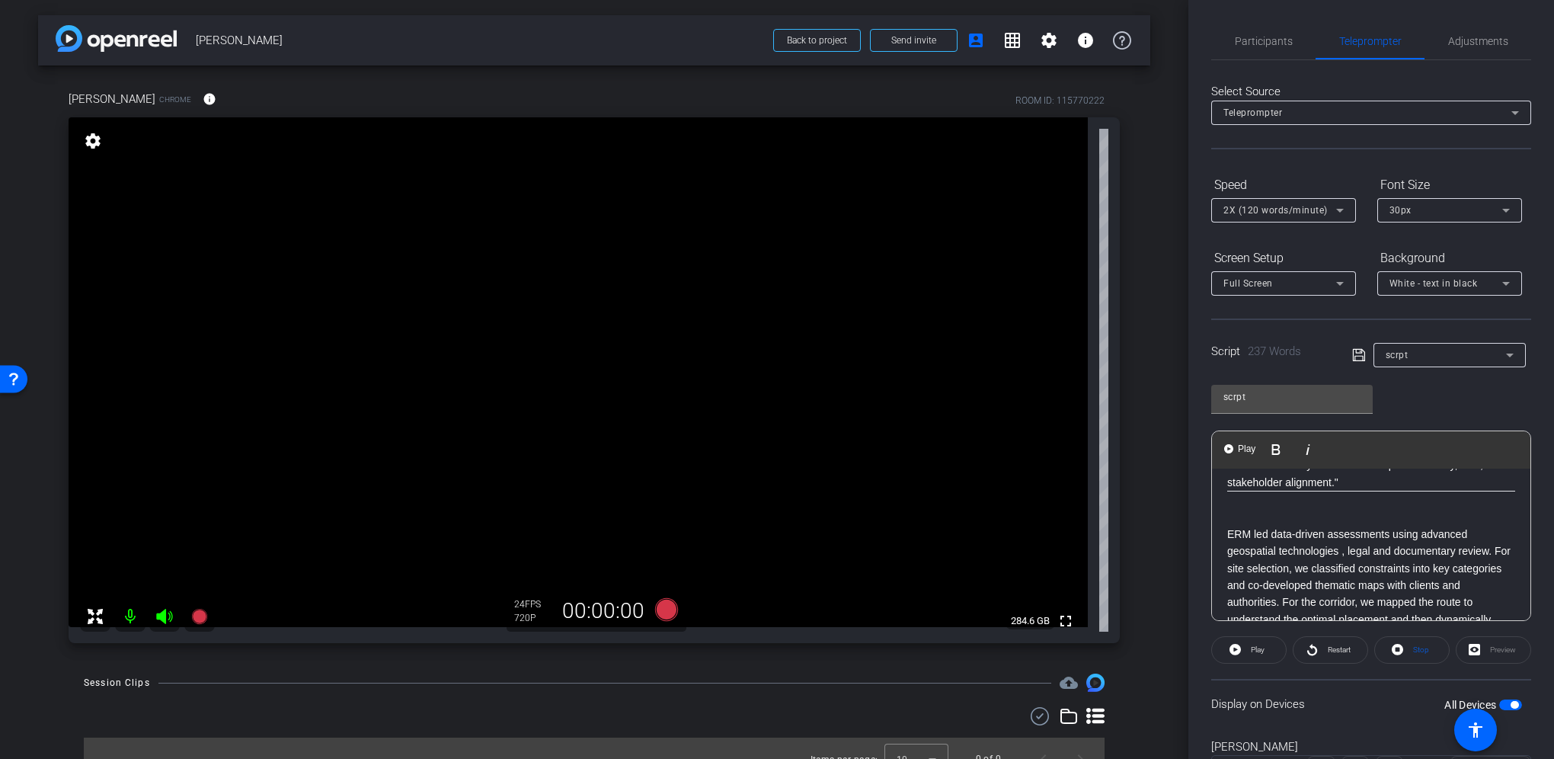
click at [1341, 549] on p "ERM led data-driven assessments using advanced geospatial technologies , legal …" at bounding box center [1371, 585] width 288 height 154
click at [1328, 582] on p "ERM led data-driven assessments using advanced geospatial technologies and then…" at bounding box center [1371, 585] width 288 height 154
click at [1281, 595] on p "ERM led data-driven assessments using advanced geospatial technologies and then…" at bounding box center [1371, 546] width 288 height 154
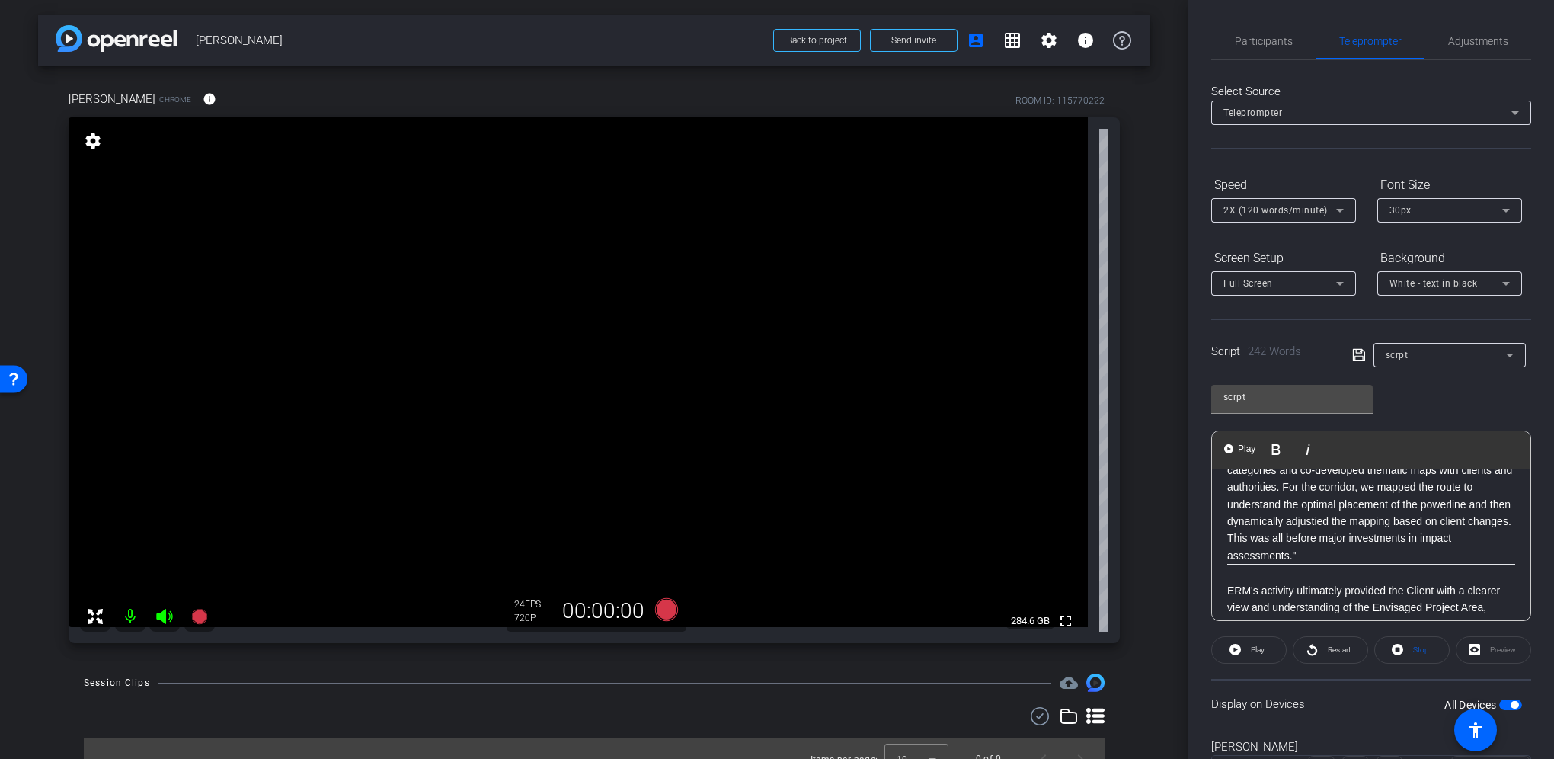
click at [1486, 552] on p "ERM led data-driven assessments using advanced geospatial technologies and then…" at bounding box center [1371, 478] width 288 height 171
click at [1274, 551] on p "ERM led data-driven assessments using advanced geospatial technologies and then…" at bounding box center [1371, 478] width 288 height 171
drag, startPoint x: 1477, startPoint y: 568, endPoint x: 1367, endPoint y: 574, distance: 110.6
click at [1367, 574] on p "ERM led data-driven assessments using advanced geospatial technologies and then…" at bounding box center [1371, 486] width 288 height 187
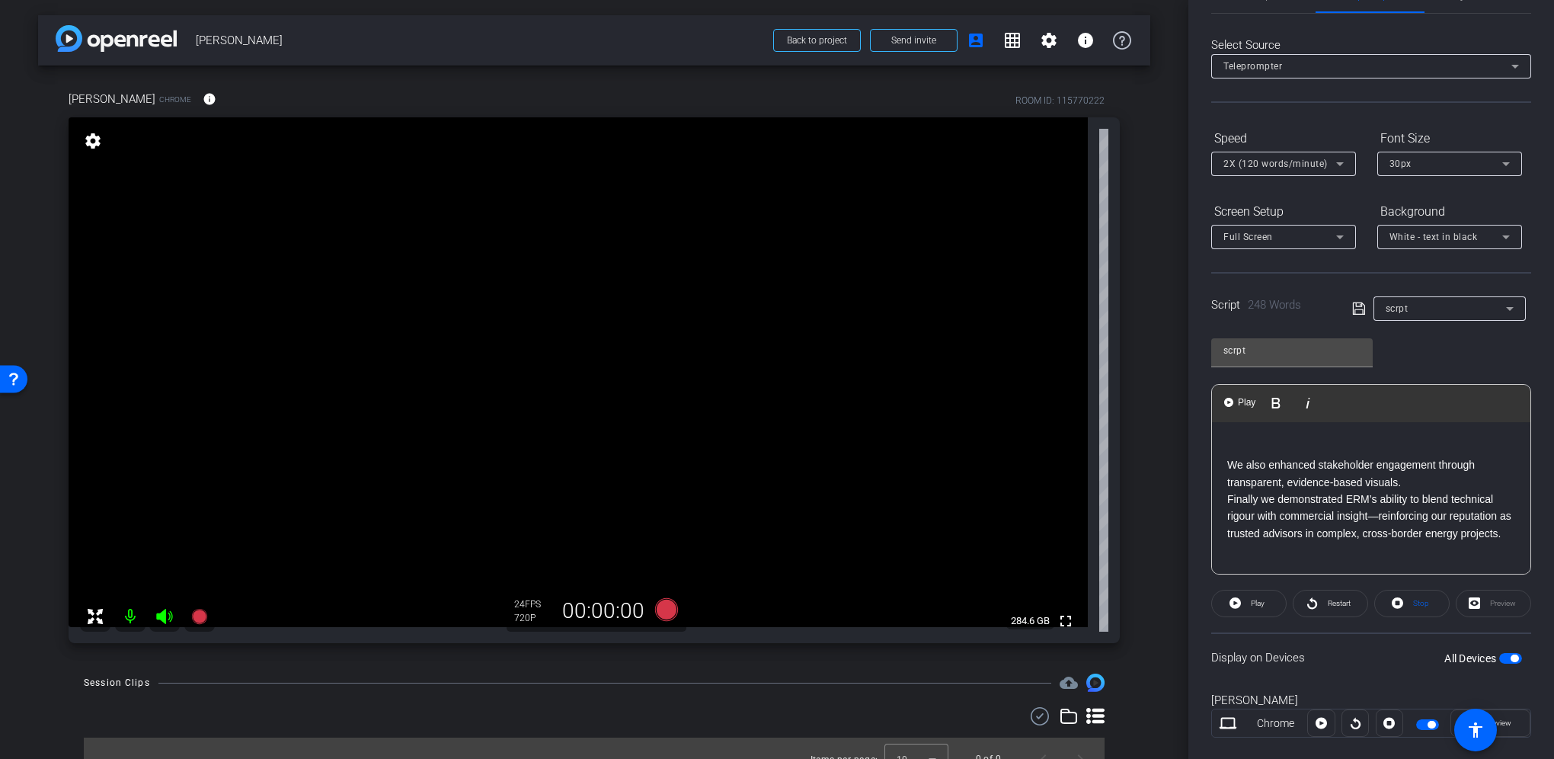
scroll to position [72, 0]
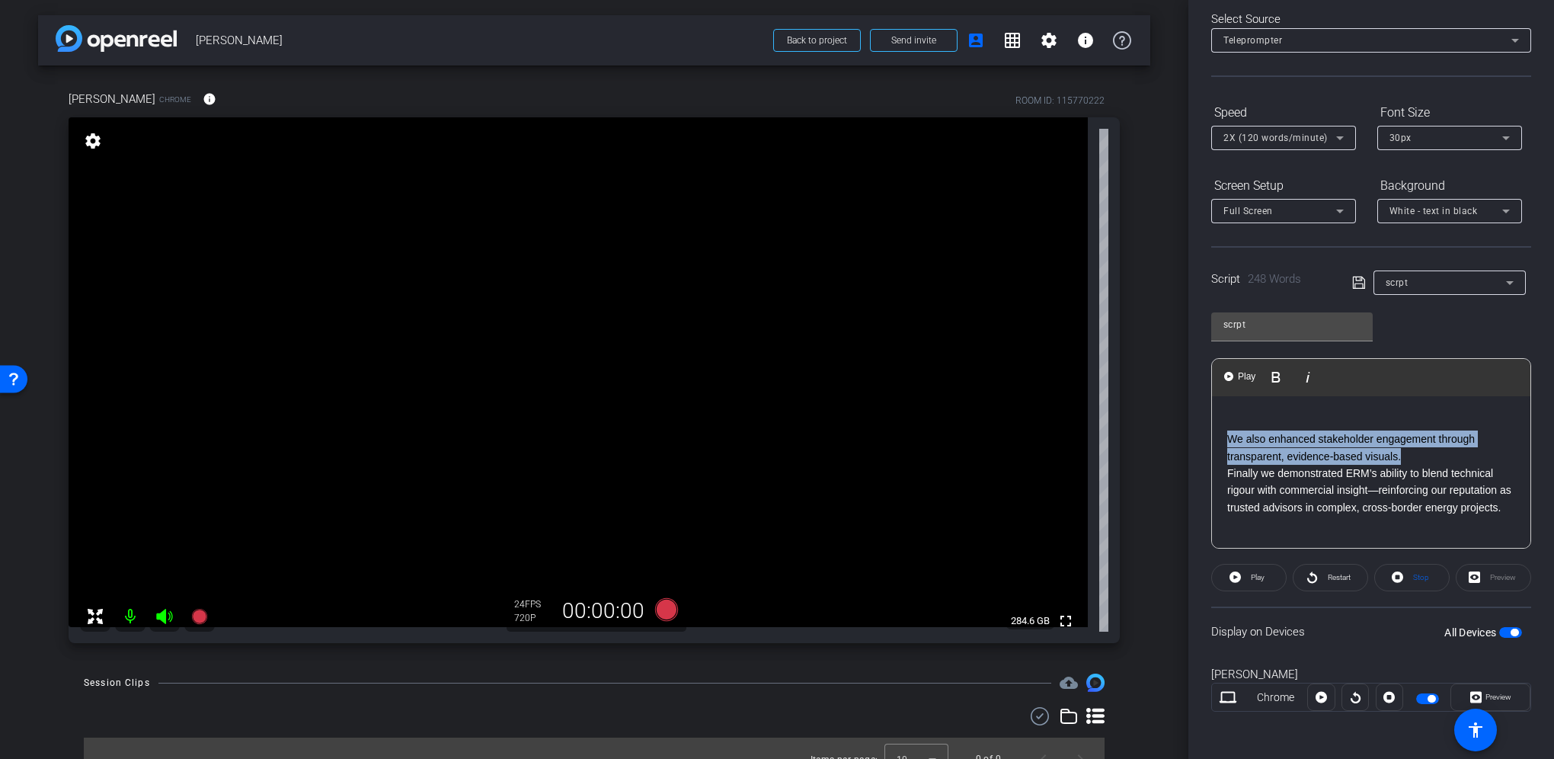
drag, startPoint x: 1411, startPoint y: 435, endPoint x: 1216, endPoint y: 418, distance: 195.7
click at [1216, 418] on div "ERM’s digital and geospatial tools are transforming how we deliver complex infr…" at bounding box center [1371, 182] width 318 height 732
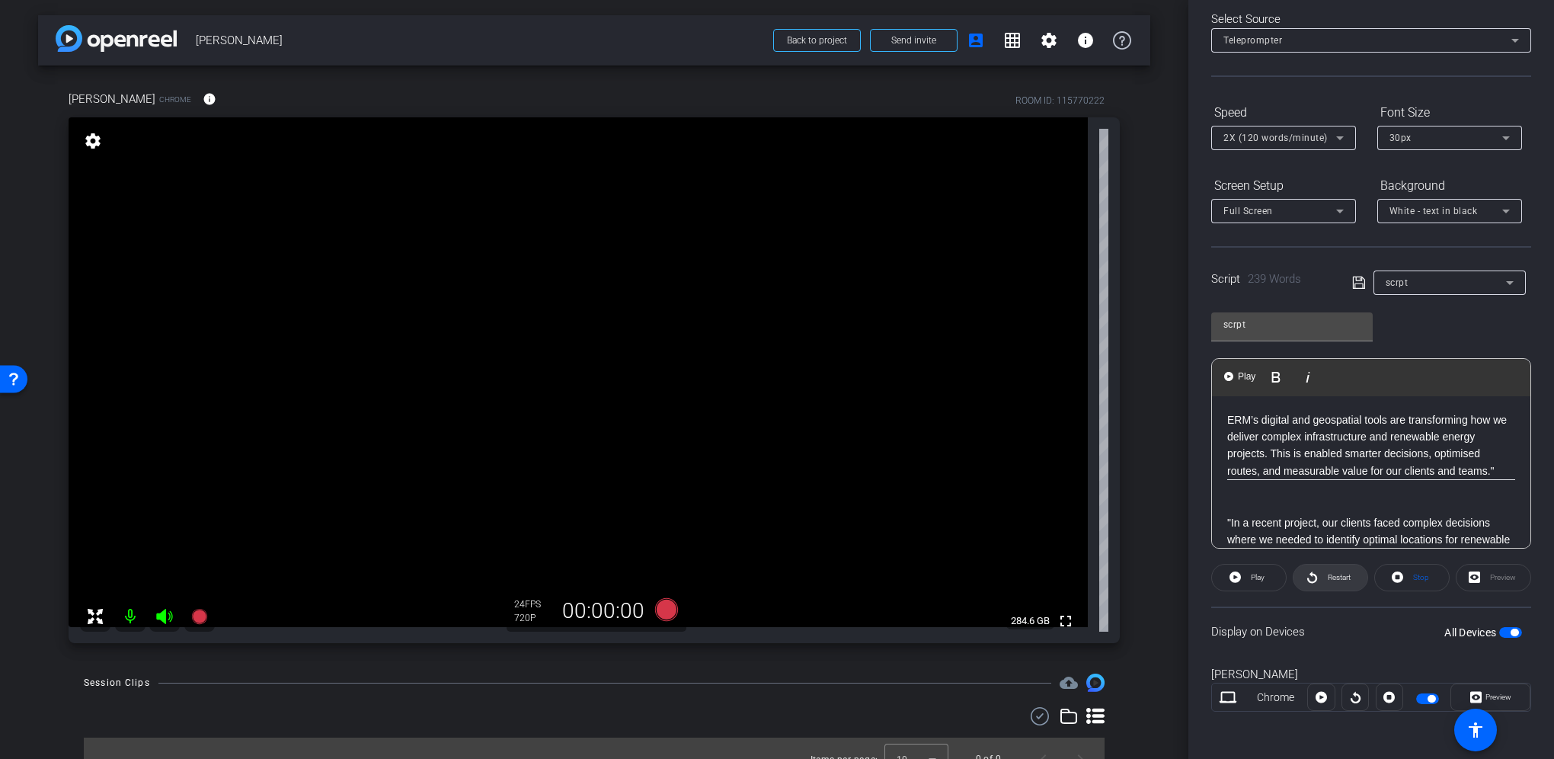
click at [1335, 576] on span "Restart" at bounding box center [1339, 577] width 23 height 8
drag, startPoint x: 1344, startPoint y: 449, endPoint x: 1293, endPoint y: 457, distance: 51.7
click at [1293, 457] on p "ERM’s digital and geospatial tools are transforming how we deliver complex infr…" at bounding box center [1371, 445] width 288 height 69
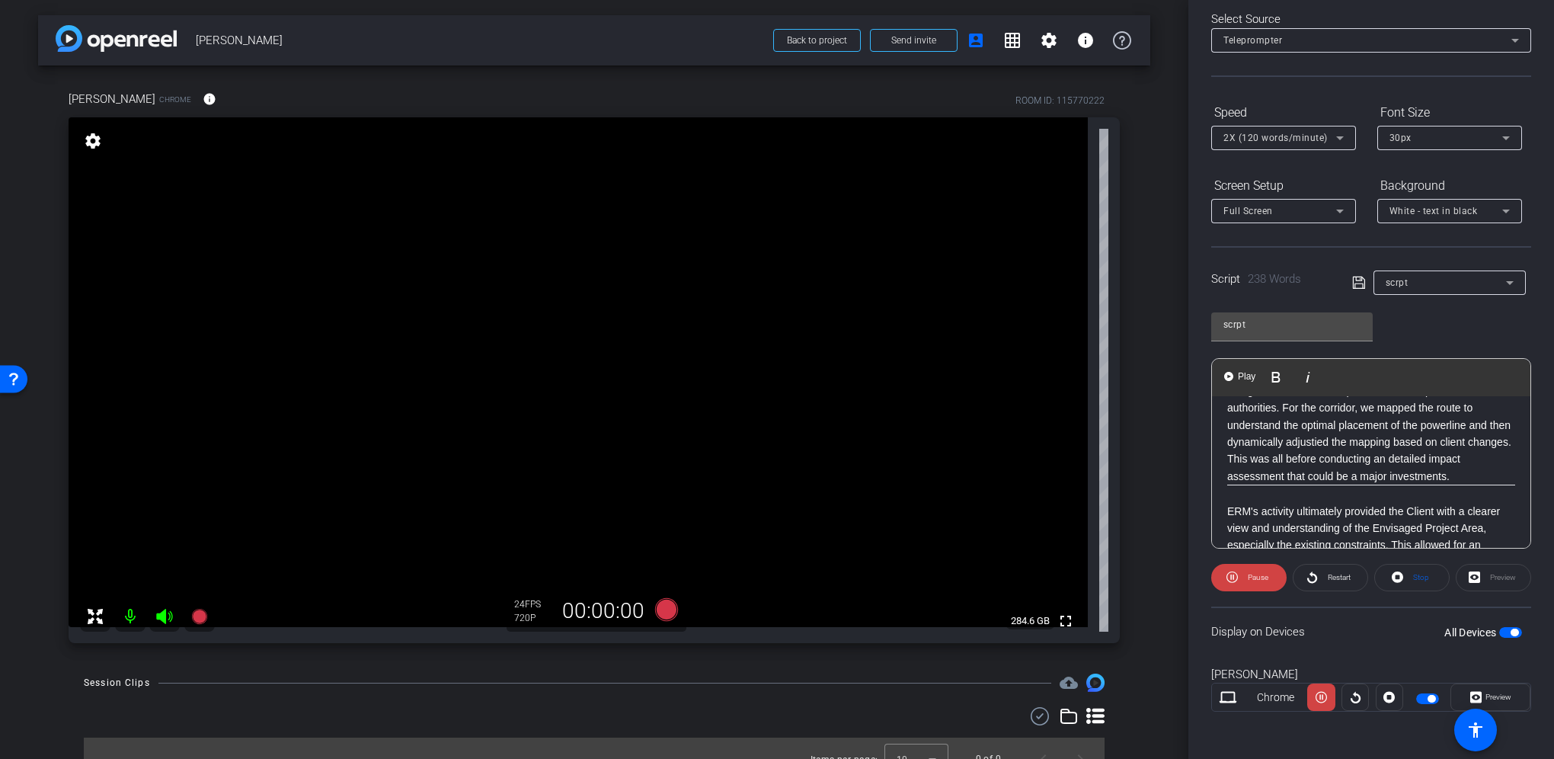
scroll to position [381, 0]
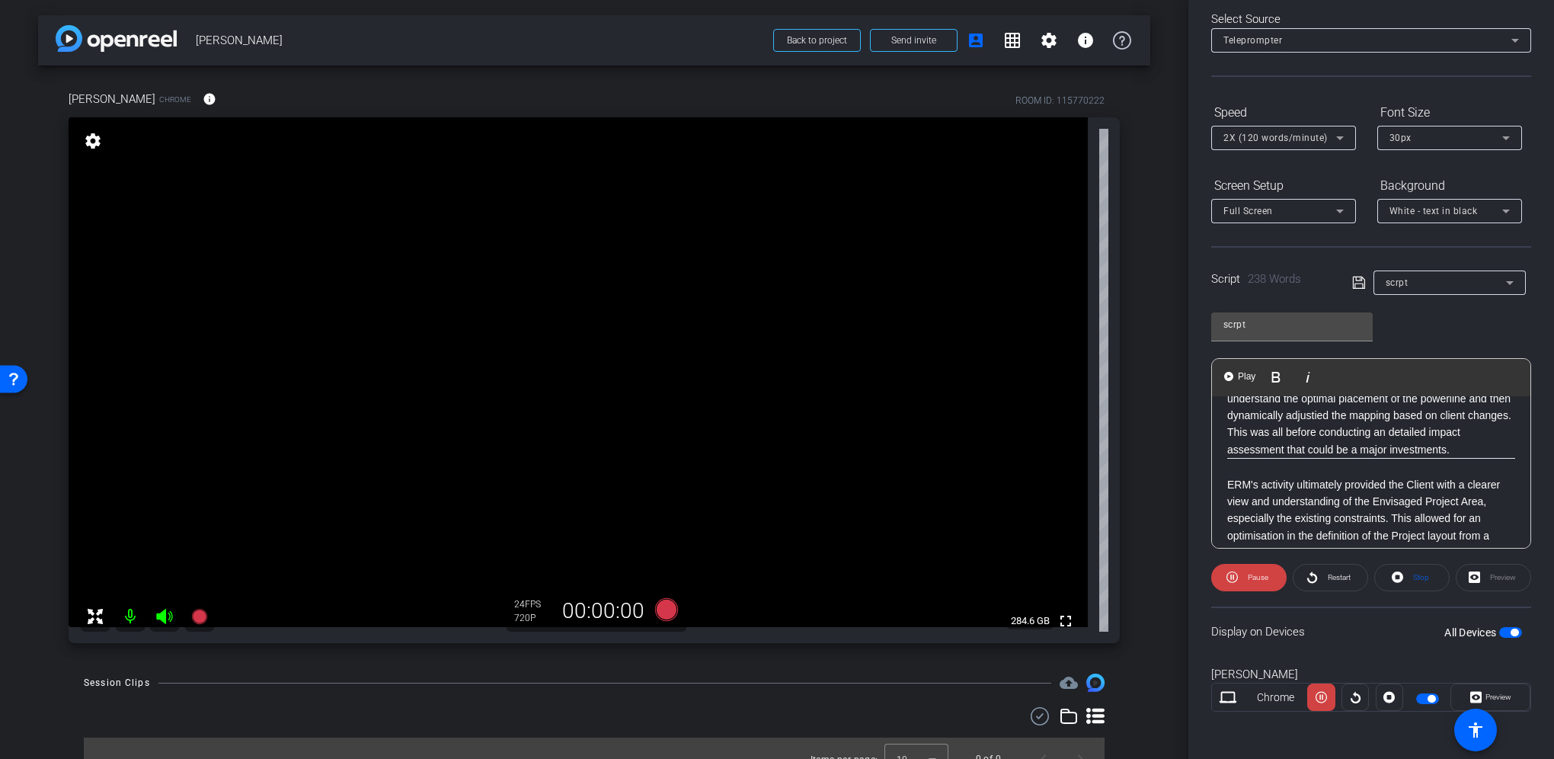
click at [1341, 448] on p "ERM led data-driven assessments using advanced geospatial technologies and then…" at bounding box center [1371, 372] width 288 height 171
drag, startPoint x: 1229, startPoint y: 463, endPoint x: 1268, endPoint y: 463, distance: 38.8
click at [1268, 458] on p "ERM led data-driven assessments using advanced geospatial technologies and then…" at bounding box center [1371, 372] width 288 height 171
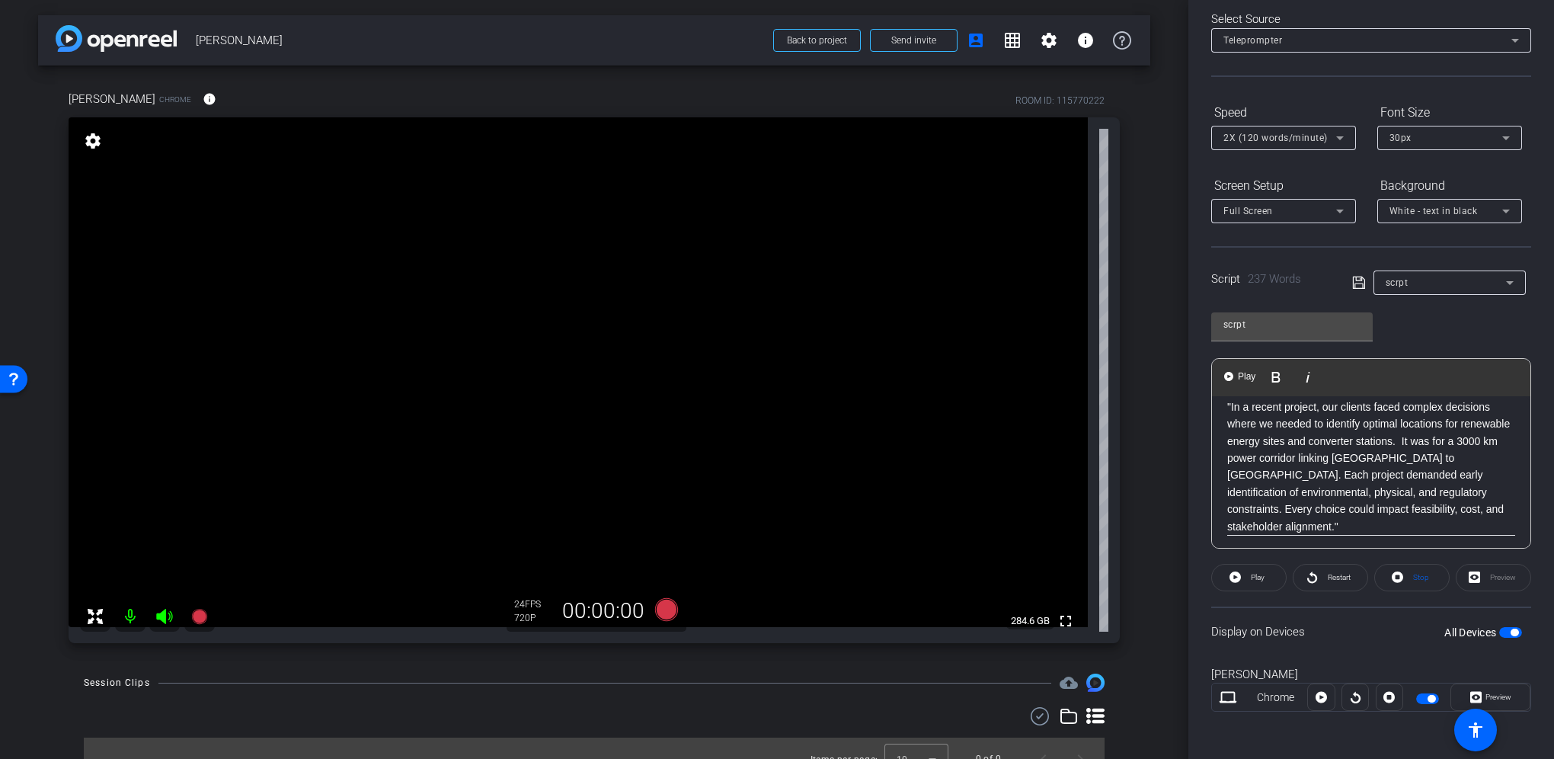
scroll to position [152, 0]
click at [1350, 484] on p ""In a recent project, our clients faced complex decisions where we needed to id…" at bounding box center [1371, 421] width 288 height 154
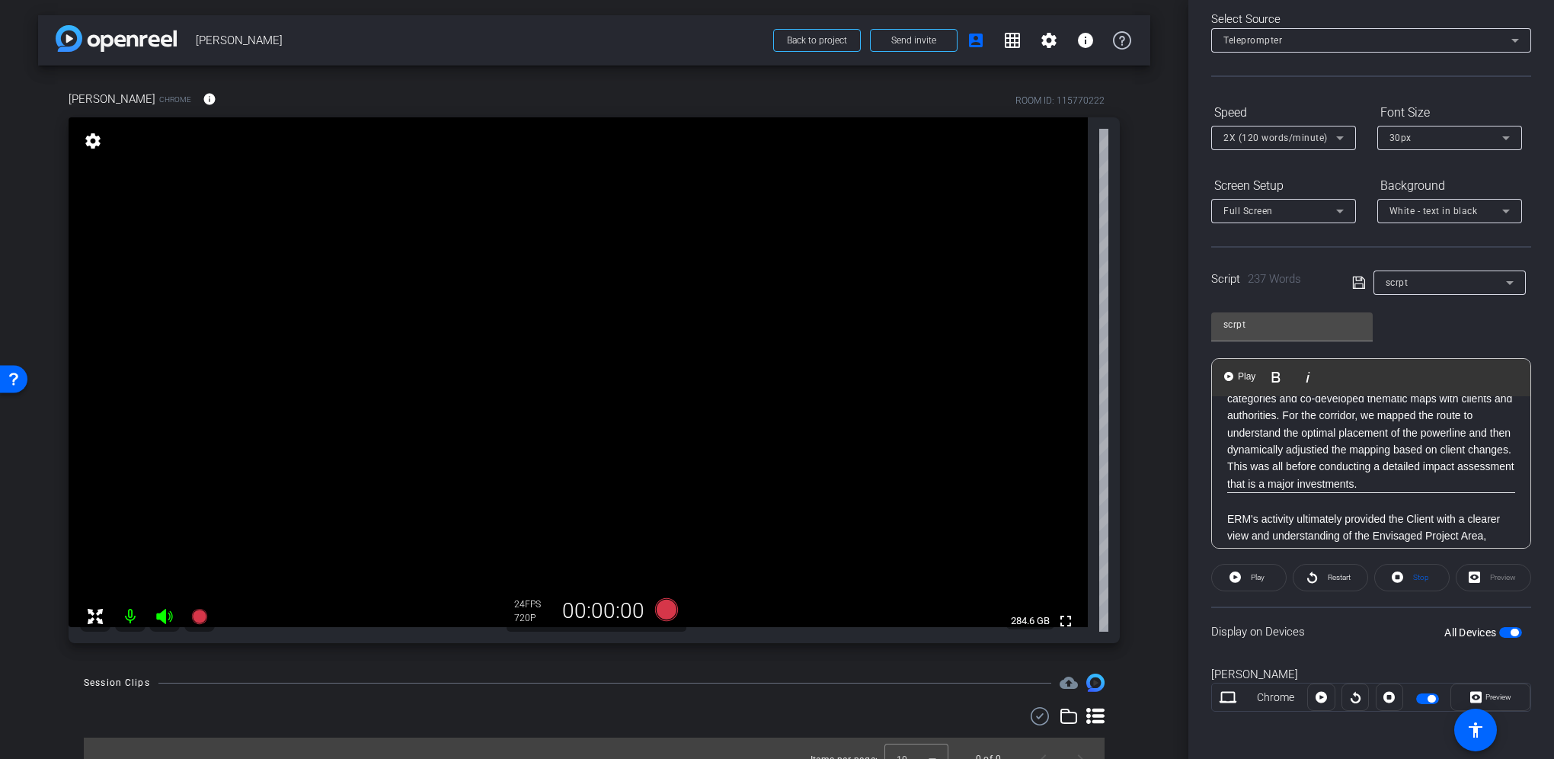
scroll to position [381, 0]
click at [1379, 458] on p "ERM led data-driven assessments using advanced geospatial technologies and then…" at bounding box center [1371, 372] width 288 height 171
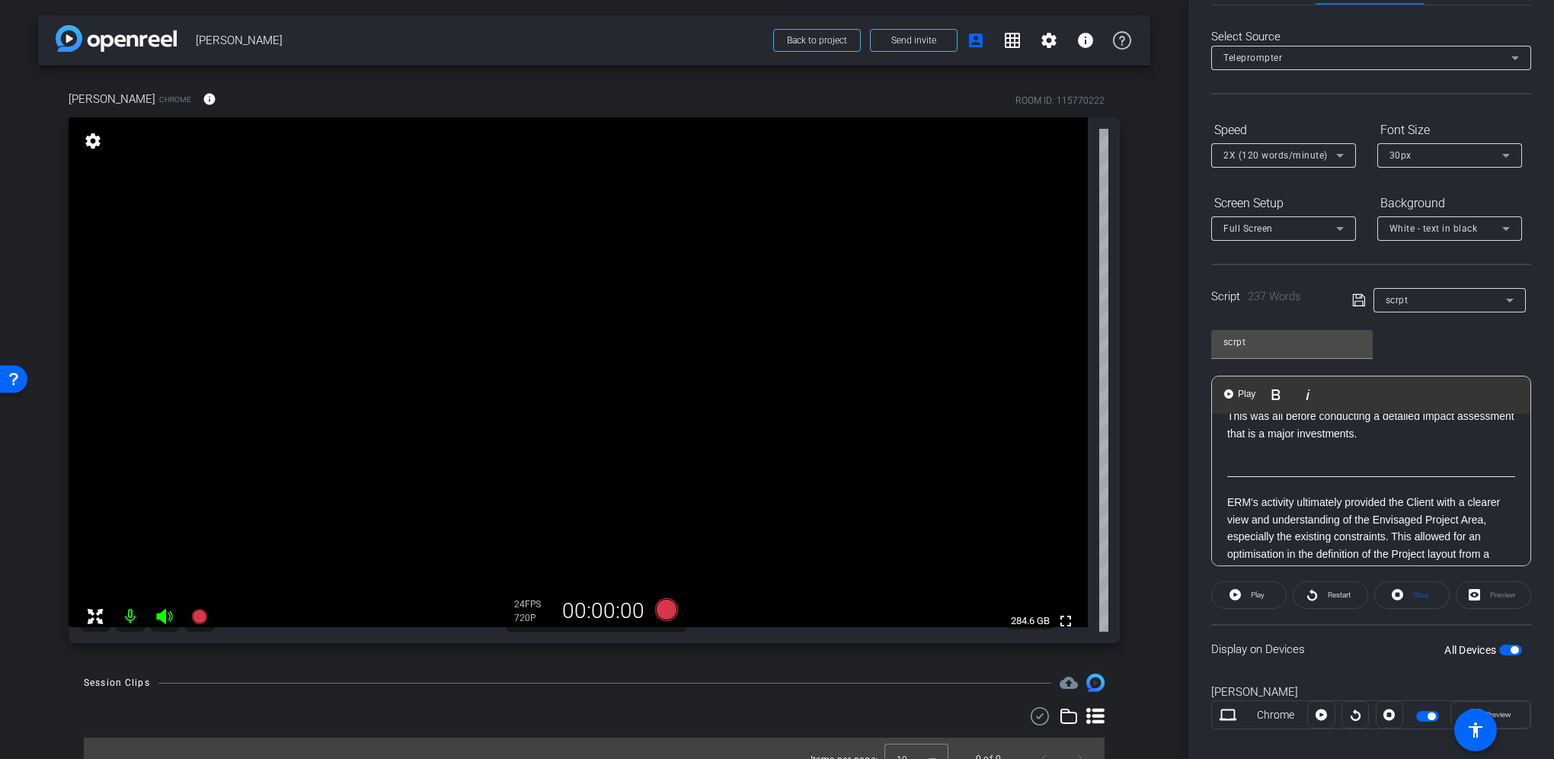
scroll to position [38, 0]
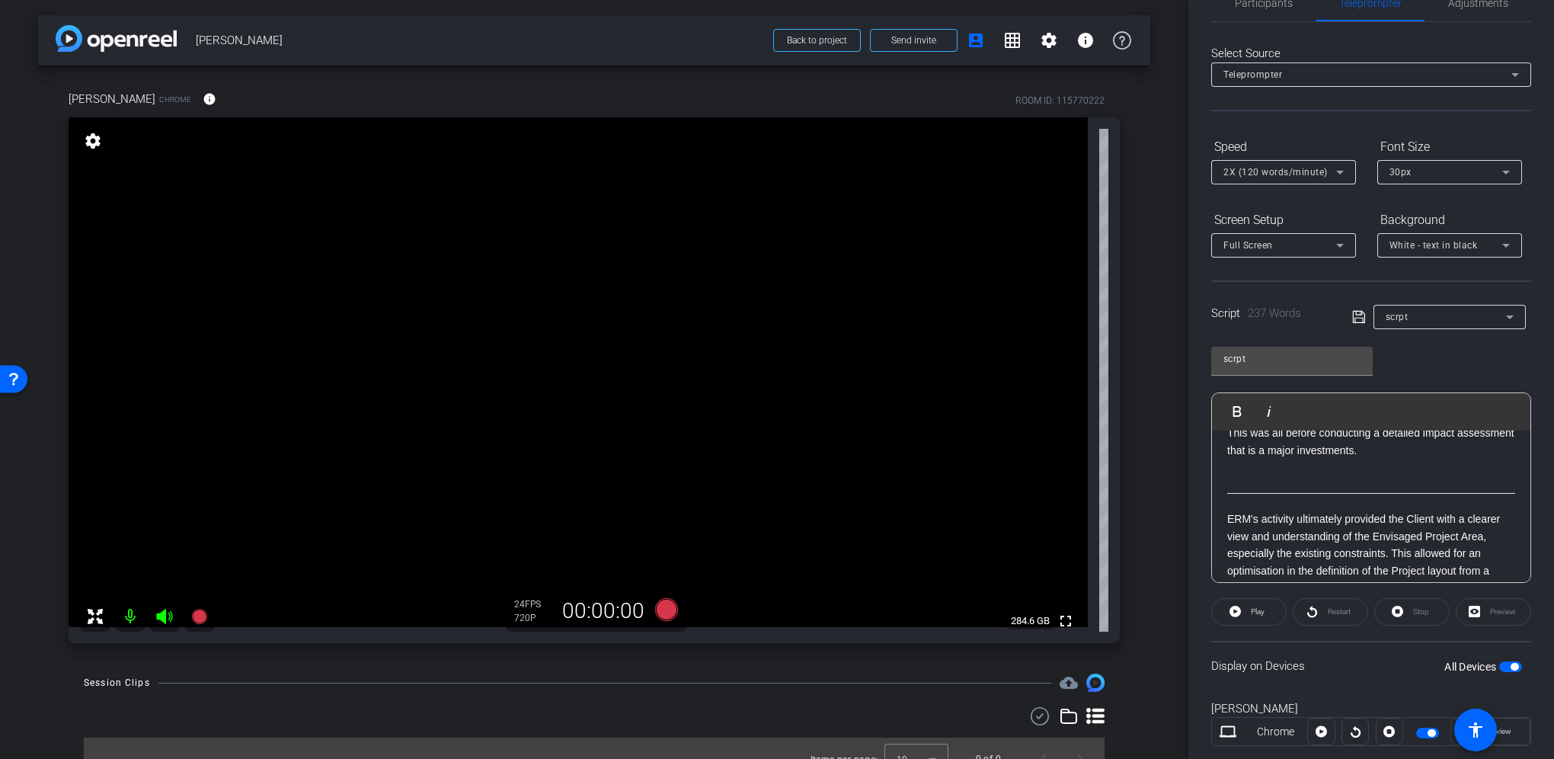
click at [1240, 493] on p at bounding box center [1371, 484] width 288 height 17
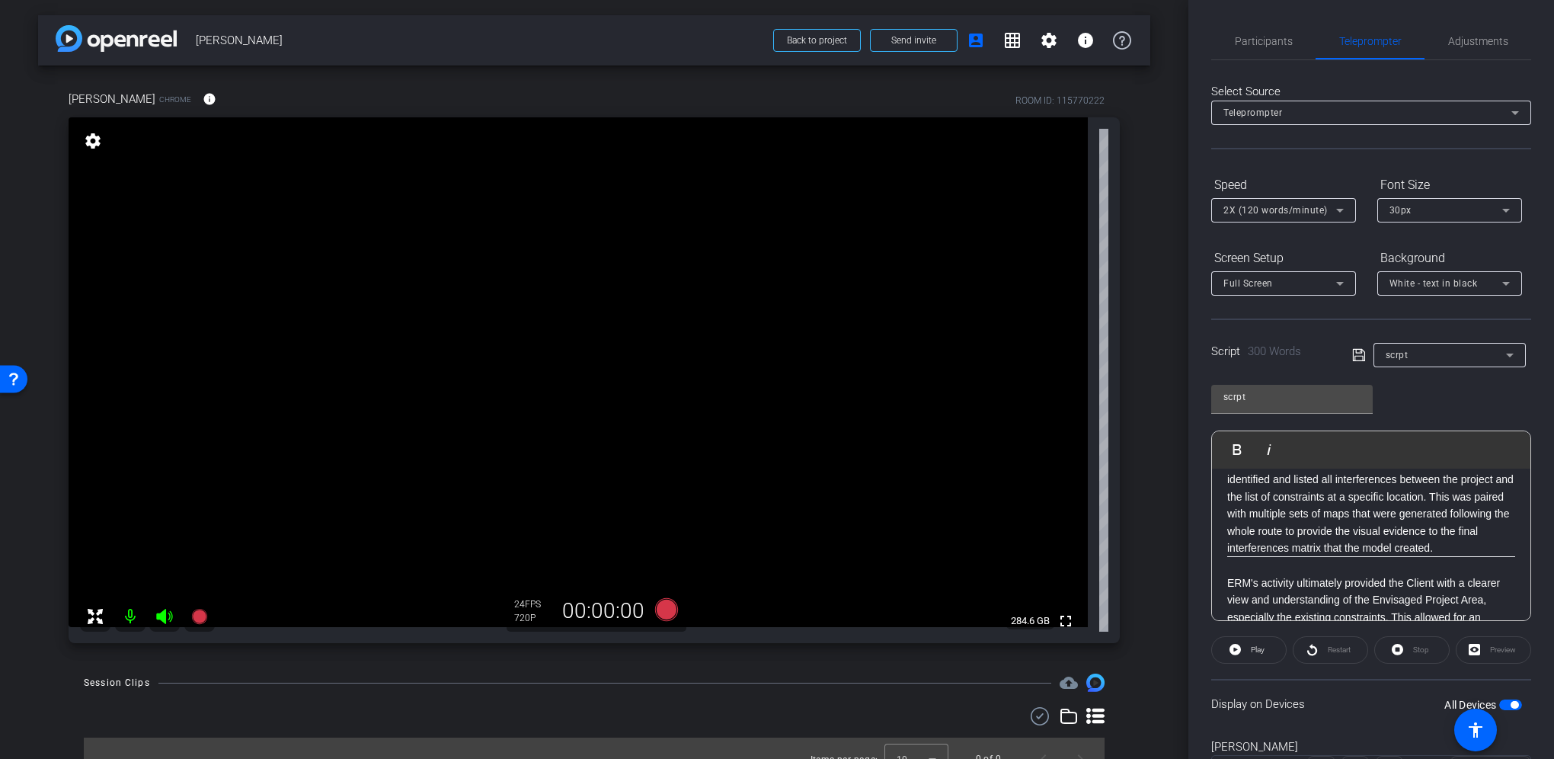
scroll to position [458, 0]
click at [1373, 492] on p "Within GIS environment, ERM split the Project line into 1km sections. Then deve…" at bounding box center [1371, 531] width 288 height 120
drag, startPoint x: 1287, startPoint y: 510, endPoint x: 1250, endPoint y: 514, distance: 37.6
click at [1250, 514] on p "Within GIS environment, ERM split the Project line into 1km sections. Then deve…" at bounding box center [1371, 531] width 288 height 120
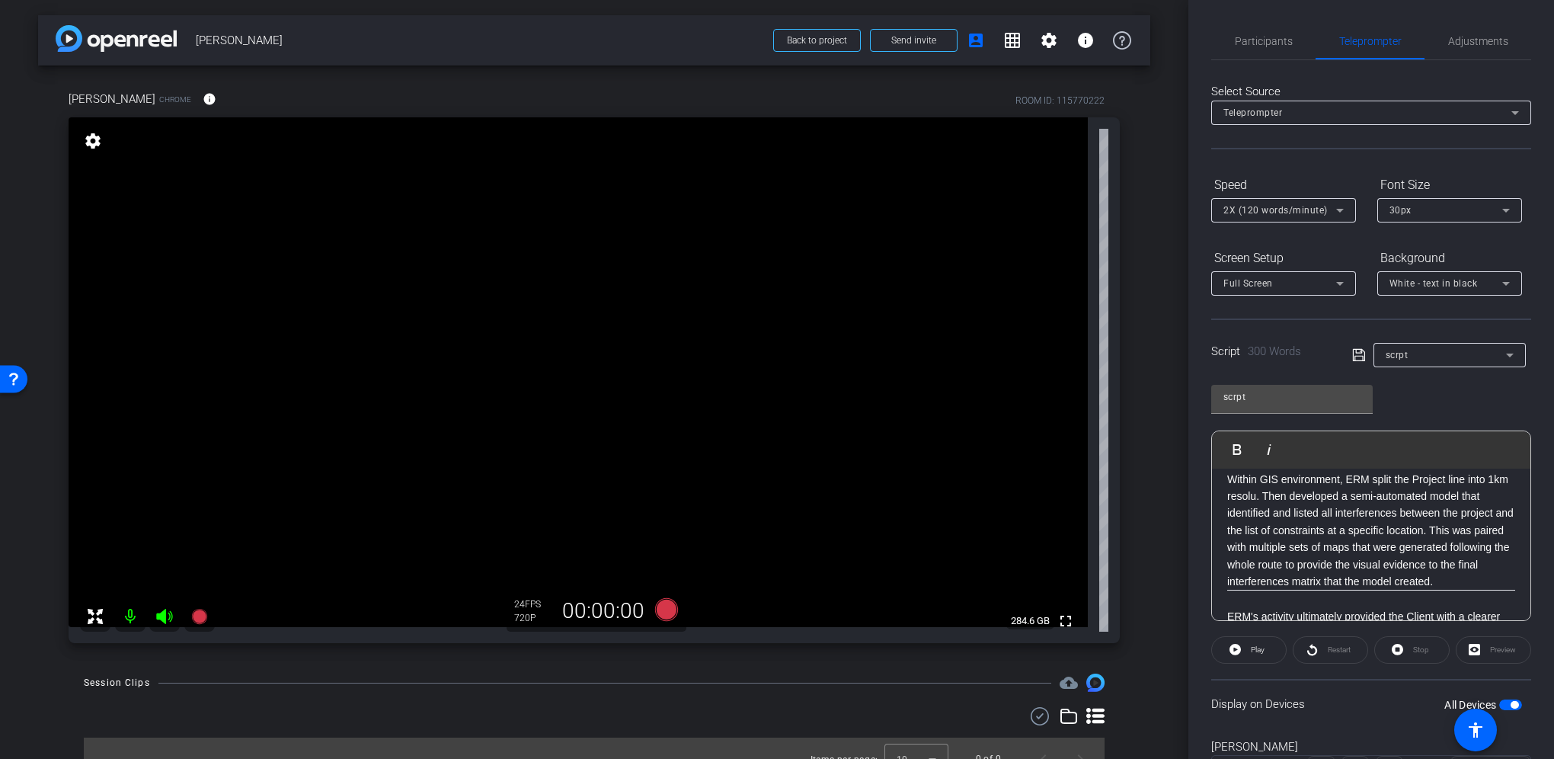
click at [1281, 511] on p "Within GIS environment, ERM split the Project line into 1km resolu. Then develo…" at bounding box center [1371, 531] width 288 height 120
click at [1279, 510] on p "Within GIS environment, ERM split the Project line into 1km resolu. Then develo…" at bounding box center [1371, 531] width 288 height 120
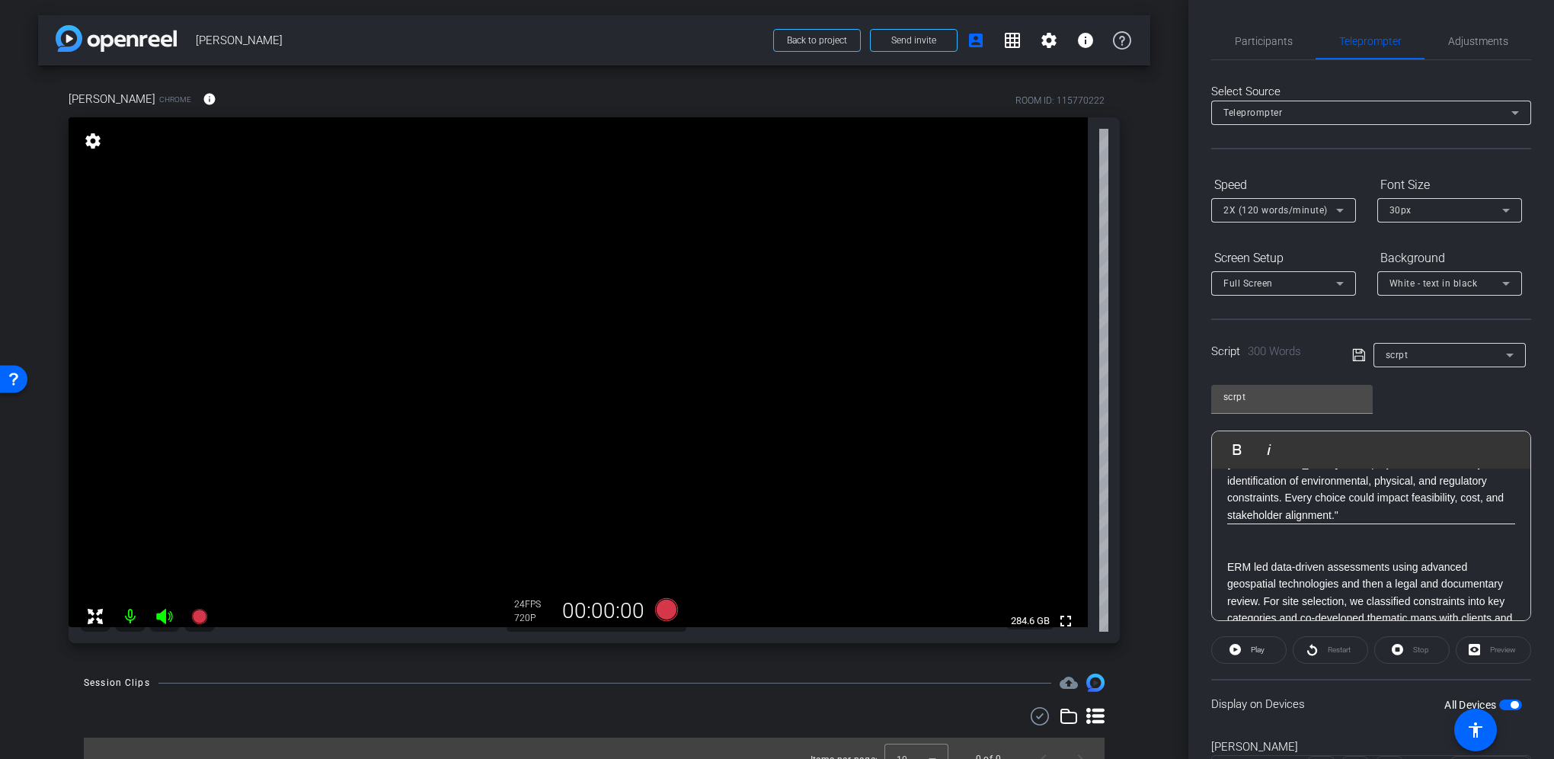
scroll to position [0, 0]
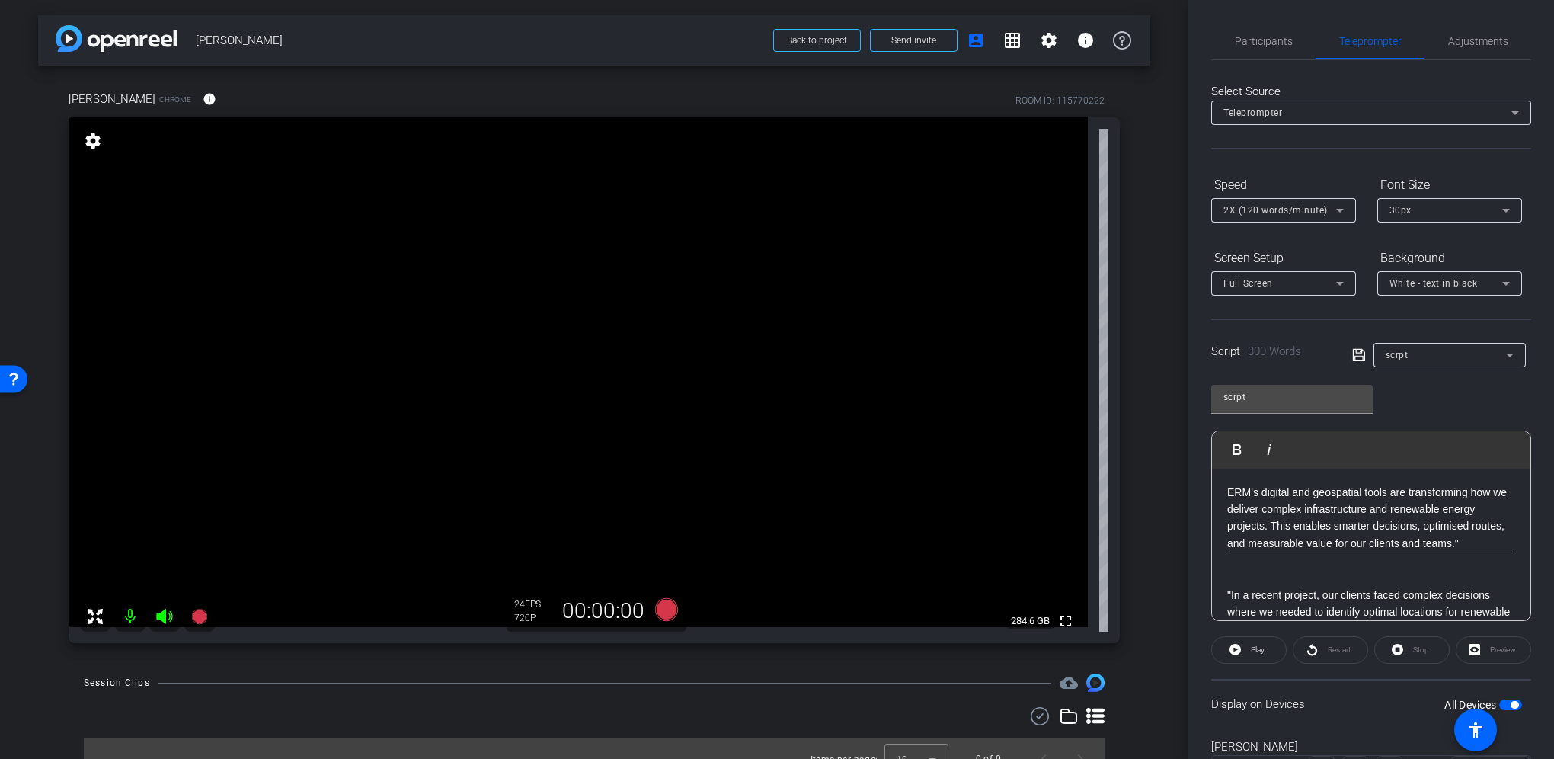
click at [1287, 495] on p "ERM’s digital and geospatial tools are transforming how we deliver complex infr…" at bounding box center [1371, 518] width 288 height 69
click at [1242, 491] on p "ERM’s digital and geospatial tools are transforming how we deliver complex infr…" at bounding box center [1371, 518] width 288 height 69
click at [204, 614] on icon at bounding box center [198, 616] width 15 height 15
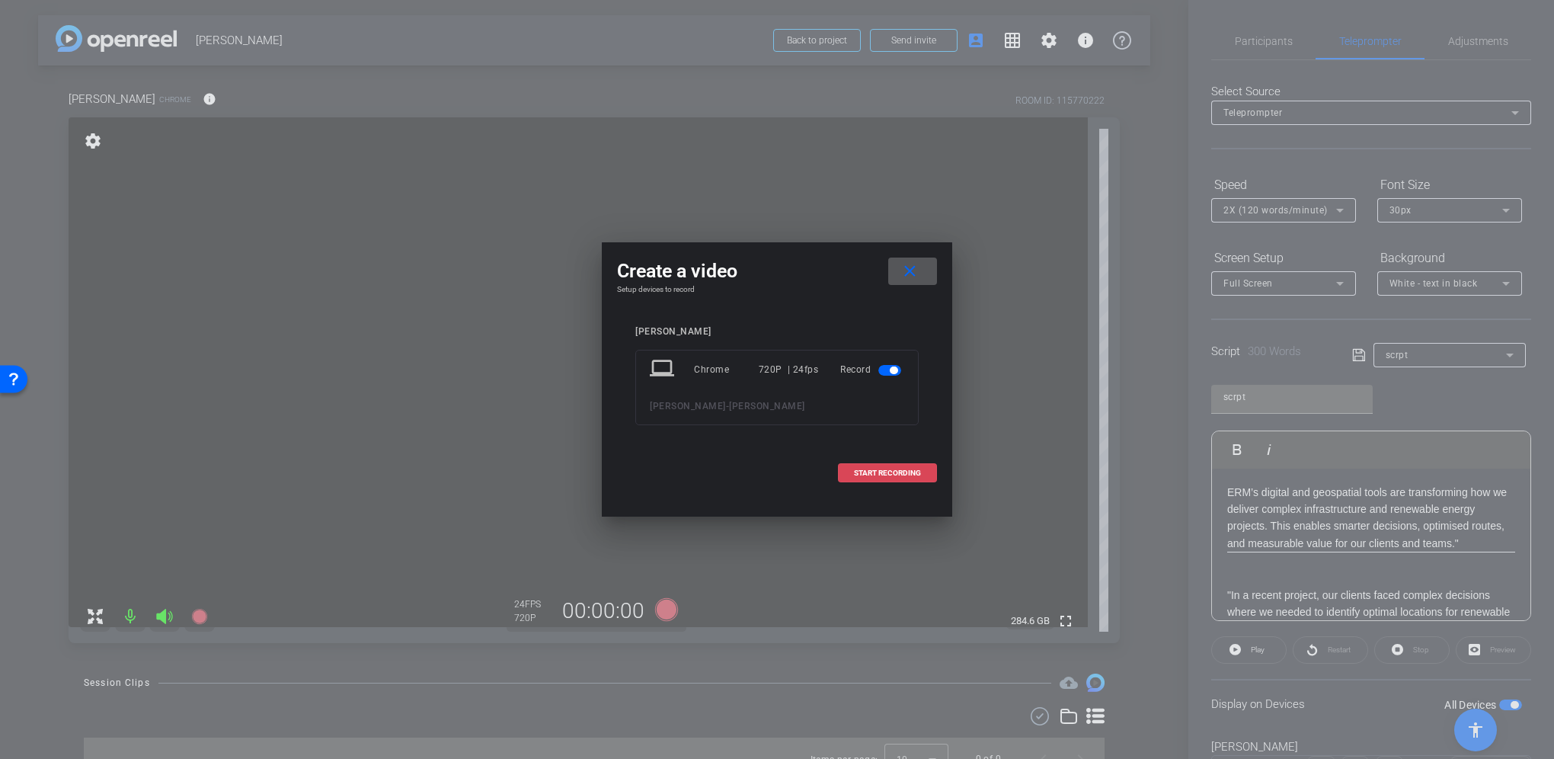
click at [875, 475] on span "START RECORDING" at bounding box center [887, 473] width 67 height 8
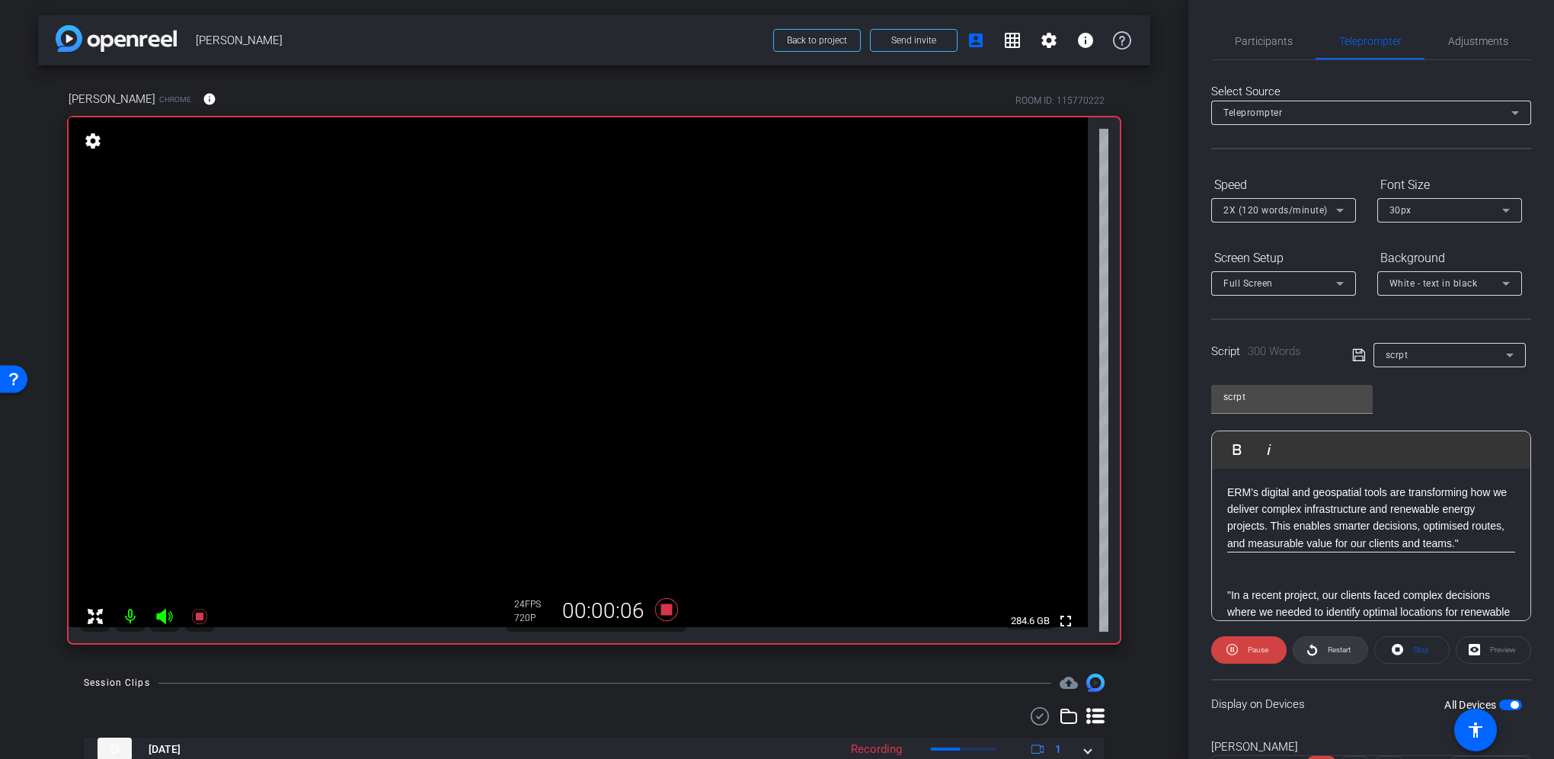
click at [1324, 647] on span "Restart" at bounding box center [1337, 649] width 27 height 21
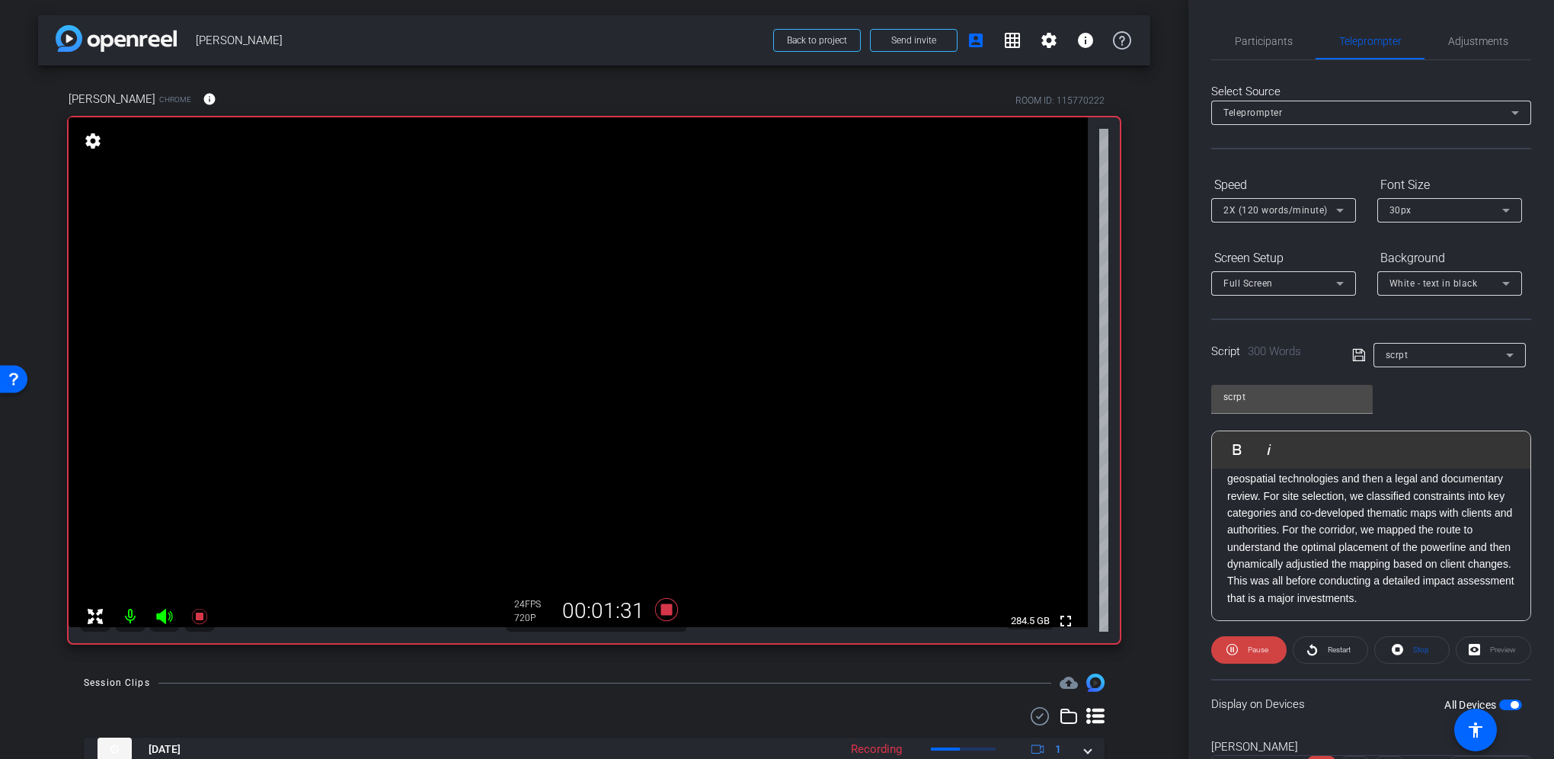
scroll to position [381, 0]
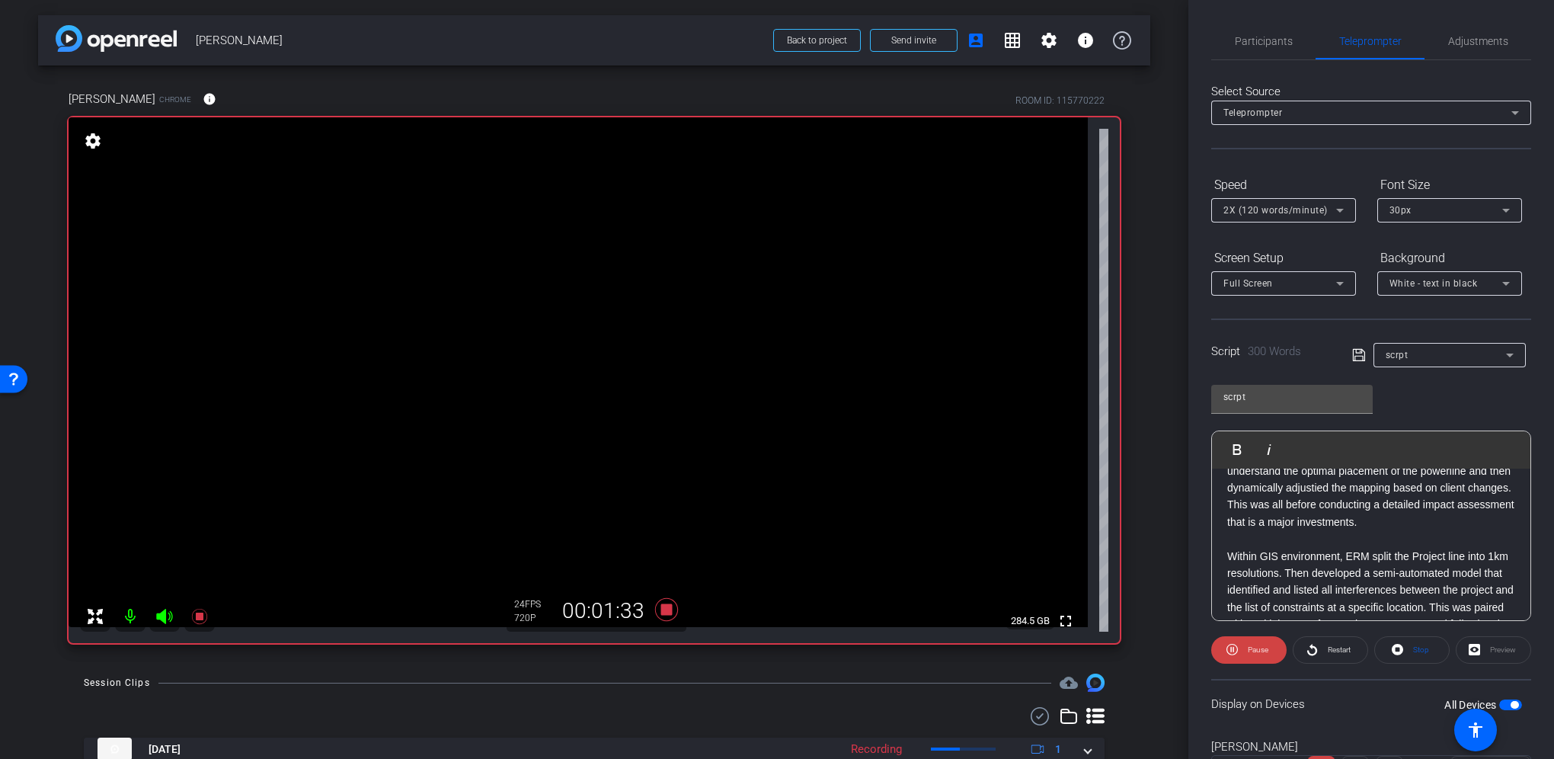
click at [1332, 530] on p "ERM led data-driven assessments using advanced geospatial technologies and then…" at bounding box center [1371, 445] width 288 height 171
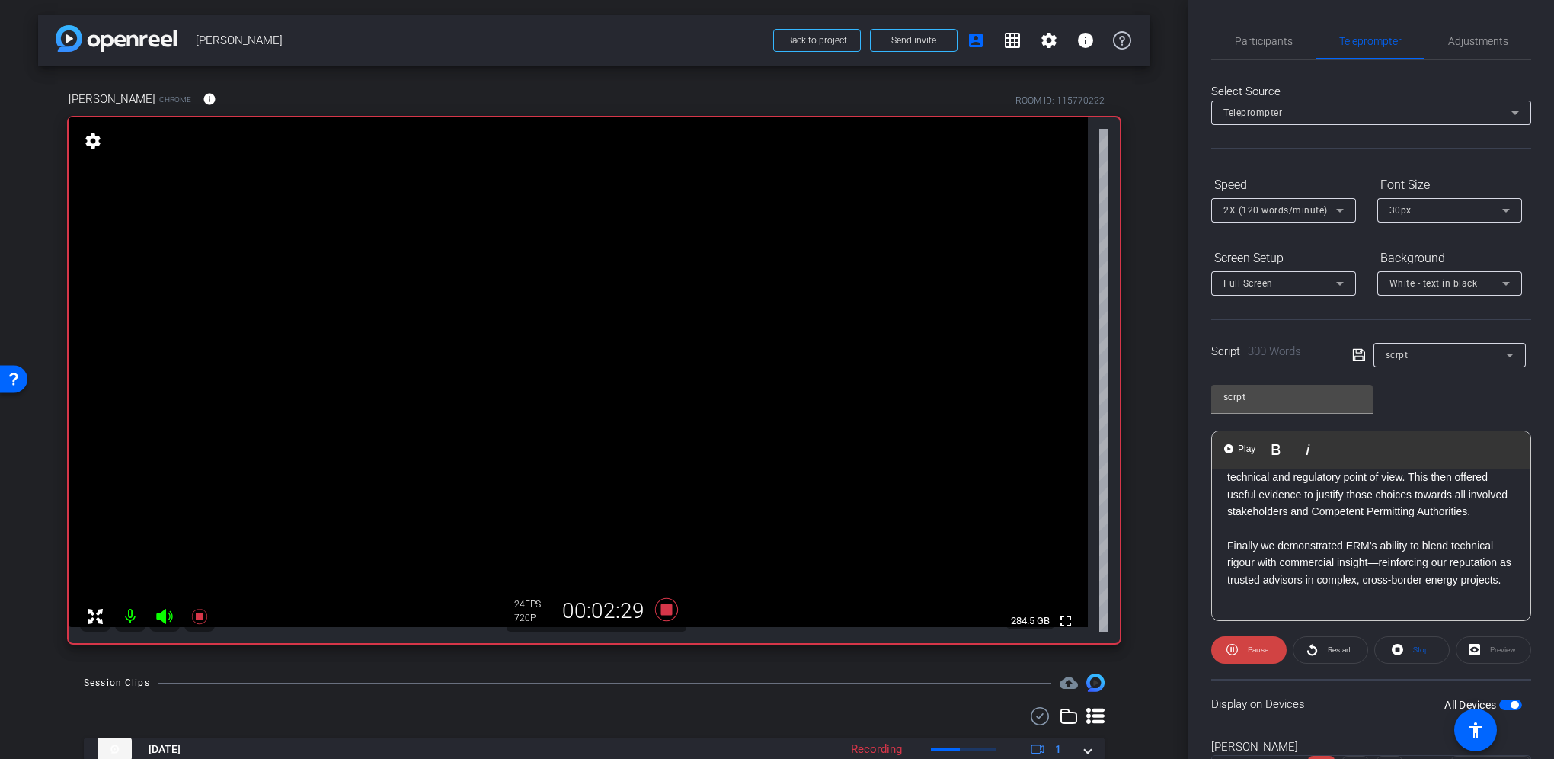
scroll to position [733, 0]
click at [195, 616] on icon at bounding box center [198, 616] width 15 height 15
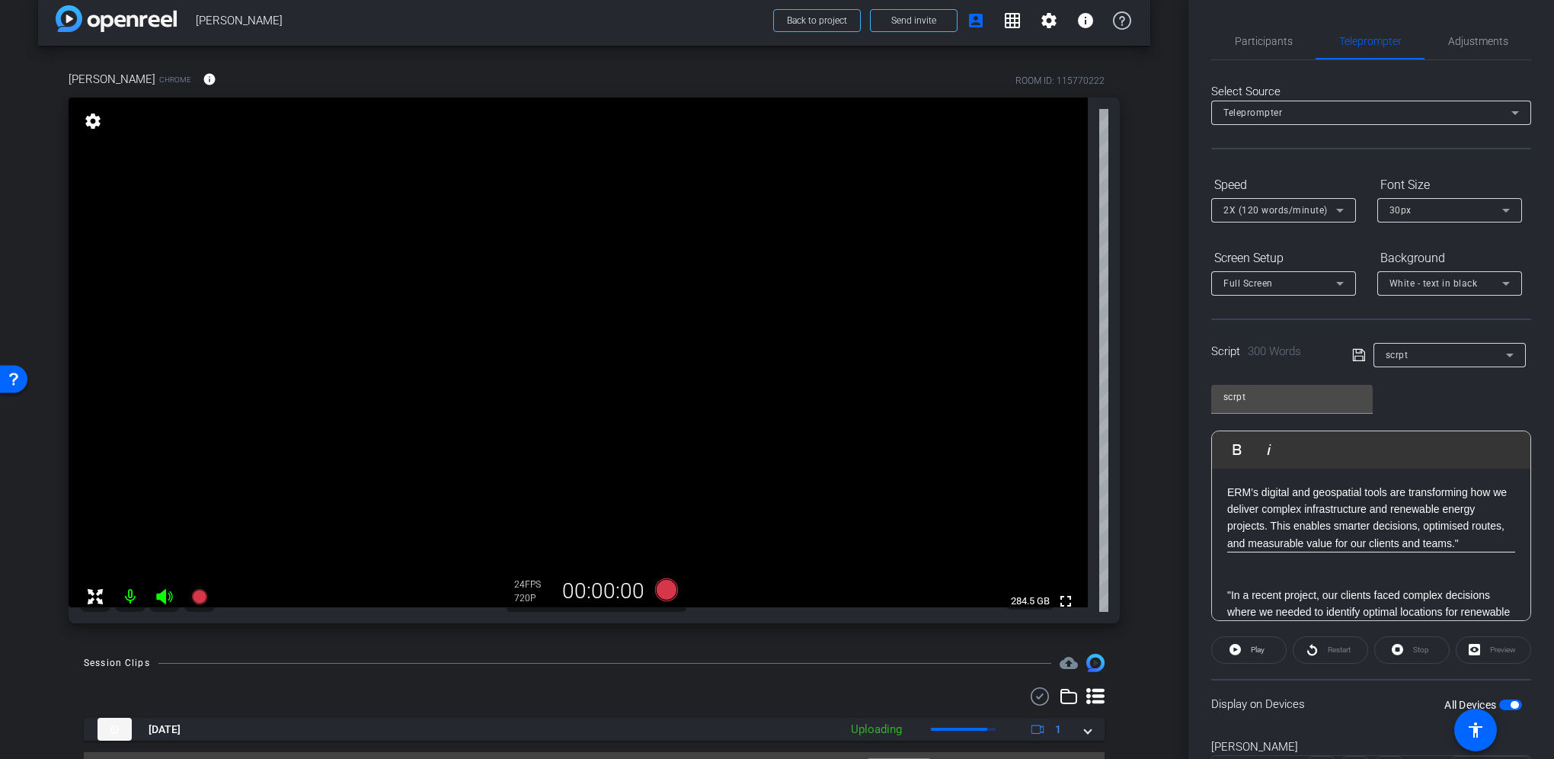
scroll to position [56, 0]
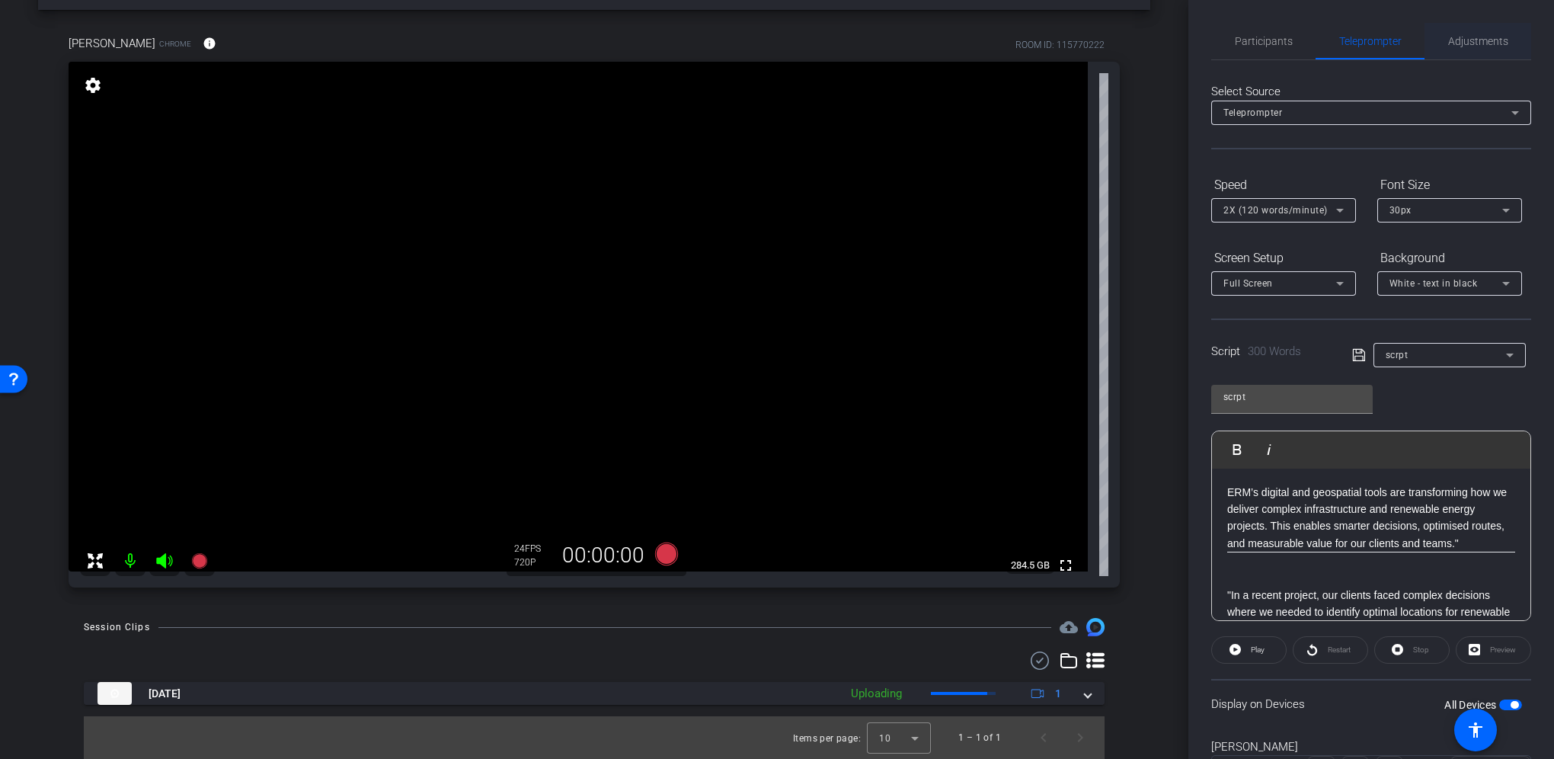
click at [1469, 36] on span "Adjustments" at bounding box center [1478, 41] width 60 height 11
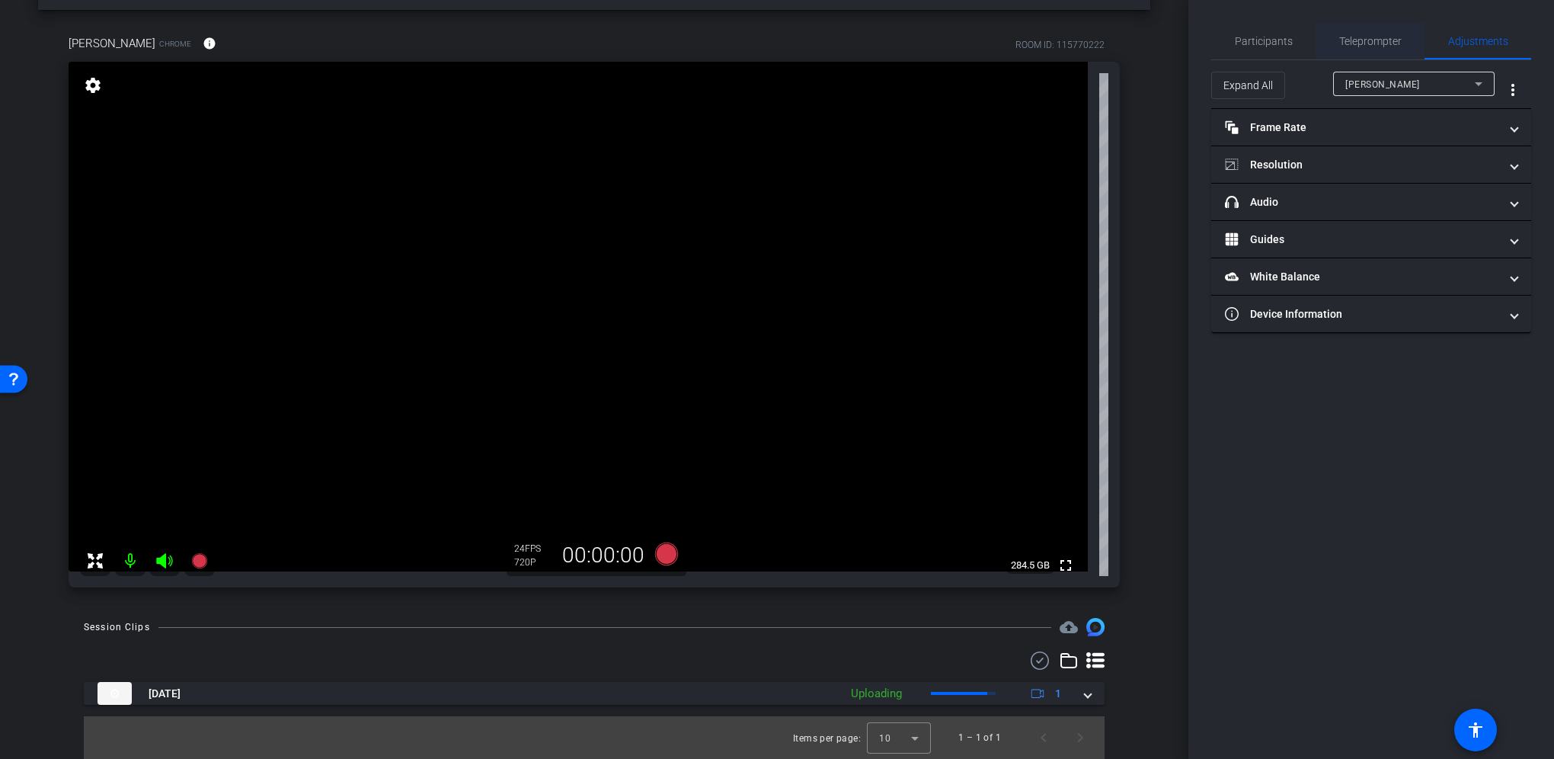
click at [1383, 43] on span "Teleprompter" at bounding box center [1370, 41] width 62 height 11
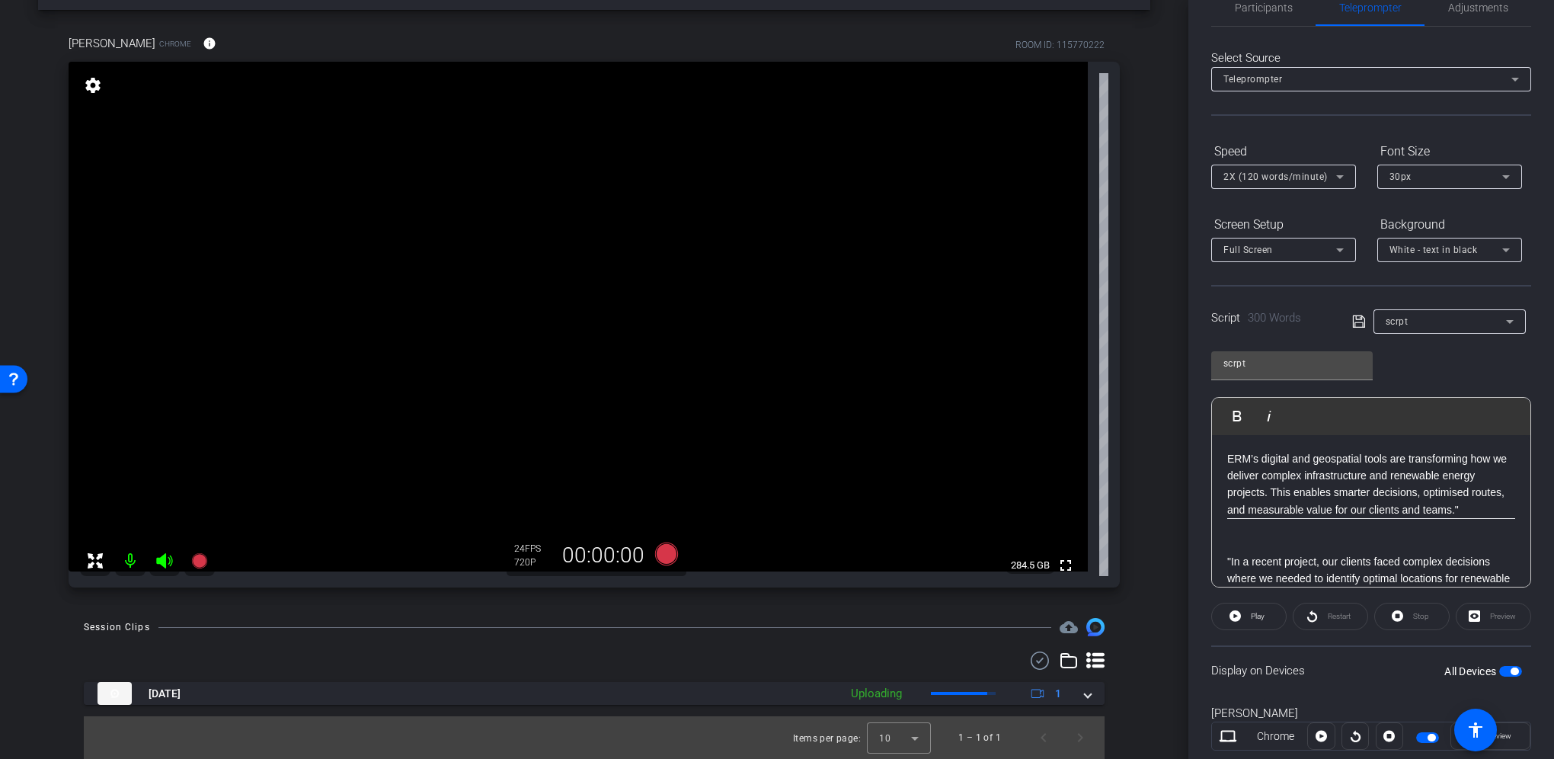
scroll to position [0, 0]
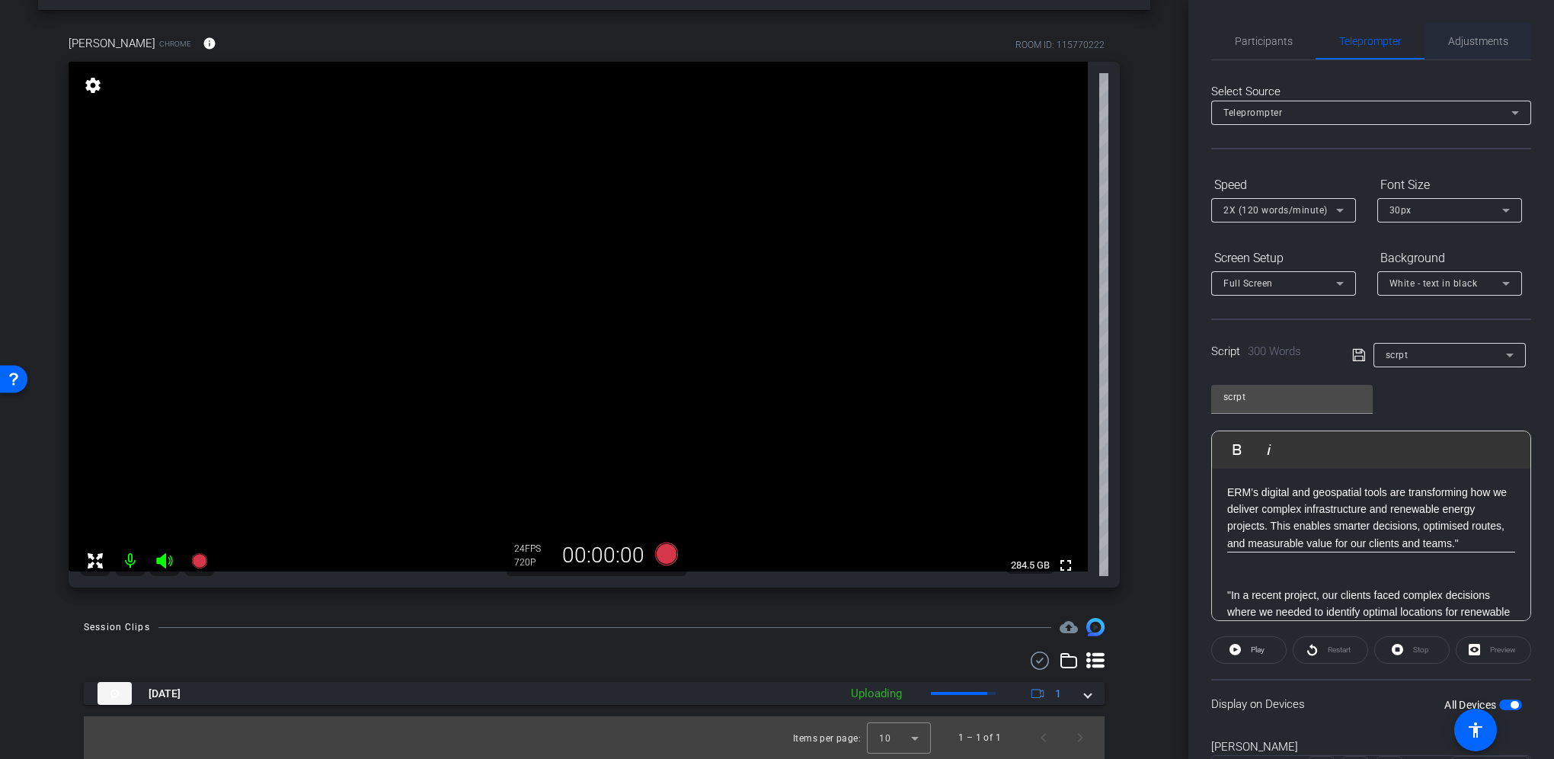
click at [1470, 44] on span "Adjustments" at bounding box center [1478, 41] width 60 height 11
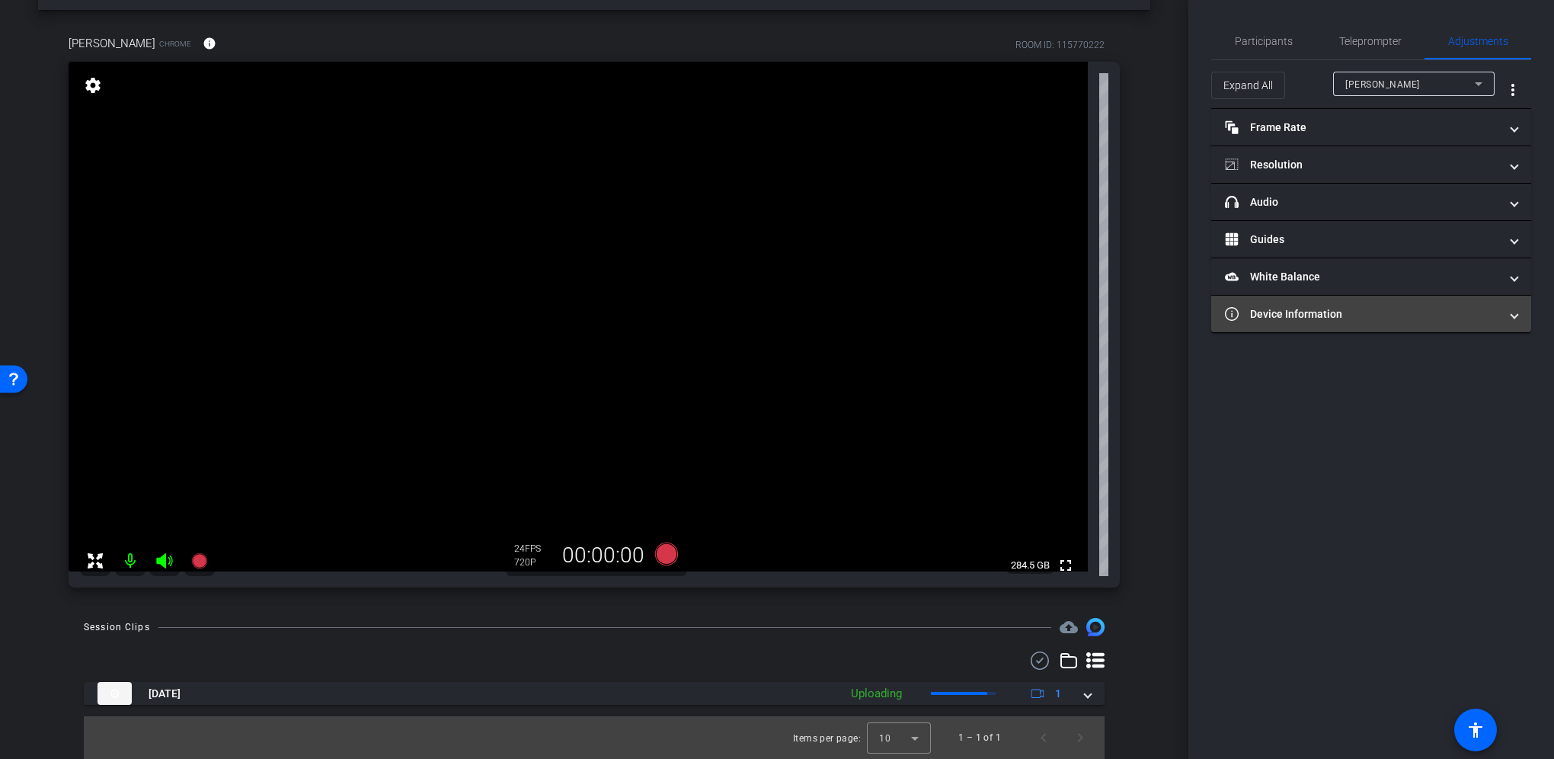
click at [1277, 309] on mat-panel-title "Device Information" at bounding box center [1362, 314] width 274 height 16
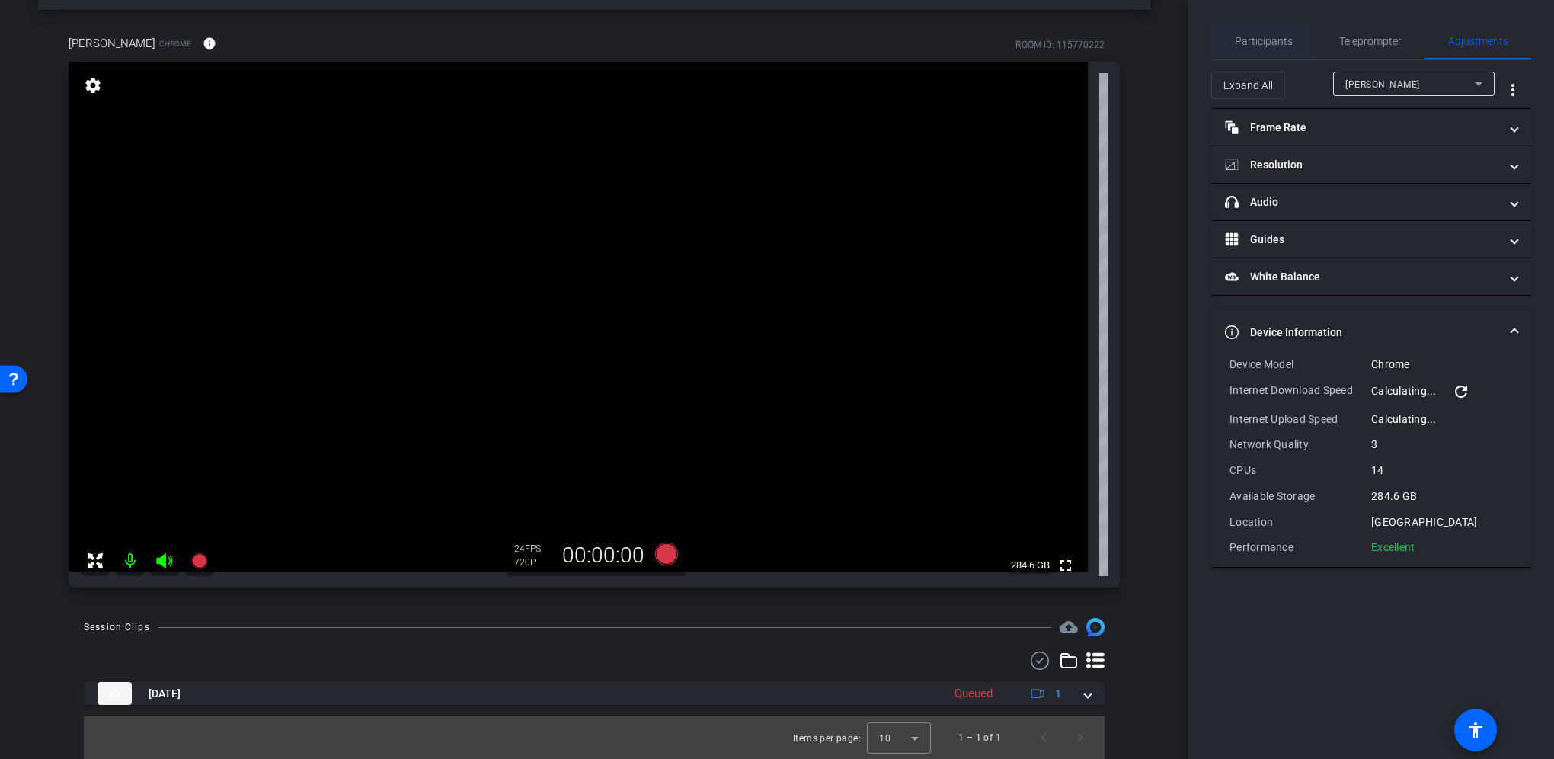
click at [1273, 43] on span "Participants" at bounding box center [1264, 41] width 58 height 11
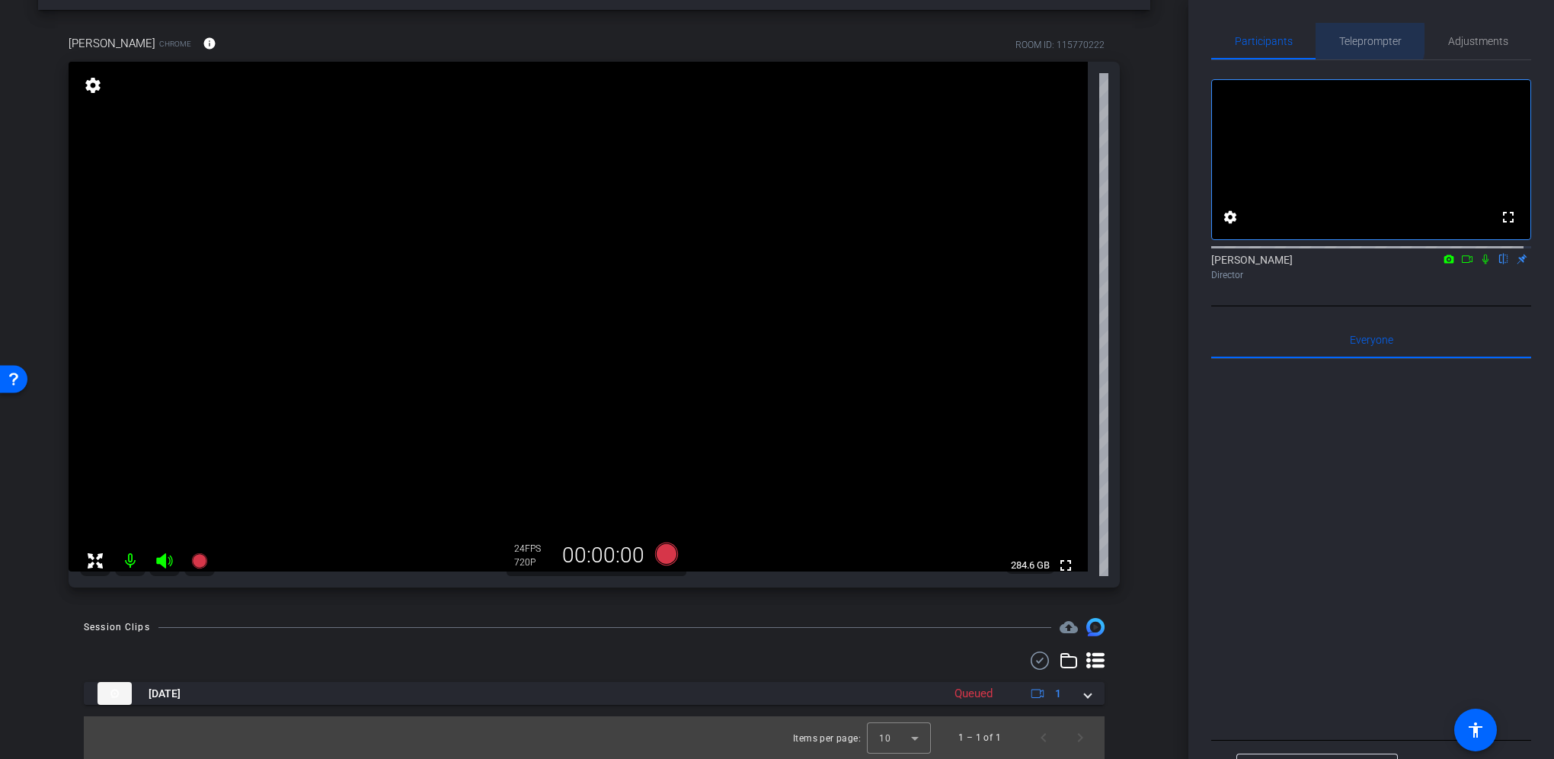
click at [1352, 39] on span "Teleprompter" at bounding box center [1370, 41] width 62 height 11
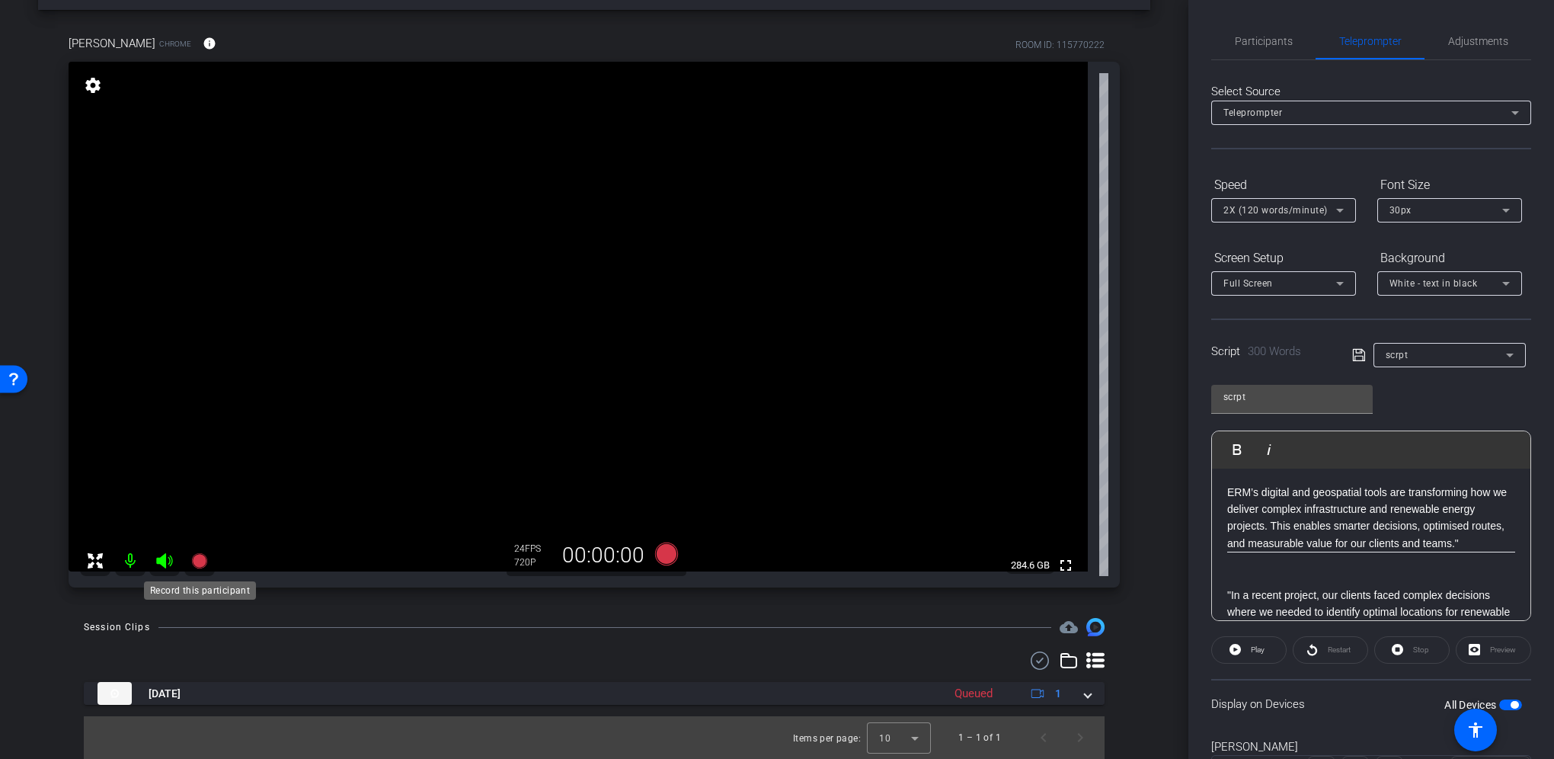
click at [203, 563] on icon at bounding box center [198, 560] width 15 height 15
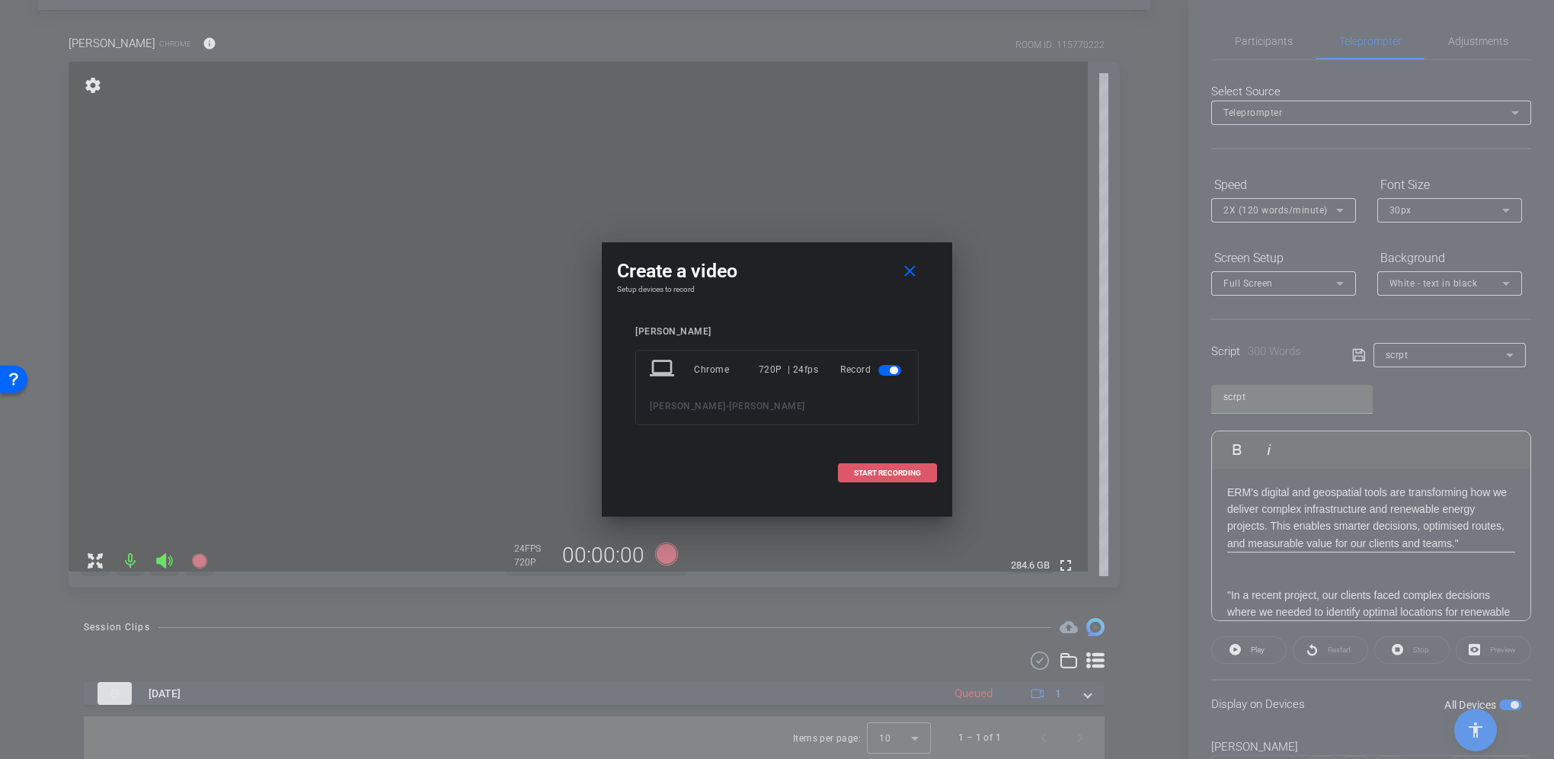
click at [893, 465] on span at bounding box center [888, 473] width 98 height 37
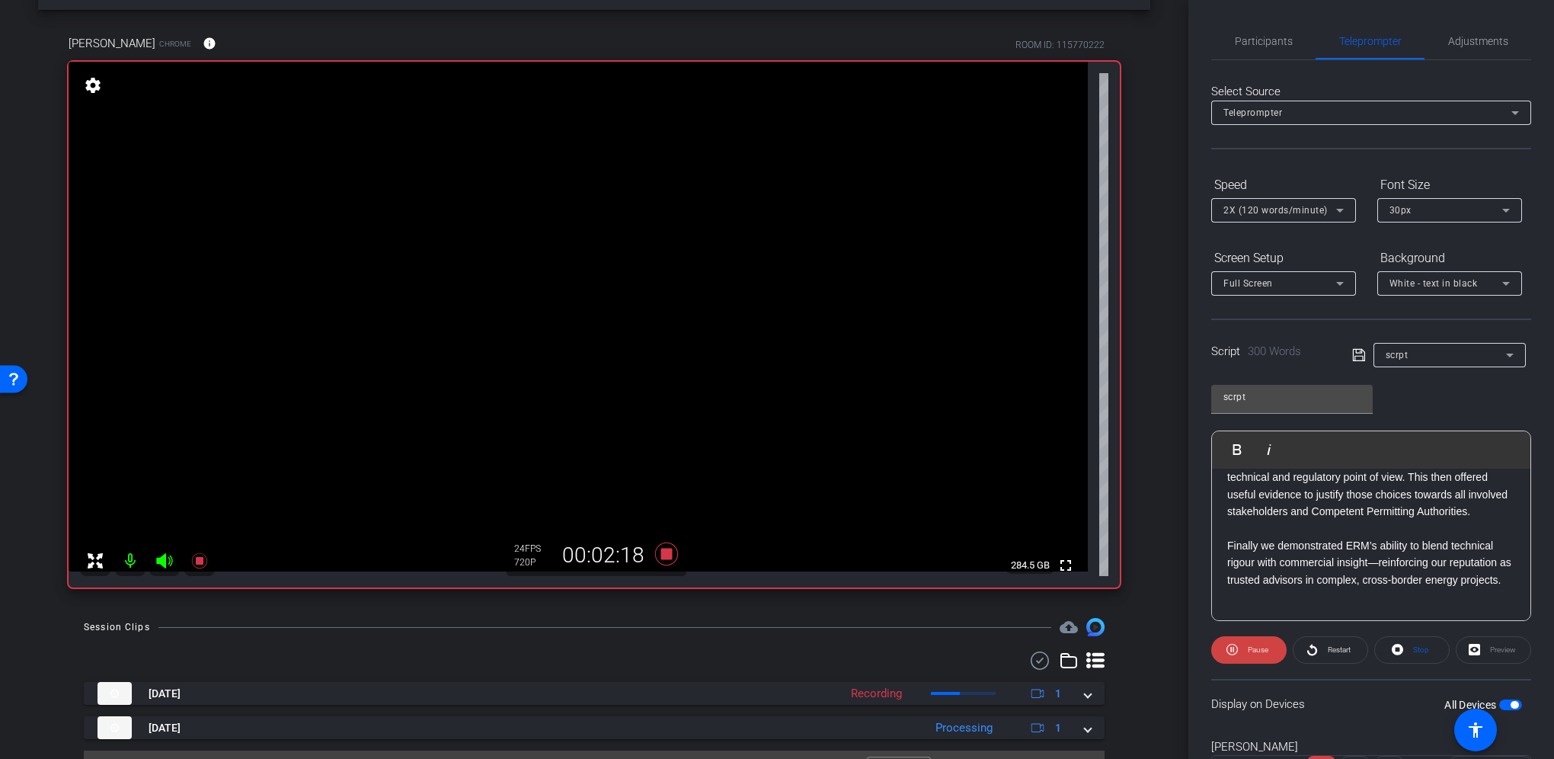
scroll to position [733, 0]
click at [195, 561] on icon at bounding box center [198, 560] width 15 height 15
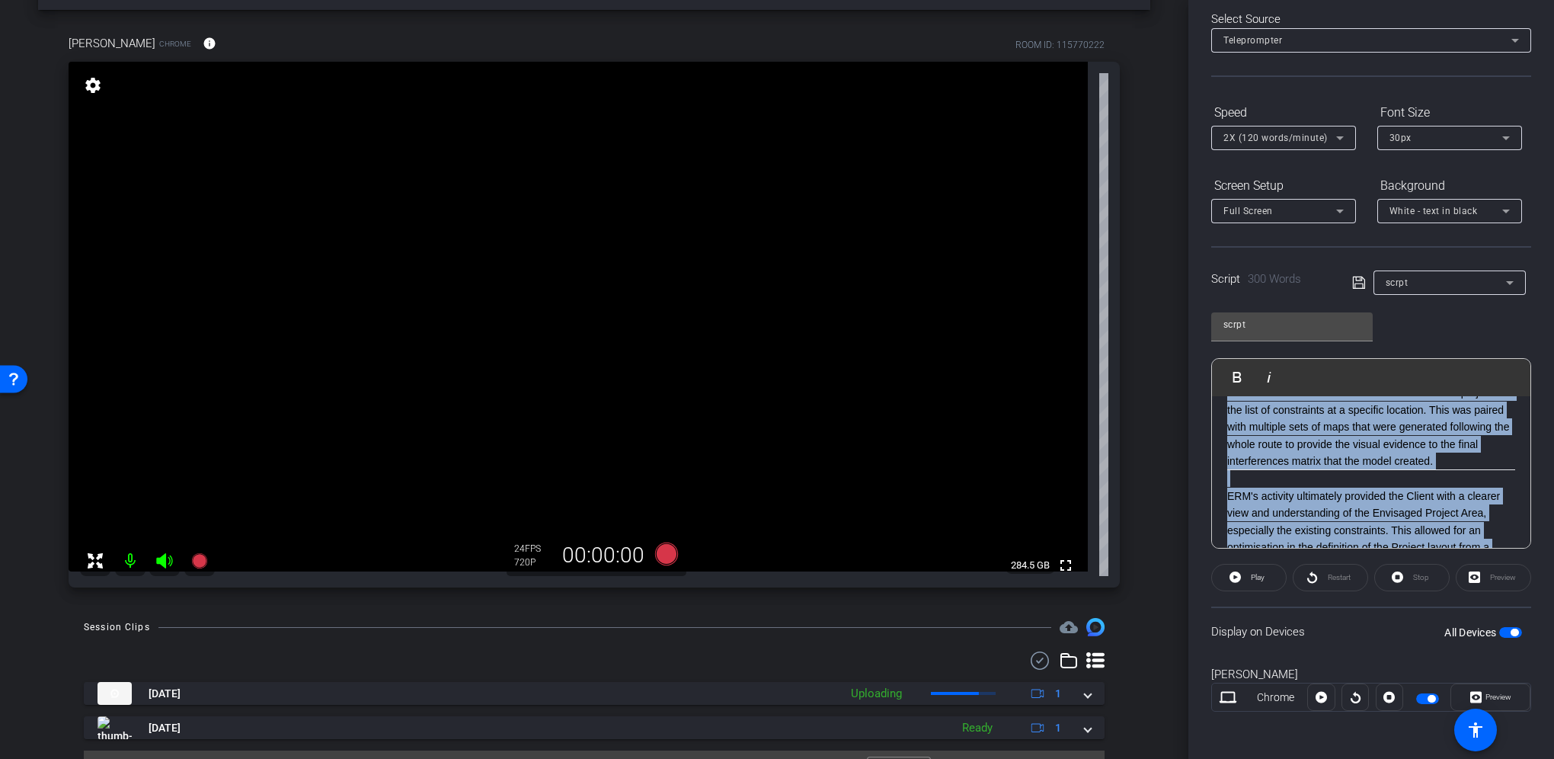
scroll to position [0, 0]
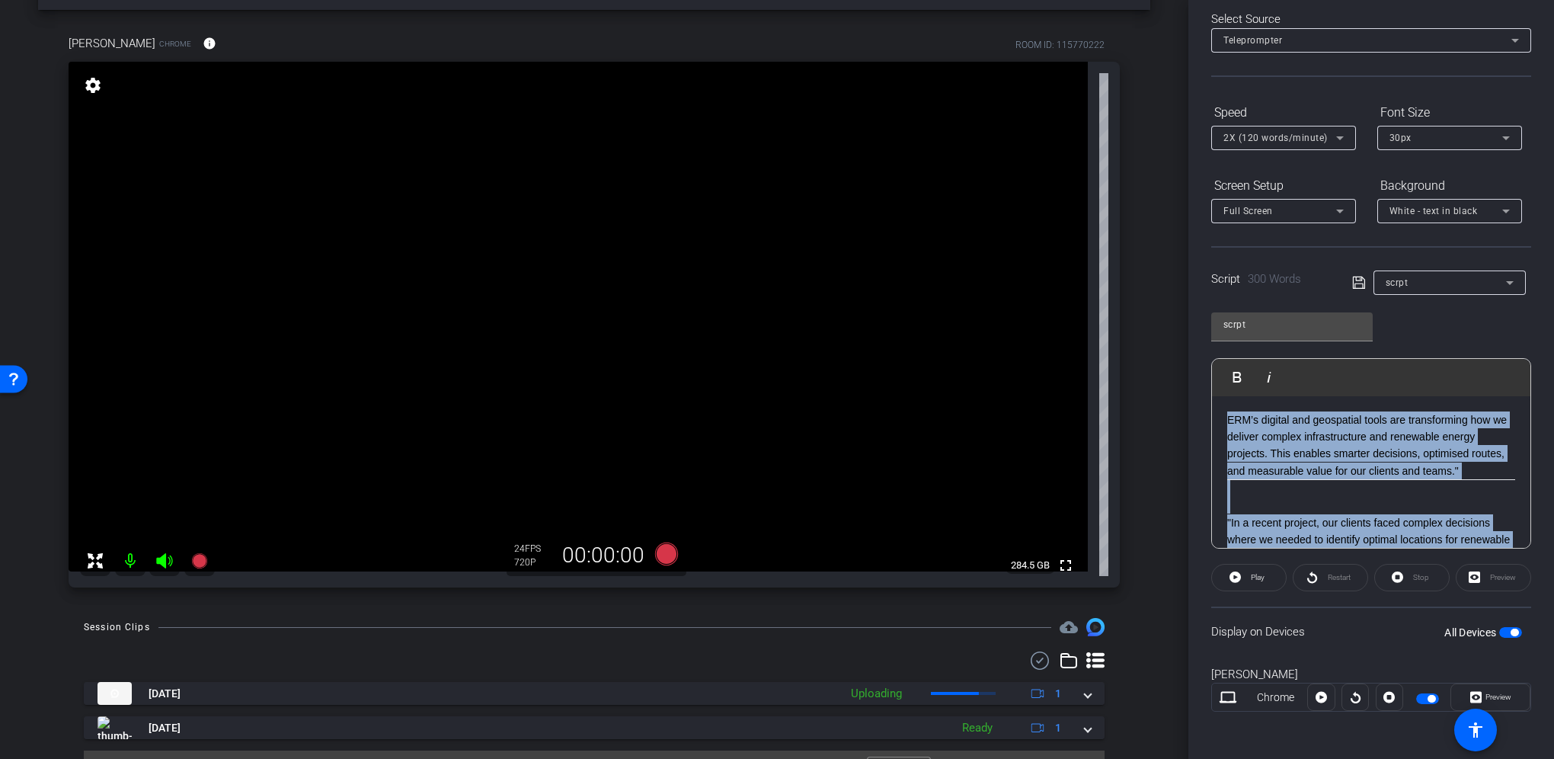
drag, startPoint x: 1305, startPoint y: 505, endPoint x: 1185, endPoint y: 347, distance: 197.9
click at [1185, 347] on div "arrow_back [PERSON_NAME] Back to project Send invite account_box grid_on settin…" at bounding box center [777, 379] width 1554 height 759
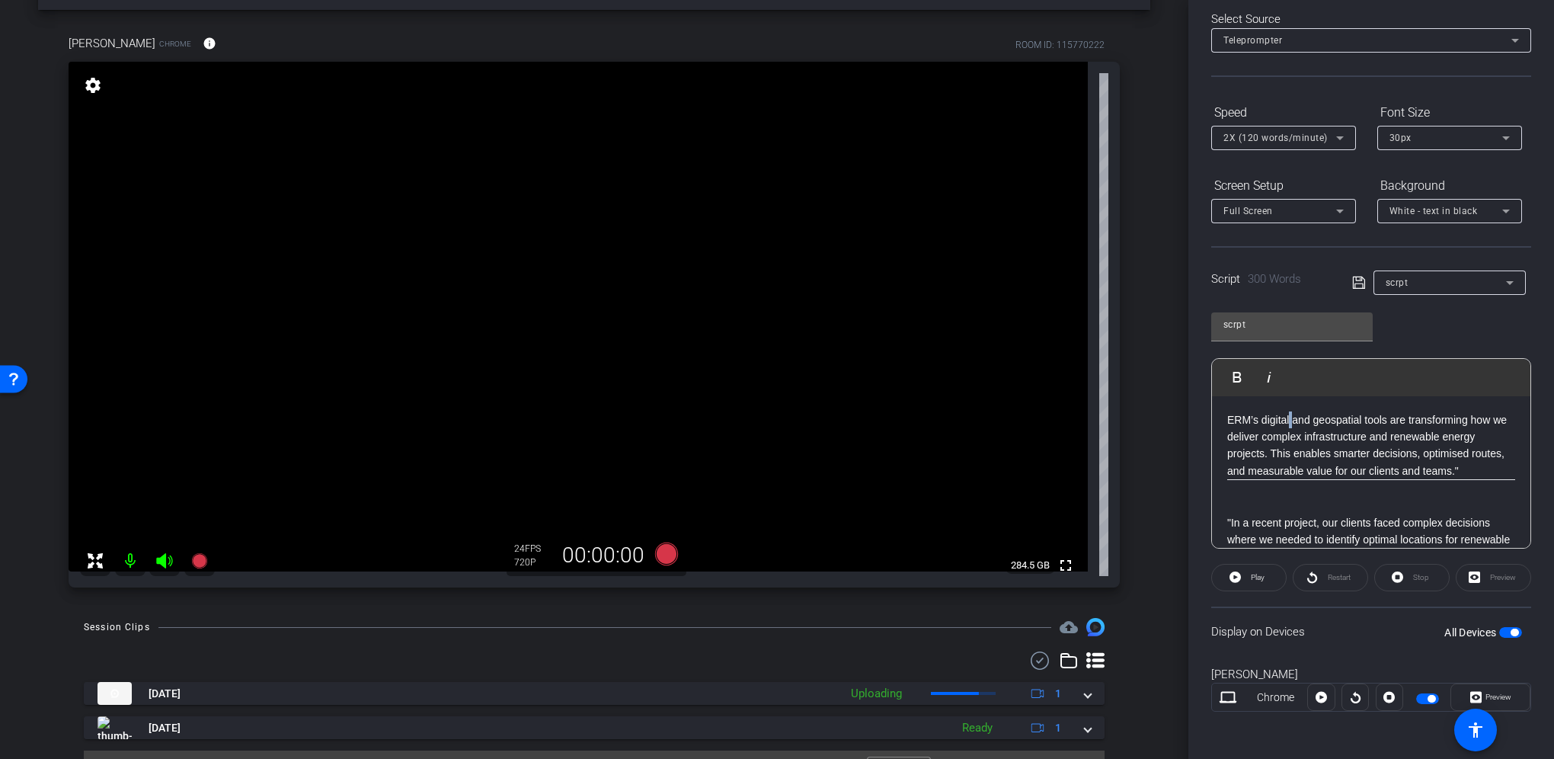
drag, startPoint x: 1329, startPoint y: 436, endPoint x: 1285, endPoint y: 419, distance: 47.5
click at [1291, 421] on p "ERM’s digital and geospatial tools are transforming how we deliver complex infr…" at bounding box center [1371, 445] width 288 height 69
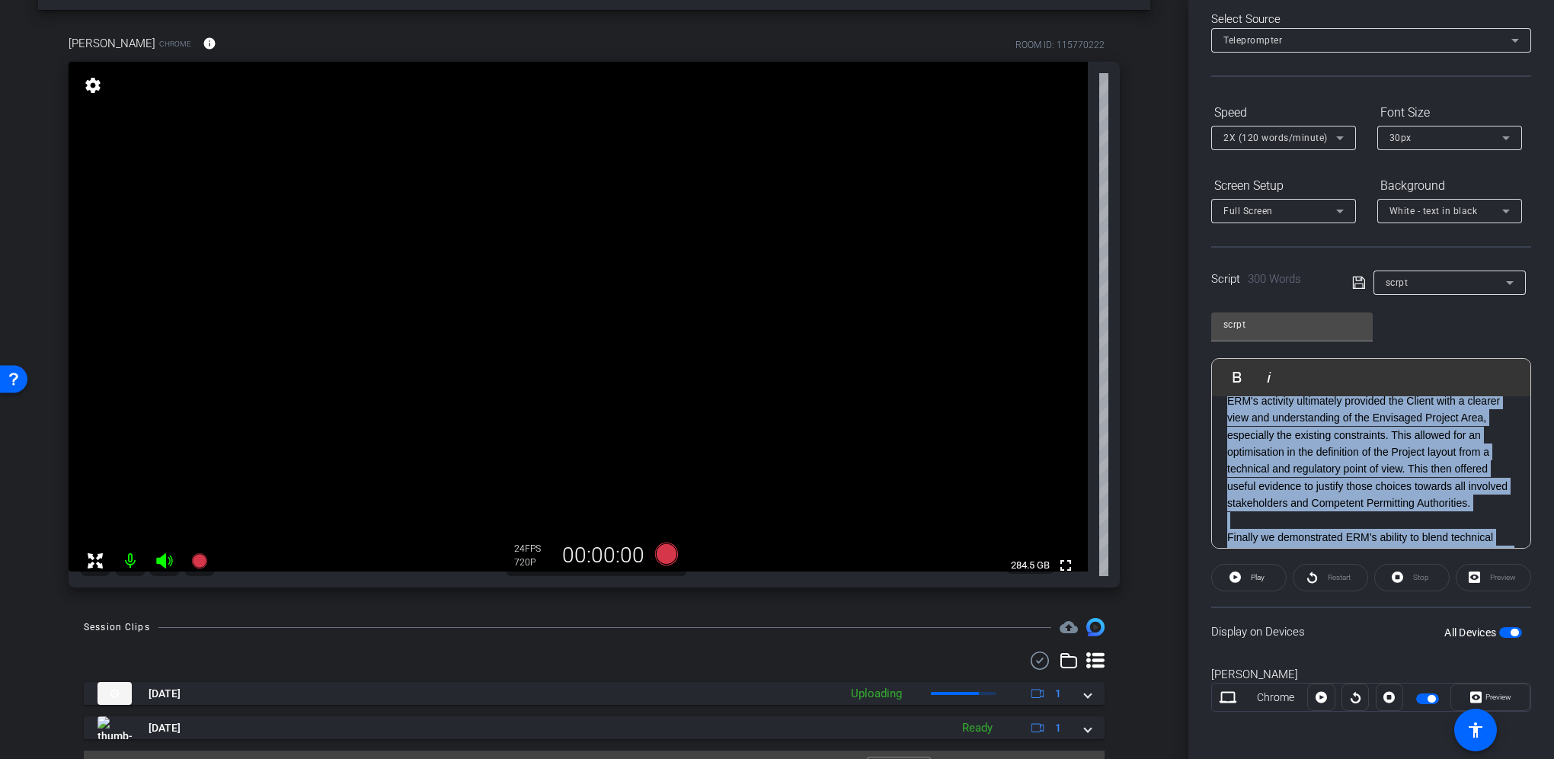
scroll to position [733, 0]
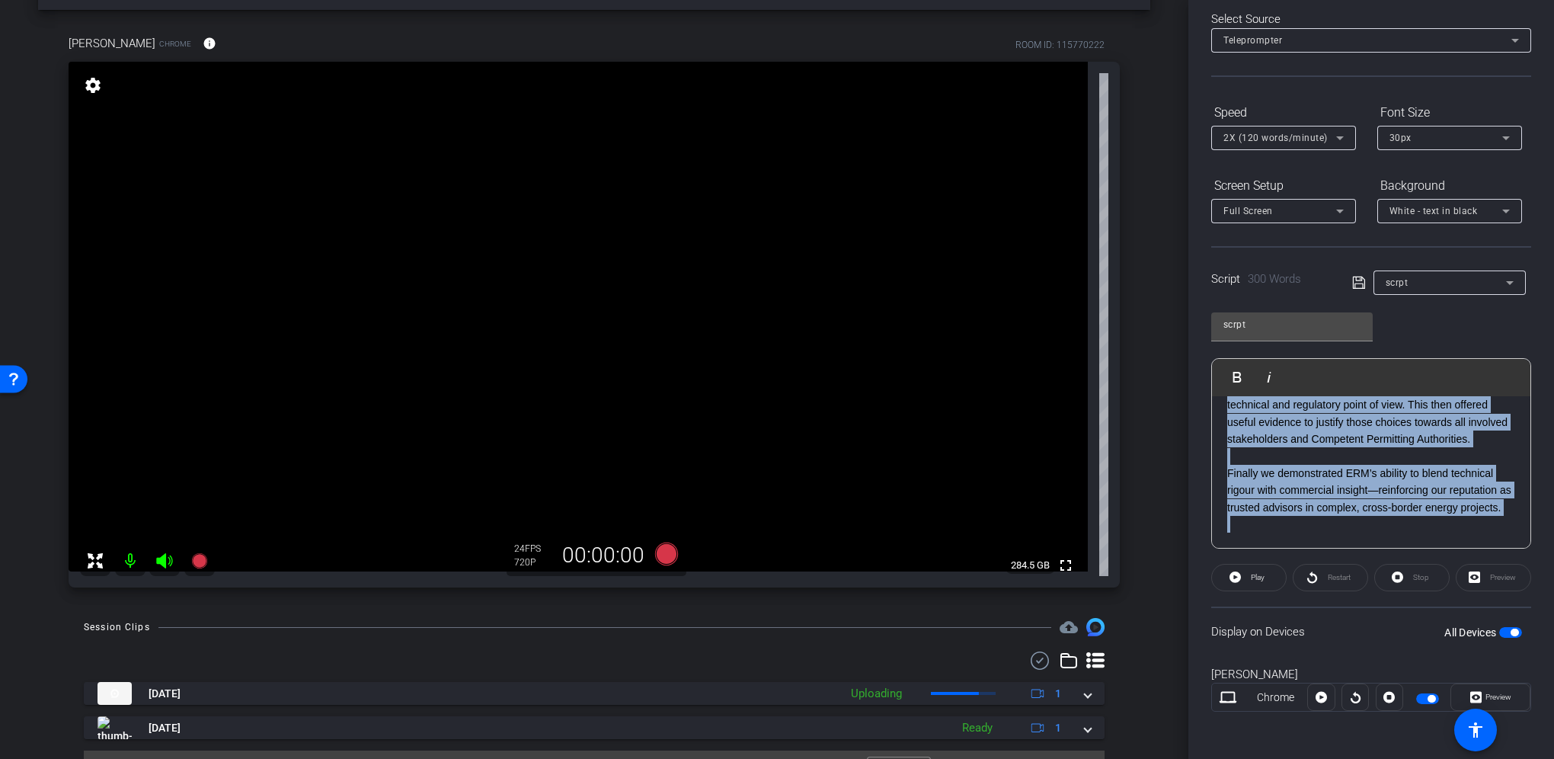
drag, startPoint x: 1226, startPoint y: 414, endPoint x: 1551, endPoint y: 634, distance: 392.1
click at [1551, 634] on div "Participants Teleprompter Adjustments settings [PERSON_NAME] flip Director Ever…" at bounding box center [1371, 379] width 366 height 759
copy div "LOR’i dolorsi ame consectetu adipi eli seddoeiusmod tem in utlabor etdolor magn…"
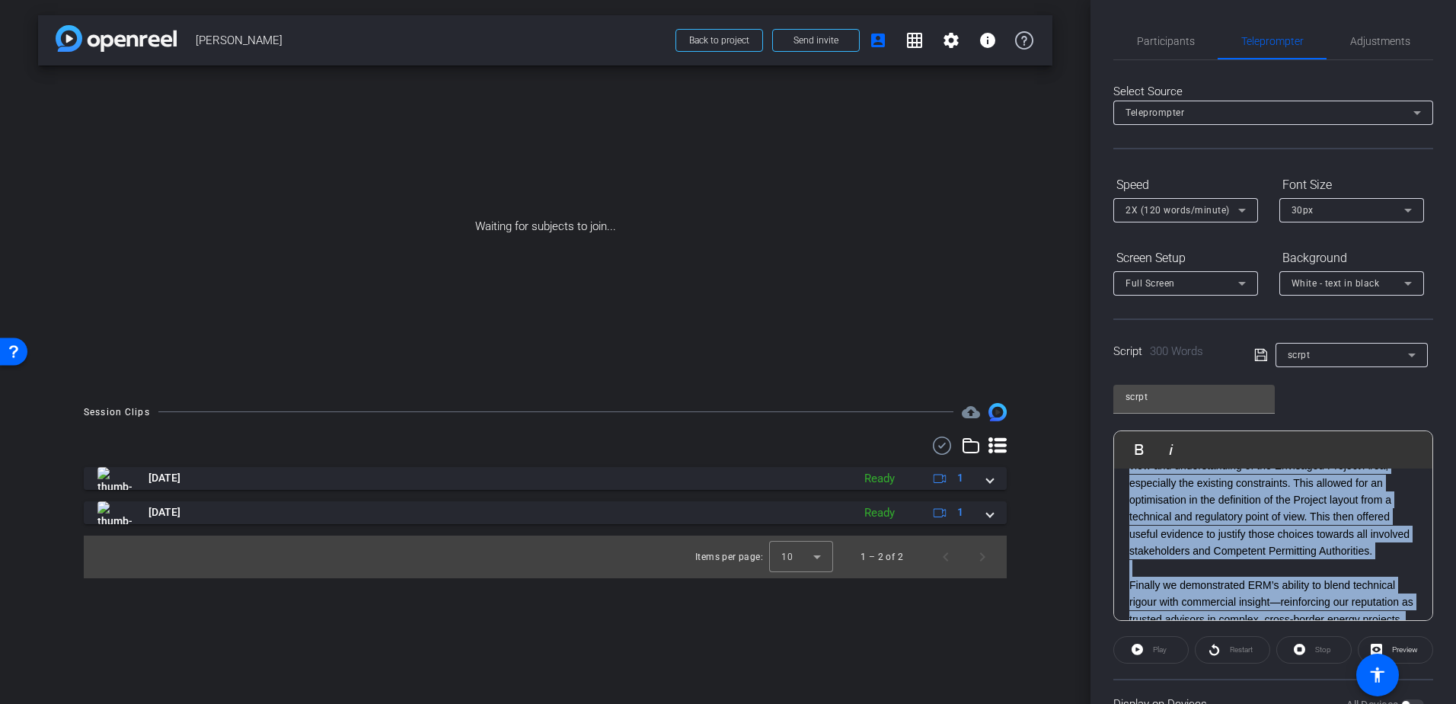
scroll to position [581, 0]
